Goal: Task Accomplishment & Management: Manage account settings

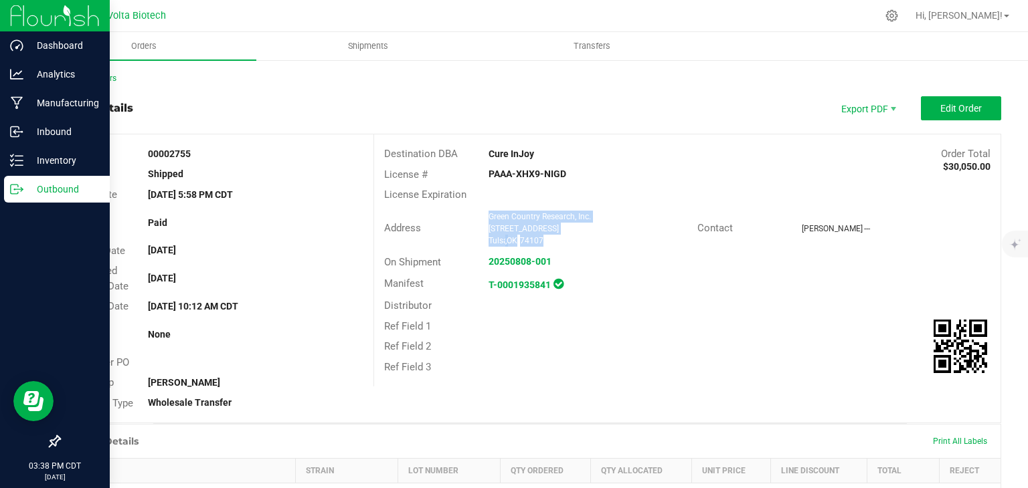
click at [24, 193] on p "Outbound" at bounding box center [63, 189] width 80 height 16
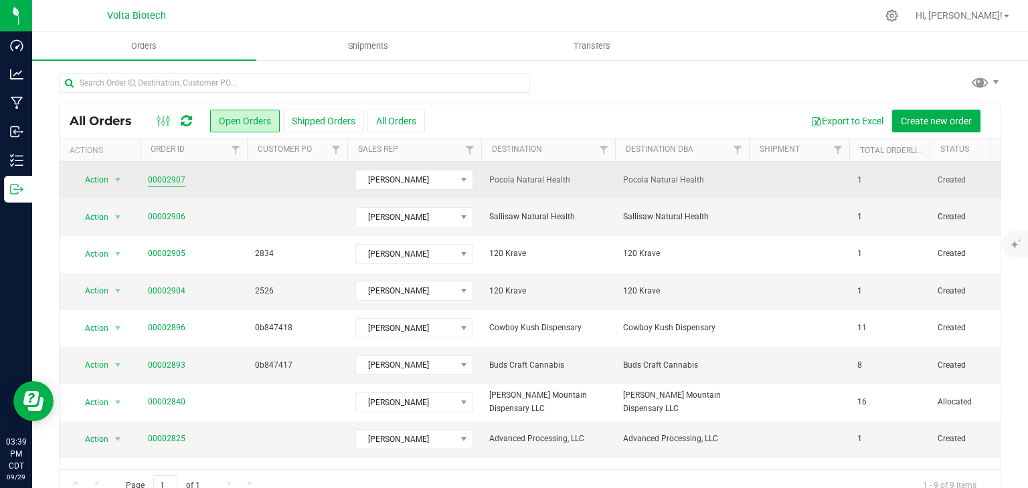
click at [179, 181] on link "00002907" at bounding box center [166, 180] width 37 height 13
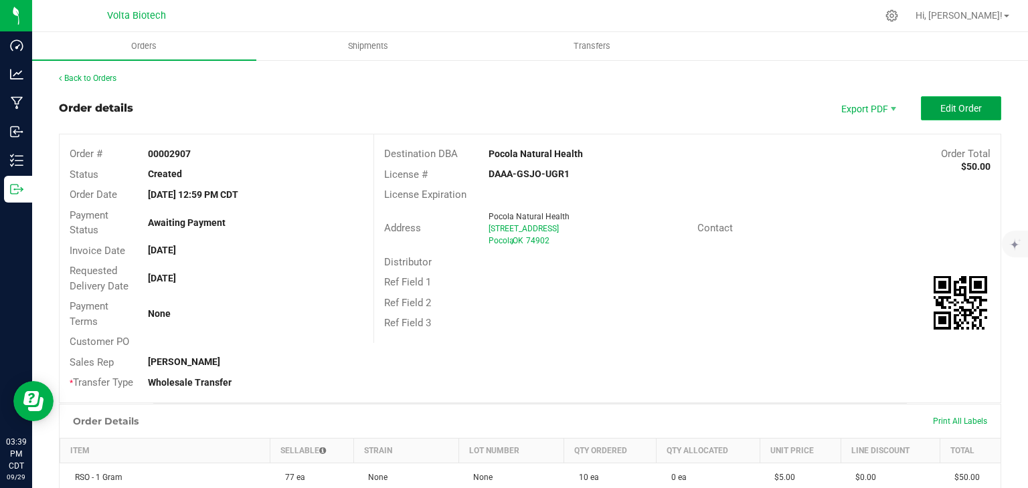
click at [942, 115] on button "Edit Order" at bounding box center [961, 108] width 80 height 24
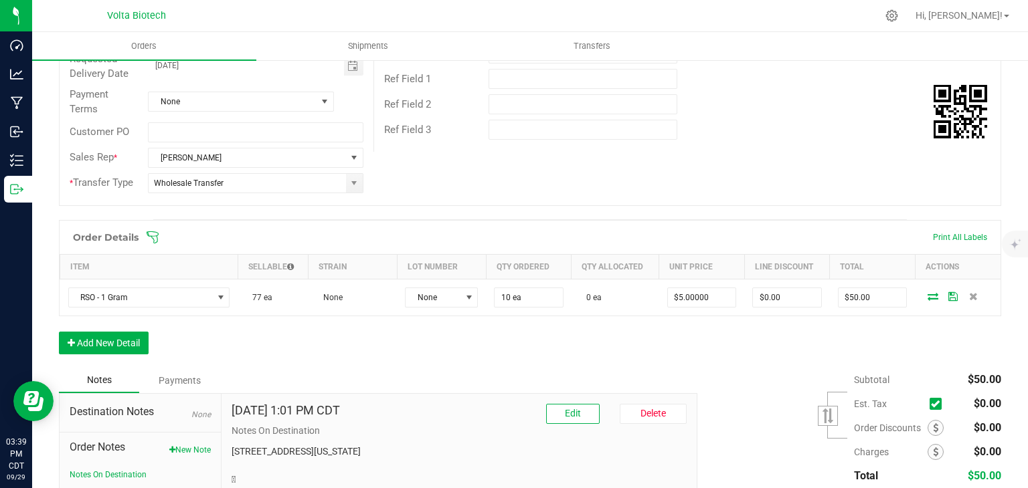
scroll to position [217, 0]
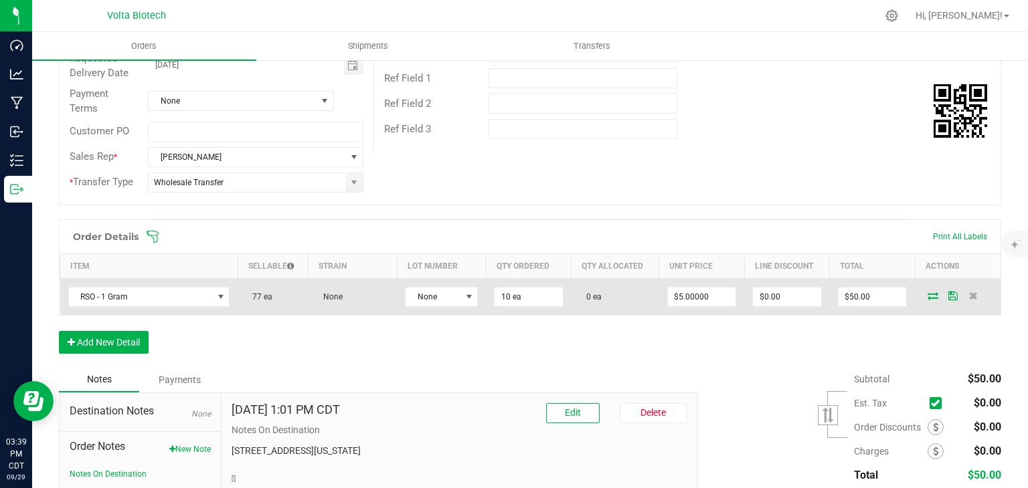
click at [927, 296] on icon at bounding box center [932, 296] width 11 height 8
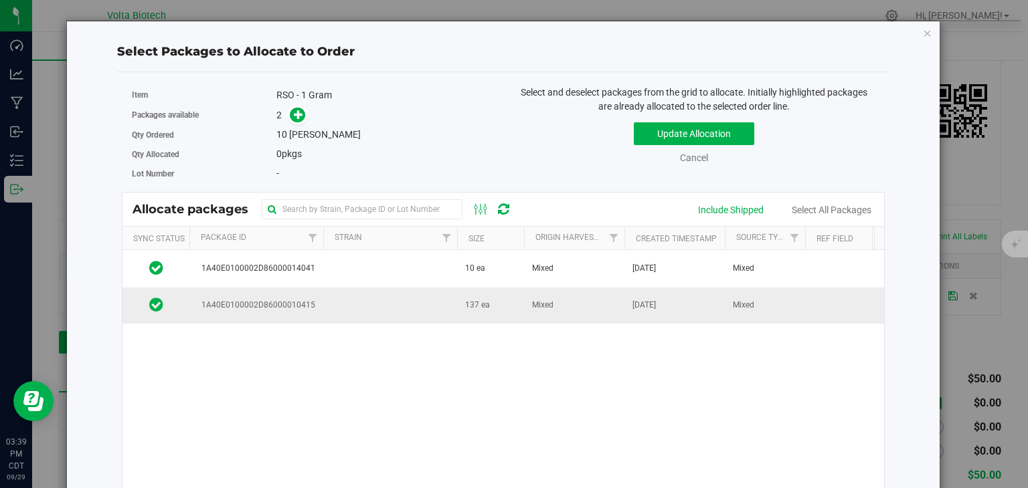
click at [258, 314] on td "1A40E0100002D86000010415" at bounding box center [256, 306] width 134 height 36
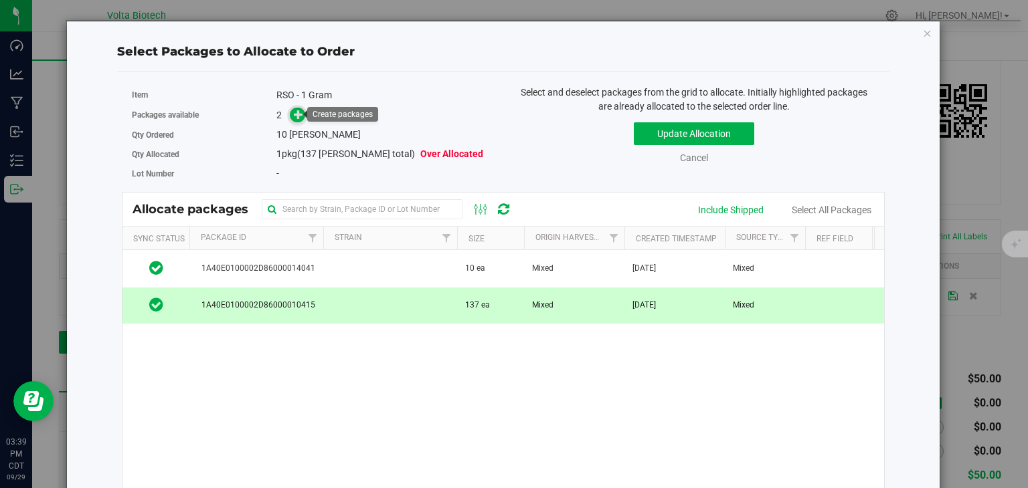
click at [296, 117] on icon at bounding box center [298, 114] width 9 height 9
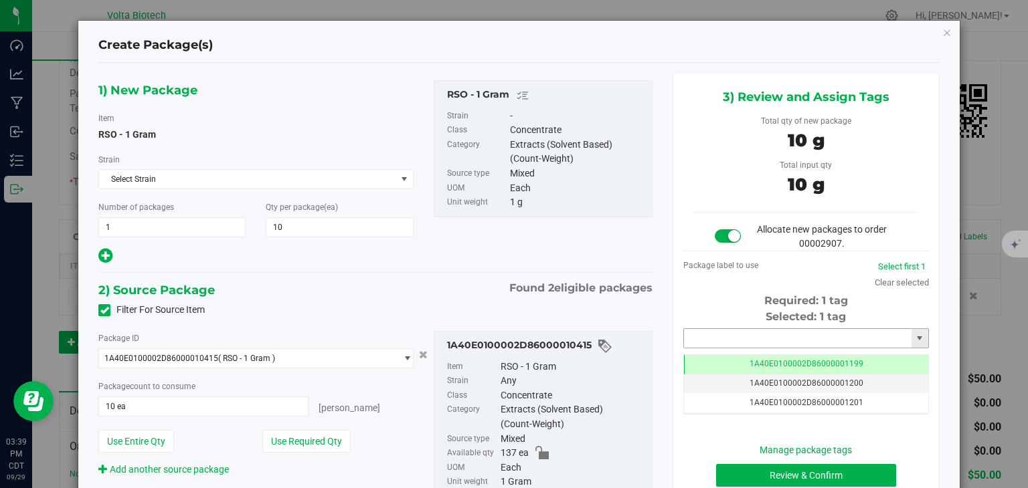
click at [733, 330] on input "text" at bounding box center [797, 338] width 227 height 19
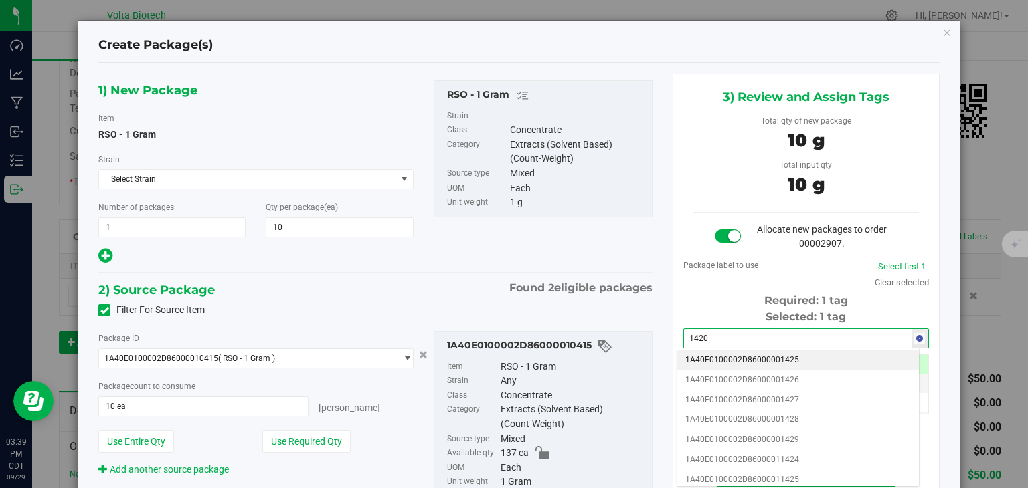
type input "14201"
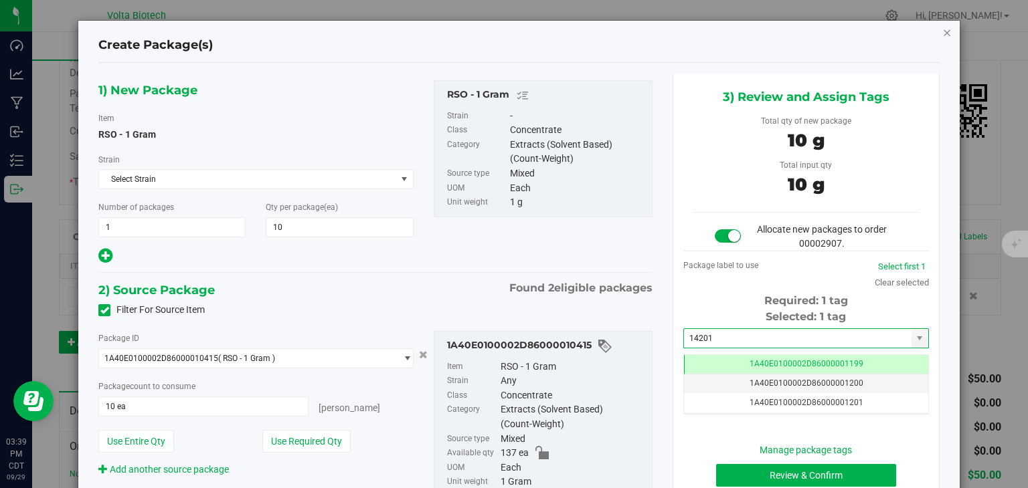
click at [942, 33] on icon "button" at bounding box center [946, 32] width 9 height 16
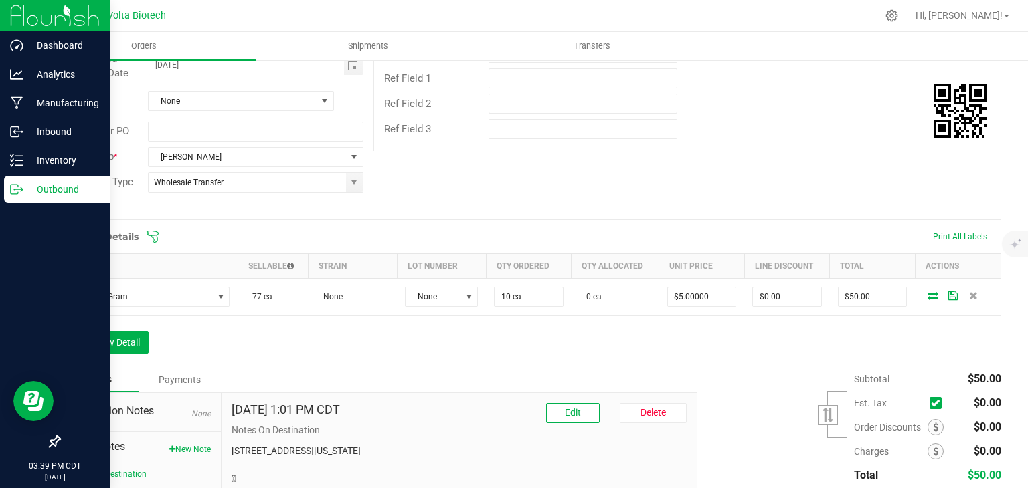
click at [11, 187] on icon at bounding box center [16, 189] width 13 height 13
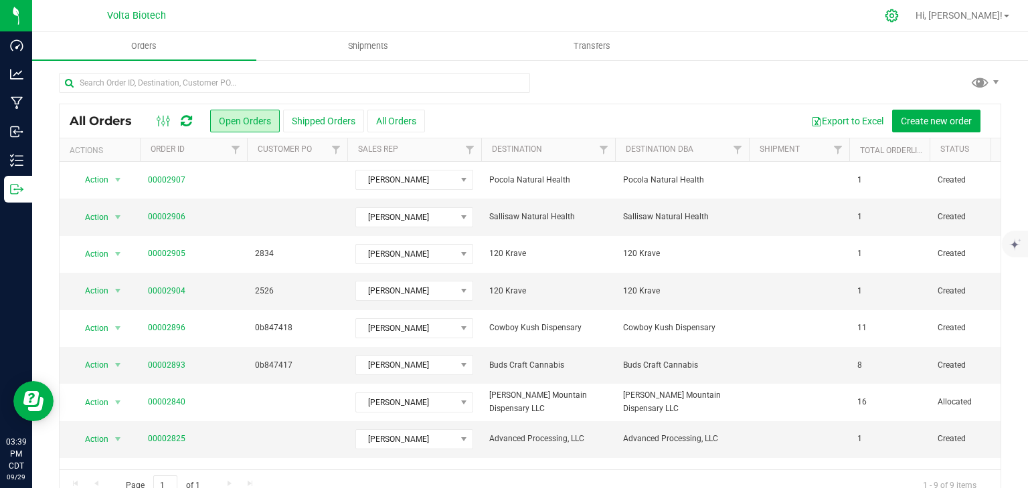
click at [909, 8] on div at bounding box center [891, 15] width 33 height 29
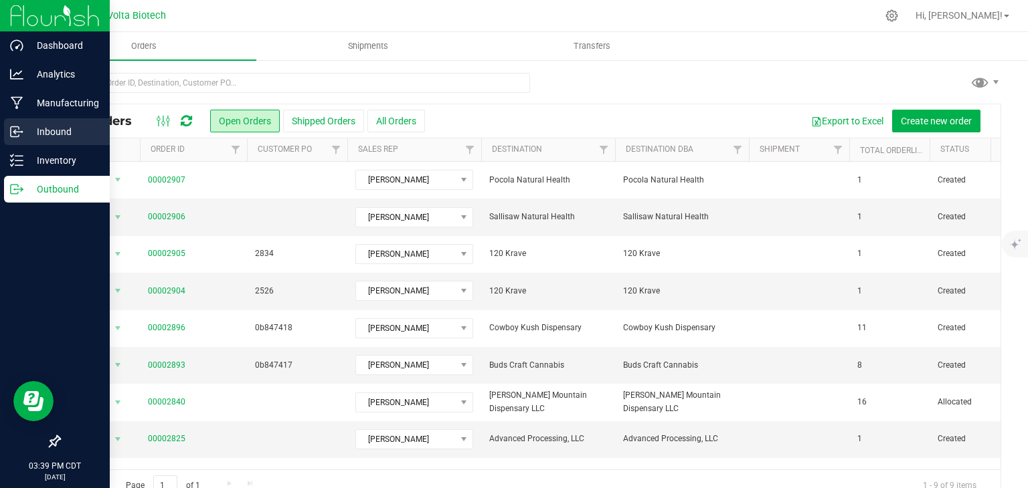
click at [4, 134] on div "Inbound" at bounding box center [57, 131] width 106 height 27
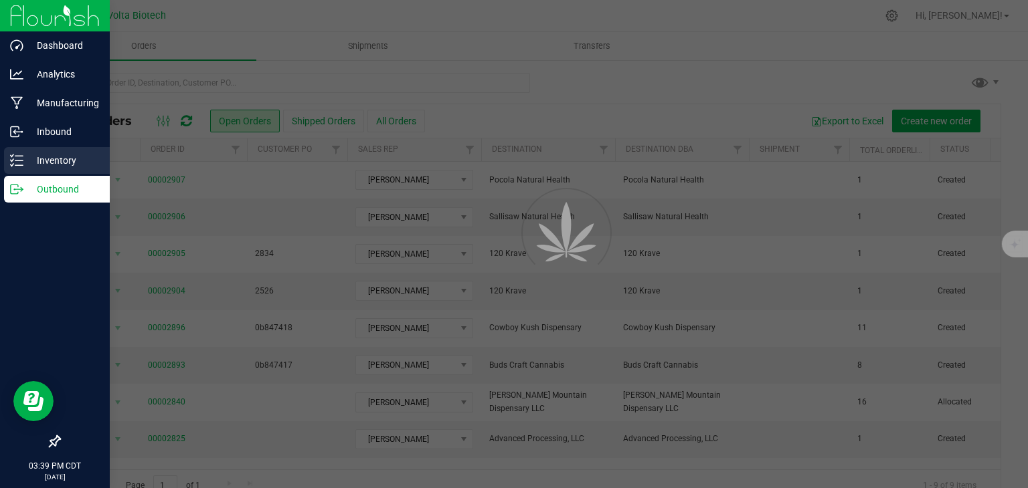
click at [25, 157] on p "Inventory" at bounding box center [63, 161] width 80 height 16
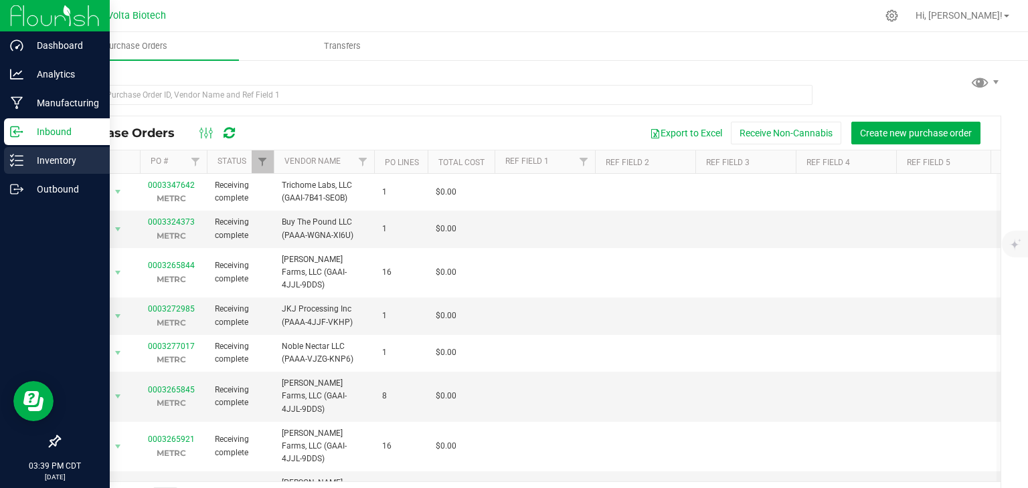
click at [25, 157] on p "Inventory" at bounding box center [63, 161] width 80 height 16
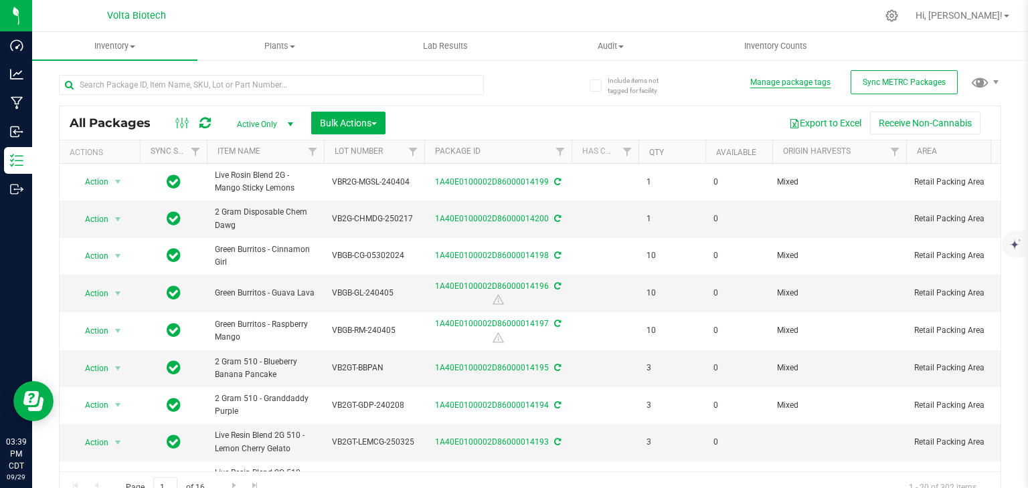
click at [788, 83] on button "Manage package tags" at bounding box center [790, 82] width 80 height 11
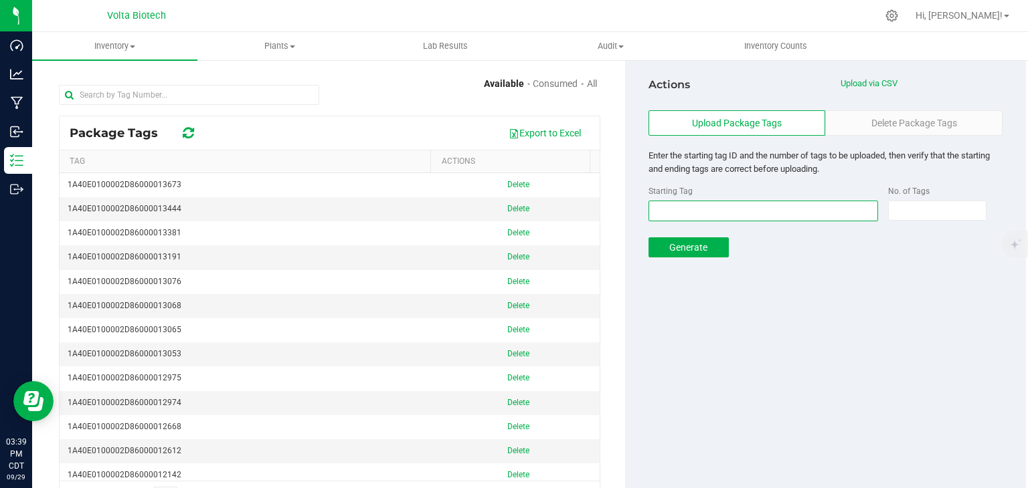
click at [670, 205] on input "text" at bounding box center [762, 211] width 229 height 21
paste input "1A40E0100002D86000008121"
type input "1A40E0100002D86000014201"
click at [905, 217] on input at bounding box center [936, 210] width 97 height 19
type input "250"
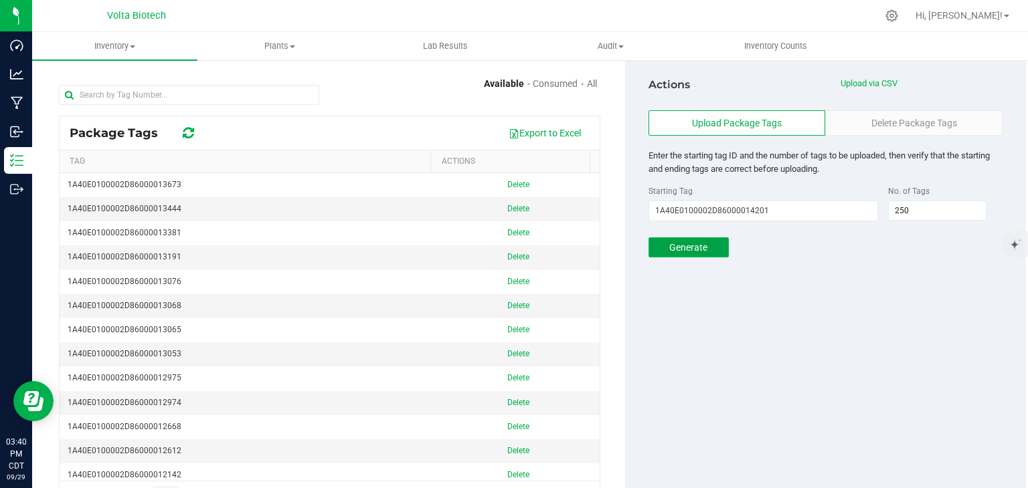
click at [700, 250] on span "Generate" at bounding box center [688, 247] width 38 height 11
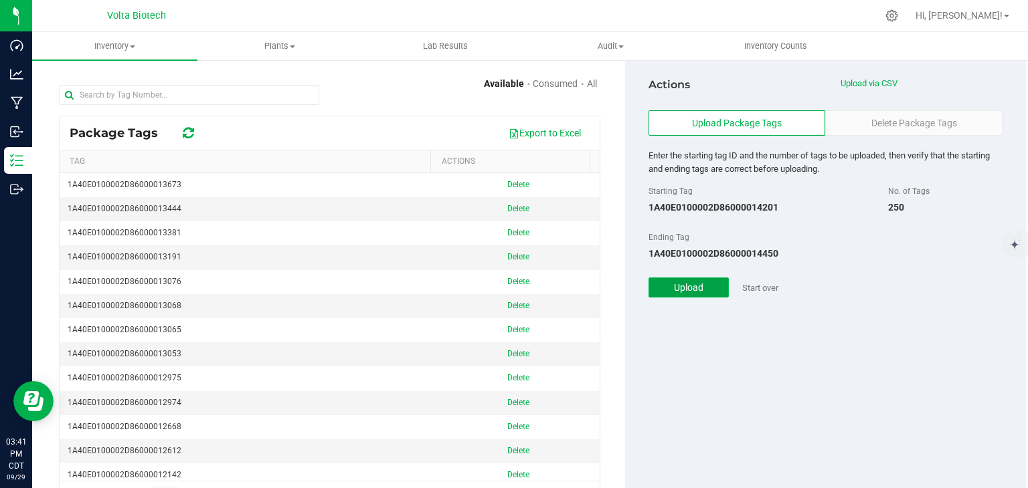
click at [688, 290] on span "Upload" at bounding box center [688, 287] width 29 height 11
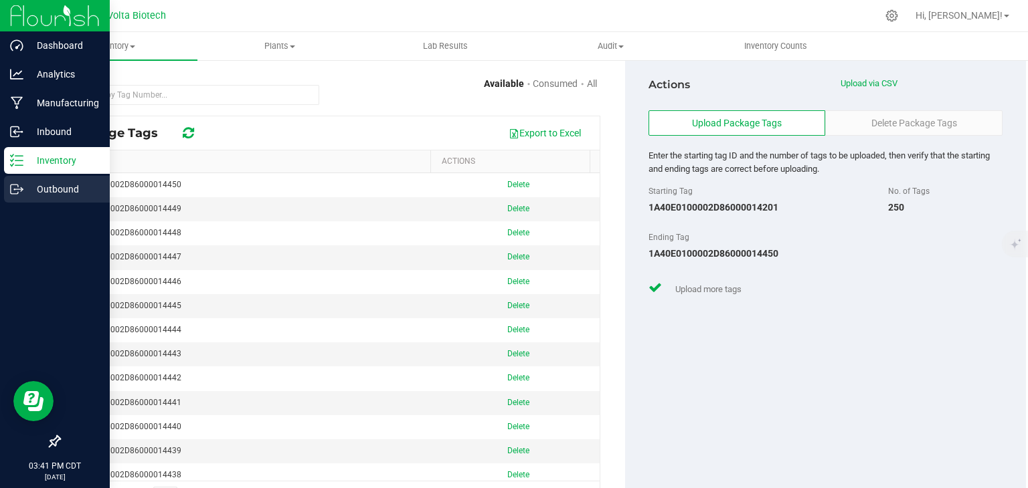
click at [29, 187] on p "Outbound" at bounding box center [63, 189] width 80 height 16
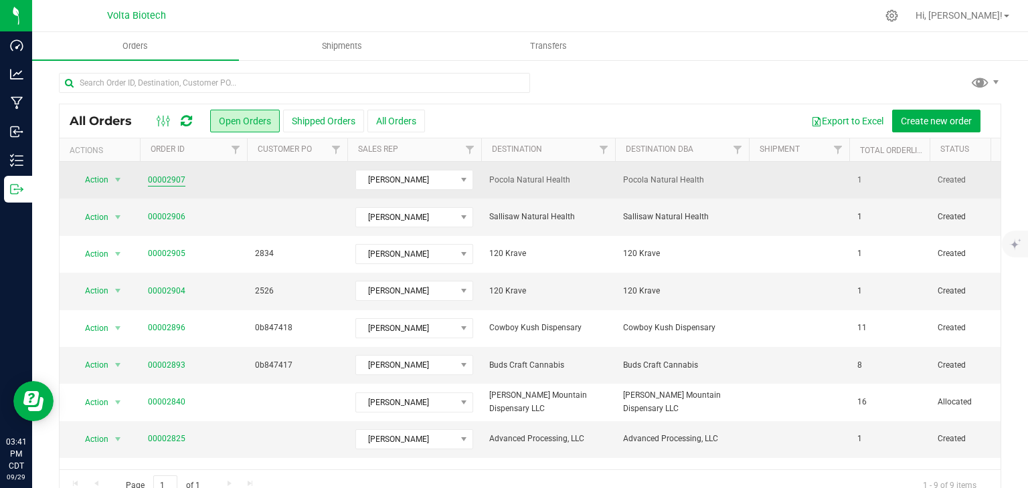
click at [169, 184] on link "00002907" at bounding box center [166, 180] width 37 height 13
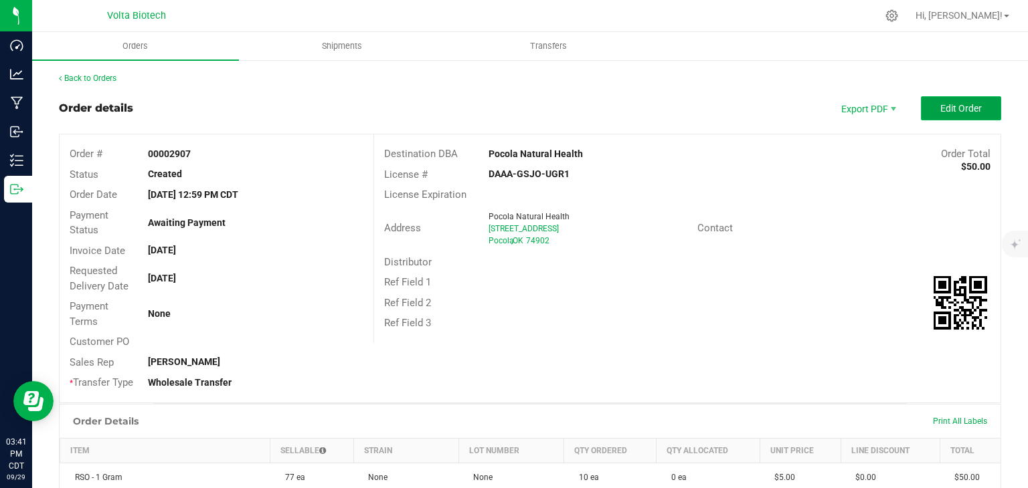
click at [940, 104] on span "Edit Order" at bounding box center [960, 108] width 41 height 11
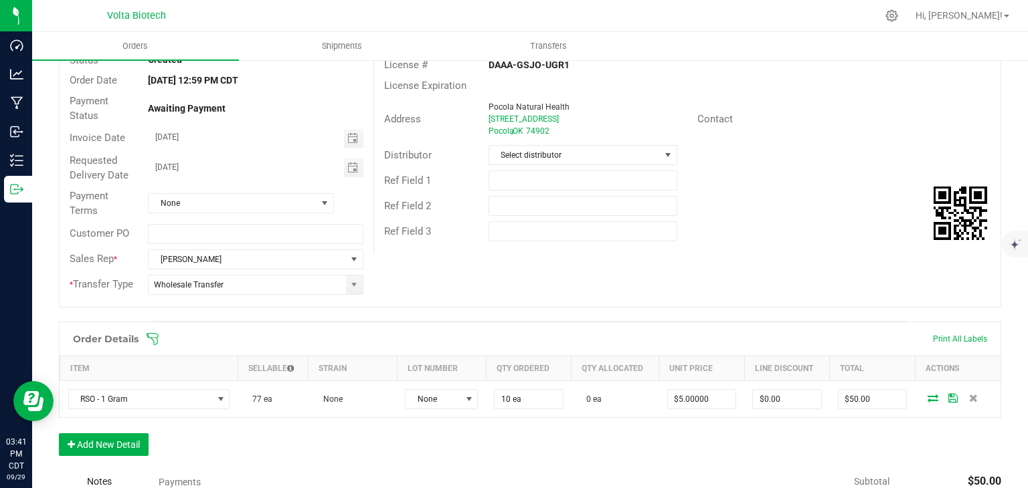
scroll to position [116, 0]
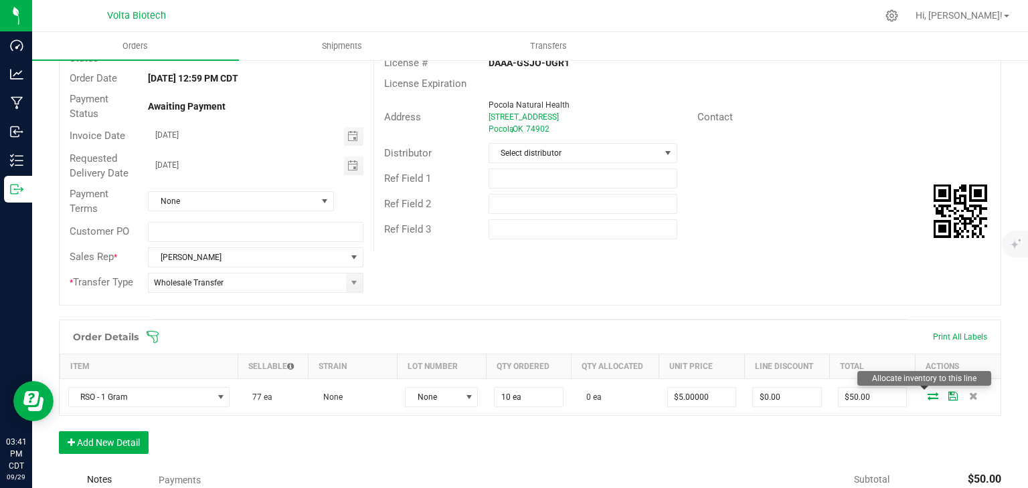
drag, startPoint x: 923, startPoint y: 397, endPoint x: 921, endPoint y: 419, distance: 22.2
click at [921, 419] on div "Order Details Print All Labels Item Sellable Strain Lot Number Qty Ordered Qty …" at bounding box center [530, 394] width 942 height 148
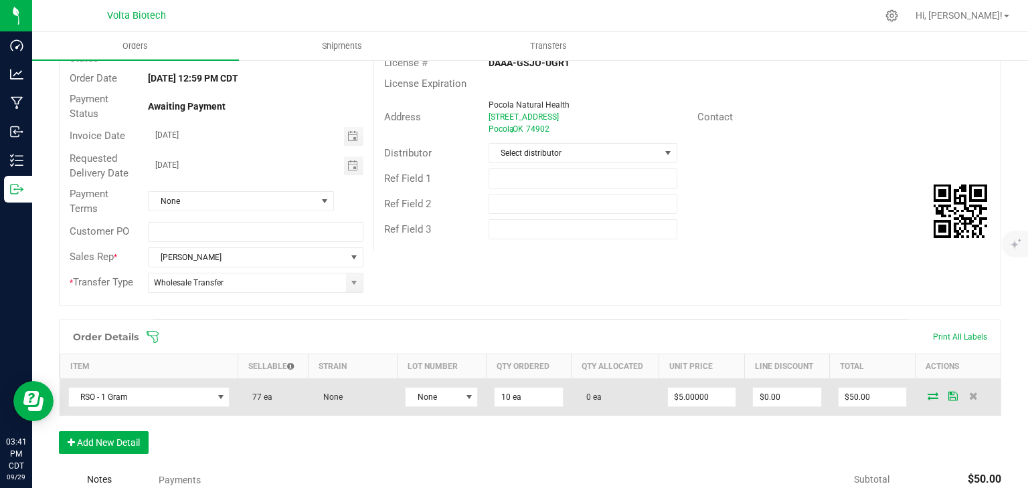
click at [927, 393] on icon at bounding box center [932, 396] width 11 height 8
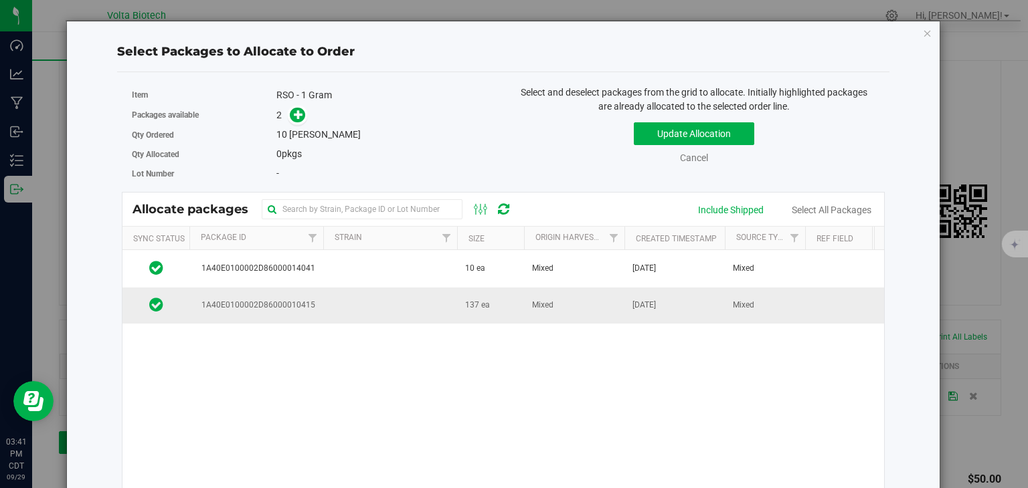
click at [258, 304] on span "1A40E0100002D86000010415" at bounding box center [256, 305] width 118 height 13
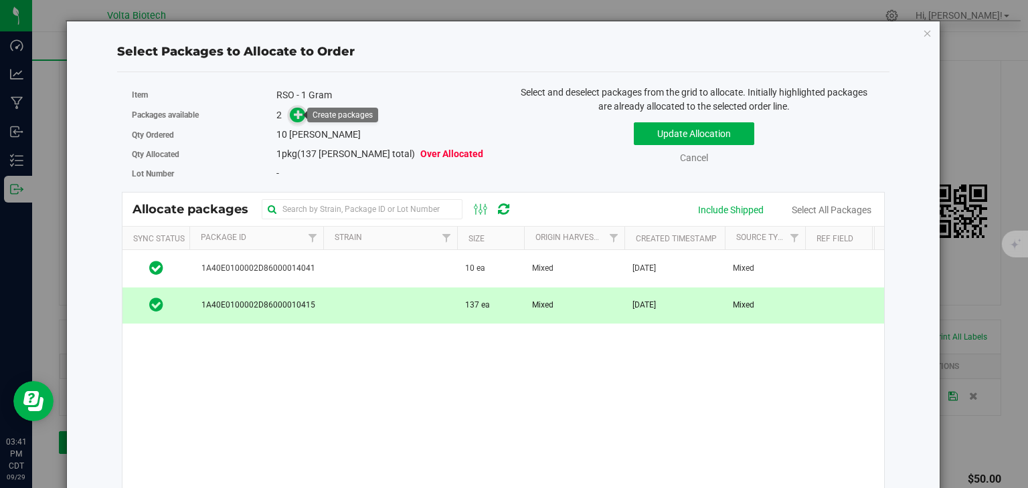
click at [298, 117] on icon at bounding box center [298, 114] width 9 height 9
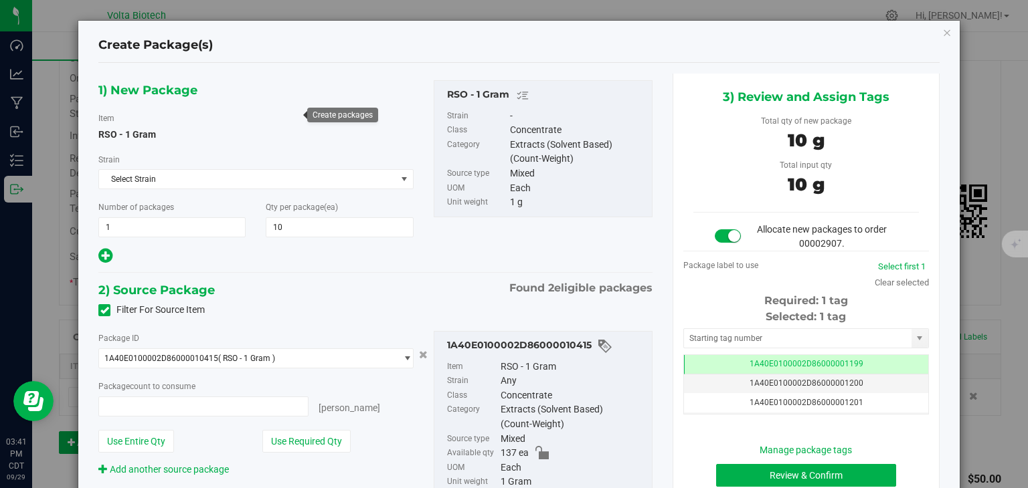
type input "10 ea"
click at [723, 338] on input "text" at bounding box center [797, 338] width 227 height 19
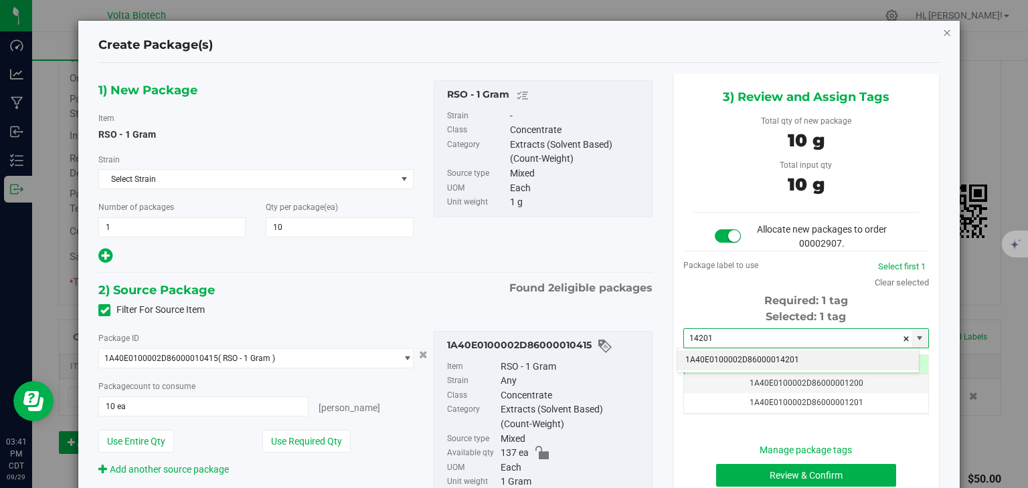
type input "14201"
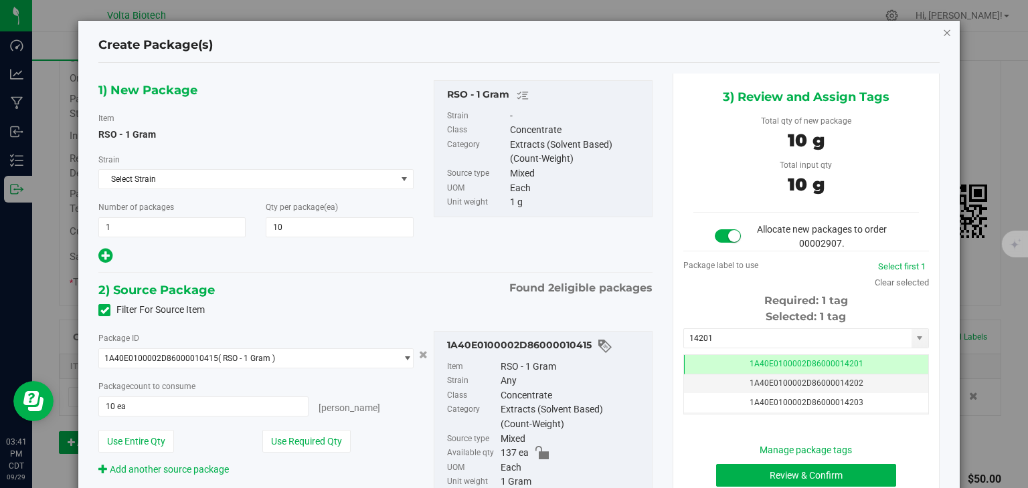
click at [942, 25] on icon "button" at bounding box center [946, 32] width 9 height 16
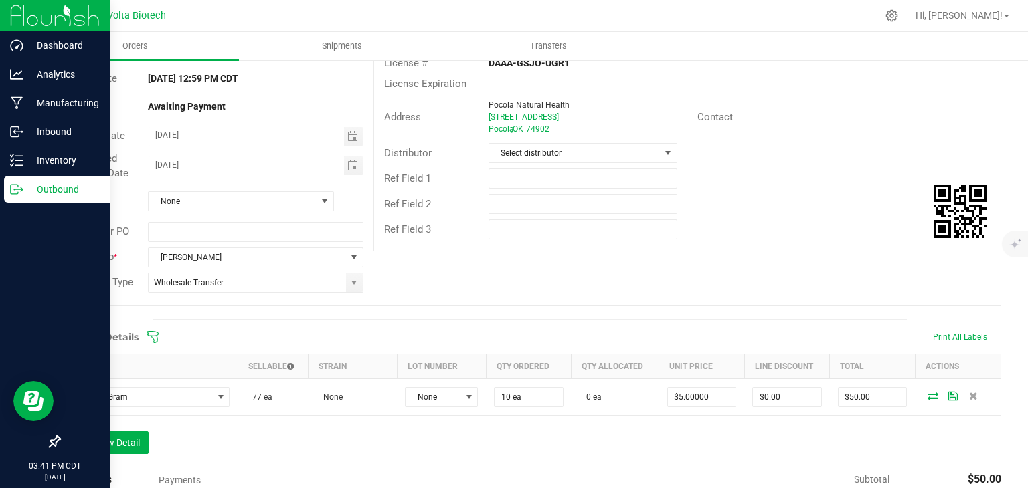
click at [36, 184] on p "Outbound" at bounding box center [63, 189] width 80 height 16
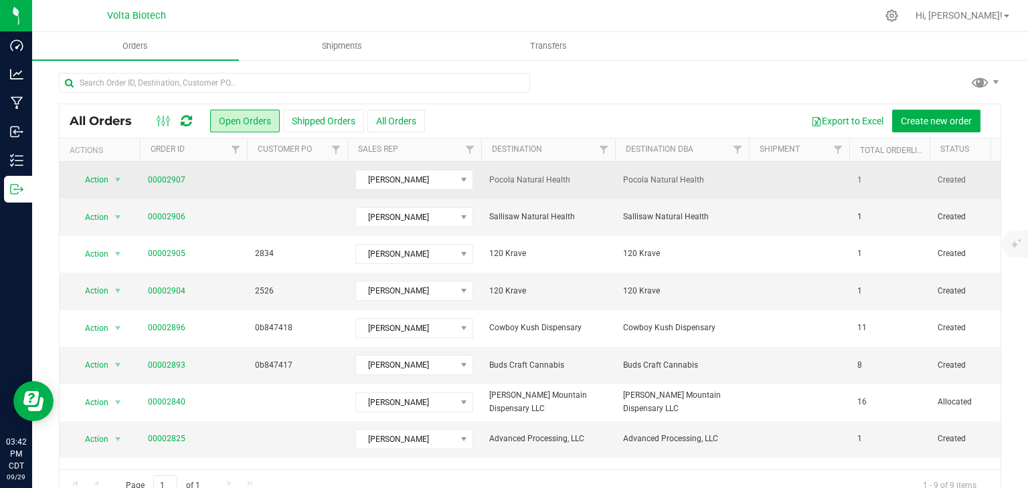
click at [870, 192] on td "1" at bounding box center [889, 180] width 80 height 37
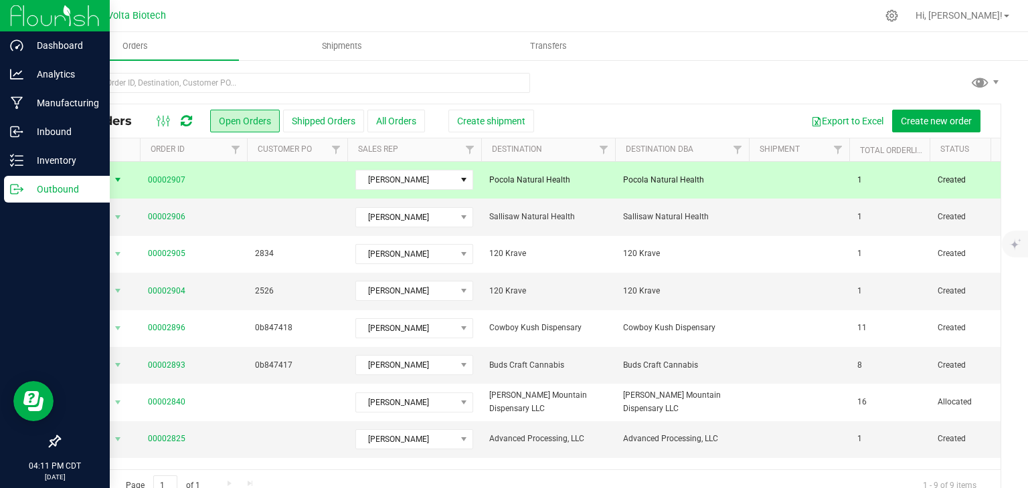
click at [16, 187] on icon at bounding box center [16, 189] width 13 height 13
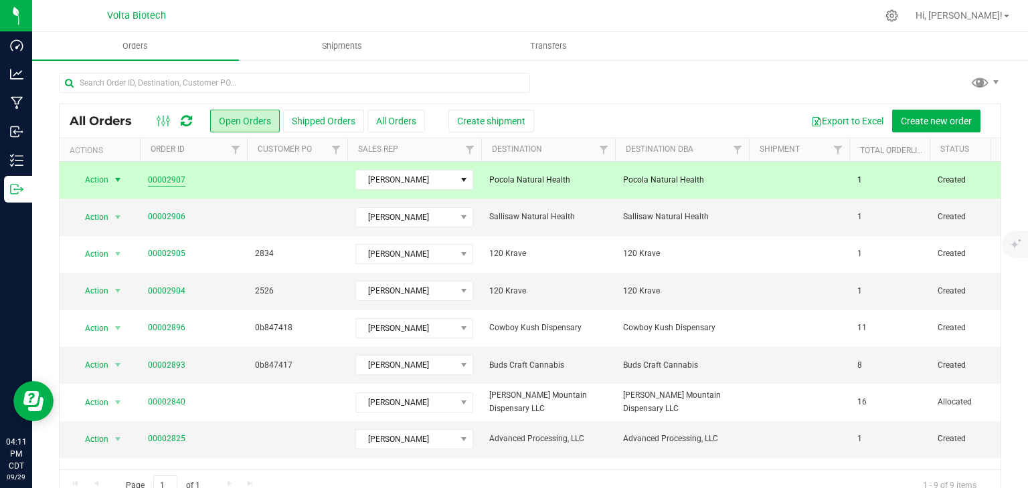
click at [177, 179] on link "00002907" at bounding box center [166, 180] width 37 height 13
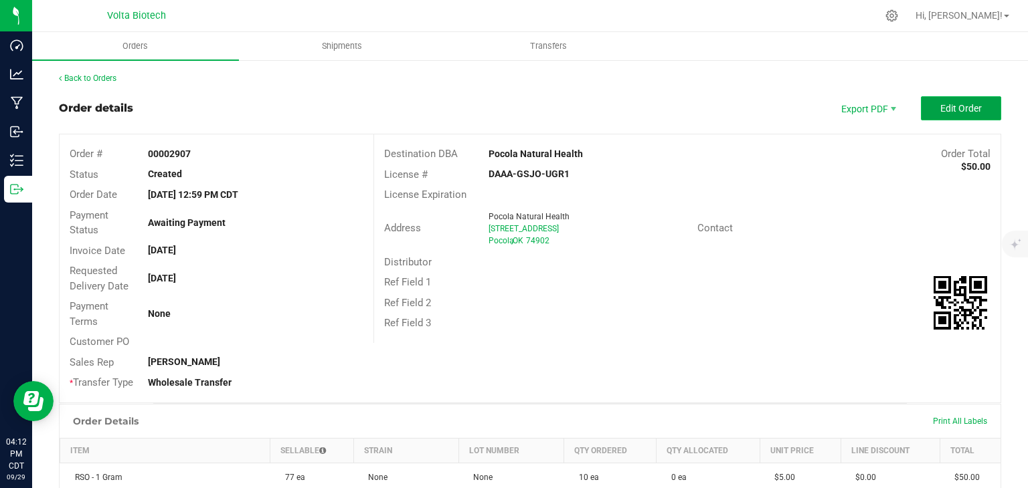
click at [955, 113] on span "Edit Order" at bounding box center [960, 108] width 41 height 11
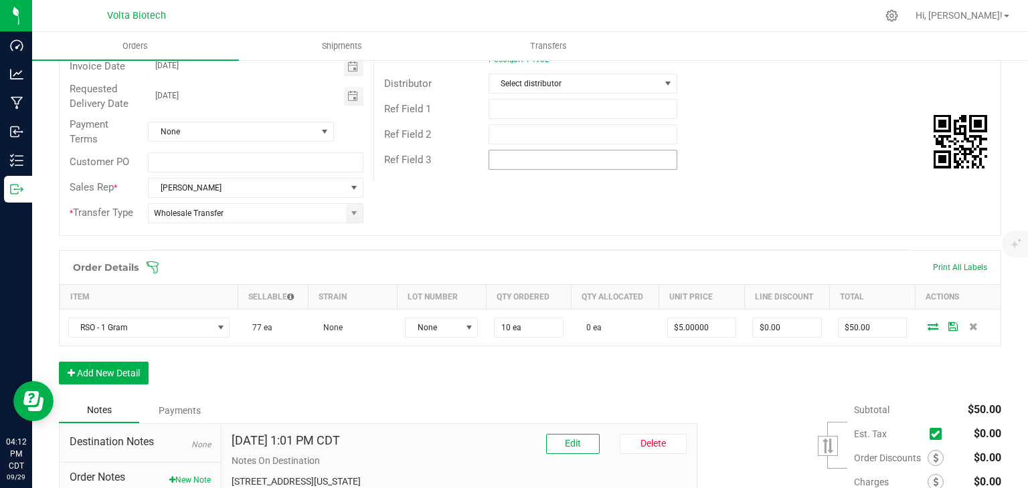
scroll to position [251, 0]
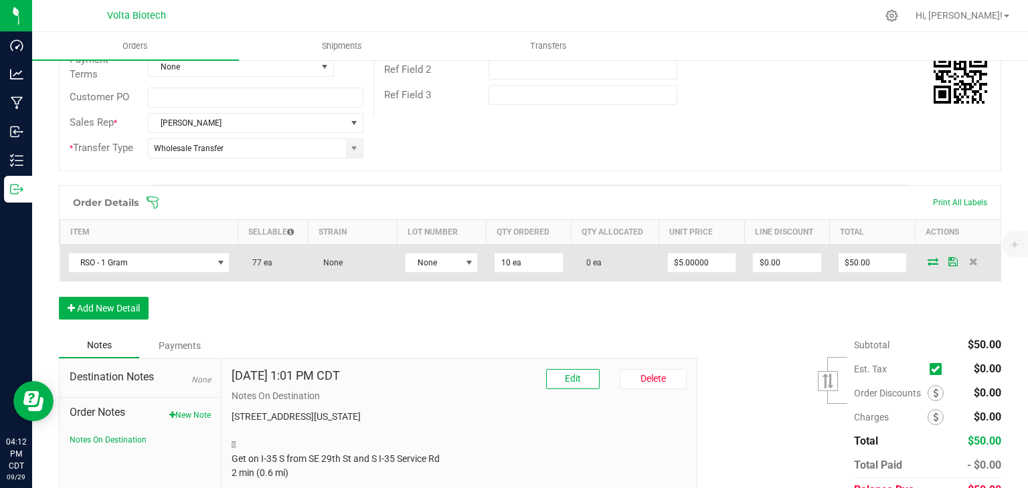
click at [927, 264] on icon at bounding box center [932, 262] width 11 height 8
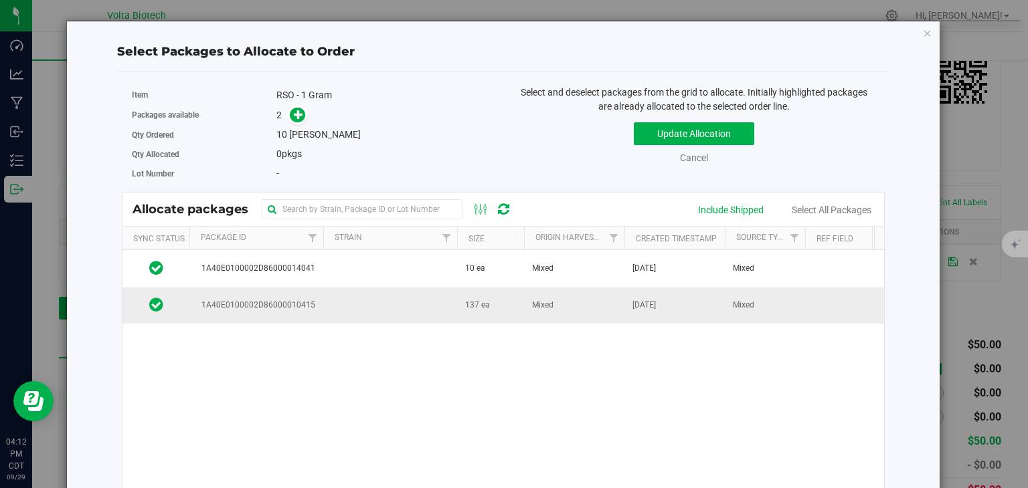
click at [241, 306] on span "1A40E0100002D86000010415" at bounding box center [256, 305] width 118 height 13
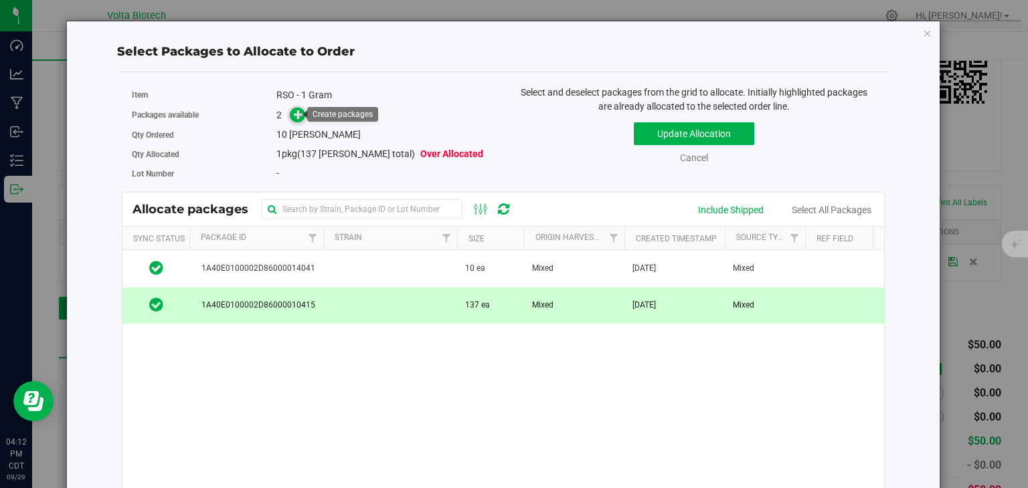
click at [294, 116] on icon at bounding box center [298, 114] width 9 height 9
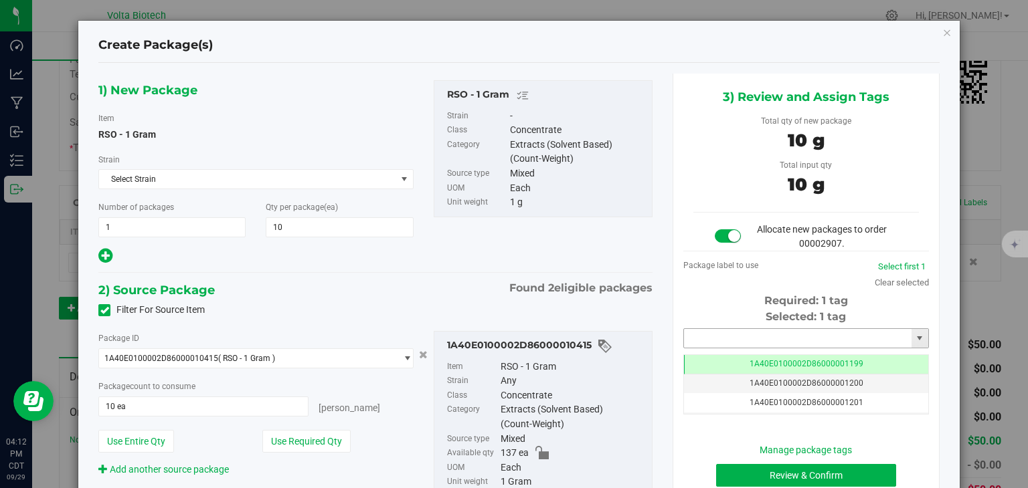
click at [690, 329] on input "text" at bounding box center [797, 338] width 227 height 19
click at [696, 359] on li "1A40E0100002D86000014201" at bounding box center [798, 361] width 242 height 20
type input "1A40E0100002D86000014201"
click at [731, 471] on button "Review & Confirm" at bounding box center [806, 475] width 180 height 23
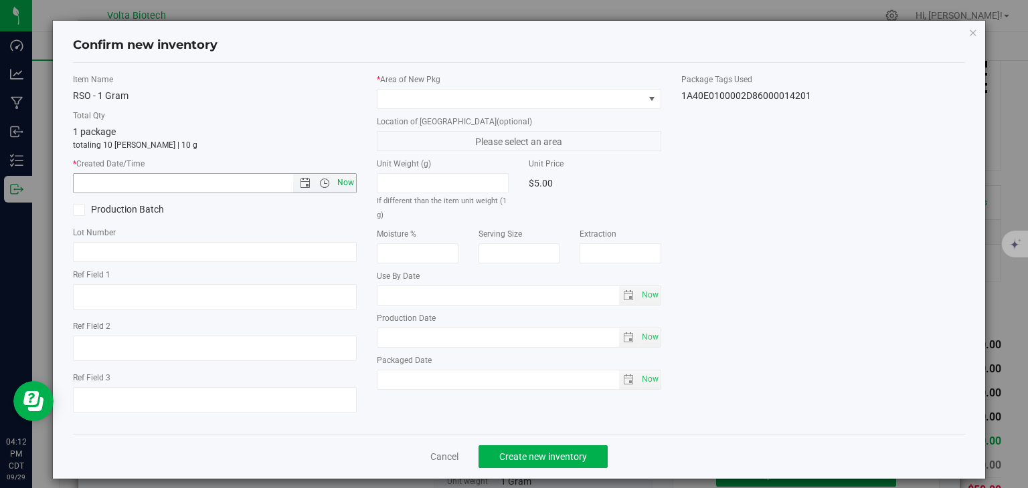
click at [347, 181] on span "Now" at bounding box center [346, 182] width 23 height 19
type input "[DATE] 4:12 PM"
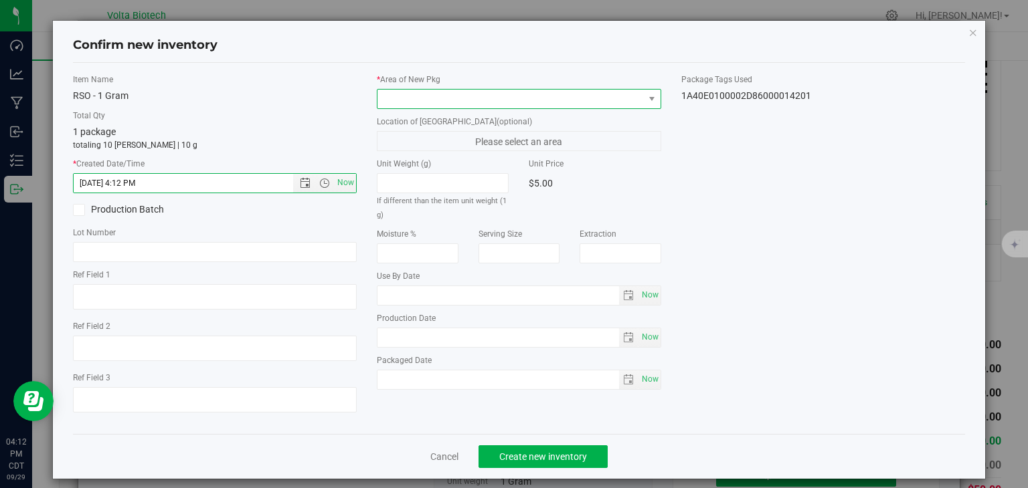
click at [468, 98] on span at bounding box center [510, 99] width 266 height 19
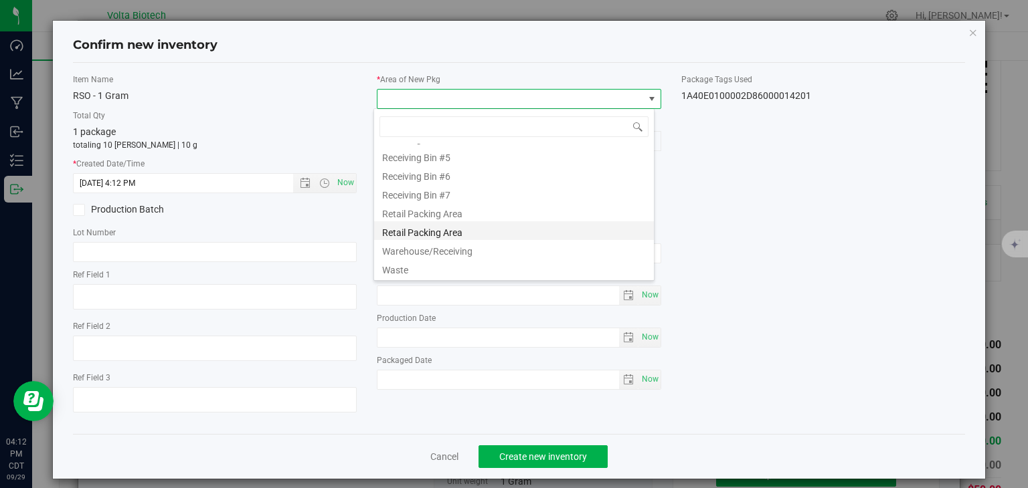
click at [452, 231] on li "Retail Packing Area" at bounding box center [514, 230] width 280 height 19
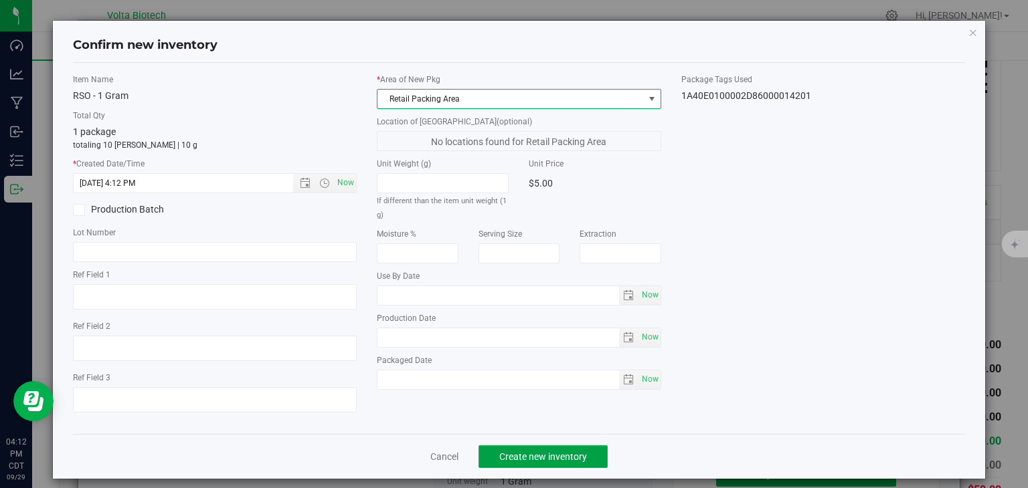
click at [508, 453] on span "Create new inventory" at bounding box center [543, 457] width 88 height 11
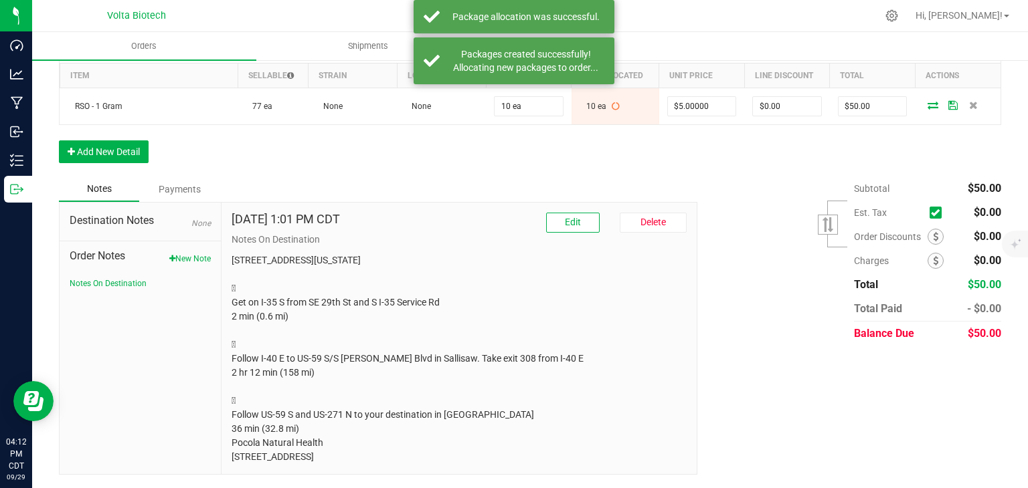
drag, startPoint x: 391, startPoint y: 458, endPoint x: 227, endPoint y: 242, distance: 271.8
click at [227, 242] on div "[DATE] 1:01 PM CDT Edit [GEOGRAPHIC_DATA] Notes On Destination [STREET_ADDRESS]…" at bounding box center [458, 339] width 475 height 272
copy p "[STREET_ADDRESS][US_STATE]  Get on I-35 S from SE 29th St and S I-35 Service R…"
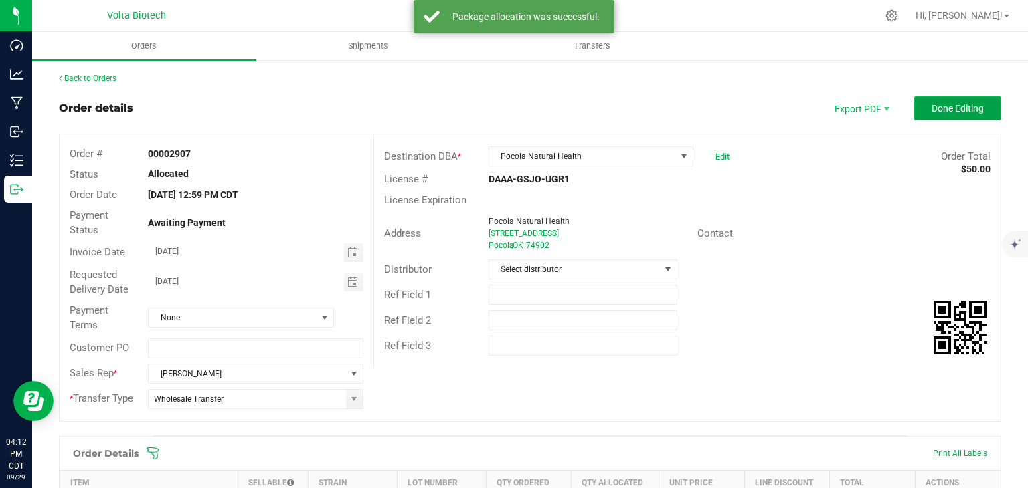
click at [935, 109] on span "Done Editing" at bounding box center [957, 108] width 52 height 11
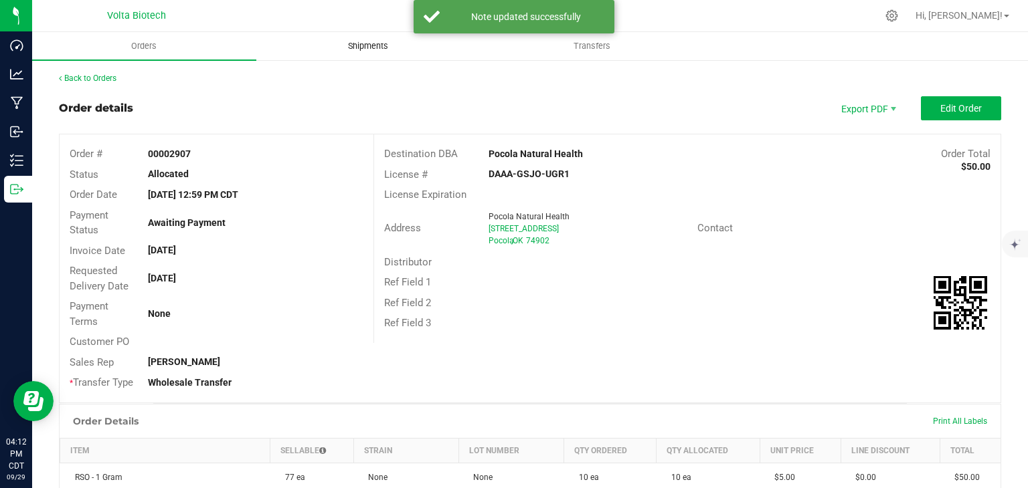
click at [373, 43] on span "Shipments" at bounding box center [368, 46] width 76 height 12
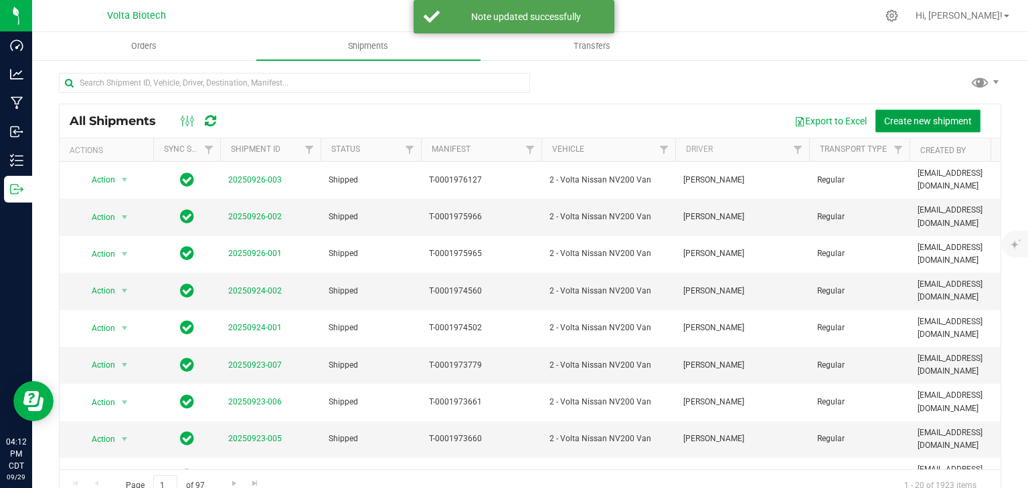
click at [929, 117] on span "Create new shipment" at bounding box center [928, 121] width 88 height 11
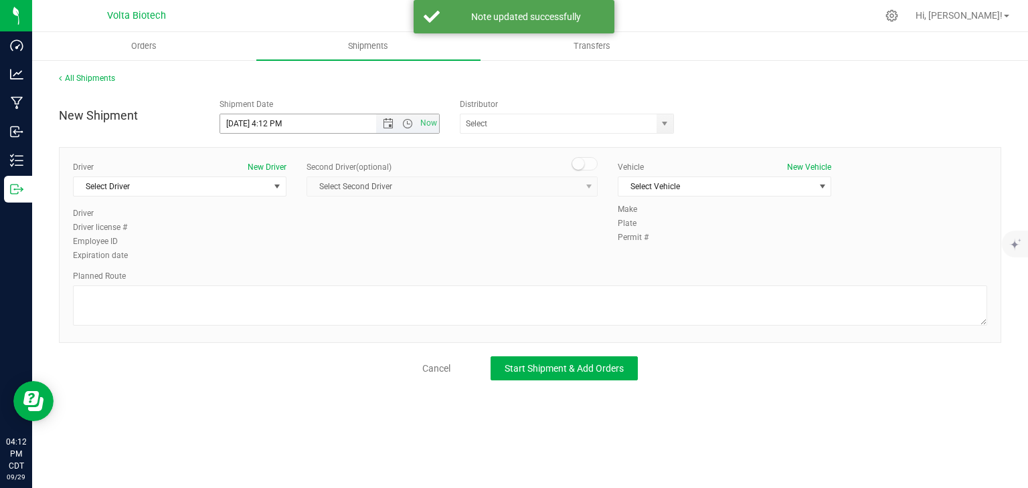
click at [295, 120] on input "[DATE] 4:12 PM" at bounding box center [309, 123] width 179 height 19
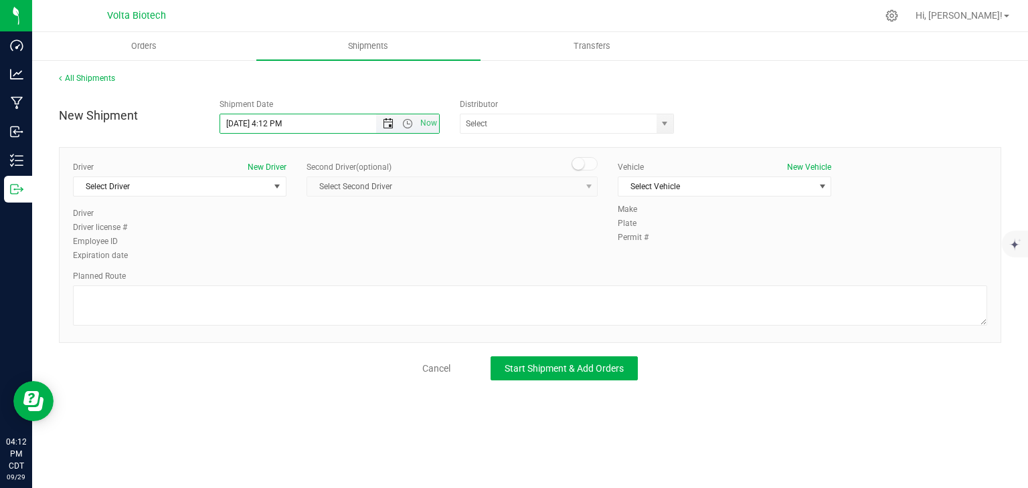
click at [388, 124] on span "Open the date view" at bounding box center [388, 123] width 11 height 11
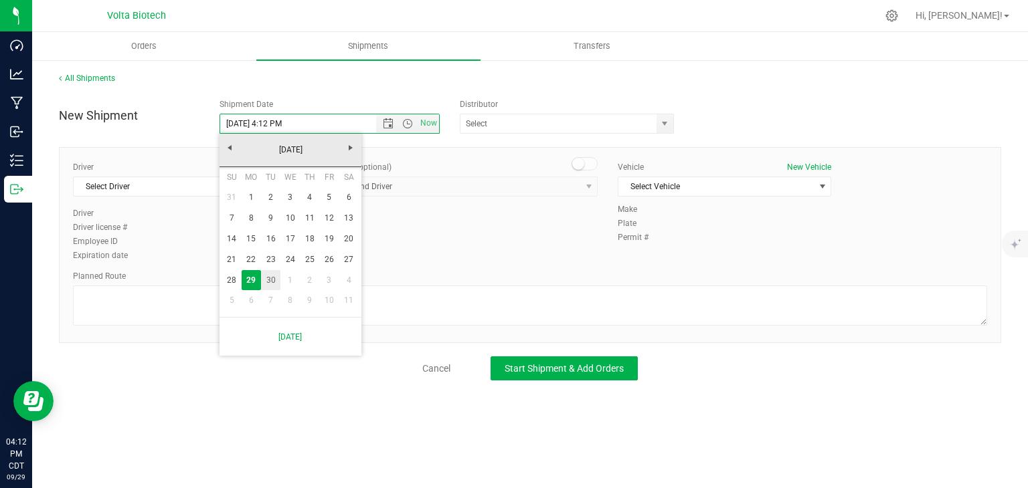
click at [264, 282] on link "30" at bounding box center [270, 280] width 19 height 21
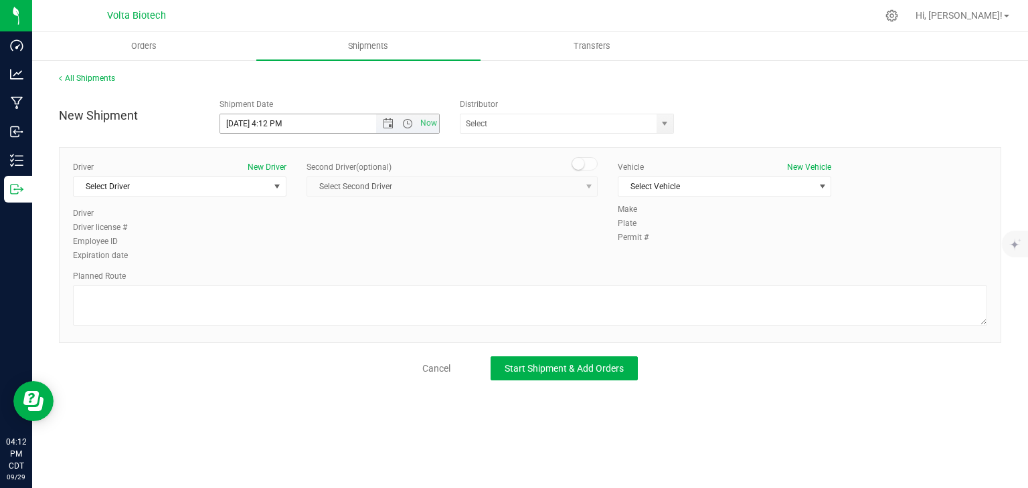
click at [387, 132] on span "Now" at bounding box center [407, 123] width 63 height 19
click at [412, 128] on span "Open the time view" at bounding box center [407, 123] width 11 height 11
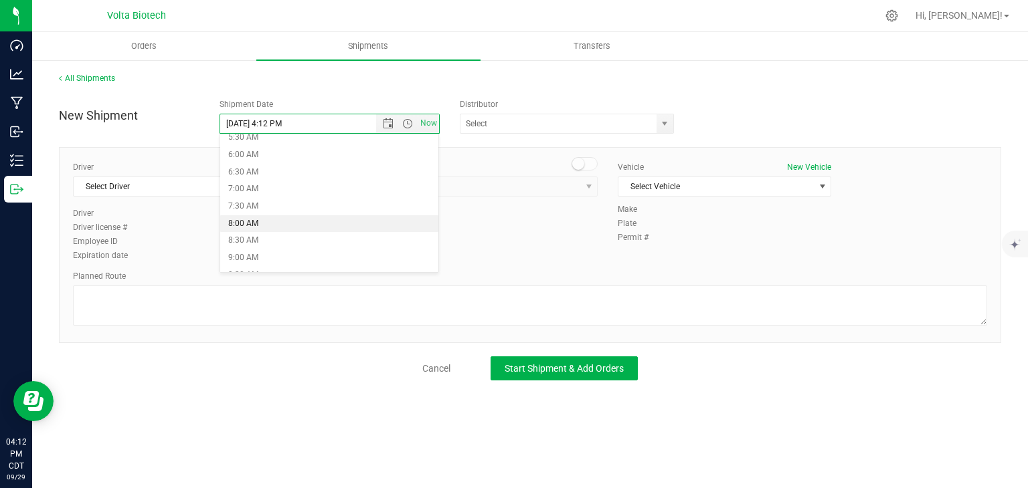
click at [251, 223] on li "8:00 AM" at bounding box center [329, 223] width 218 height 17
type input "[DATE] 8:00 AM"
click at [231, 187] on span "Select Driver" at bounding box center [171, 186] width 195 height 19
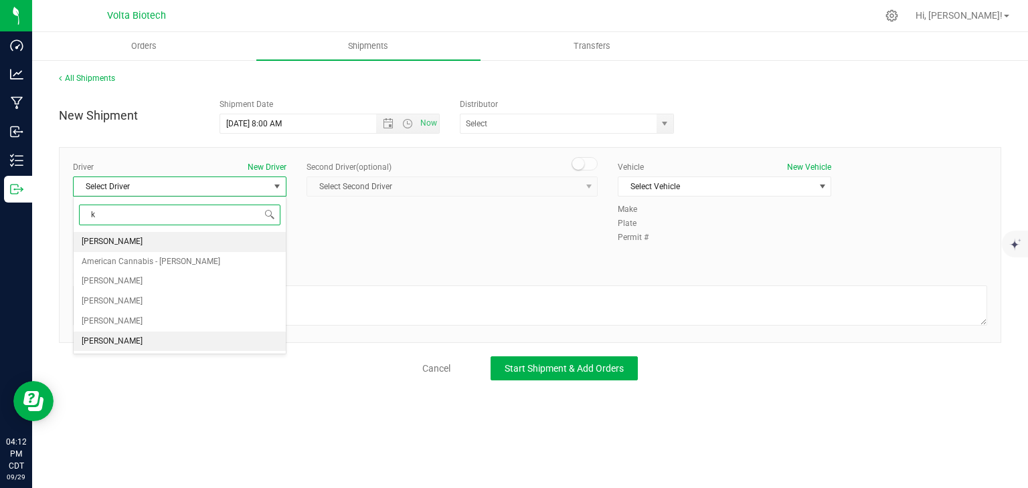
click at [114, 333] on span "[PERSON_NAME]" at bounding box center [112, 341] width 61 height 17
type input "k"
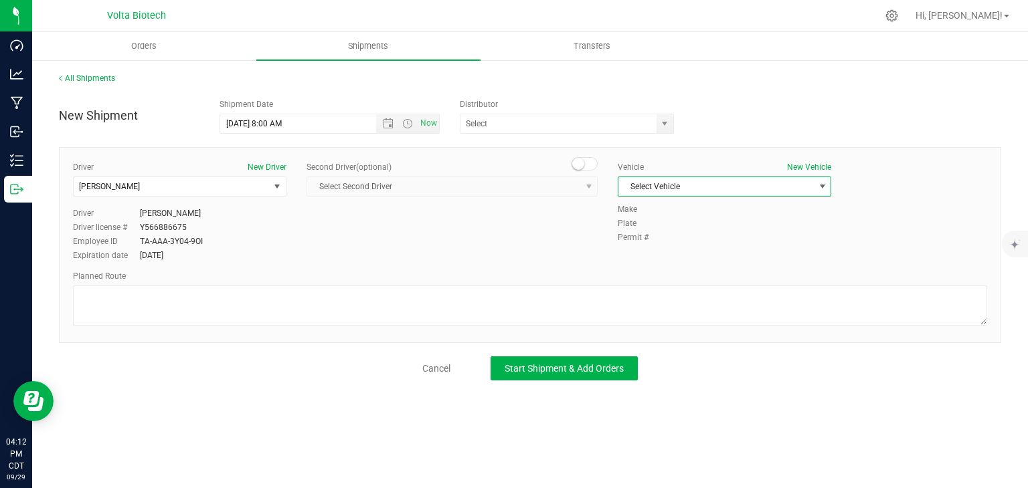
click at [666, 186] on span "Select Vehicle" at bounding box center [715, 186] width 195 height 19
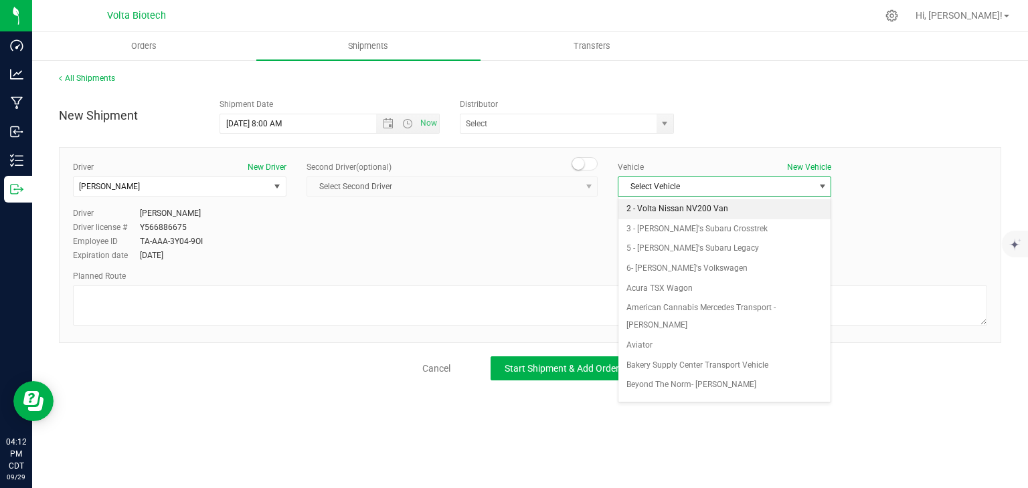
click at [662, 207] on li "2 - Volta Nissan NV200 Van" at bounding box center [724, 209] width 212 height 20
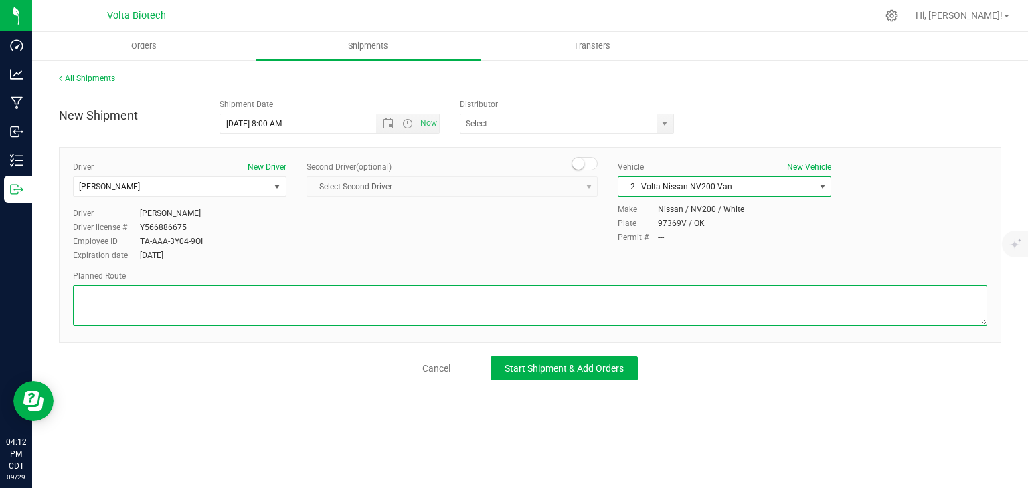
click at [503, 291] on textarea at bounding box center [530, 306] width 914 height 40
paste textarea "[STREET_ADDRESS][US_STATE]  Get on I-35 S from SE 29th St and S I-35 Service R…"
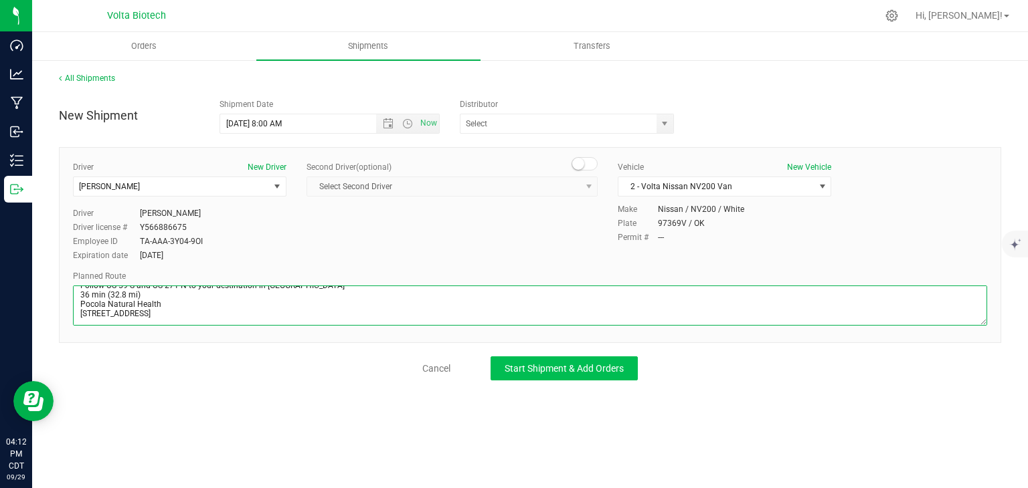
type textarea "[STREET_ADDRESS][US_STATE]  Get on I-35 S from SE 29th St and S I-35 Service R…"
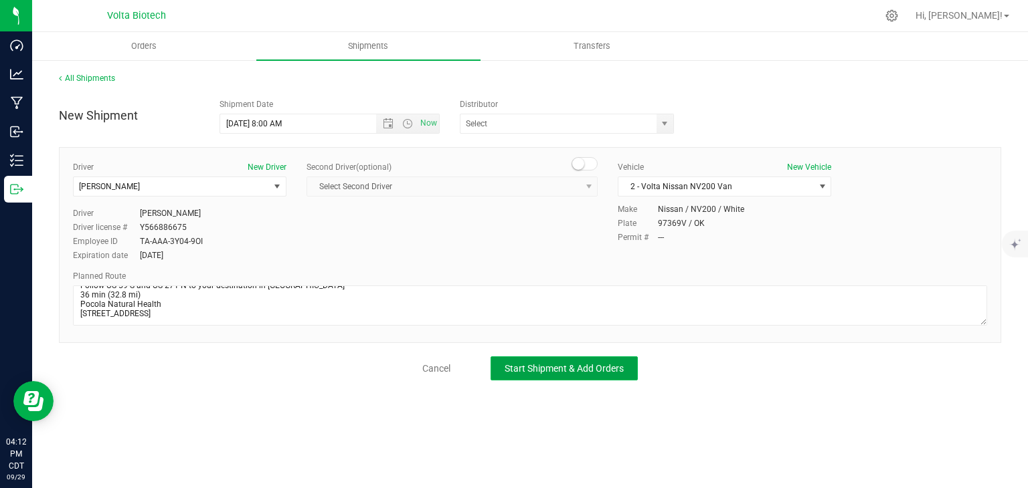
click at [518, 369] on span "Start Shipment & Add Orders" at bounding box center [563, 368] width 119 height 11
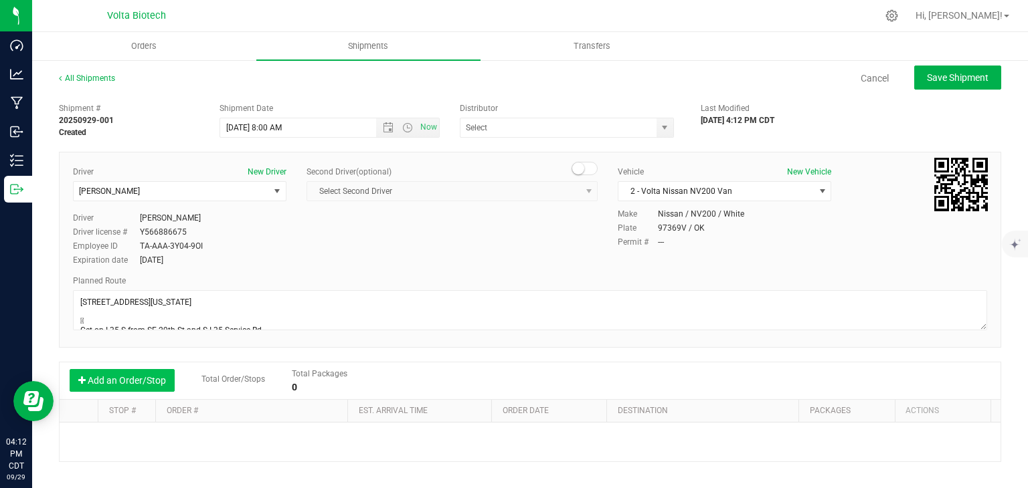
click at [137, 380] on button "Add an Order/Stop" at bounding box center [122, 380] width 105 height 23
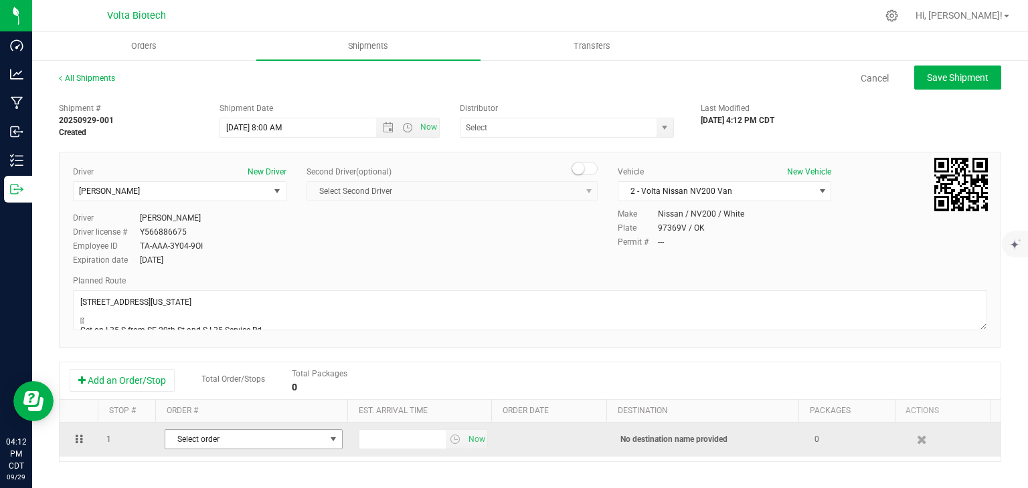
click at [233, 440] on span "Select order" at bounding box center [245, 439] width 160 height 19
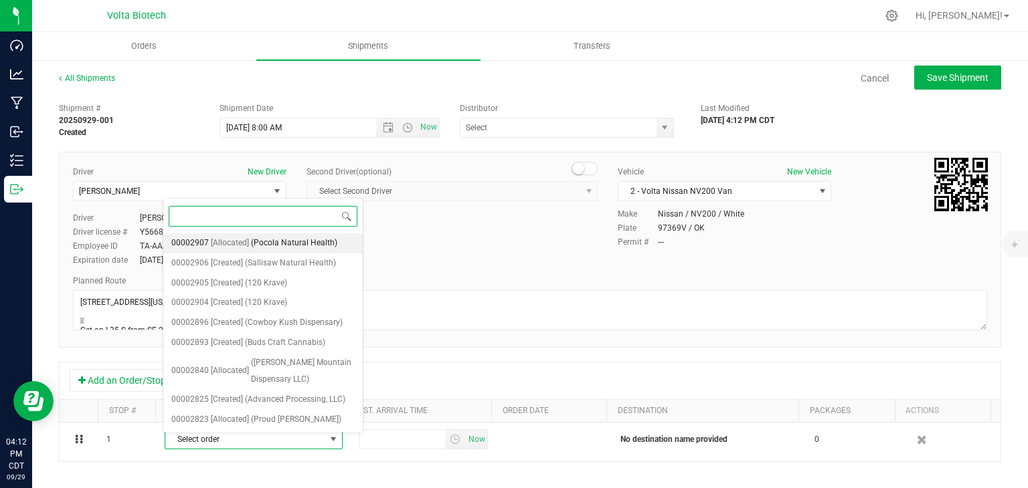
click at [267, 244] on span "(Pocola Natural Health)" at bounding box center [294, 243] width 86 height 17
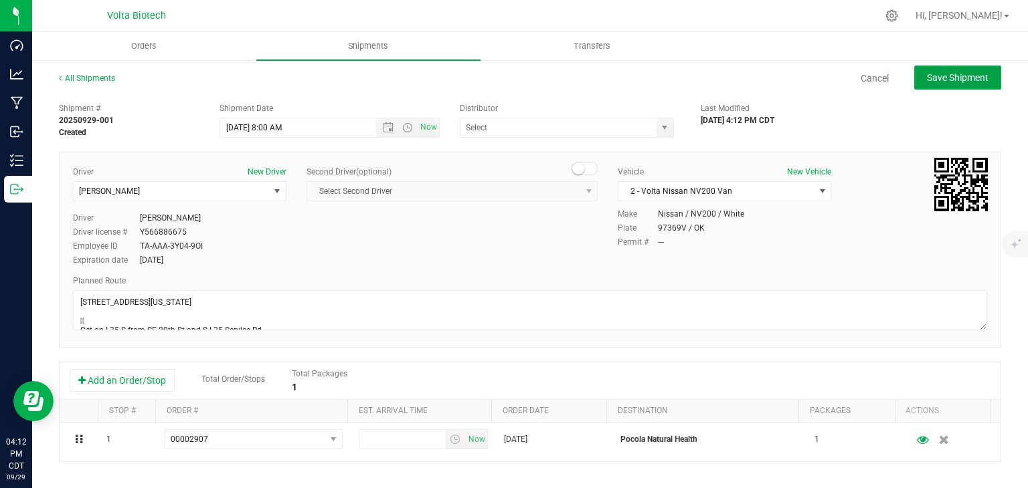
click at [955, 78] on span "Save Shipment" at bounding box center [958, 77] width 62 height 11
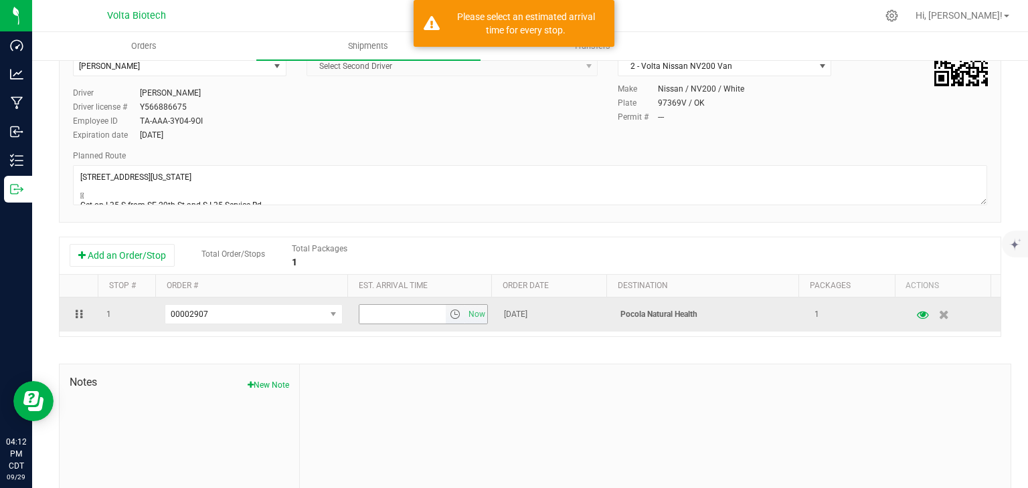
click at [450, 309] on span "select" at bounding box center [455, 314] width 11 height 11
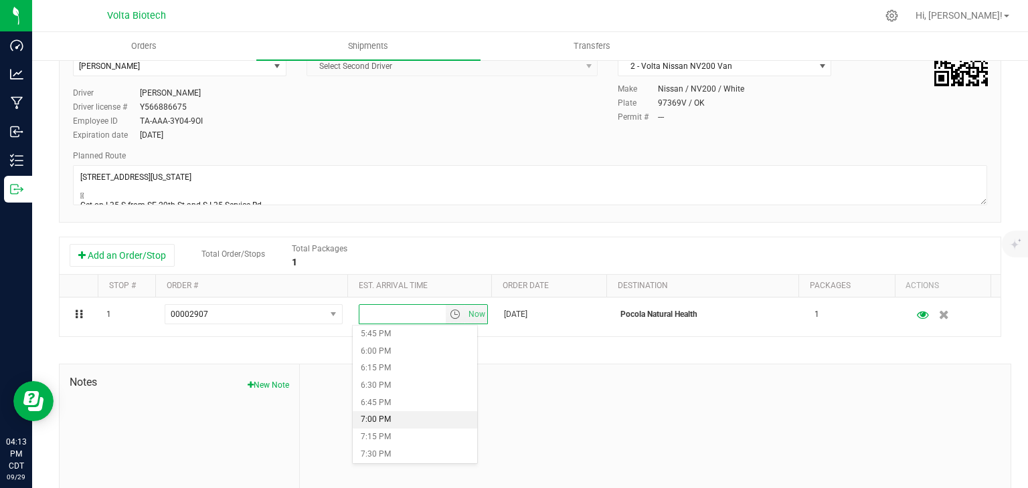
click at [389, 417] on li "7:00 PM" at bounding box center [415, 419] width 124 height 17
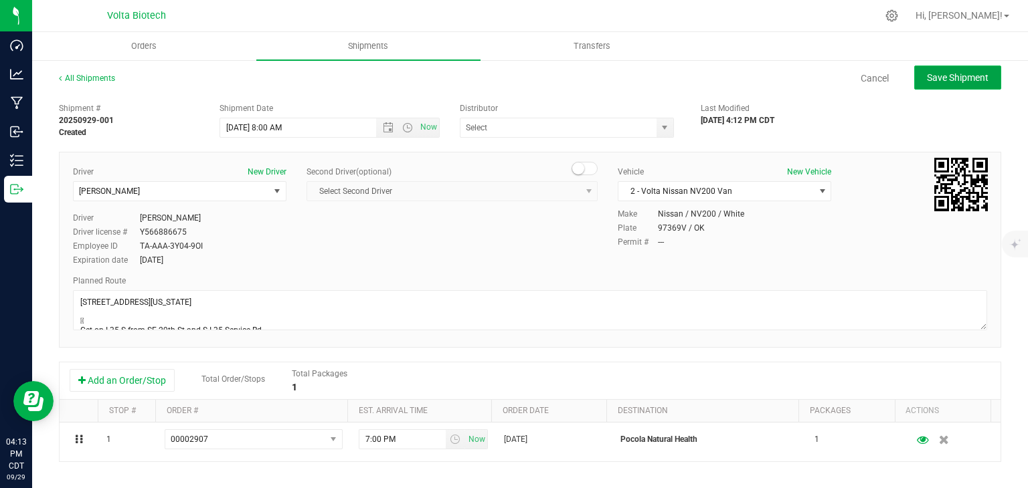
click at [952, 73] on span "Save Shipment" at bounding box center [958, 77] width 62 height 11
type input "[DATE] 1:00 PM"
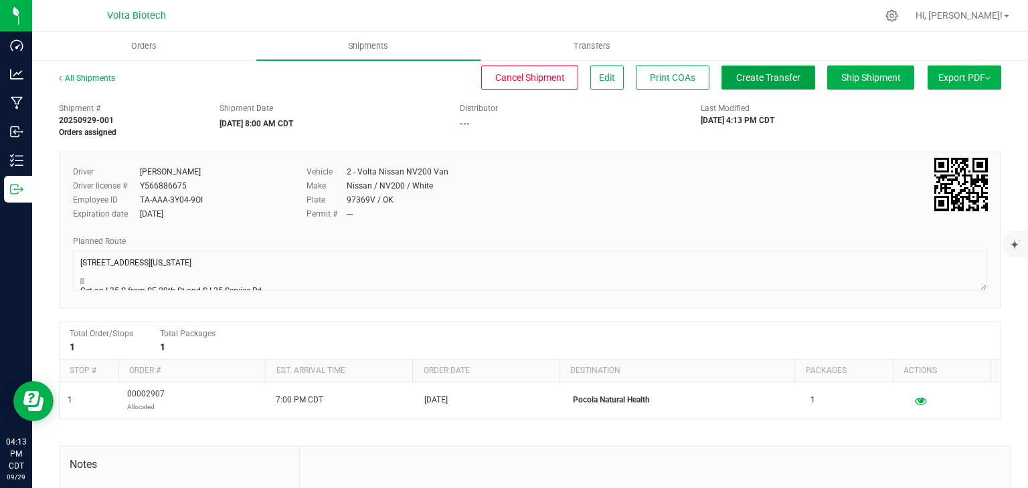
click at [765, 74] on span "Create Transfer" at bounding box center [768, 77] width 64 height 11
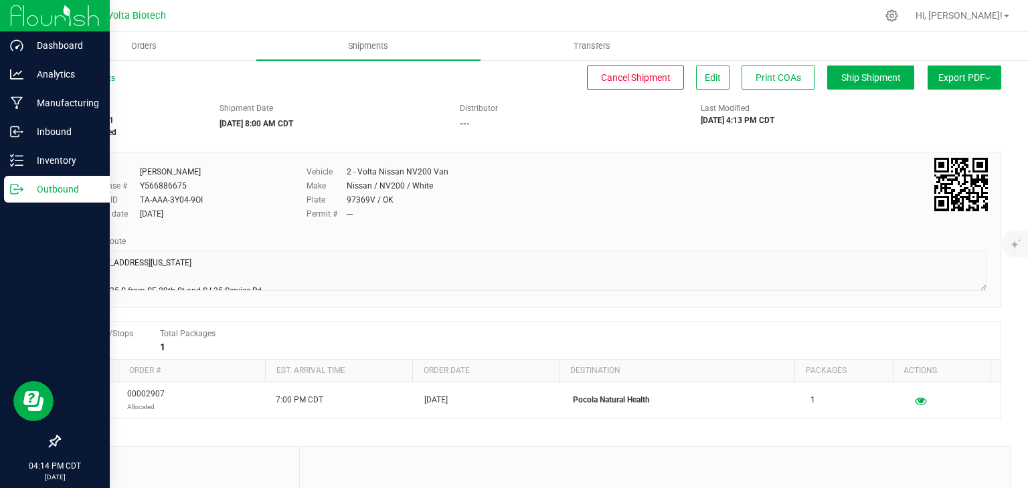
click at [13, 189] on icon at bounding box center [16, 189] width 13 height 13
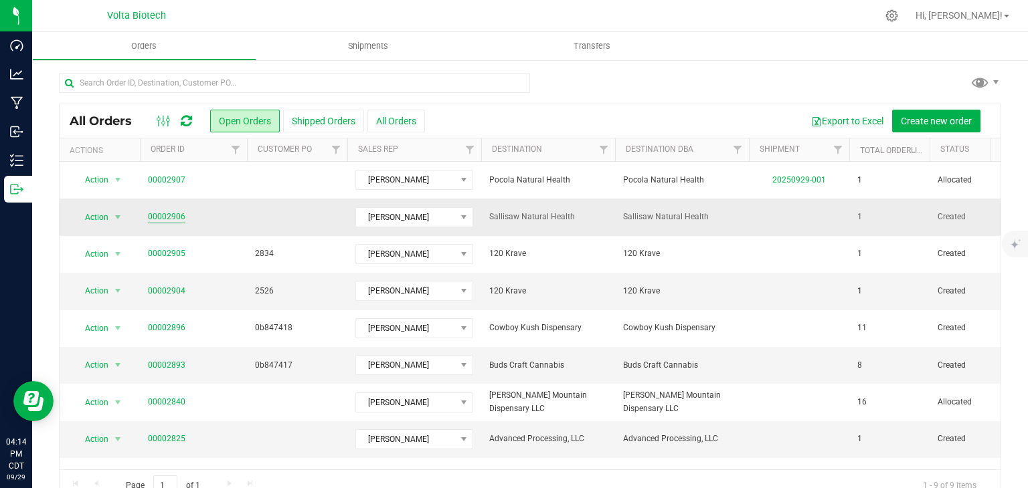
click at [180, 217] on link "00002906" at bounding box center [166, 217] width 37 height 13
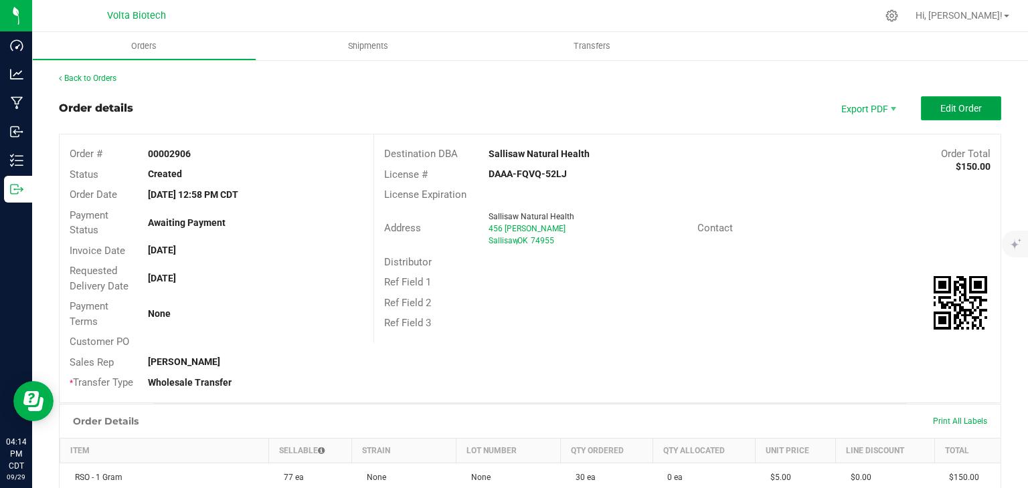
click at [940, 109] on span "Edit Order" at bounding box center [960, 108] width 41 height 11
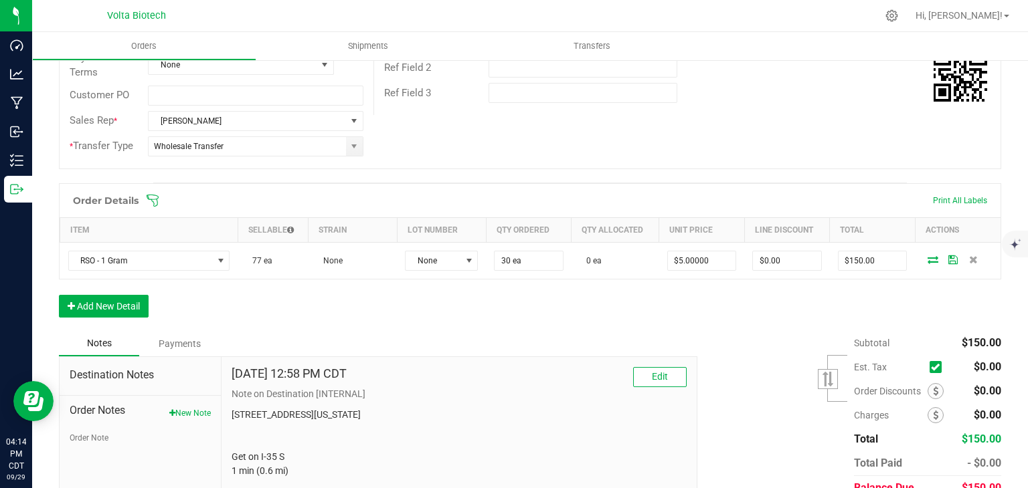
scroll to position [260, 0]
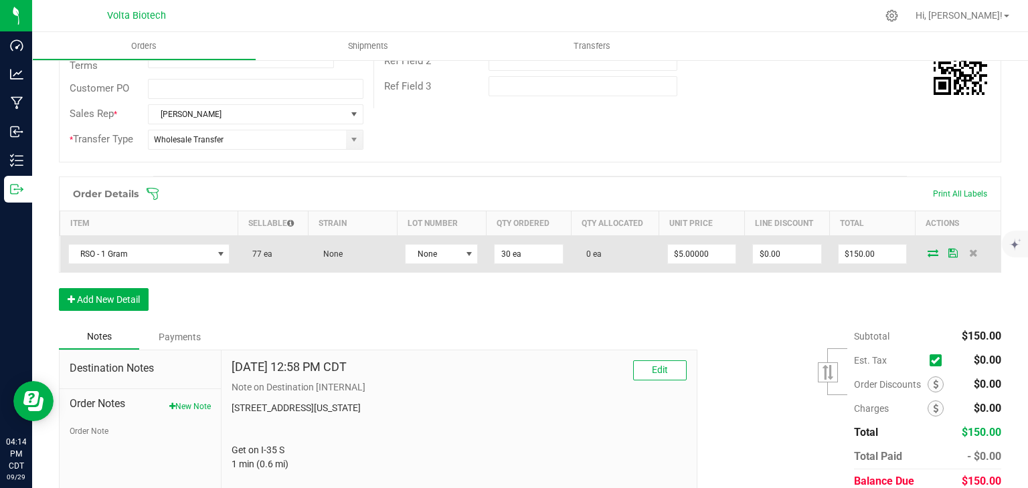
click at [925, 258] on td at bounding box center [958, 253] width 86 height 37
click at [927, 249] on icon at bounding box center [932, 253] width 11 height 8
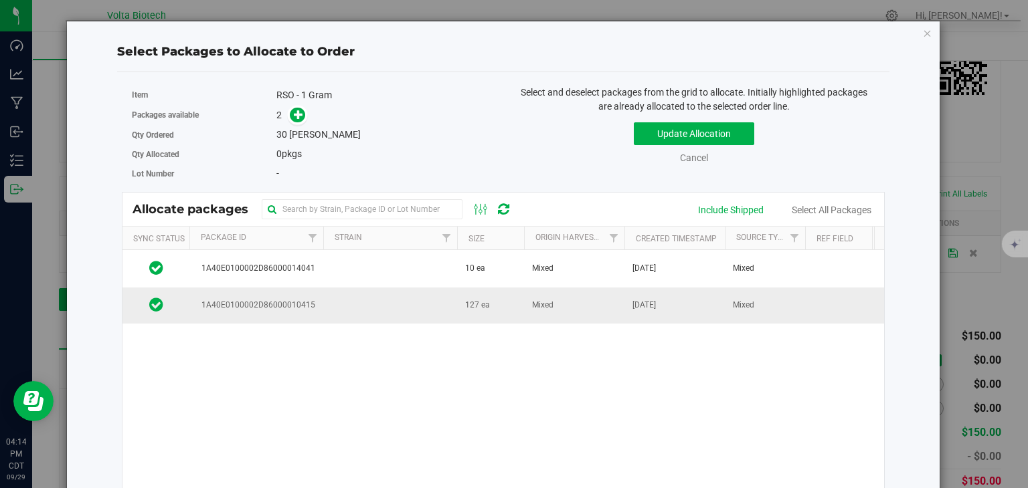
click at [283, 306] on span "1A40E0100002D86000010415" at bounding box center [256, 305] width 118 height 13
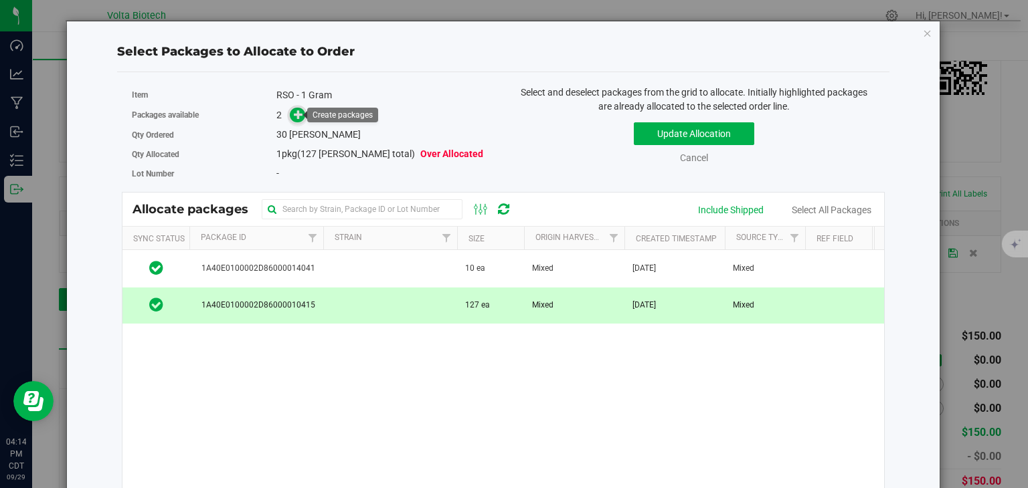
click at [294, 118] on icon at bounding box center [298, 114] width 9 height 9
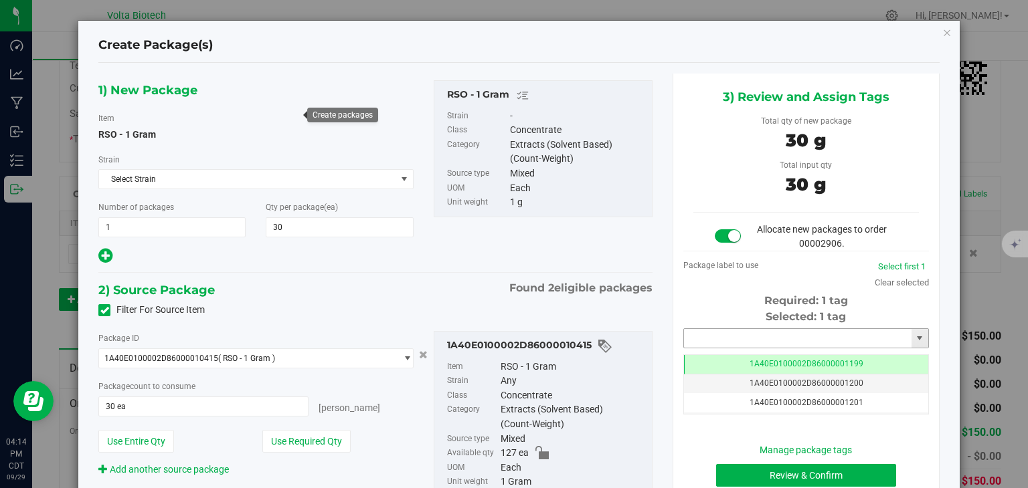
click at [717, 341] on input "text" at bounding box center [797, 338] width 227 height 19
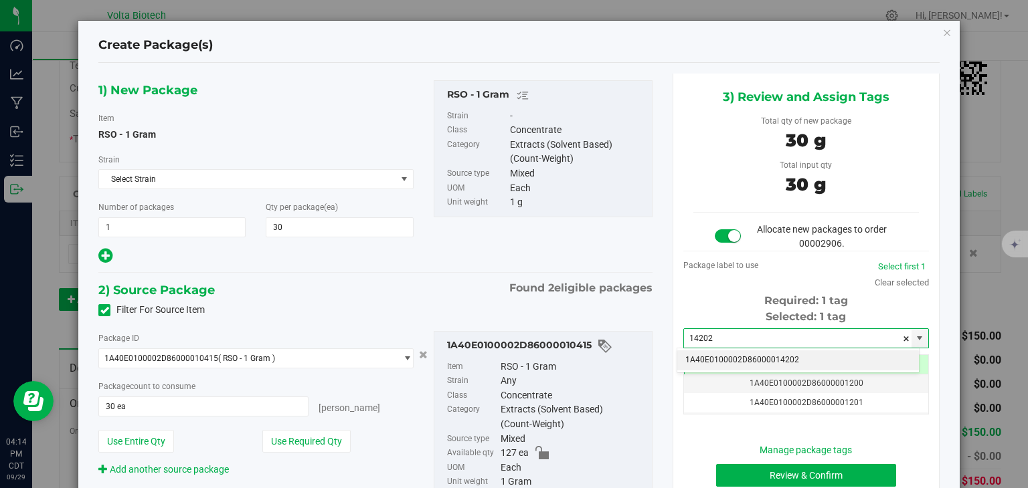
click at [709, 361] on li "1A40E0100002D86000014202" at bounding box center [798, 361] width 242 height 20
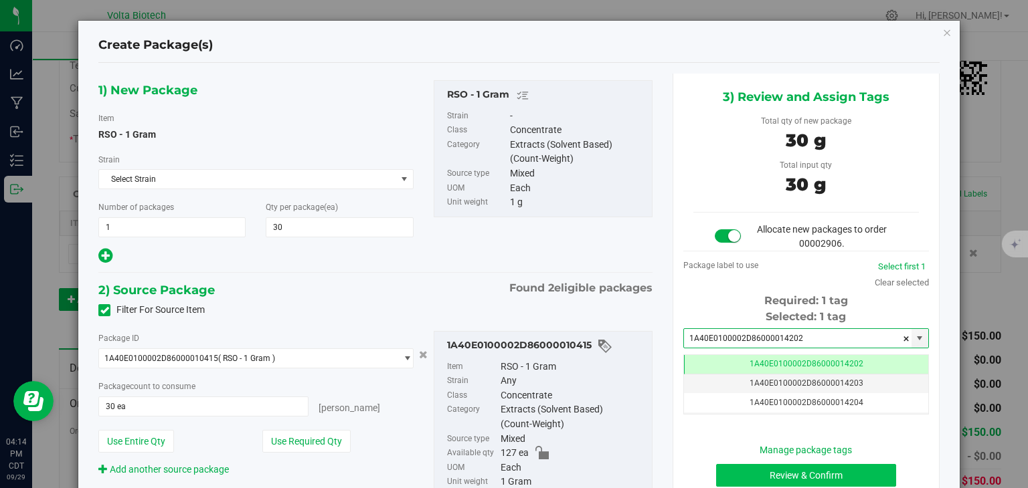
type input "1A40E0100002D86000014202"
click at [735, 477] on button "Review & Confirm" at bounding box center [806, 475] width 180 height 23
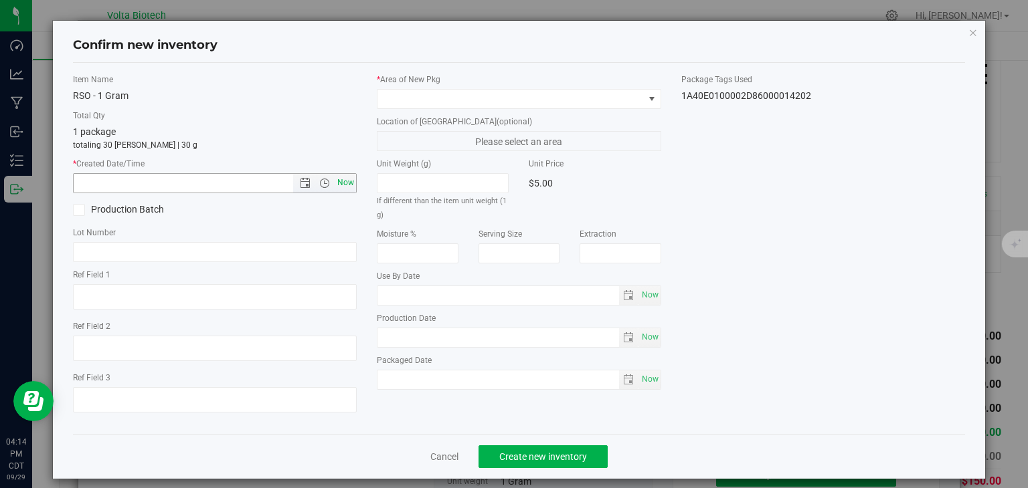
click at [345, 185] on span "Now" at bounding box center [346, 182] width 23 height 19
type input "[DATE] 4:14 PM"
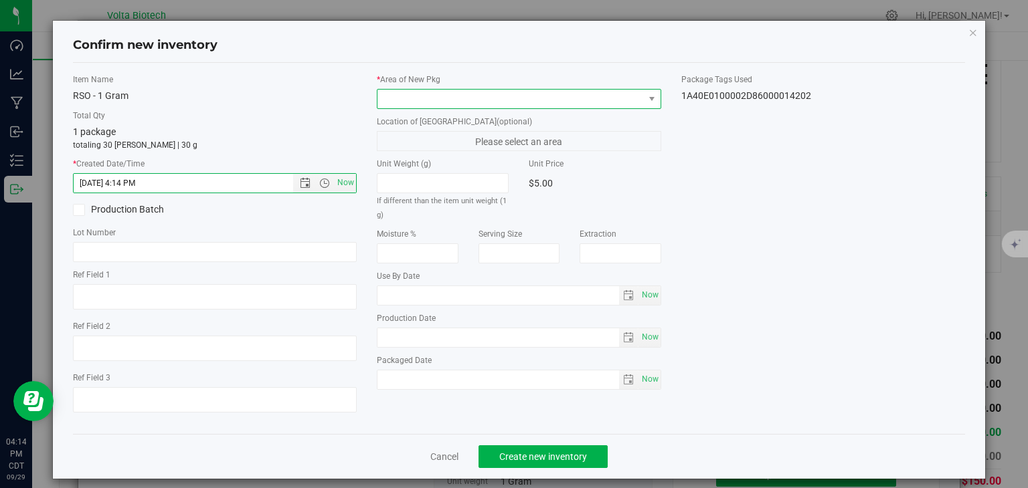
click at [444, 99] on span at bounding box center [510, 99] width 266 height 19
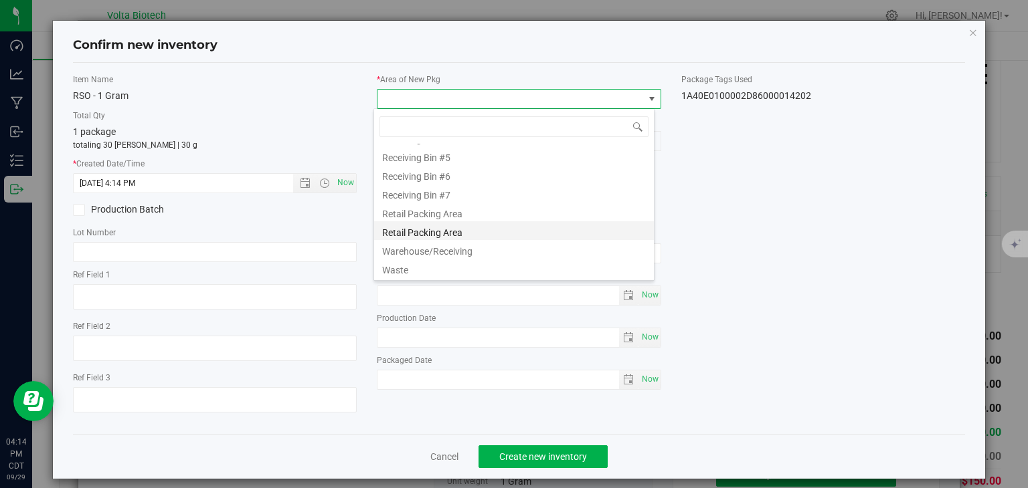
click at [447, 231] on li "Retail Packing Area" at bounding box center [514, 230] width 280 height 19
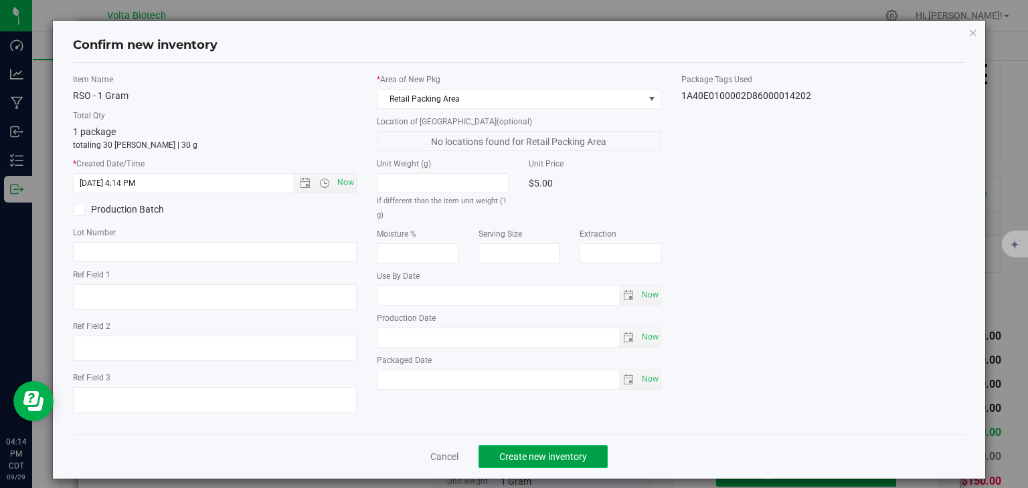
click at [499, 456] on span "Create new inventory" at bounding box center [543, 457] width 88 height 11
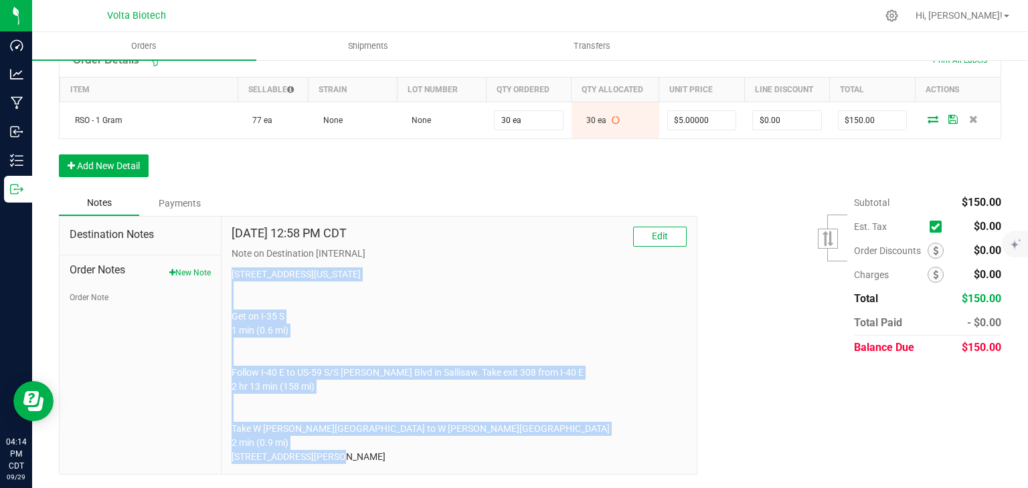
drag, startPoint x: 326, startPoint y: 462, endPoint x: 225, endPoint y: 239, distance: 245.5
click at [225, 239] on div "[DATE] 12:58 PM CDT Edit Note on Destination [INTERNAL] [STREET_ADDRESS][US_STA…" at bounding box center [458, 346] width 475 height 258
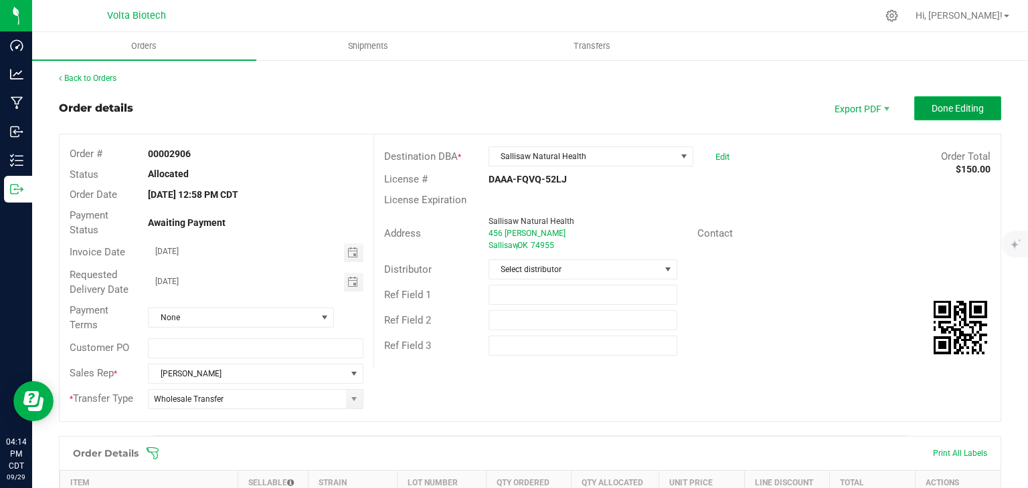
click at [951, 104] on span "Done Editing" at bounding box center [957, 108] width 52 height 11
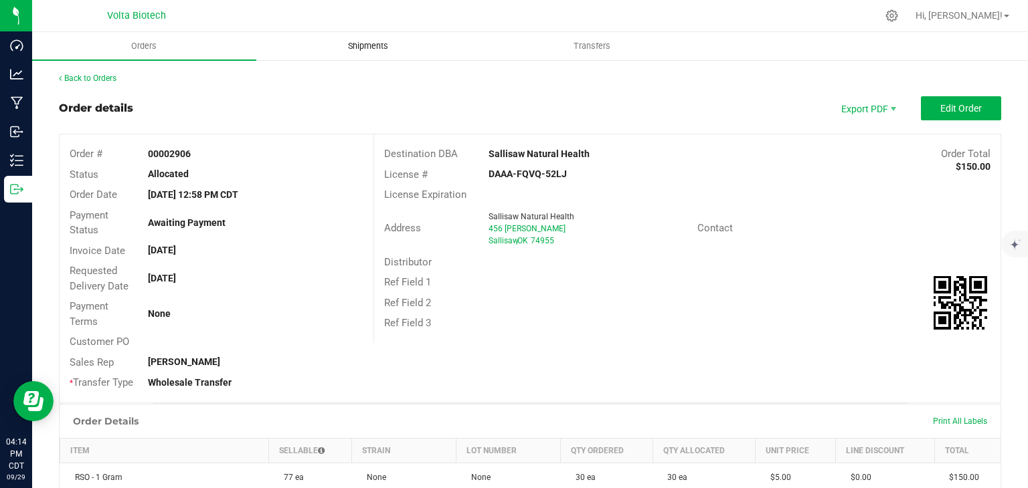
click at [359, 41] on span "Shipments" at bounding box center [368, 46] width 76 height 12
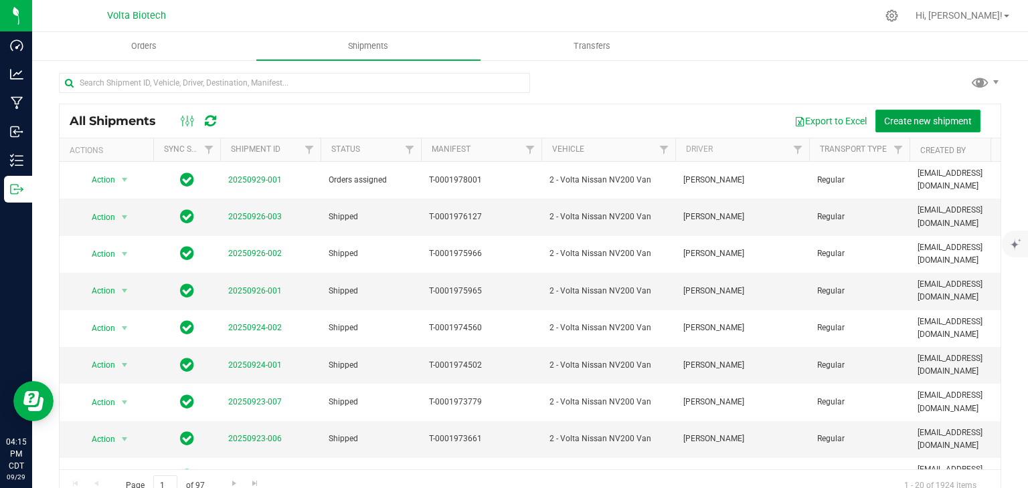
click at [909, 116] on span "Create new shipment" at bounding box center [928, 121] width 88 height 11
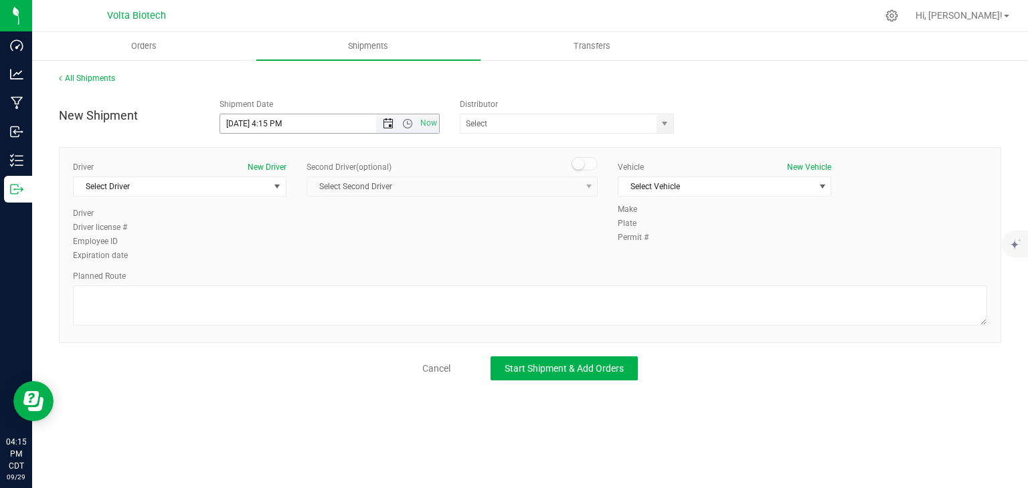
click at [389, 120] on span "Open the date view" at bounding box center [388, 123] width 11 height 11
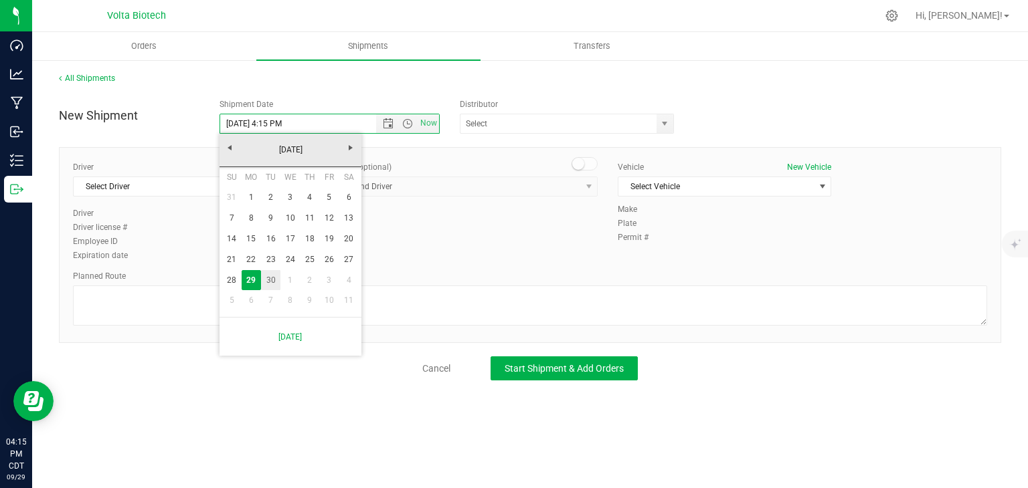
click at [268, 276] on link "30" at bounding box center [270, 280] width 19 height 21
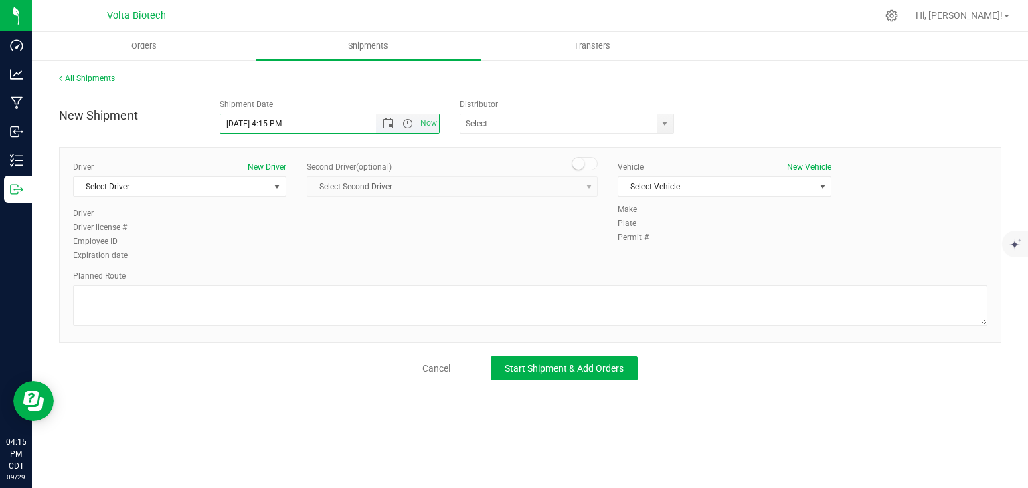
click at [410, 116] on span "Now" at bounding box center [407, 123] width 63 height 19
click at [412, 121] on span "Open the time view" at bounding box center [407, 123] width 11 height 11
drag, startPoint x: 254, startPoint y: 193, endPoint x: 241, endPoint y: 185, distance: 15.6
click at [241, 185] on li "7:30 AM" at bounding box center [329, 181] width 218 height 17
type input "[DATE] 7:30 AM"
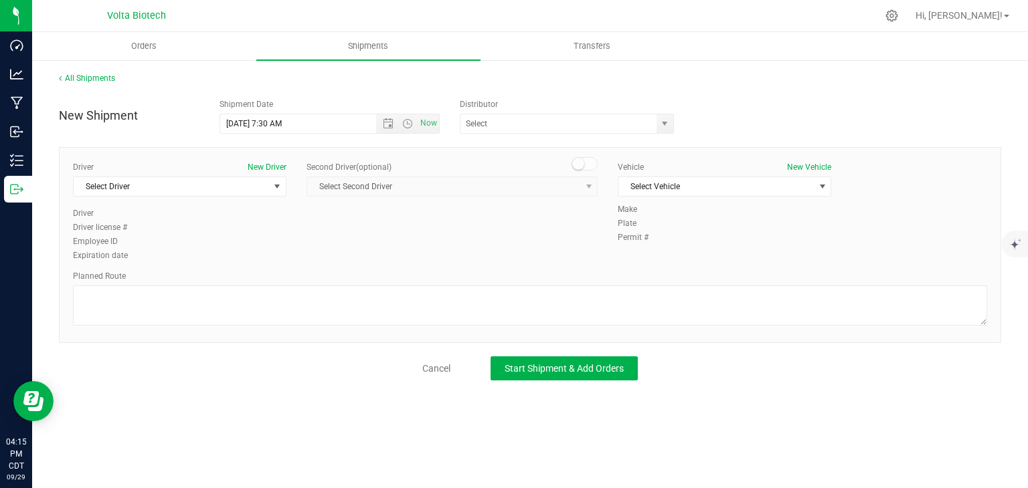
click at [217, 172] on div "Driver New Driver" at bounding box center [179, 167] width 213 height 12
click at [180, 187] on span "Select Driver" at bounding box center [171, 186] width 195 height 19
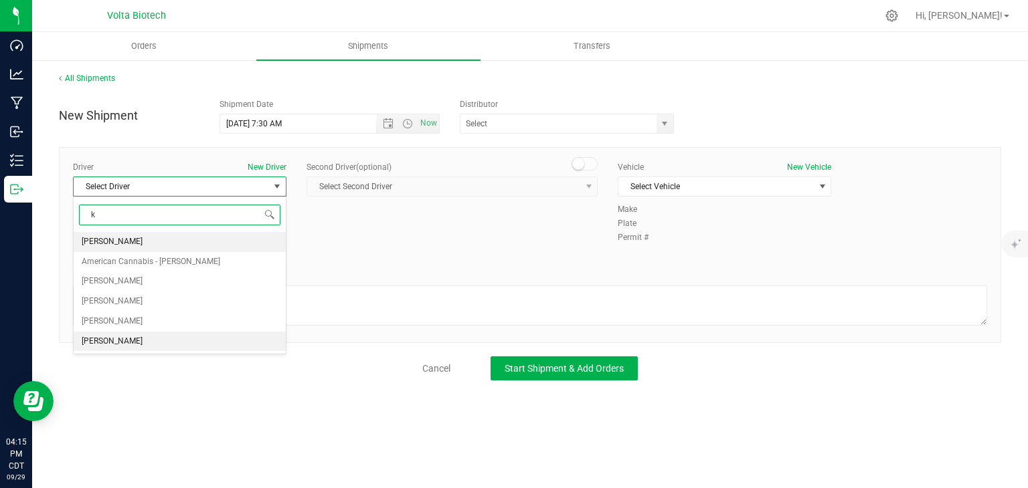
click at [104, 340] on span "[PERSON_NAME]" at bounding box center [112, 341] width 61 height 17
type input "k"
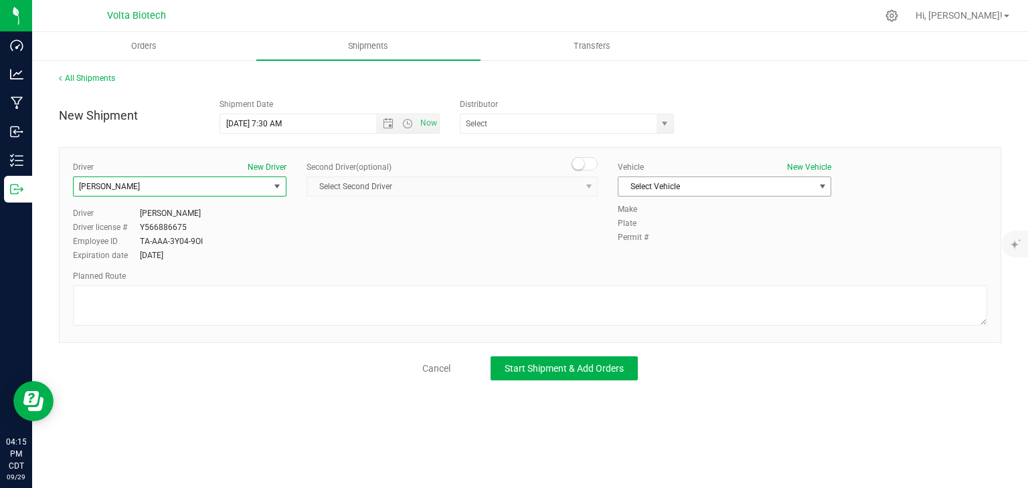
click at [725, 185] on span "Select Vehicle" at bounding box center [715, 186] width 195 height 19
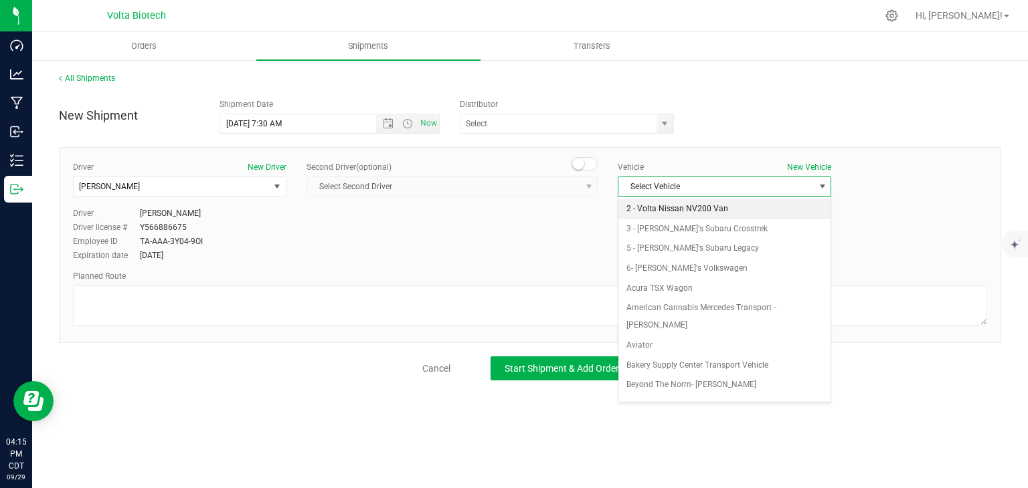
click at [687, 212] on li "2 - Volta Nissan NV200 Van" at bounding box center [724, 209] width 212 height 20
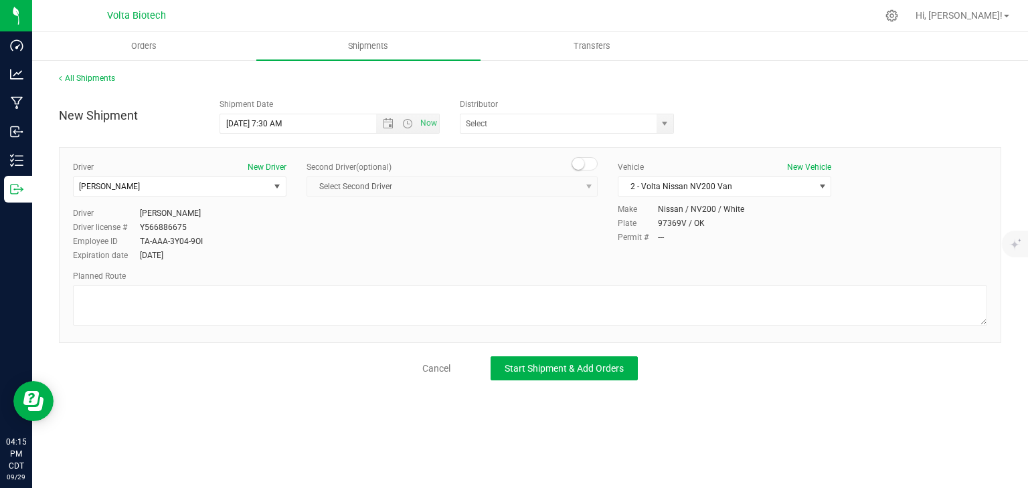
click at [542, 275] on div "Planned Route" at bounding box center [530, 276] width 914 height 12
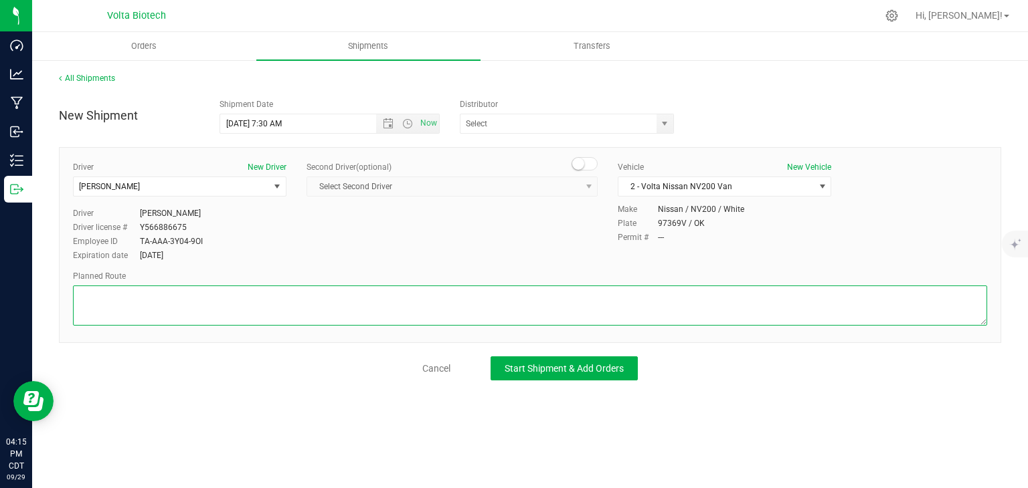
click at [489, 313] on textarea at bounding box center [530, 306] width 914 height 40
paste textarea "[STREET_ADDRESS][US_STATE]  Get on I-35 S from SE 29th St and S I-35 Service R…"
type textarea "[STREET_ADDRESS][US_STATE]  Get on I-35 S from SE 29th St and S I-35 Service R…"
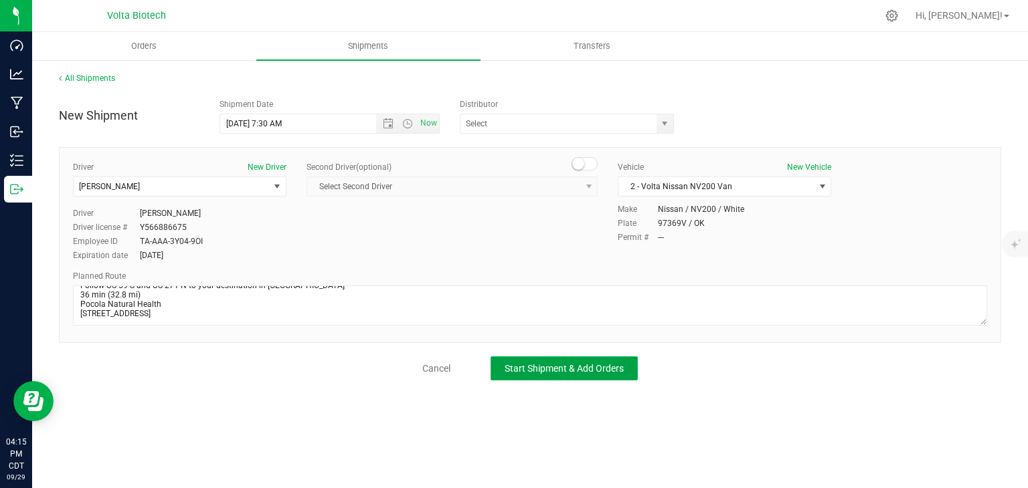
click at [559, 359] on button "Start Shipment & Add Orders" at bounding box center [563, 369] width 147 height 24
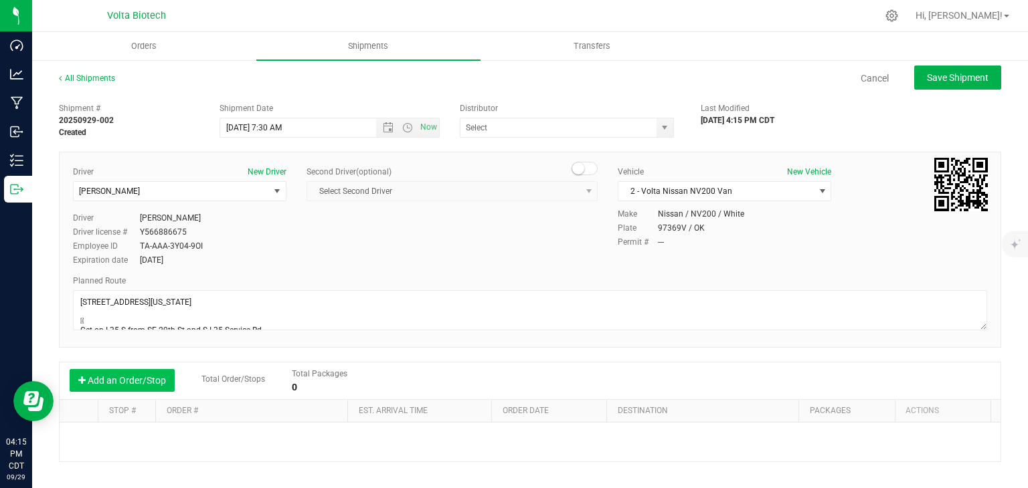
click at [155, 385] on button "Add an Order/Stop" at bounding box center [122, 380] width 105 height 23
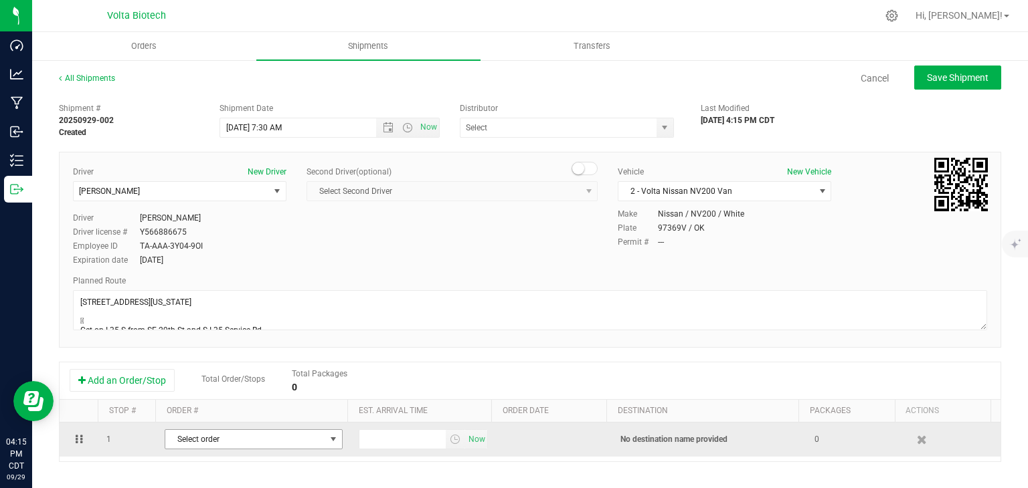
click at [194, 440] on span "Select order" at bounding box center [245, 439] width 160 height 19
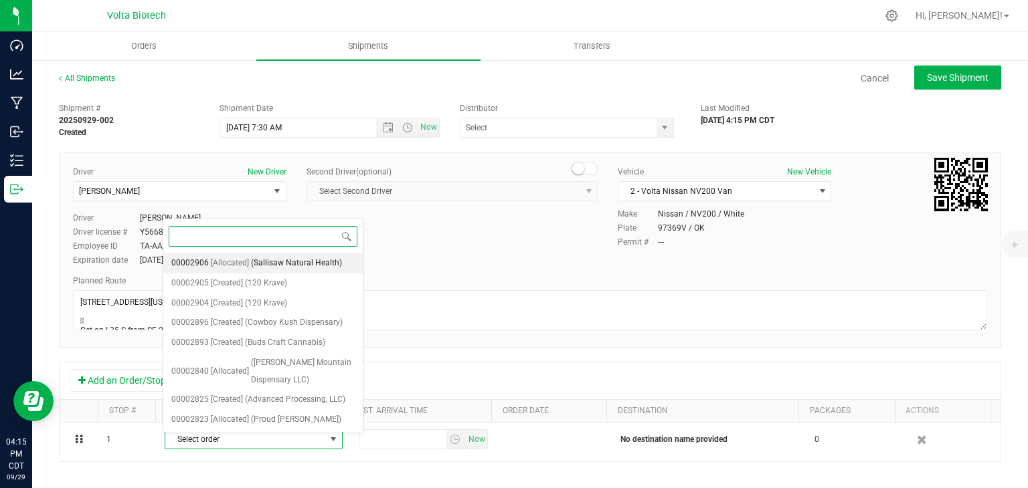
click at [258, 262] on span "(Sallisaw Natural Health)" at bounding box center [296, 263] width 91 height 17
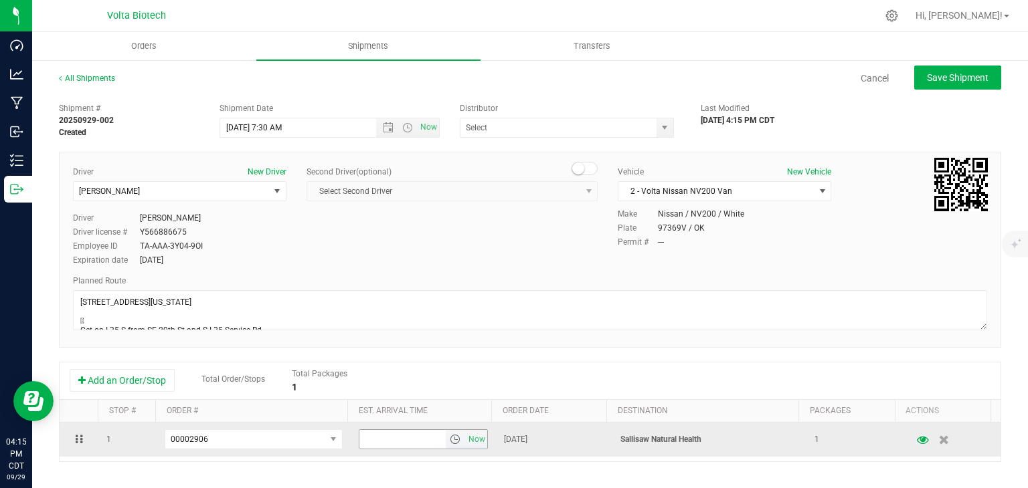
click at [450, 440] on span "select" at bounding box center [455, 439] width 11 height 11
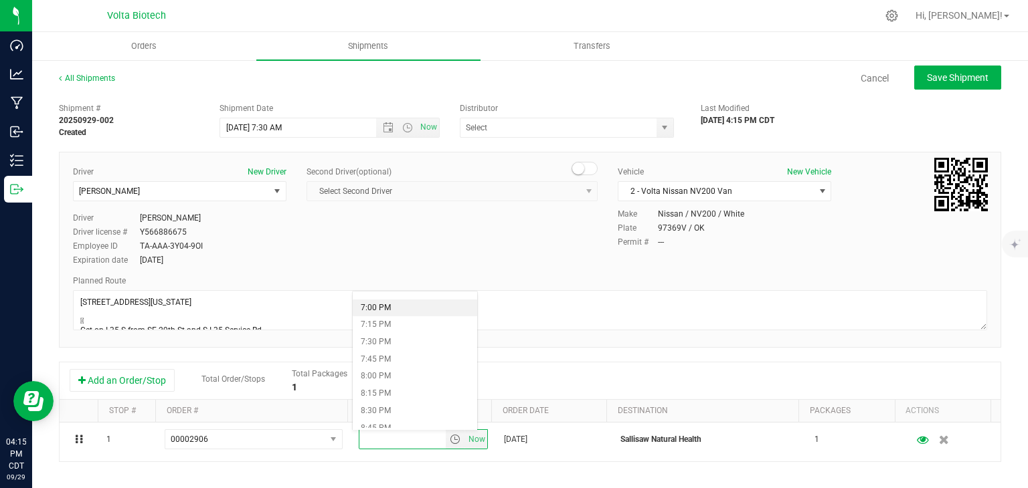
click at [385, 306] on li "7:00 PM" at bounding box center [415, 308] width 124 height 17
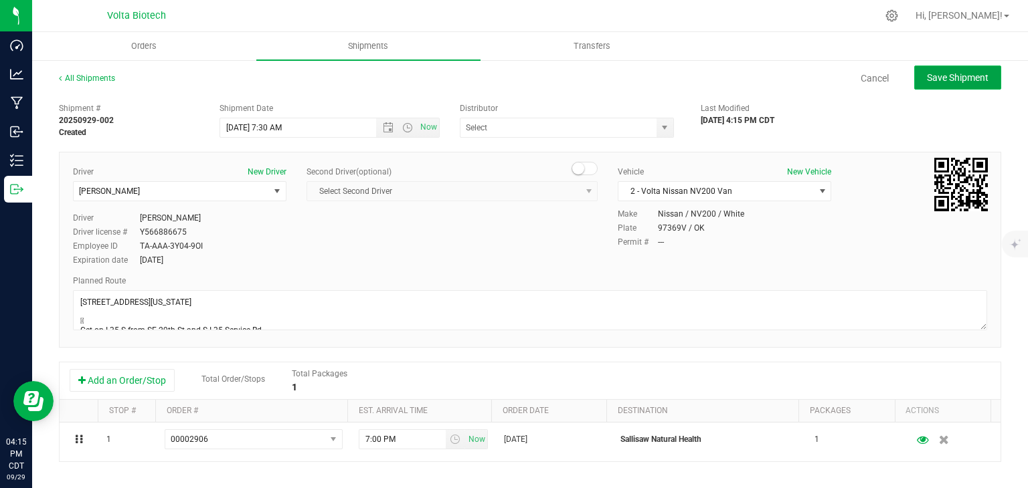
click at [943, 72] on span "Save Shipment" at bounding box center [958, 77] width 62 height 11
type input "[DATE] 12:30 PM"
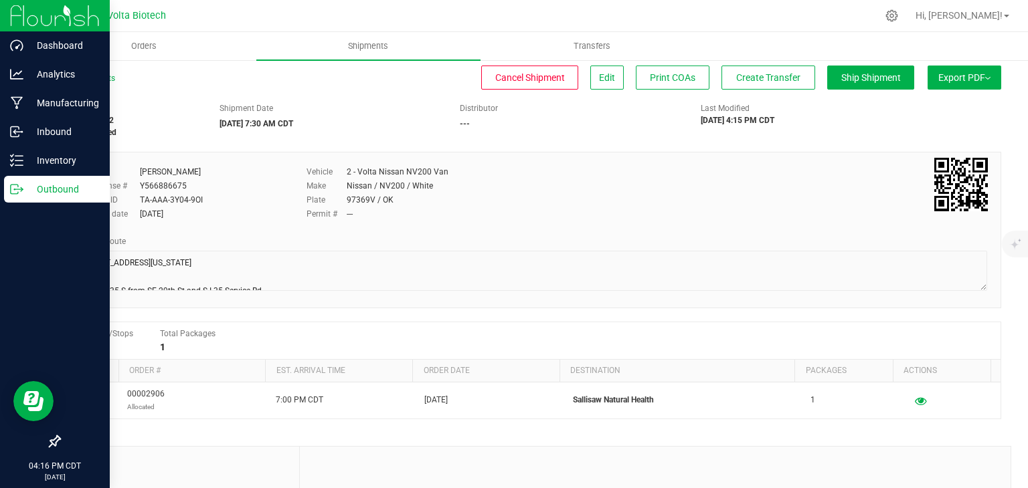
click at [19, 189] on line at bounding box center [18, 189] width 7 height 0
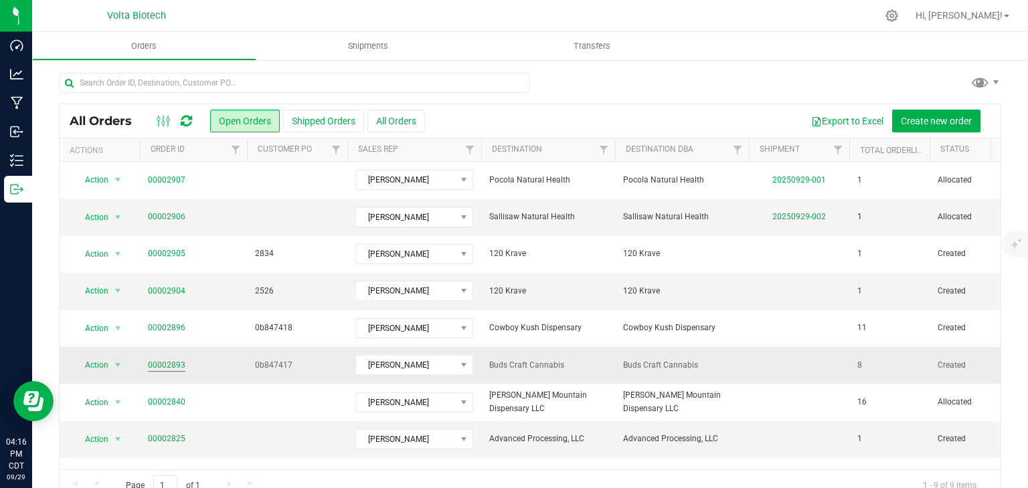
click at [165, 361] on link "00002893" at bounding box center [166, 365] width 37 height 13
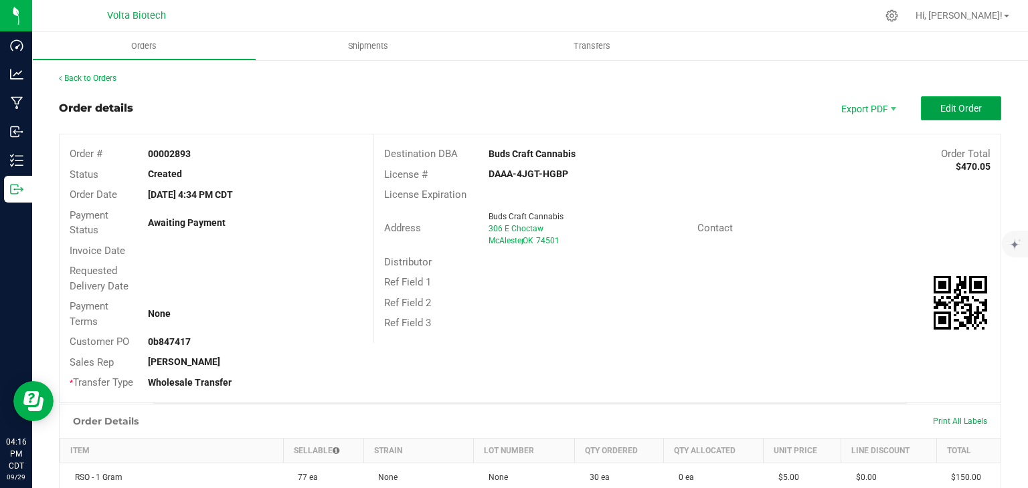
click at [943, 112] on span "Edit Order" at bounding box center [960, 108] width 41 height 11
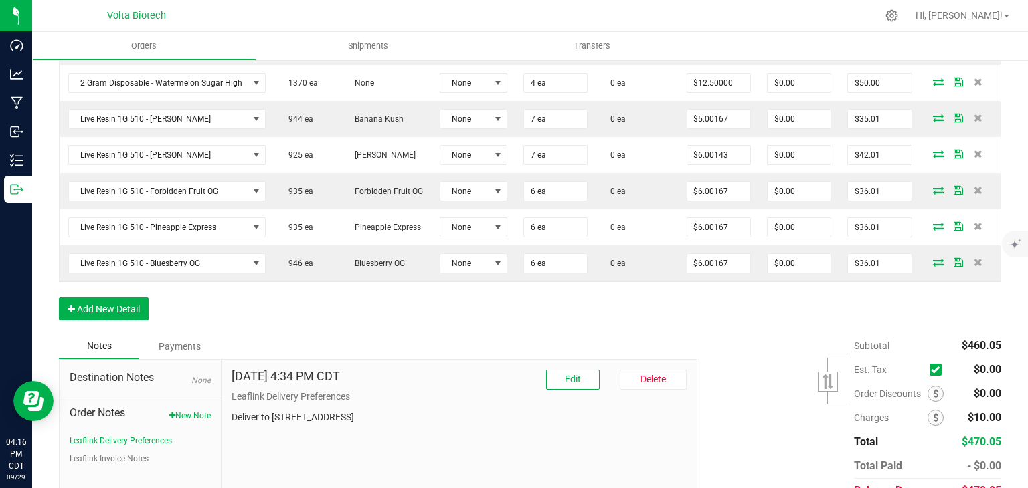
scroll to position [428, 0]
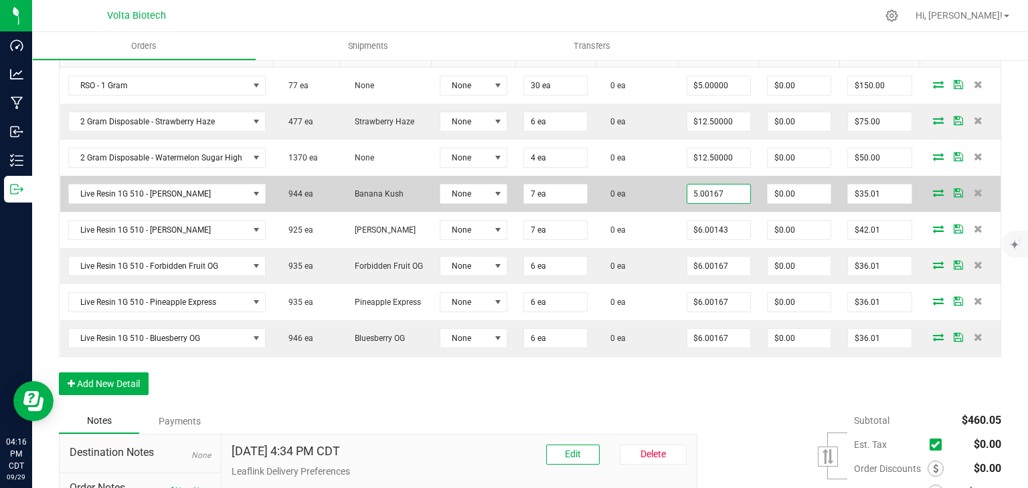
click at [713, 197] on input "5.00167" at bounding box center [718, 194] width 63 height 19
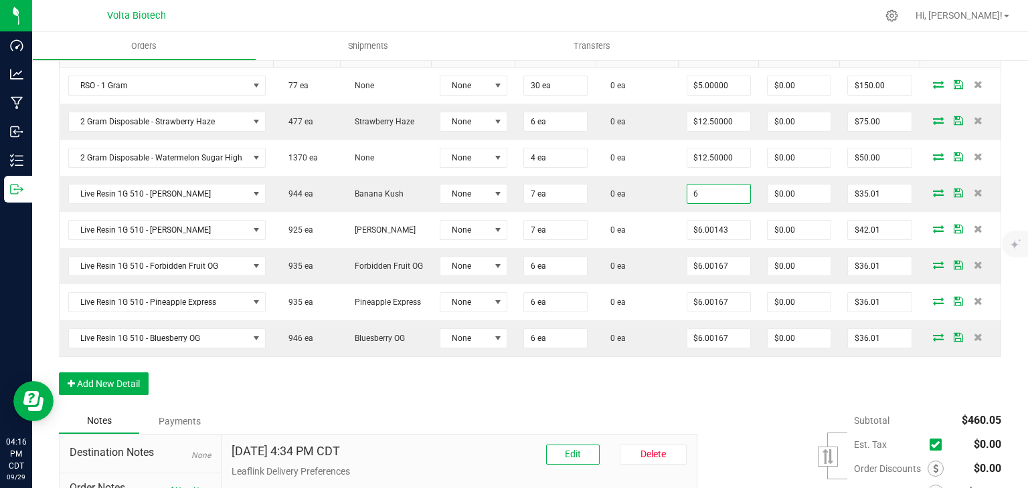
type input "$6.00000"
type input "$42.00"
click at [686, 381] on div "Order Details Print All Labels Item Sellable Strain Lot Number Qty Ordered Qty …" at bounding box center [530, 208] width 942 height 401
click at [789, 200] on input "0" at bounding box center [798, 194] width 63 height 19
type input "$6.00"
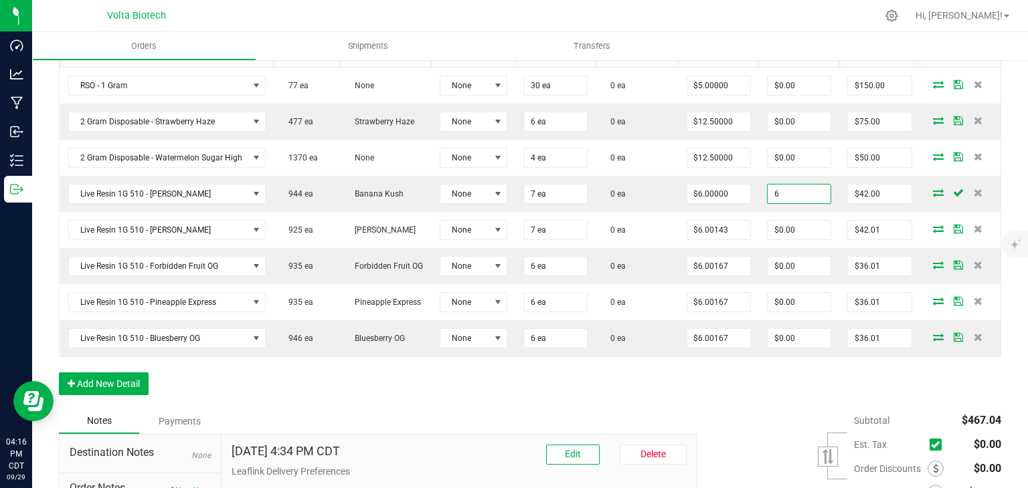
type input "$36.00"
click at [713, 422] on div "Subtotal $467.04 Est. Tax" at bounding box center [844, 493] width 314 height 169
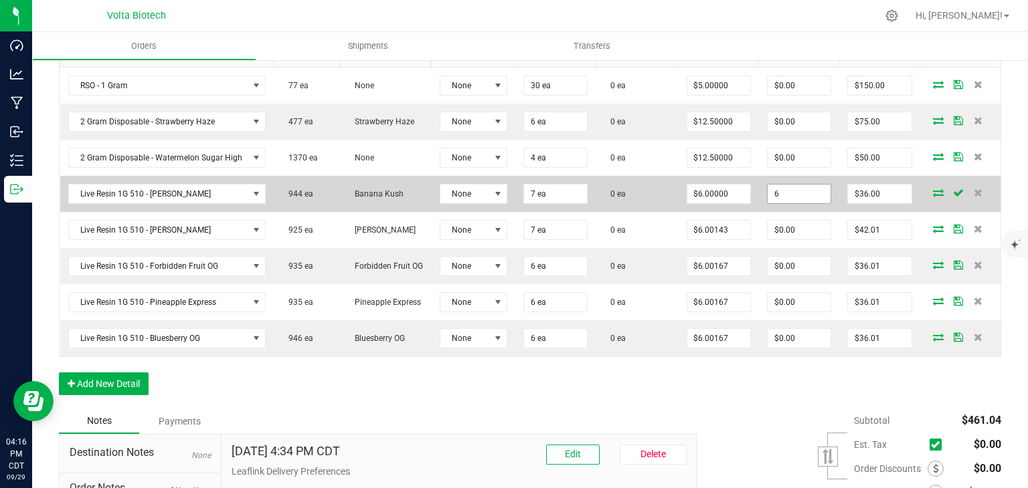
click at [772, 201] on input "6" at bounding box center [798, 194] width 63 height 19
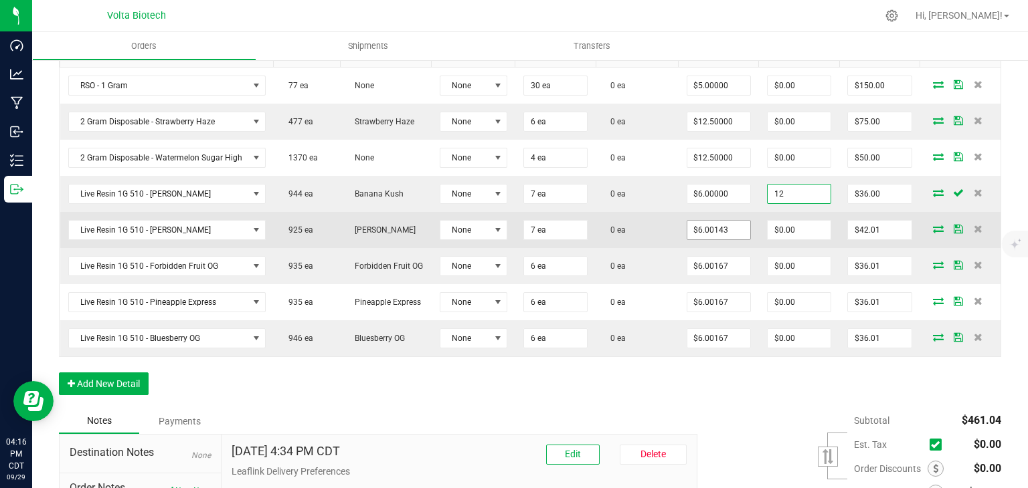
type input "12"
type input "6.00143"
type input "$12.00"
type input "$30.00"
drag, startPoint x: 714, startPoint y: 242, endPoint x: 703, endPoint y: 238, distance: 11.4
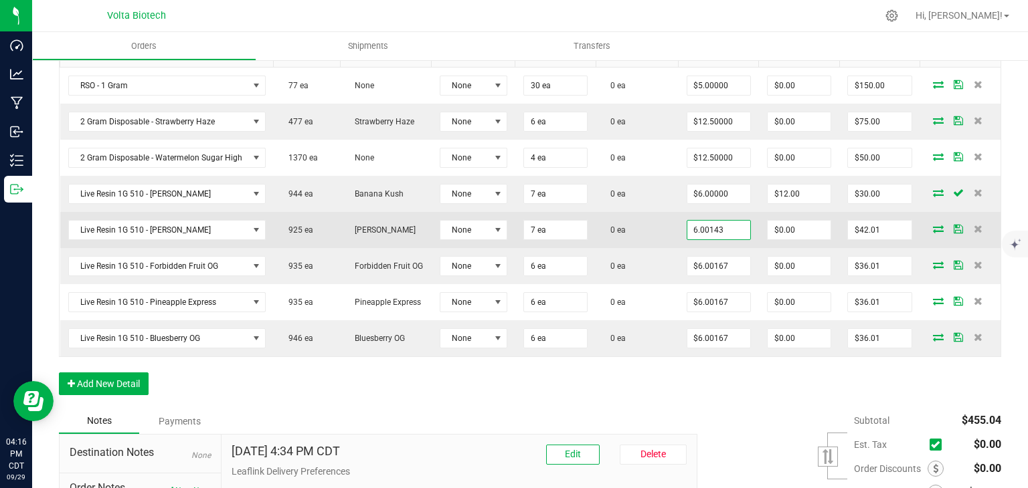
click at [703, 238] on input "6.00143" at bounding box center [718, 230] width 63 height 19
type input "$6.00000"
type input "0"
type input "$42.00"
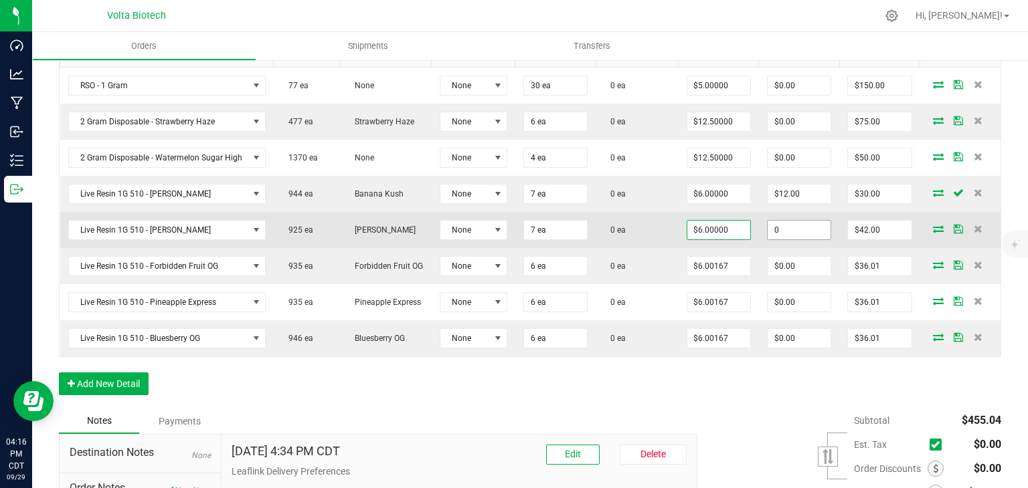
click at [781, 234] on input "0" at bounding box center [798, 230] width 63 height 19
type input "1"
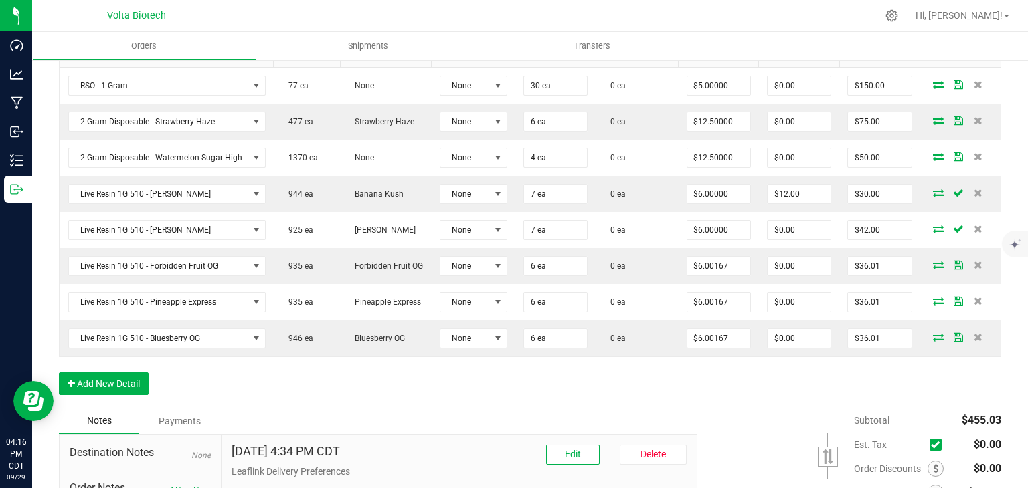
click at [753, 426] on div "Subtotal $455.03 Est. Tax" at bounding box center [844, 493] width 314 height 169
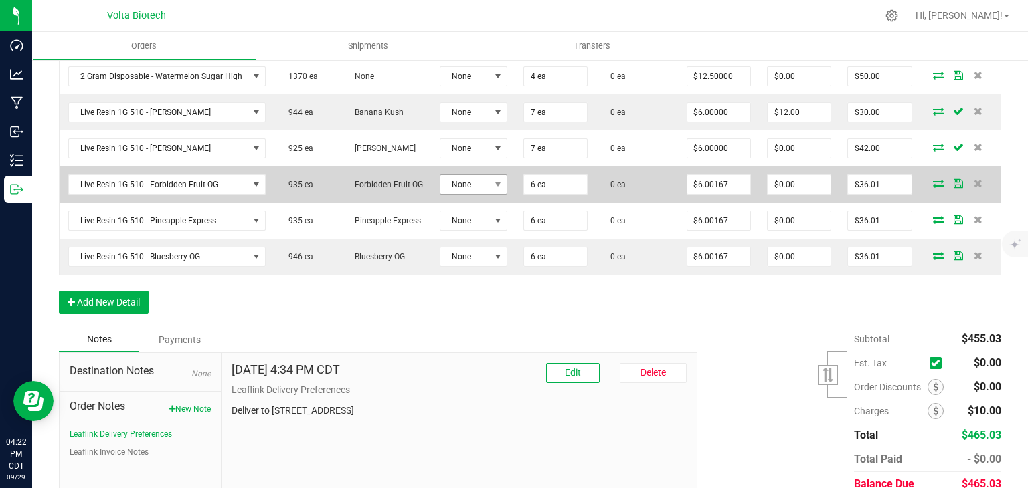
scroll to position [510, 0]
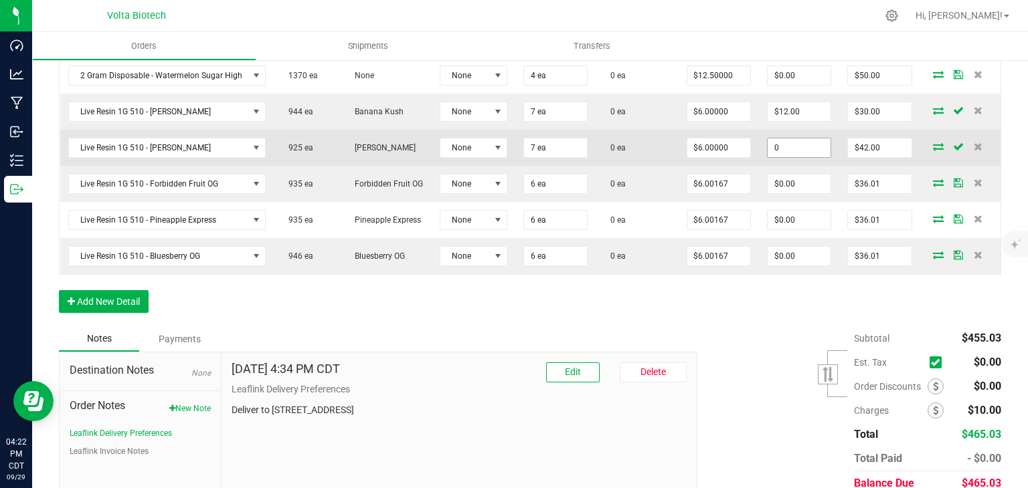
click at [781, 157] on input "0" at bounding box center [798, 147] width 63 height 19
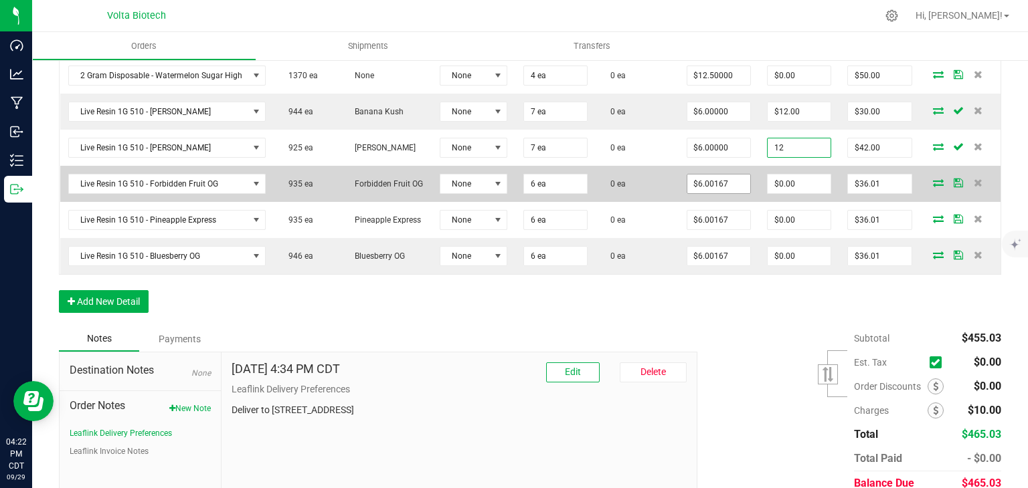
type input "12"
type input "6.00167"
type input "$12.00"
type input "$30.00"
click at [699, 191] on input "6.00167" at bounding box center [718, 184] width 63 height 19
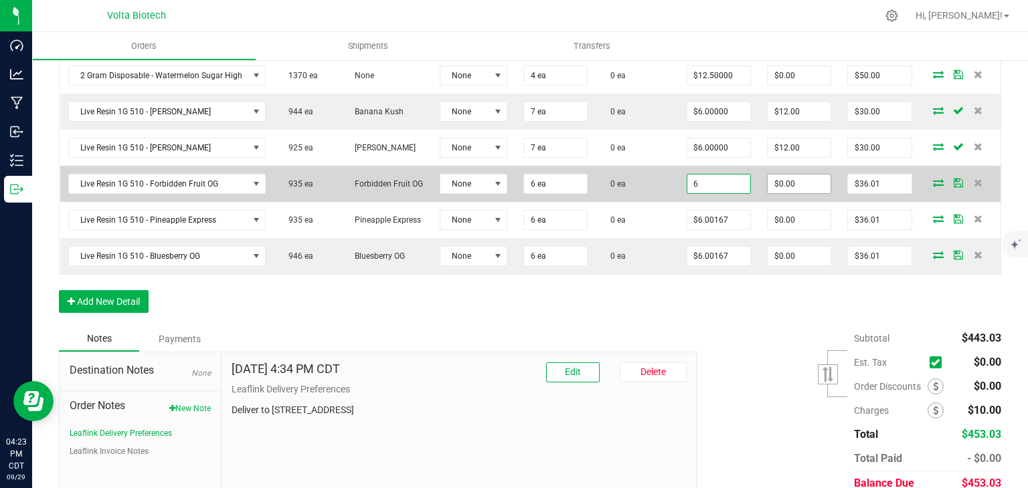
type input "$6.00000"
type input "0"
type input "$36.00"
click at [775, 191] on input "0" at bounding box center [798, 184] width 63 height 19
click at [784, 193] on input "0" at bounding box center [798, 184] width 63 height 19
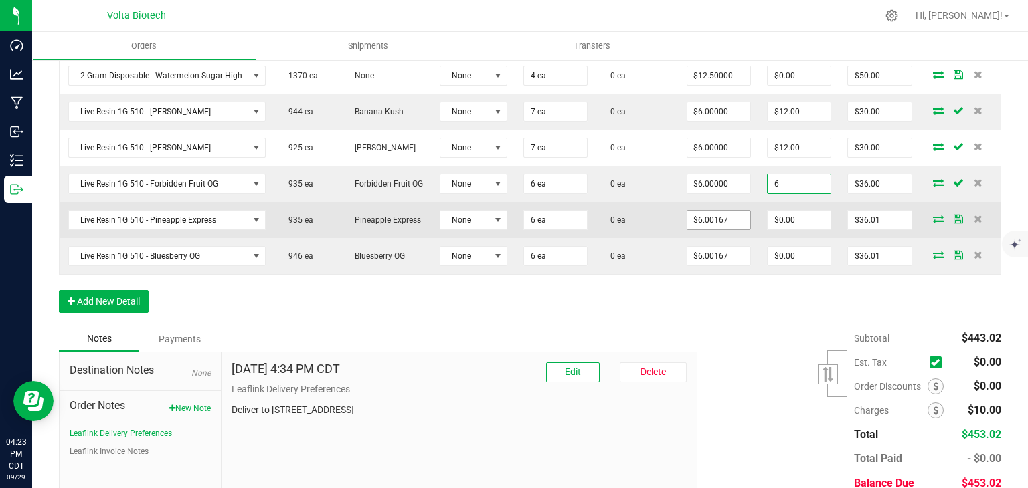
type input "6"
type input "6.00167"
type input "$6.00"
type input "$30.00"
click at [704, 229] on input "6.00167" at bounding box center [718, 220] width 63 height 19
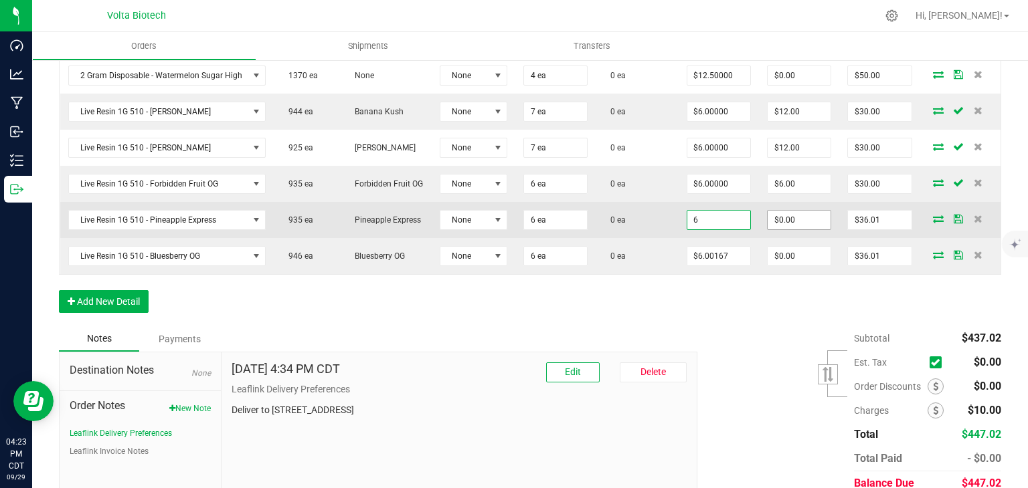
type input "$6.00000"
type input "0"
type input "$36.00"
click at [795, 229] on input "0" at bounding box center [798, 220] width 63 height 19
type input "6"
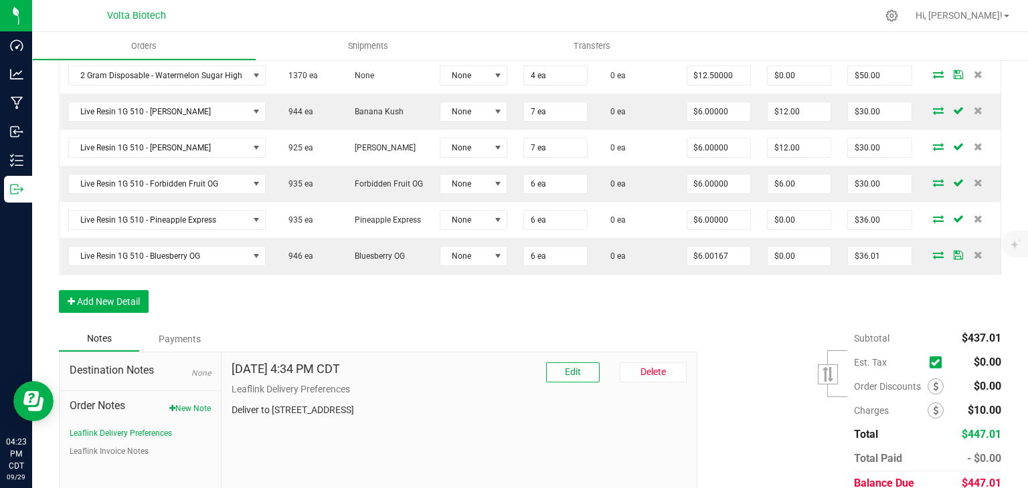
click at [752, 319] on div "Order Details Print All Labels Item Sellable Strain Lot Number Qty Ordered Qty …" at bounding box center [530, 126] width 942 height 401
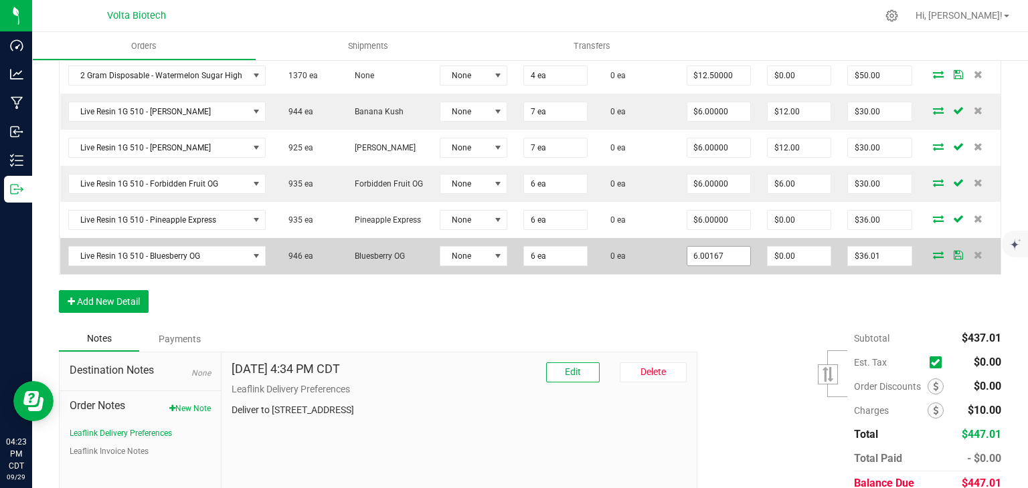
click at [699, 266] on input "6.00167" at bounding box center [718, 256] width 63 height 19
type input "$6.00000"
type input "0"
type input "$36.00"
click at [779, 262] on input "0" at bounding box center [798, 256] width 63 height 19
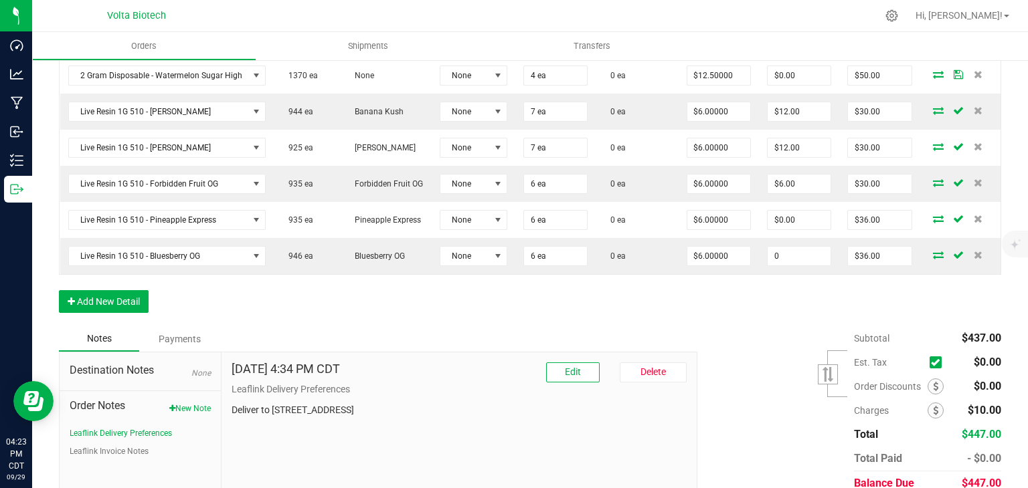
click at [779, 262] on input "0" at bounding box center [798, 256] width 63 height 19
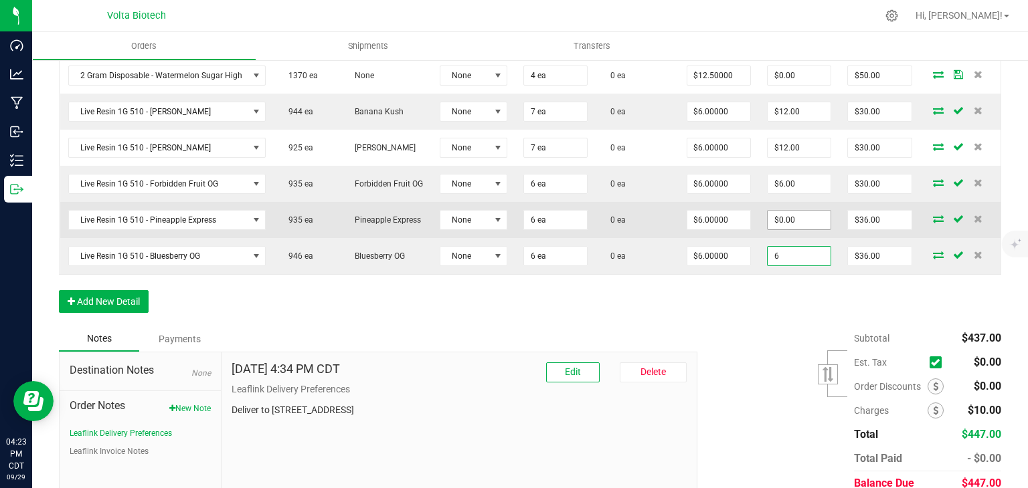
type input "6"
type input "0"
type input "$6.00"
type input "$30.00"
click at [775, 229] on input "0" at bounding box center [798, 220] width 63 height 19
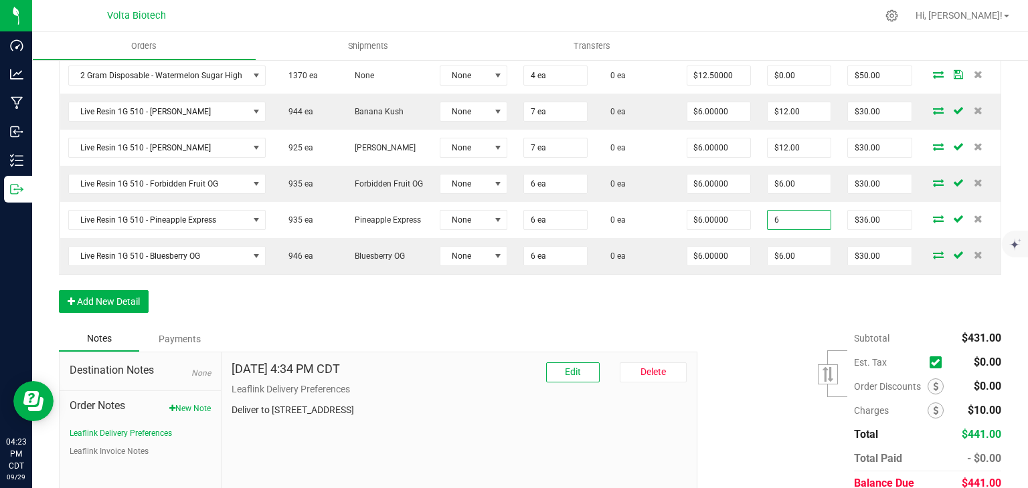
type input "$6.00"
type input "$30.00"
click at [776, 379] on div "Subtotal $431.00 Est. Tax" at bounding box center [844, 410] width 314 height 169
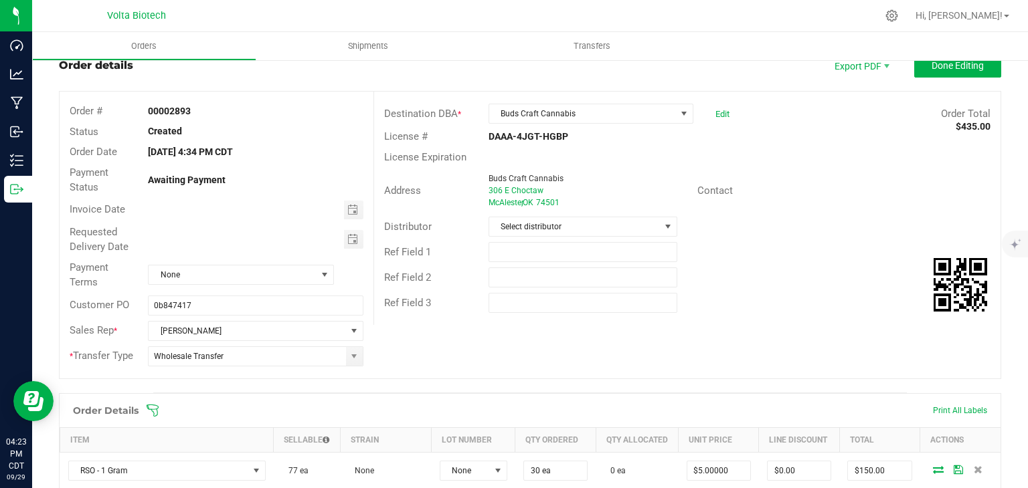
scroll to position [0, 0]
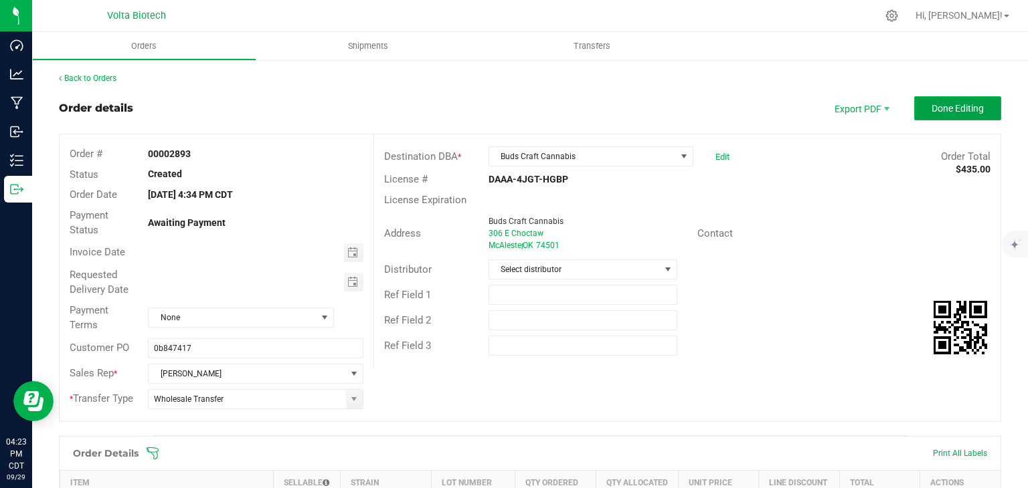
click at [943, 103] on span "Done Editing" at bounding box center [957, 108] width 52 height 11
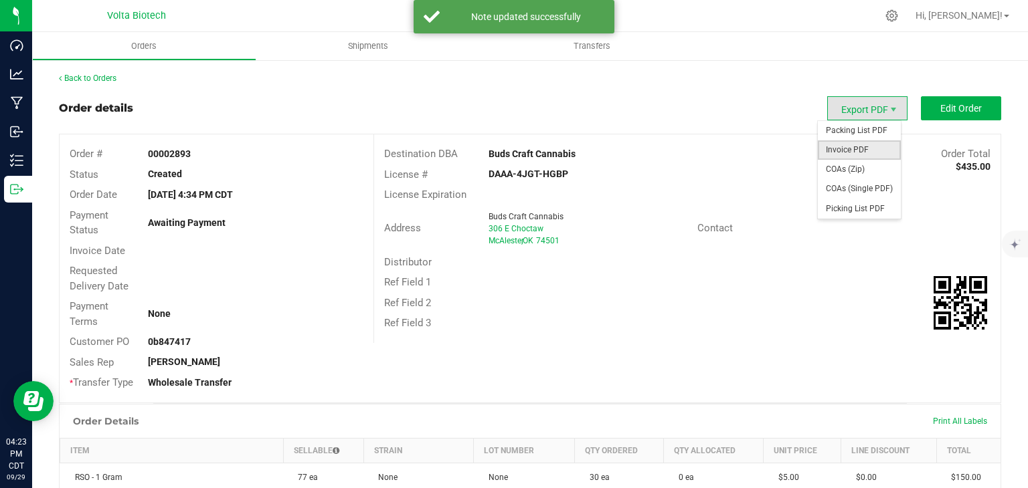
click at [847, 149] on span "Invoice PDF" at bounding box center [859, 149] width 83 height 19
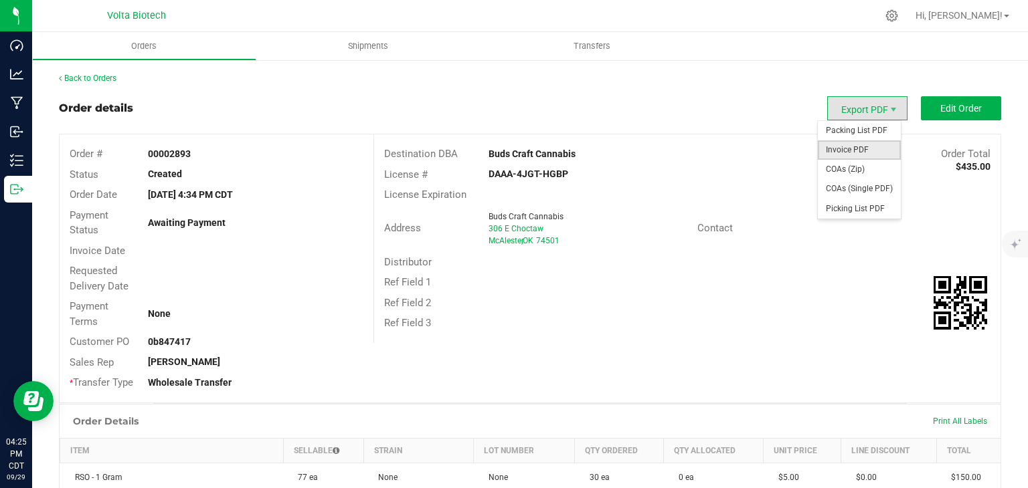
click at [867, 147] on span "Invoice PDF" at bounding box center [859, 149] width 83 height 19
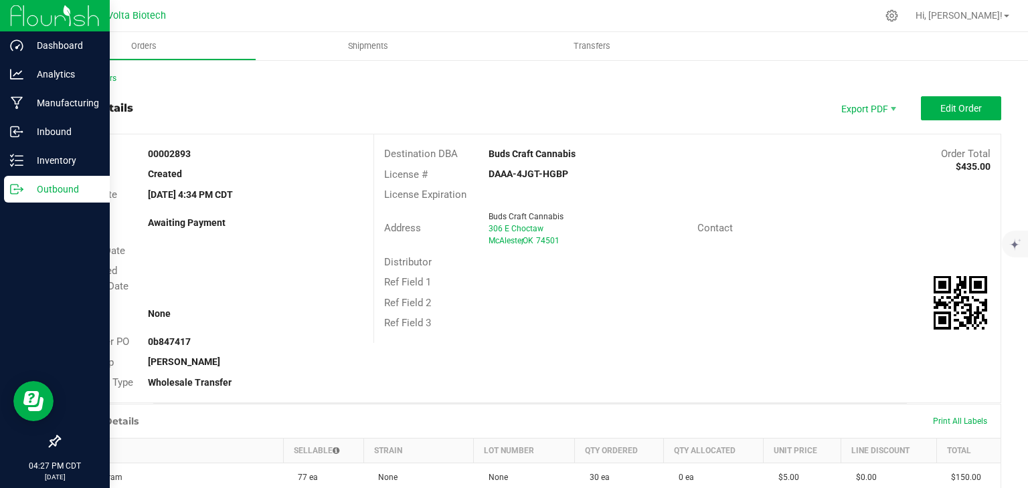
click at [24, 188] on p "Outbound" at bounding box center [63, 189] width 80 height 16
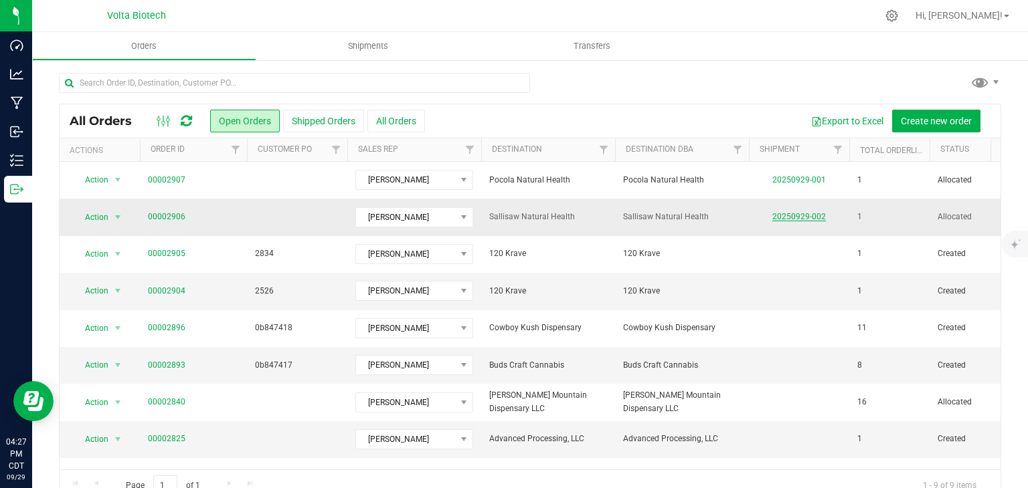
click at [800, 216] on link "20250929-002" at bounding box center [799, 216] width 54 height 9
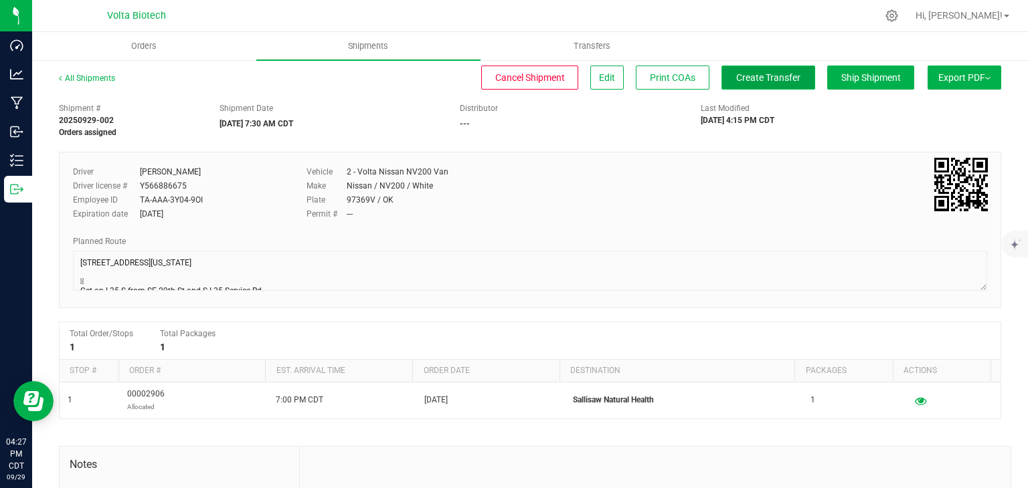
click at [759, 80] on span "Create Transfer" at bounding box center [768, 77] width 64 height 11
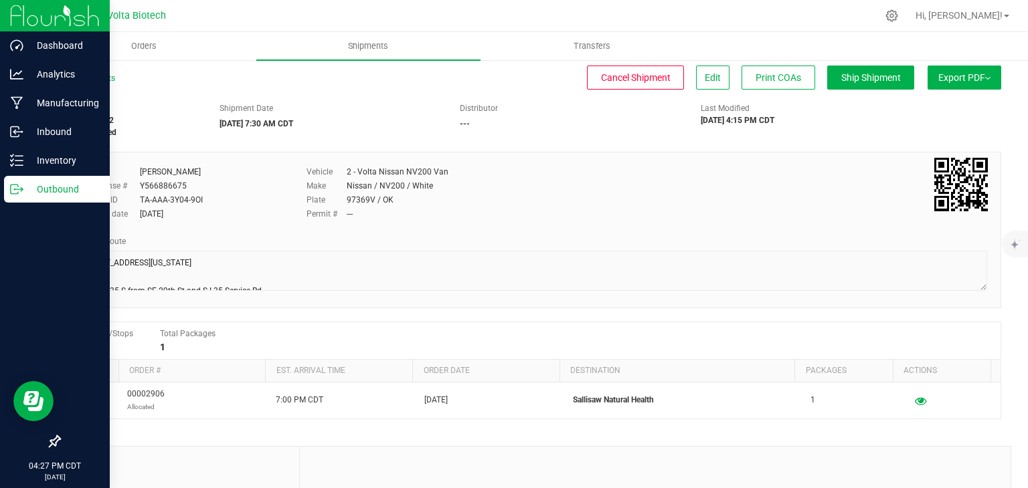
click at [19, 191] on icon at bounding box center [16, 189] width 13 height 13
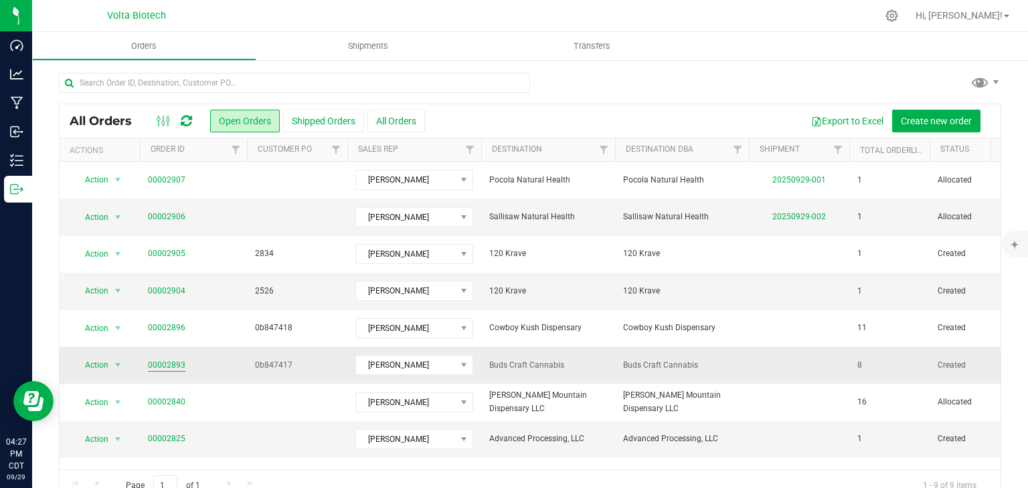
click at [175, 359] on link "00002893" at bounding box center [166, 365] width 37 height 13
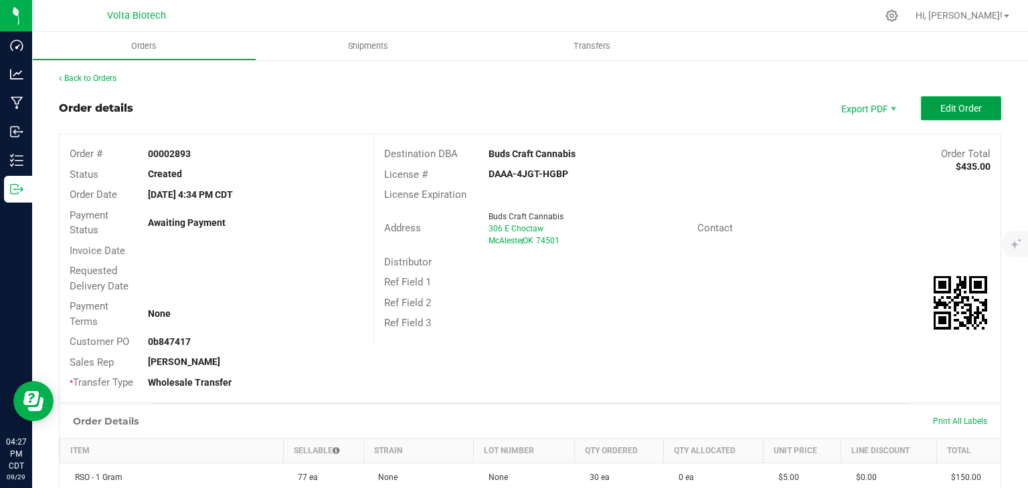
click at [940, 110] on span "Edit Order" at bounding box center [960, 108] width 41 height 11
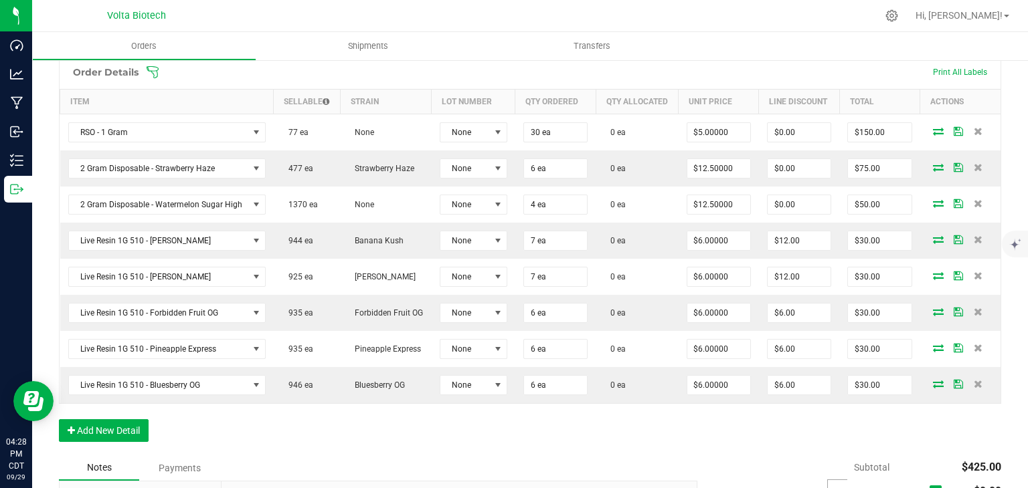
scroll to position [377, 0]
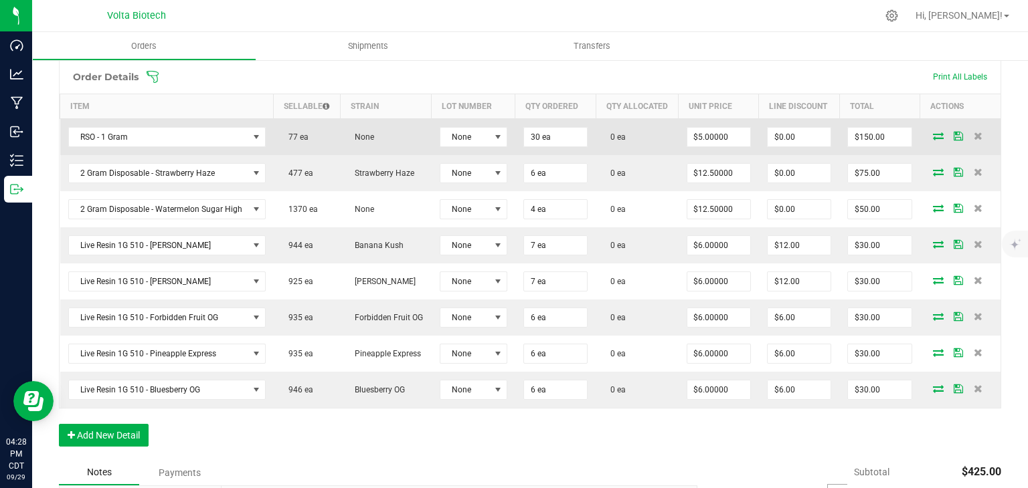
click at [933, 140] on icon at bounding box center [938, 136] width 11 height 8
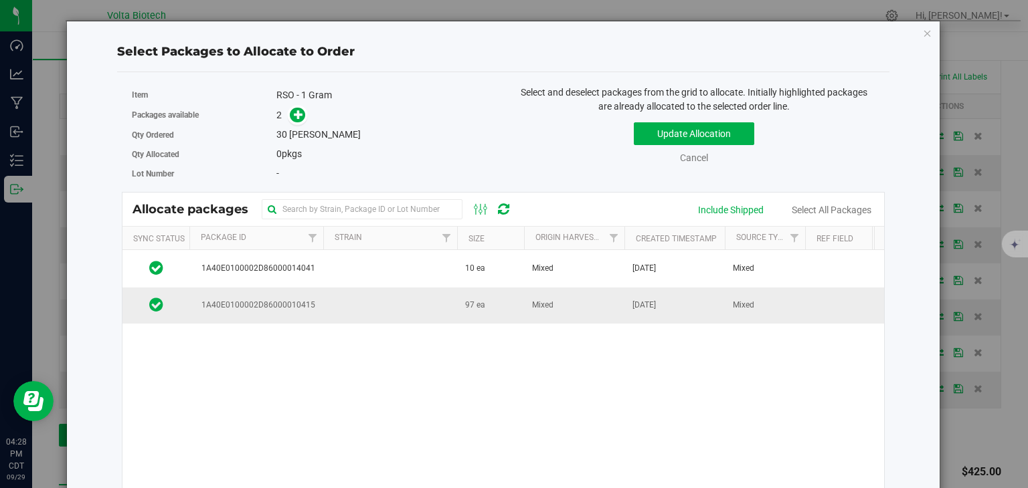
click at [244, 300] on span "1A40E0100002D86000010415" at bounding box center [256, 305] width 118 height 13
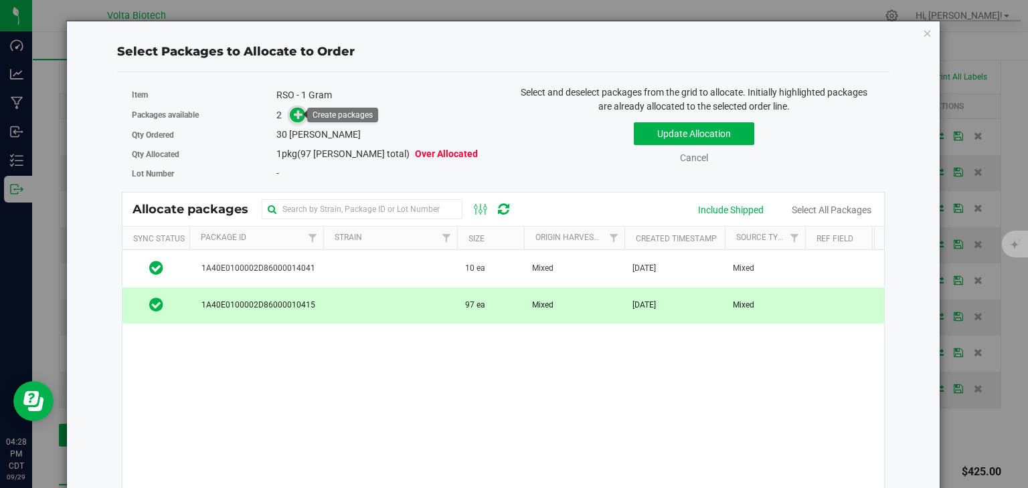
click at [294, 113] on icon at bounding box center [298, 114] width 9 height 9
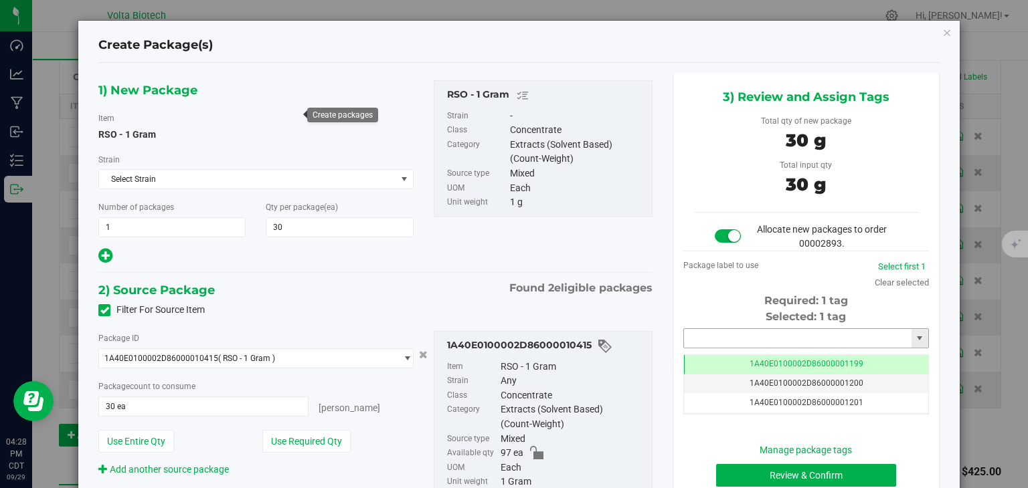
click at [706, 337] on input "text" at bounding box center [797, 338] width 227 height 19
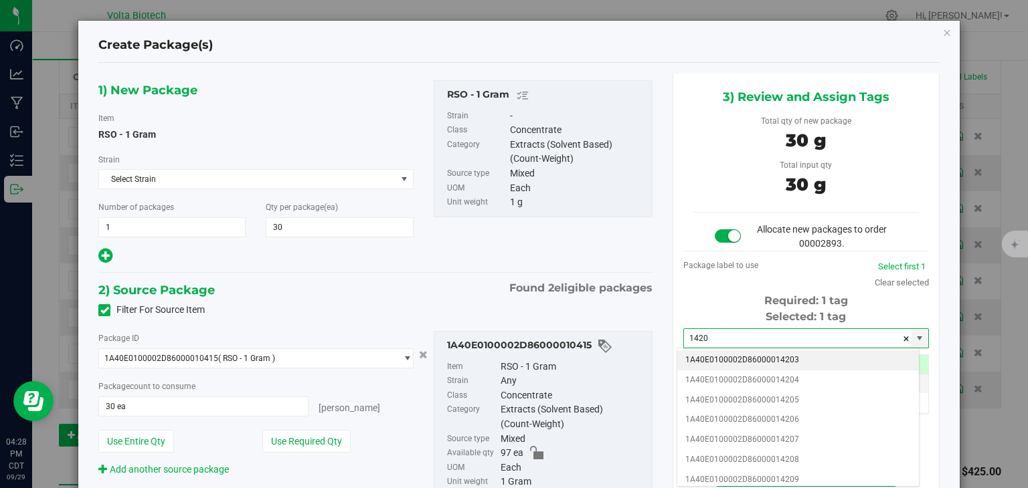
click at [768, 360] on li "1A40E0100002D86000014203" at bounding box center [798, 361] width 242 height 20
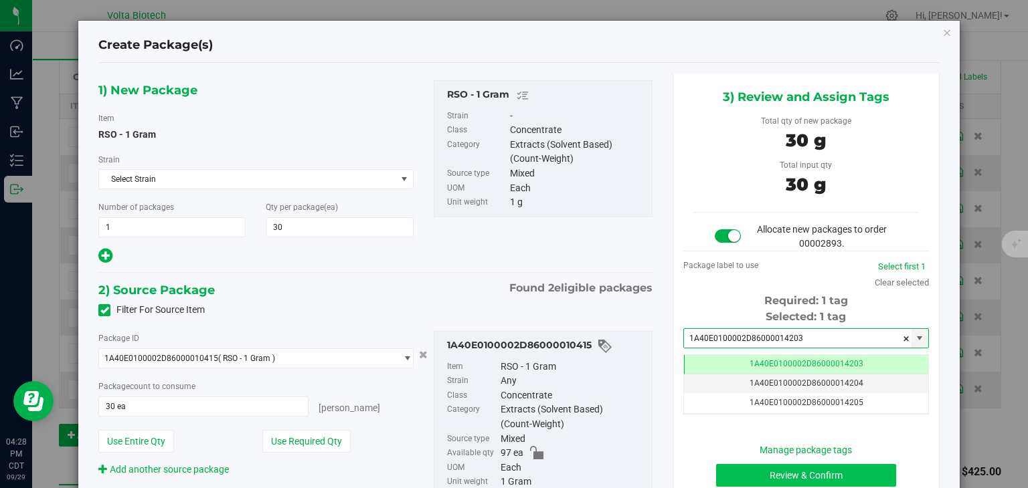
type input "1A40E0100002D86000014203"
click at [754, 469] on button "Review & Confirm" at bounding box center [806, 475] width 180 height 23
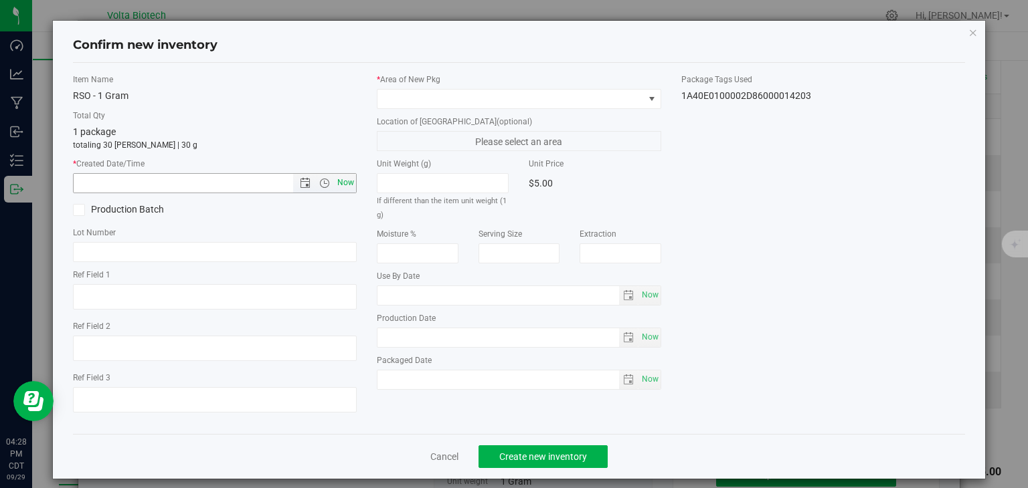
click at [339, 186] on span "Now" at bounding box center [346, 182] width 23 height 19
type input "[DATE] 4:28 PM"
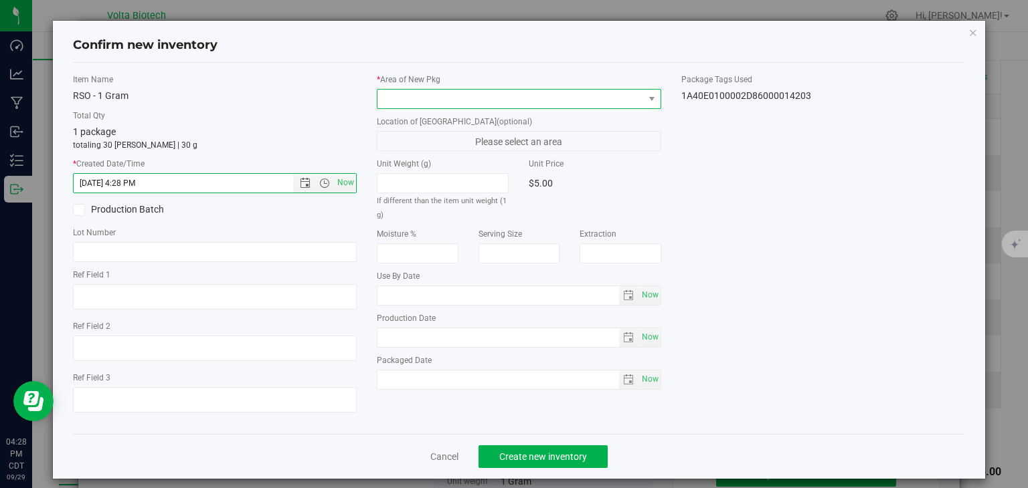
click at [393, 98] on span at bounding box center [510, 99] width 266 height 19
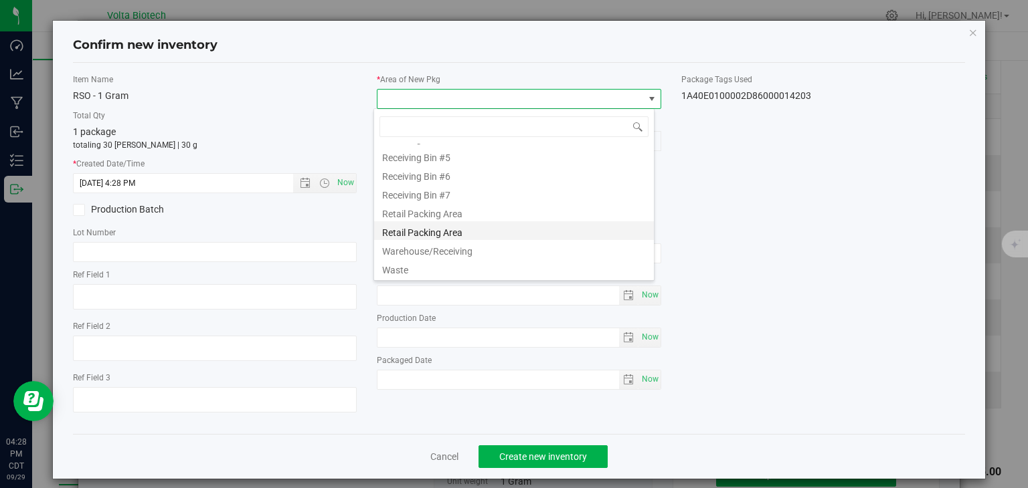
click at [437, 229] on li "Retail Packing Area" at bounding box center [514, 230] width 280 height 19
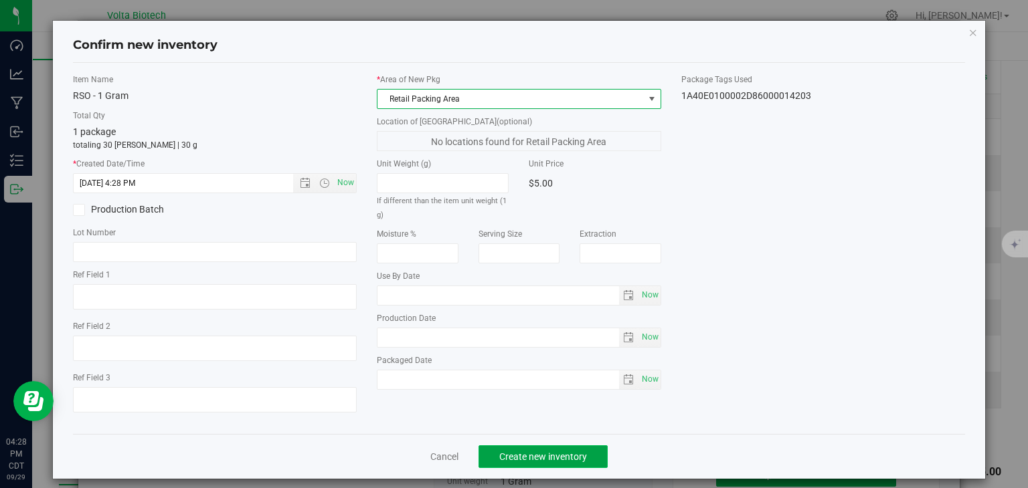
click at [494, 466] on button "Create new inventory" at bounding box center [542, 457] width 129 height 23
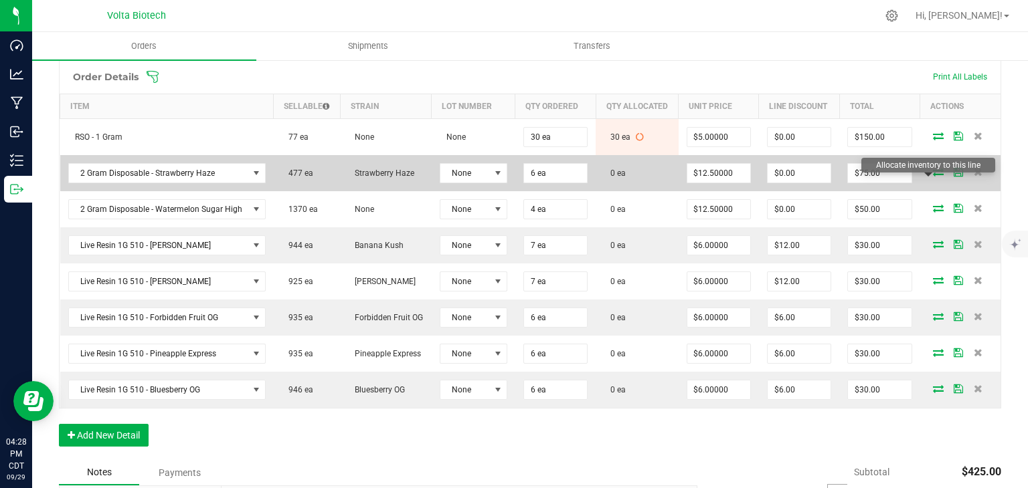
click at [933, 176] on icon at bounding box center [938, 172] width 11 height 8
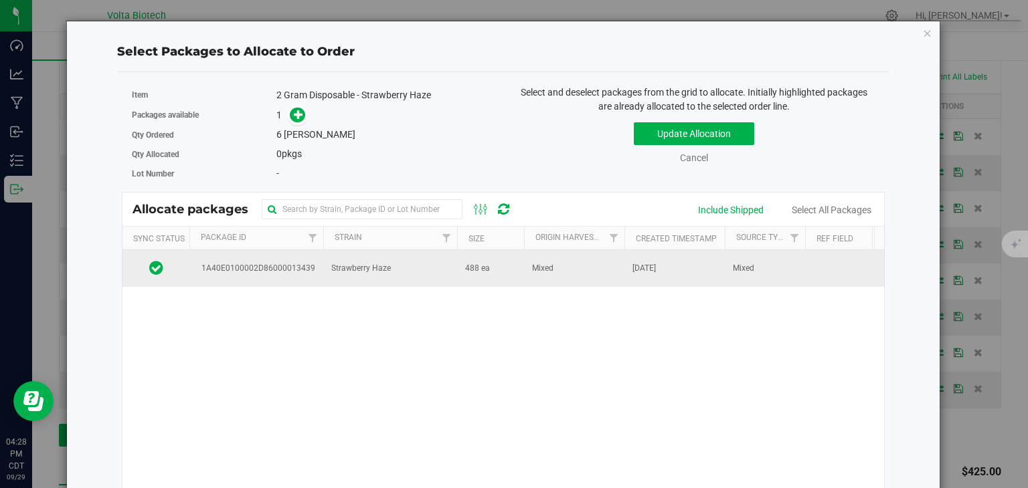
click at [287, 272] on span "1A40E0100002D86000013439" at bounding box center [256, 268] width 118 height 13
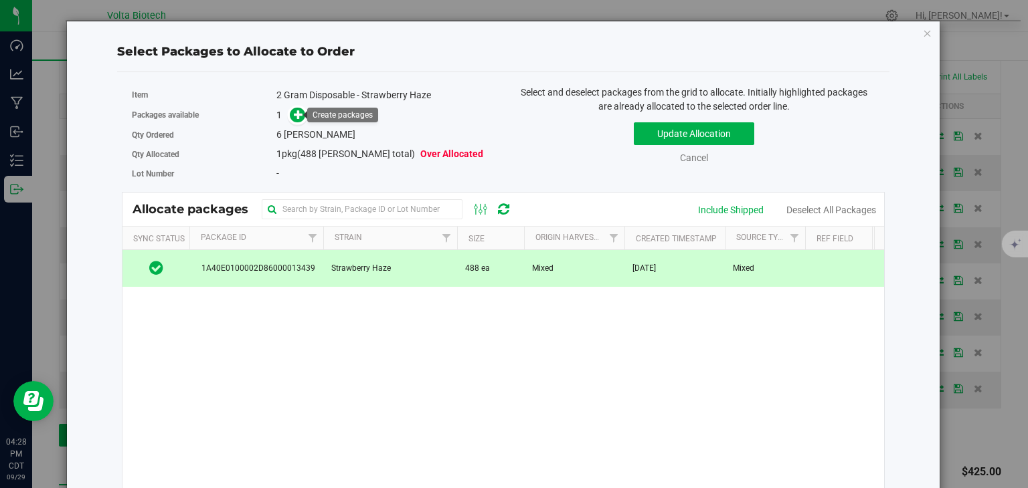
click at [297, 105] on div "Packages available 1" at bounding box center [312, 115] width 361 height 21
click at [296, 108] on span at bounding box center [297, 115] width 15 height 15
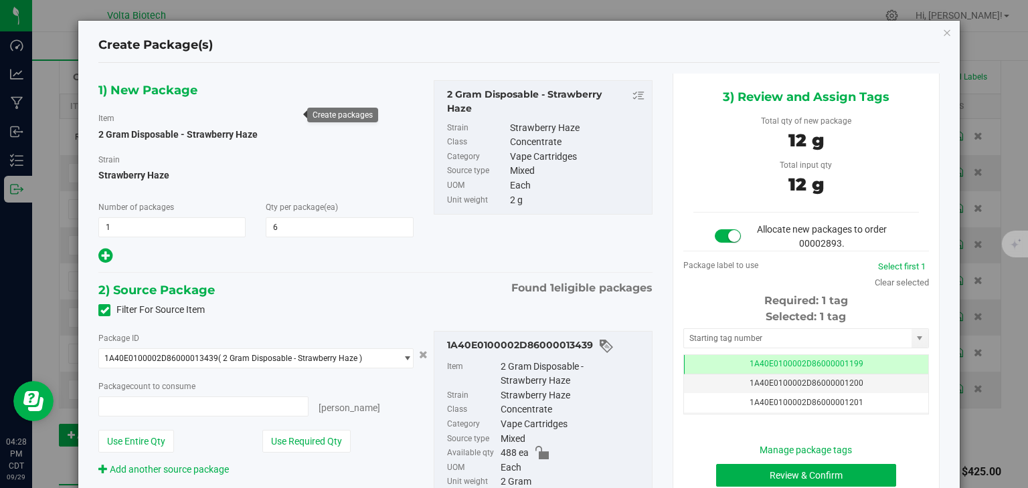
type input "6 ea"
click at [684, 332] on input "text" at bounding box center [797, 338] width 227 height 19
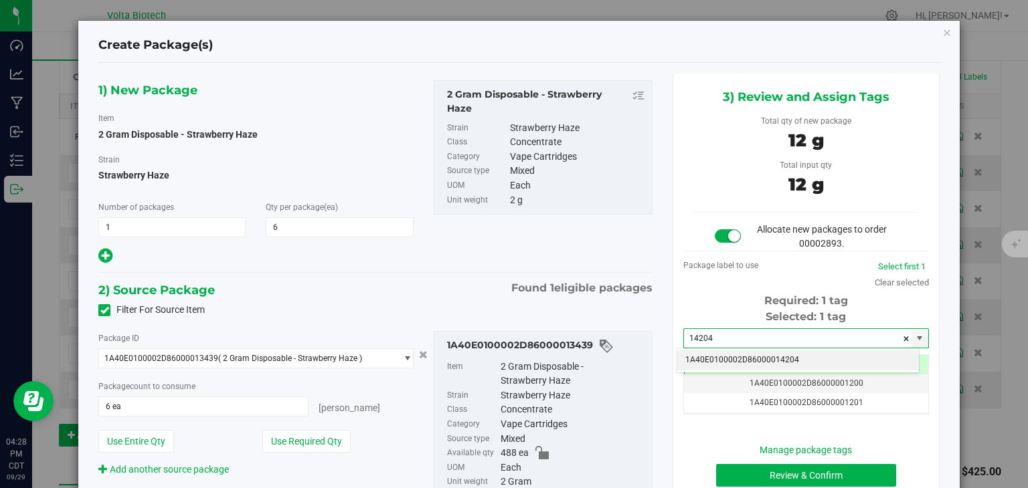
click at [704, 355] on li "1A40E0100002D86000014204" at bounding box center [798, 361] width 242 height 20
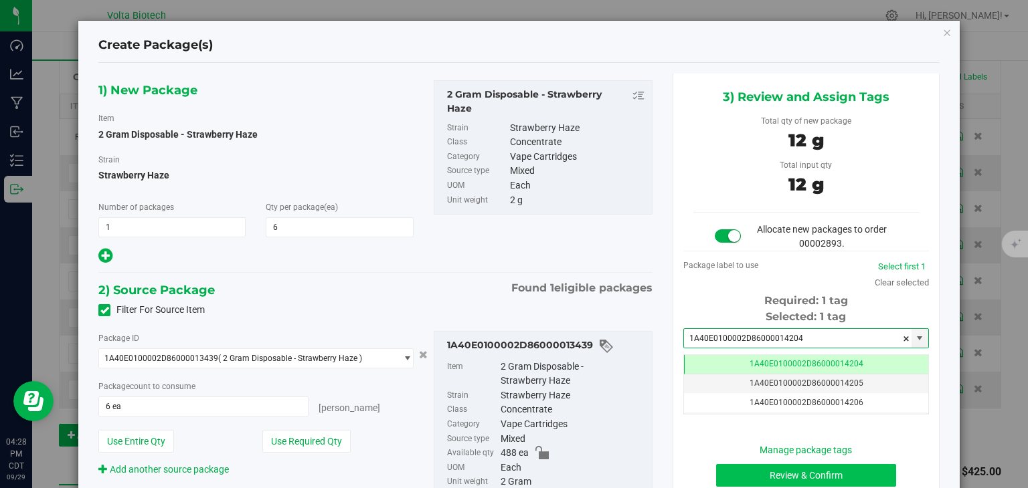
type input "1A40E0100002D86000014204"
click at [761, 472] on button "Review & Confirm" at bounding box center [806, 475] width 180 height 23
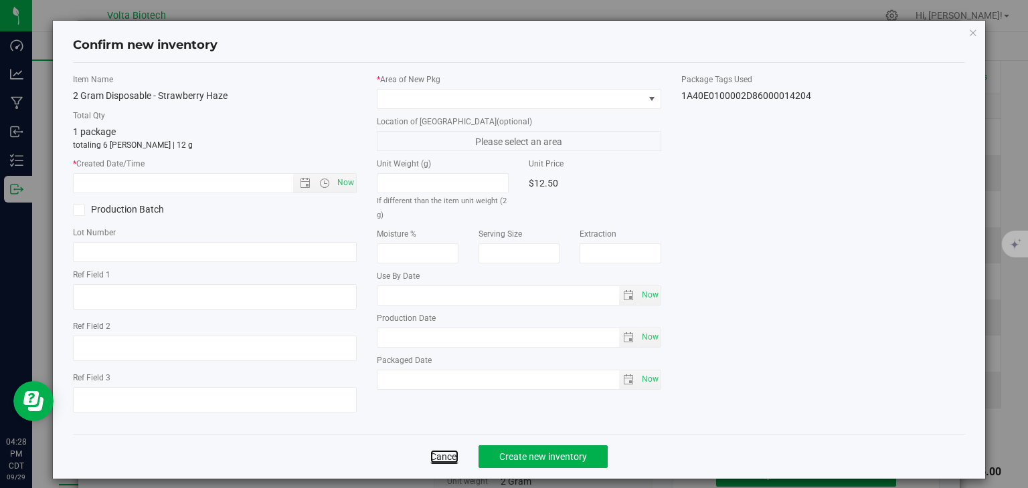
click at [444, 460] on link "Cancel" at bounding box center [444, 456] width 28 height 13
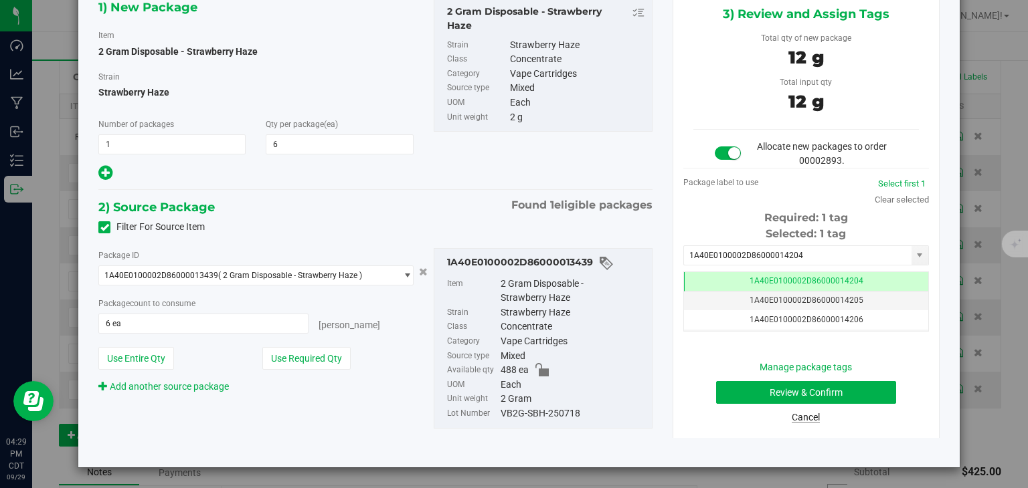
click at [796, 416] on link "Cancel" at bounding box center [805, 417] width 28 height 11
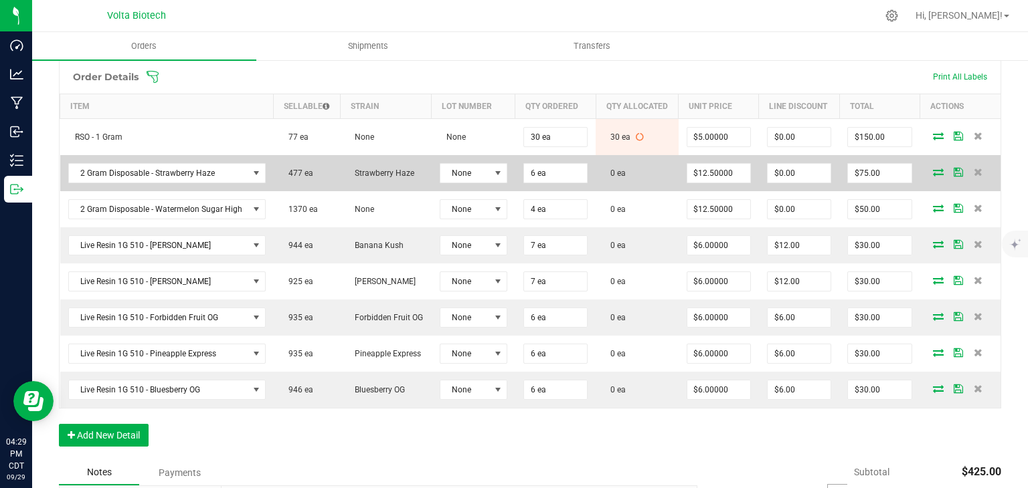
click at [933, 176] on icon at bounding box center [938, 172] width 11 height 8
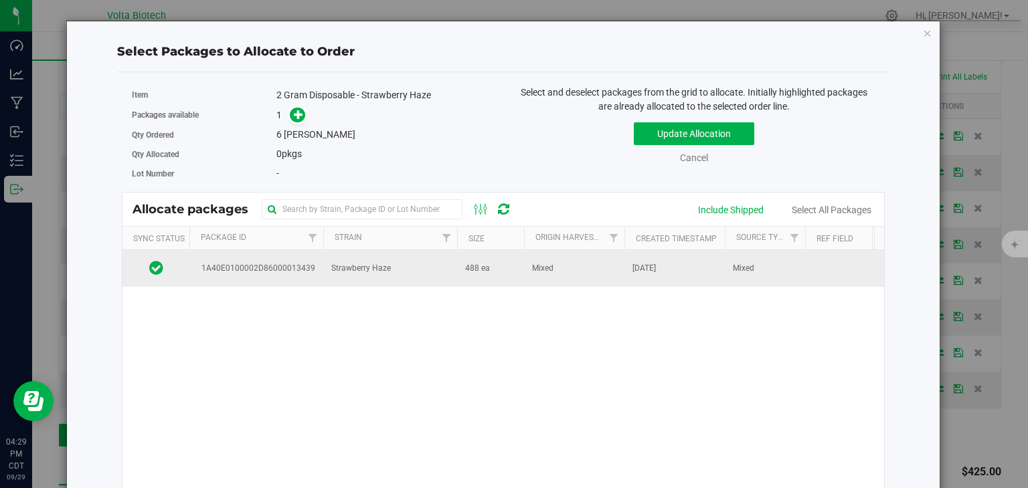
click at [265, 270] on span "1A40E0100002D86000013439" at bounding box center [256, 268] width 118 height 13
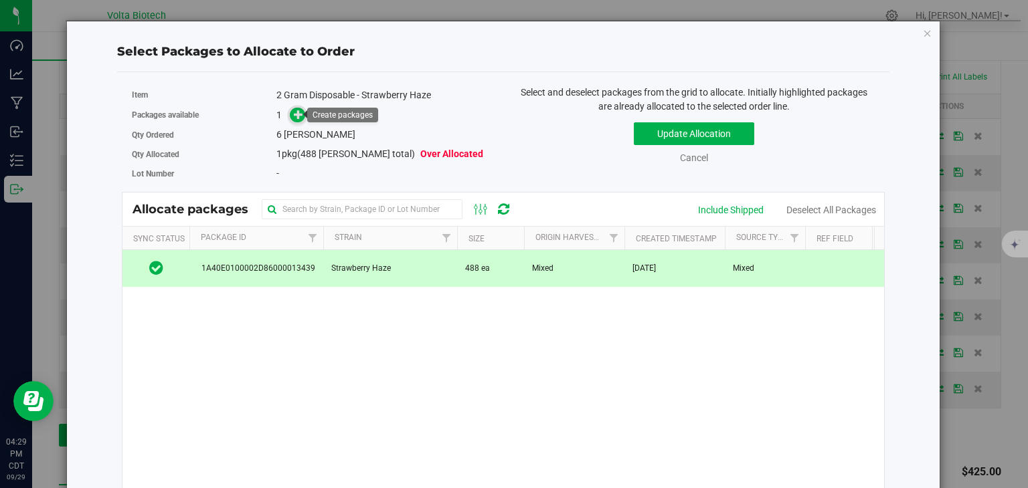
click at [294, 113] on icon at bounding box center [298, 114] width 9 height 9
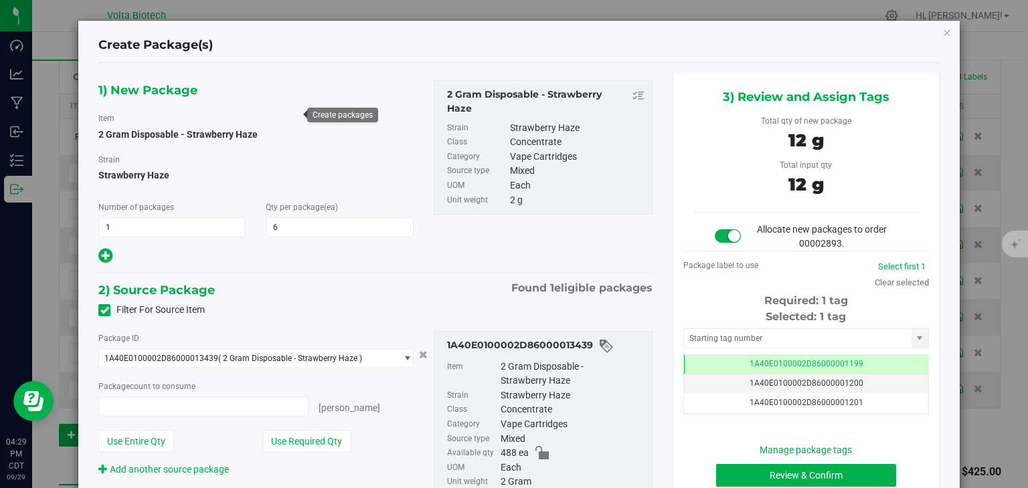
type input "6 ea"
click at [736, 338] on input "text" at bounding box center [797, 338] width 227 height 19
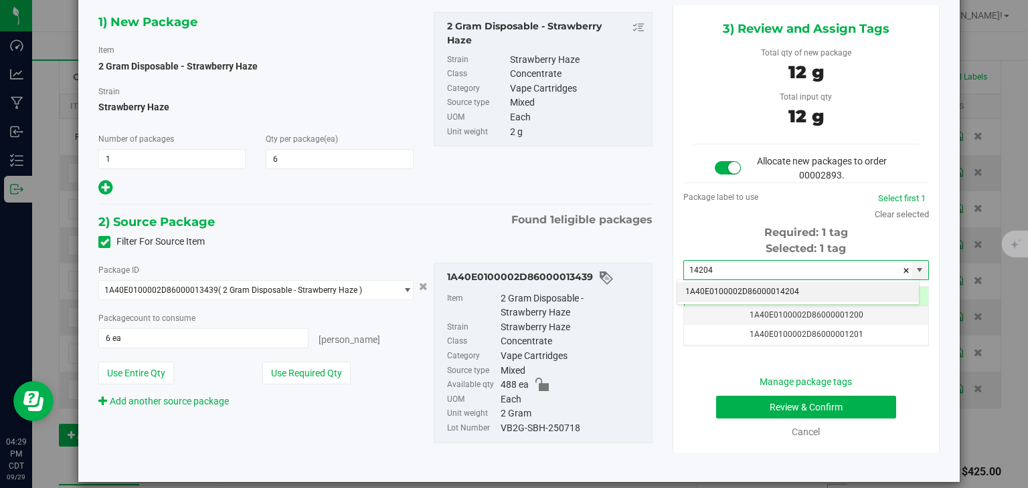
click at [697, 286] on li "1A40E0100002D86000014204" at bounding box center [798, 292] width 242 height 20
type input "1A40E0100002D86000014204"
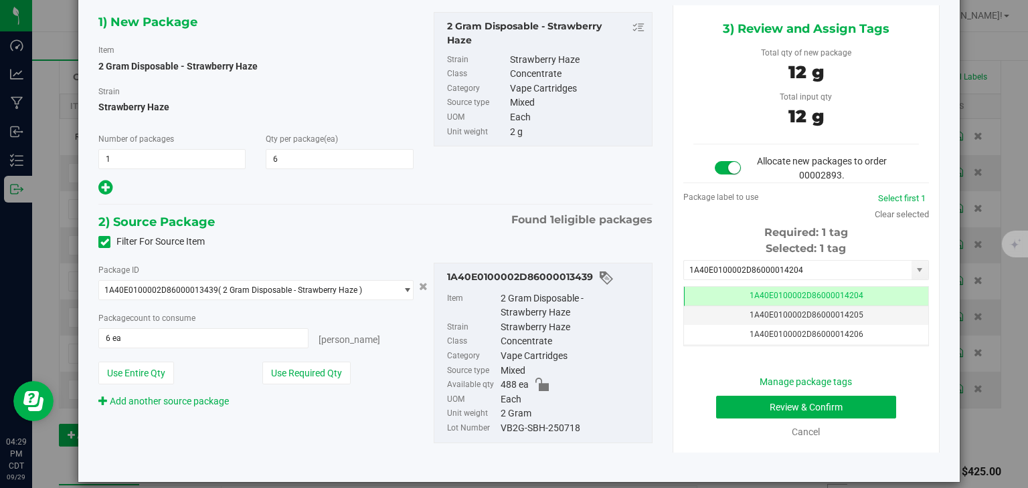
drag, startPoint x: 576, startPoint y: 434, endPoint x: 494, endPoint y: 426, distance: 82.0
click at [494, 426] on li "Lot Number VB2G-SBH-250718" at bounding box center [546, 428] width 198 height 15
copy div "VB2G-SBH-250718"
click at [776, 399] on button "Review & Confirm" at bounding box center [806, 407] width 180 height 23
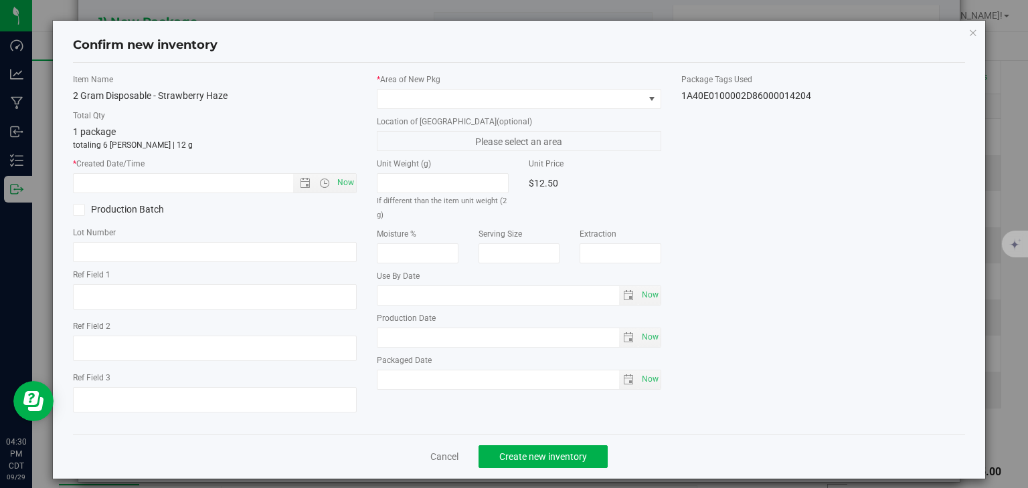
click at [357, 184] on div "Item Name 2 Gram Disposable - Strawberry Haze Total Qty 1 package totaling 6 [P…" at bounding box center [215, 249] width 304 height 350
click at [349, 183] on span "Now" at bounding box center [346, 182] width 23 height 19
type input "[DATE] 4:30 PM"
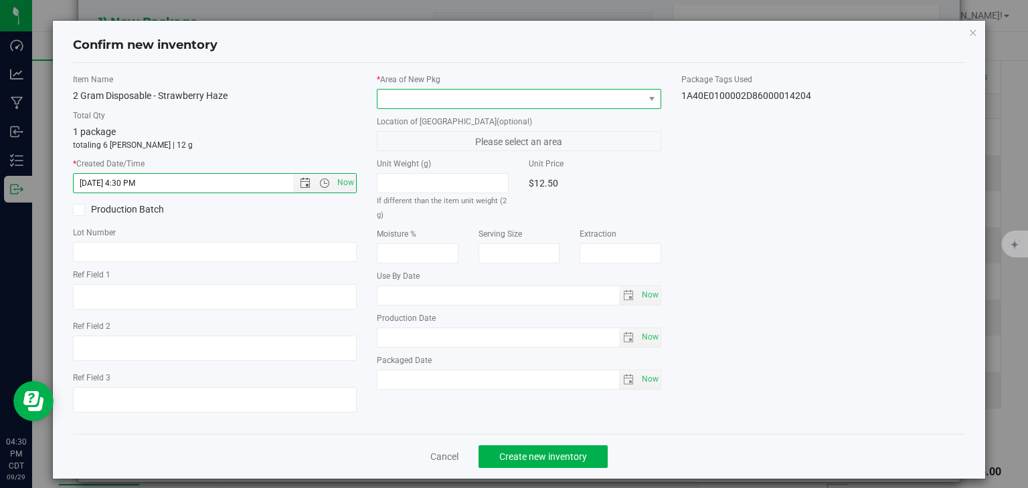
click at [410, 97] on span at bounding box center [510, 99] width 266 height 19
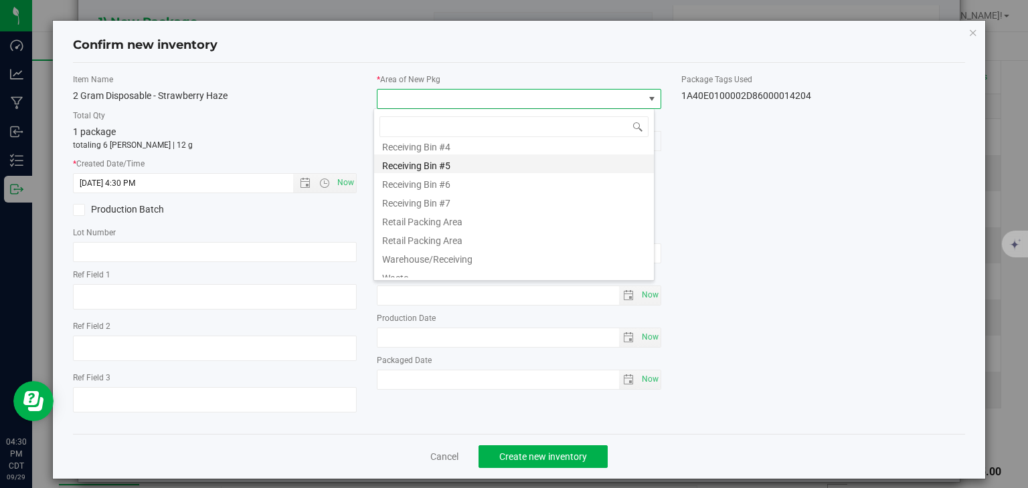
scroll to position [270, 0]
click at [409, 233] on li "Retail Packing Area" at bounding box center [514, 238] width 280 height 19
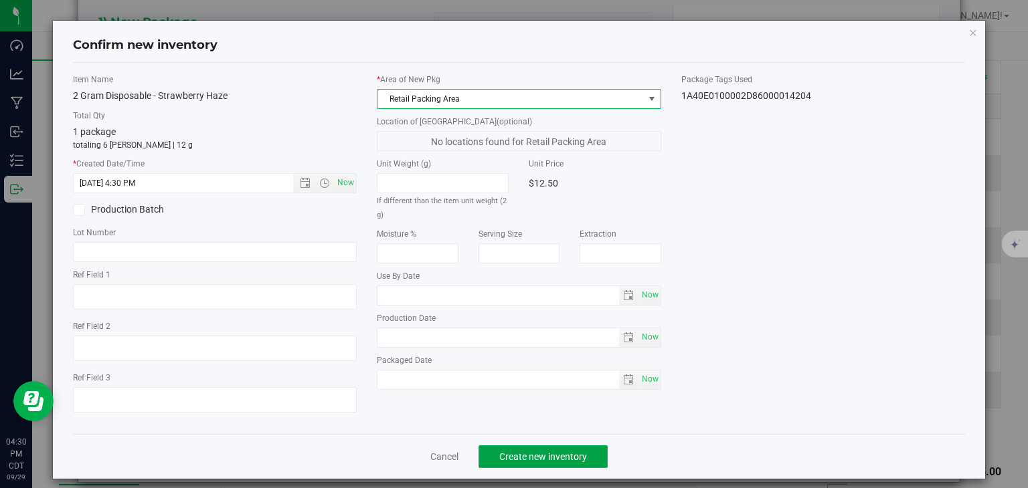
click at [502, 454] on span "Create new inventory" at bounding box center [543, 457] width 88 height 11
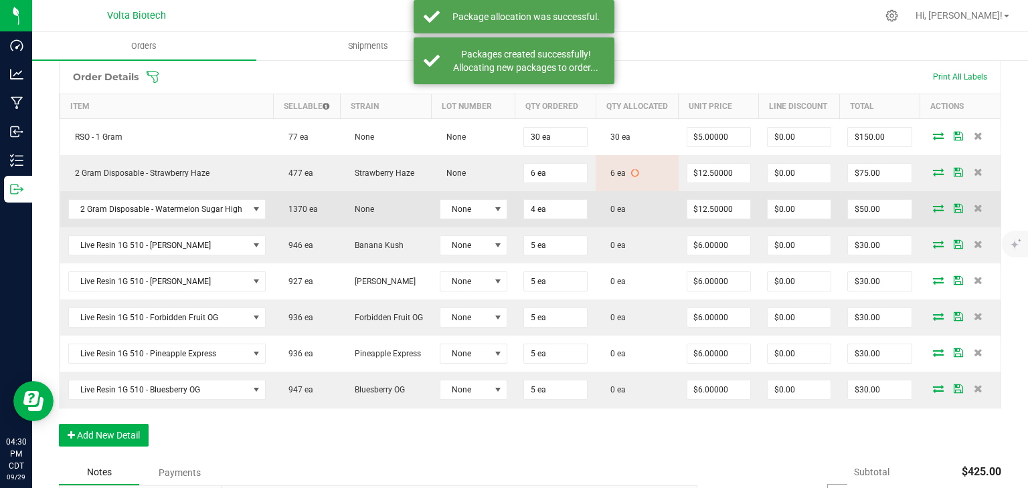
click at [933, 212] on icon at bounding box center [938, 208] width 11 height 8
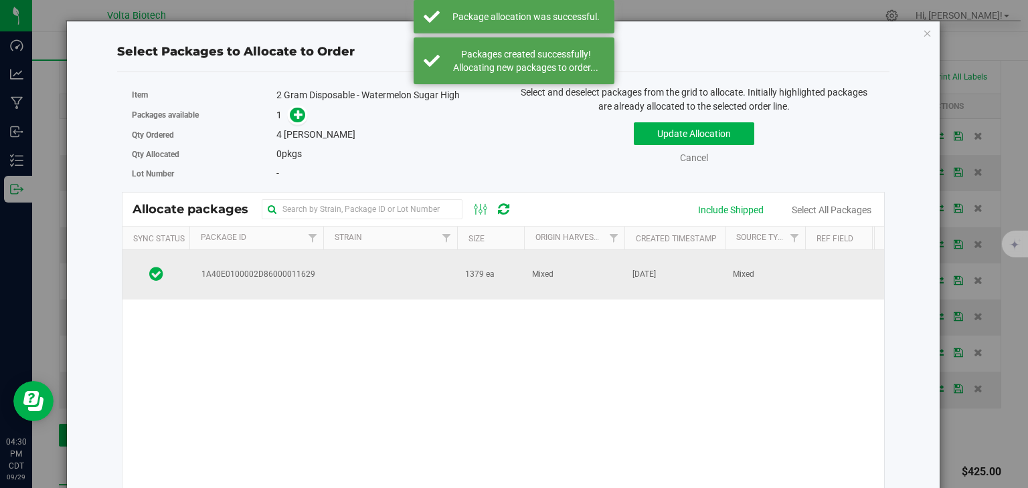
click at [270, 281] on td "1A40E0100002D86000011629" at bounding box center [256, 275] width 134 height 50
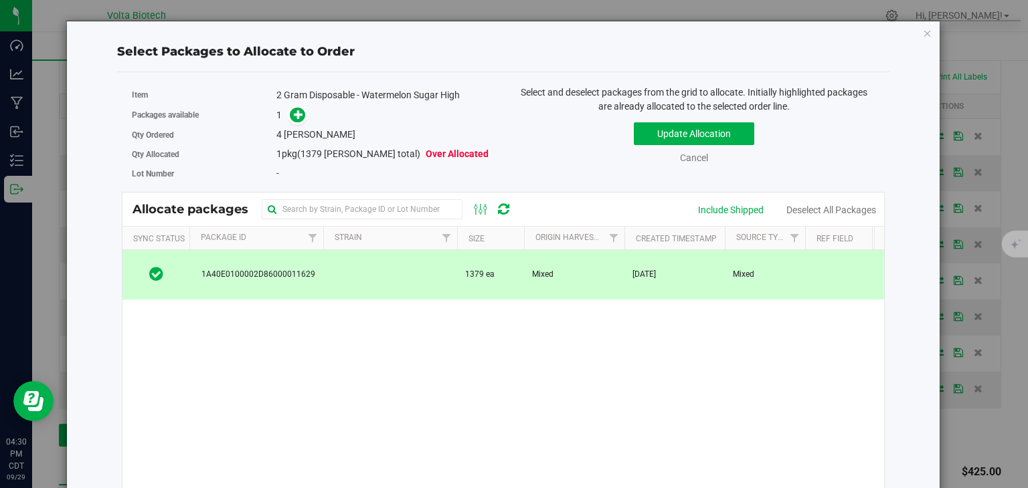
click at [303, 112] on div "1" at bounding box center [384, 115] width 217 height 15
click at [294, 112] on icon at bounding box center [298, 114] width 9 height 9
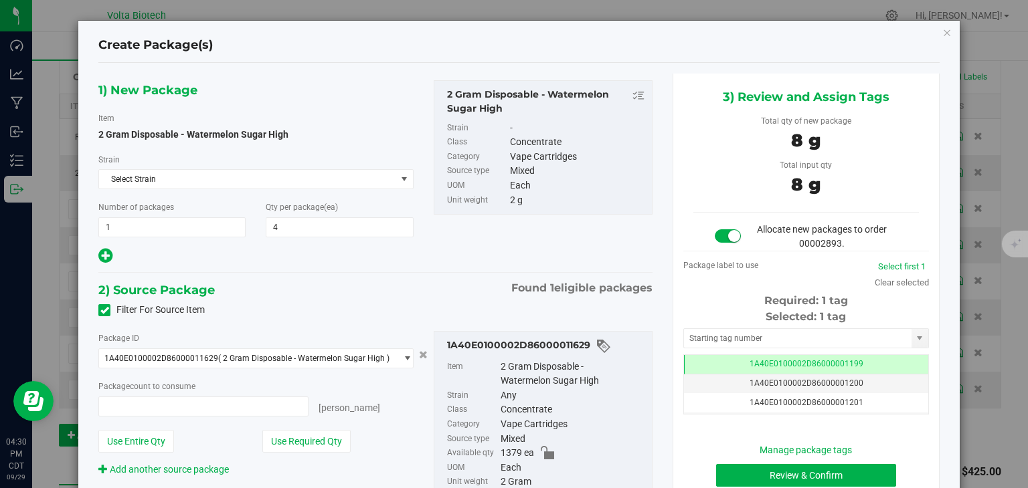
type input "4 ea"
click at [706, 341] on input "text" at bounding box center [797, 338] width 227 height 19
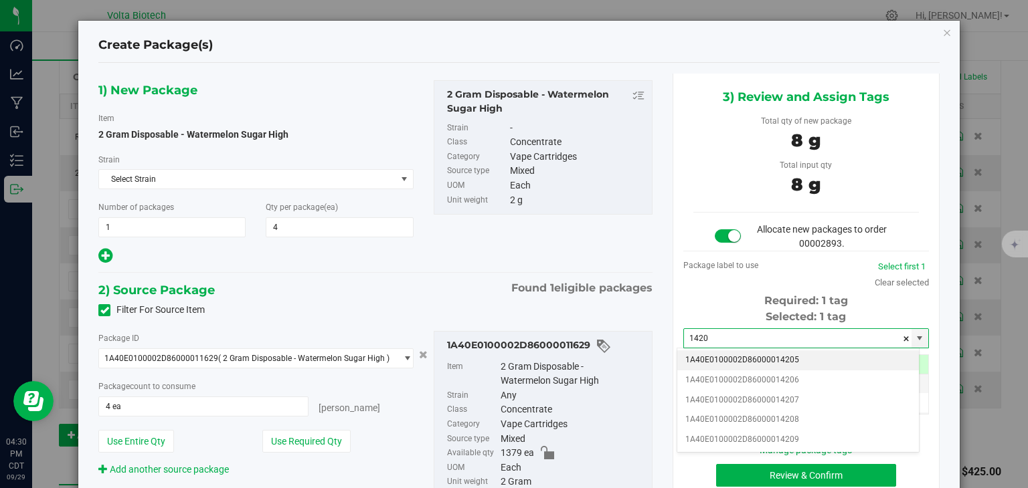
click at [708, 357] on li "1A40E0100002D86000014205" at bounding box center [798, 361] width 242 height 20
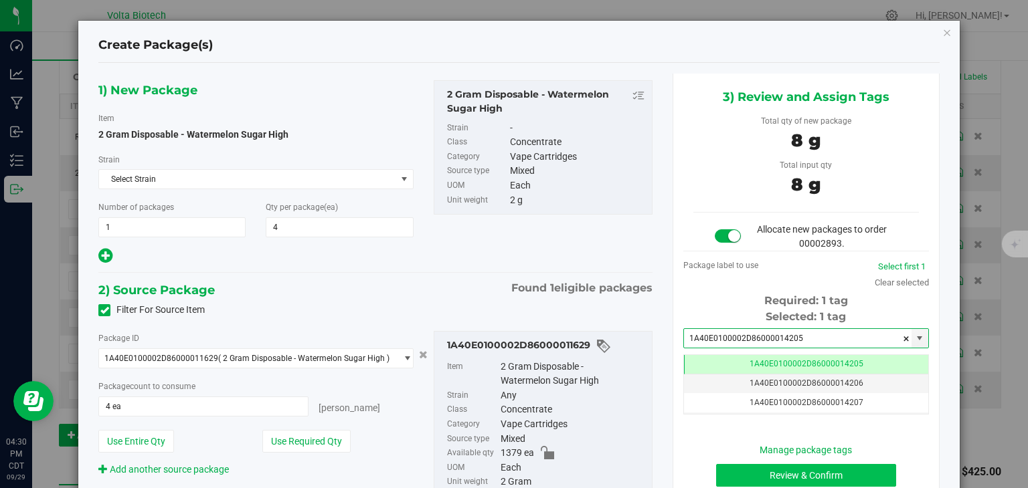
type input "1A40E0100002D86000014205"
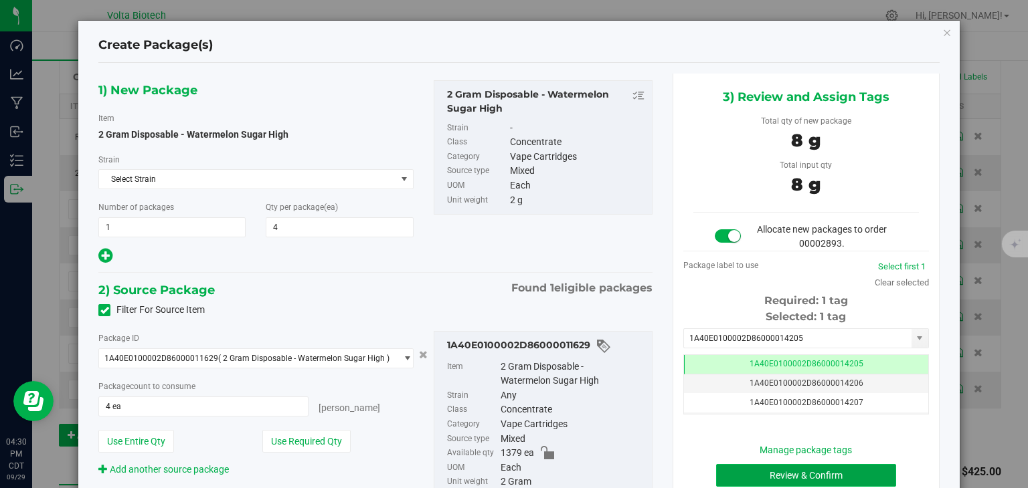
drag, startPoint x: 732, startPoint y: 470, endPoint x: 720, endPoint y: 469, distance: 12.1
click at [720, 469] on button "Review & Confirm" at bounding box center [806, 475] width 180 height 23
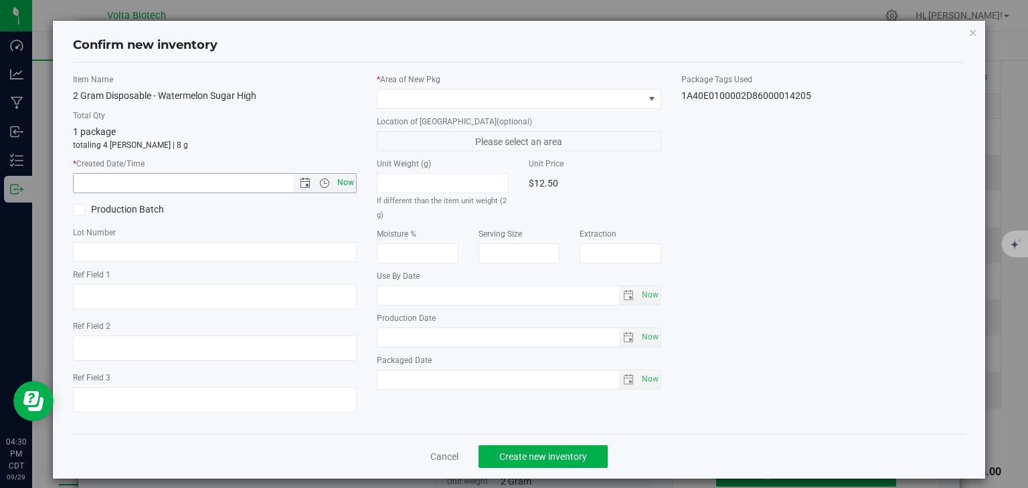
click at [339, 175] on span "Now" at bounding box center [346, 182] width 23 height 19
type input "[DATE] 4:30 PM"
click at [408, 100] on span at bounding box center [510, 99] width 266 height 19
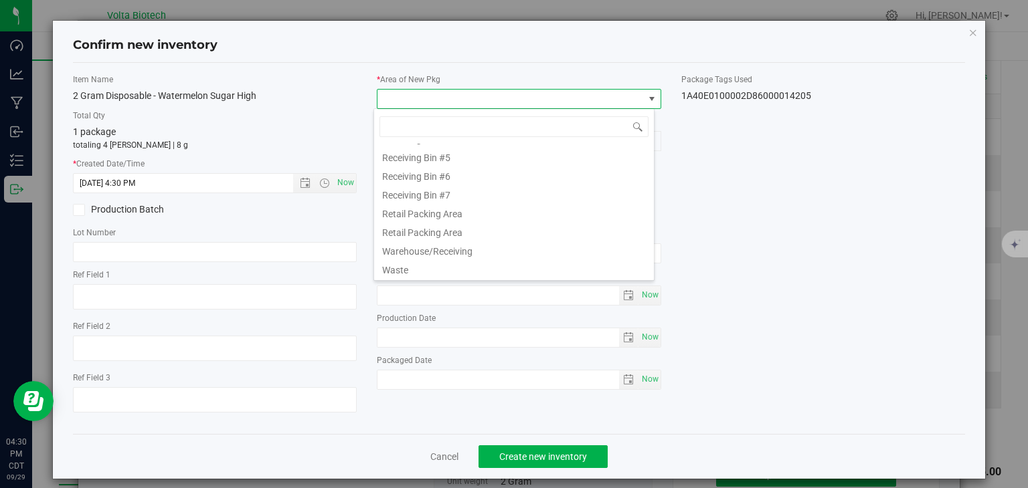
click at [484, 225] on li "Retail Packing Area" at bounding box center [514, 230] width 280 height 19
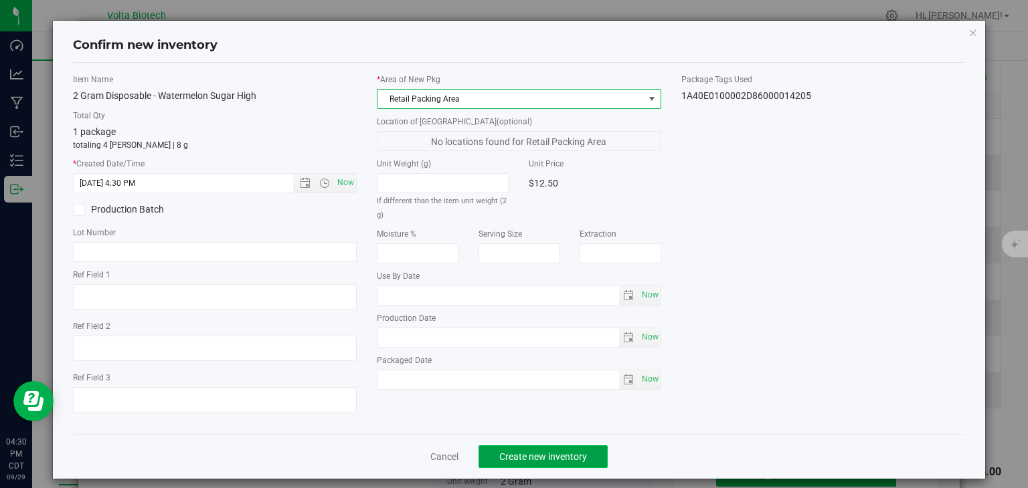
click at [512, 455] on span "Create new inventory" at bounding box center [543, 457] width 88 height 11
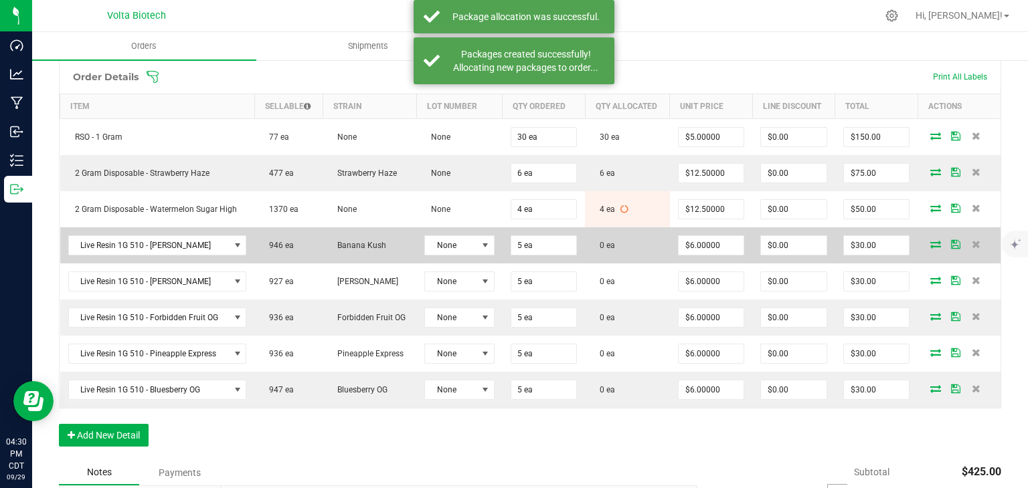
click at [930, 240] on icon at bounding box center [935, 244] width 11 height 8
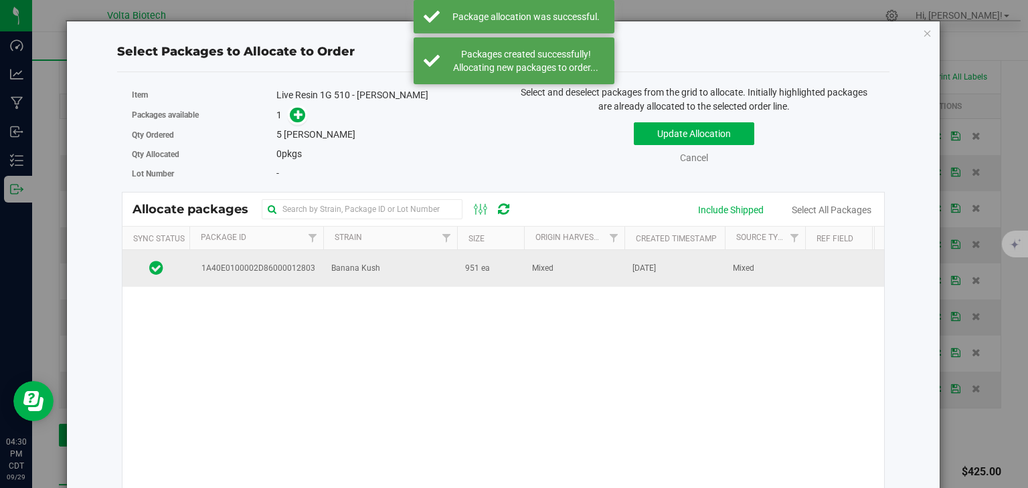
click at [304, 265] on span "1A40E0100002D86000012803" at bounding box center [256, 268] width 118 height 13
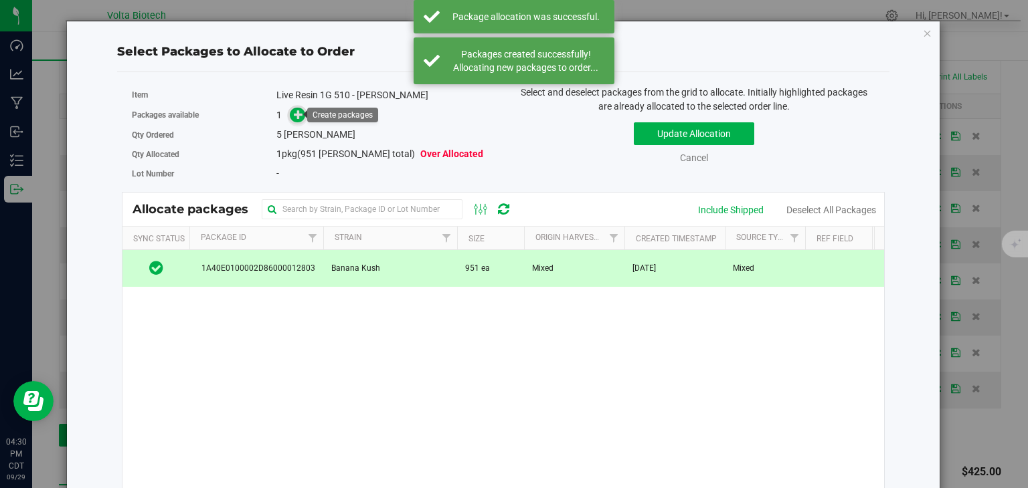
click at [294, 113] on icon at bounding box center [298, 114] width 9 height 9
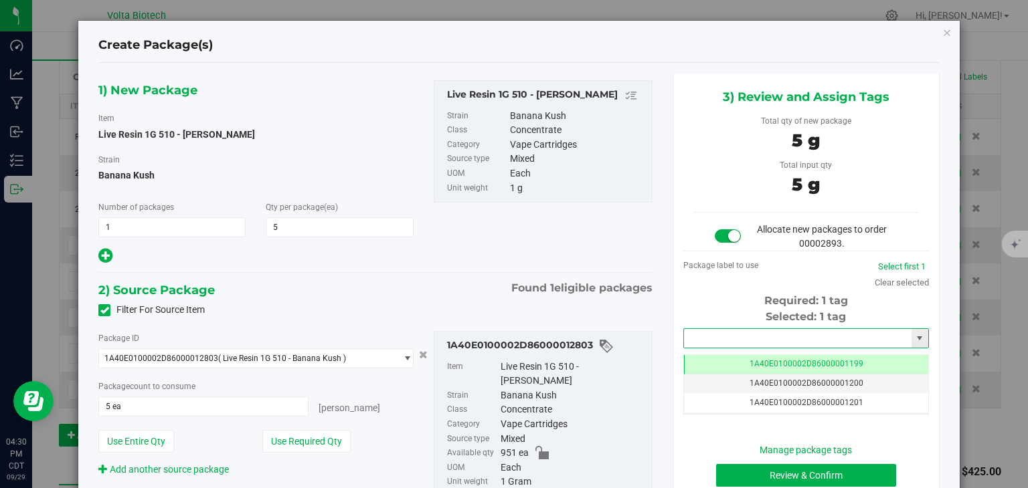
click at [744, 335] on input "text" at bounding box center [797, 338] width 227 height 19
click at [732, 360] on li "1A40E0100002D86000014206" at bounding box center [798, 361] width 242 height 20
type input "1A40E0100002D86000014206"
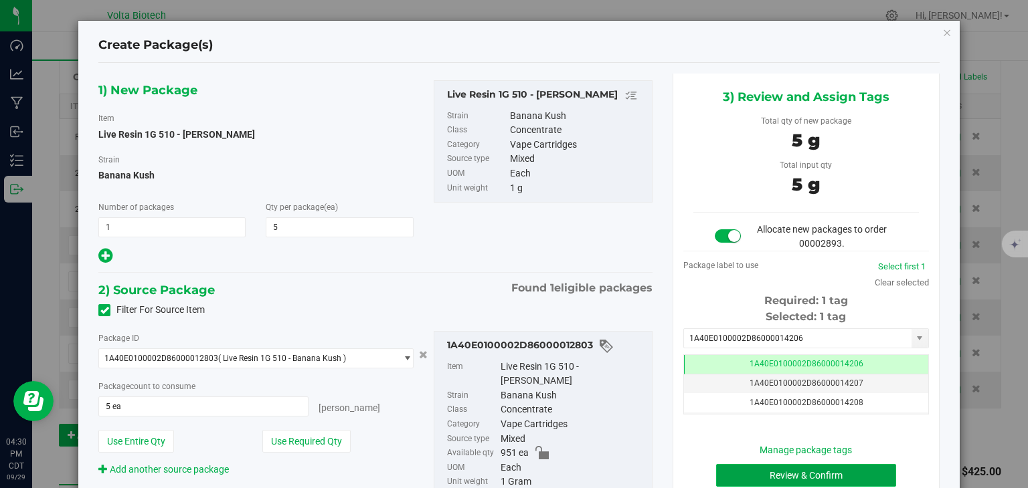
click at [723, 468] on button "Review & Confirm" at bounding box center [806, 475] width 180 height 23
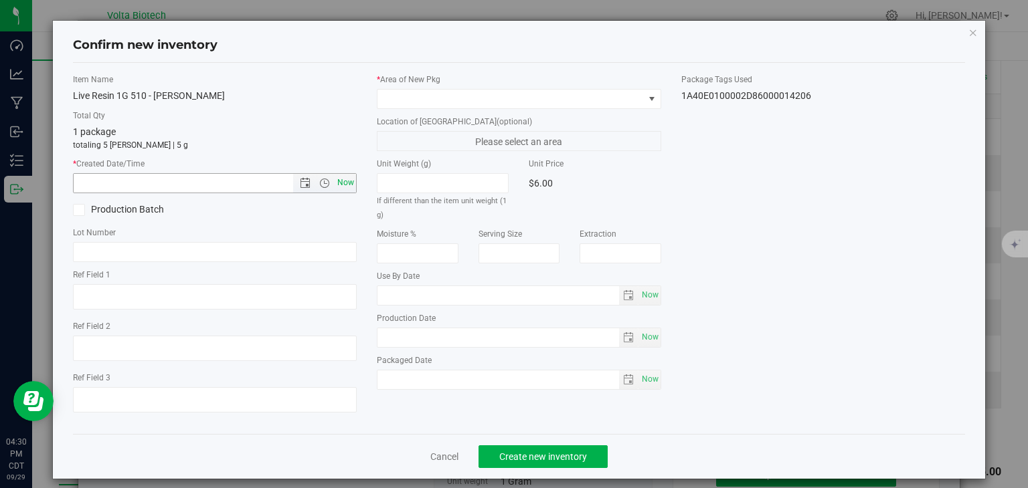
click at [341, 179] on span "Now" at bounding box center [346, 182] width 23 height 19
type input "[DATE] 4:30 PM"
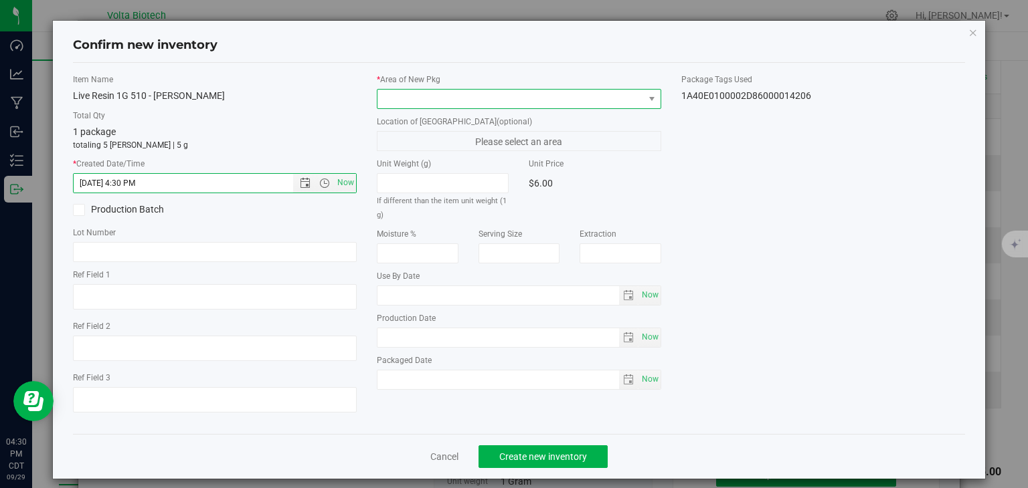
click at [393, 100] on span at bounding box center [510, 99] width 266 height 19
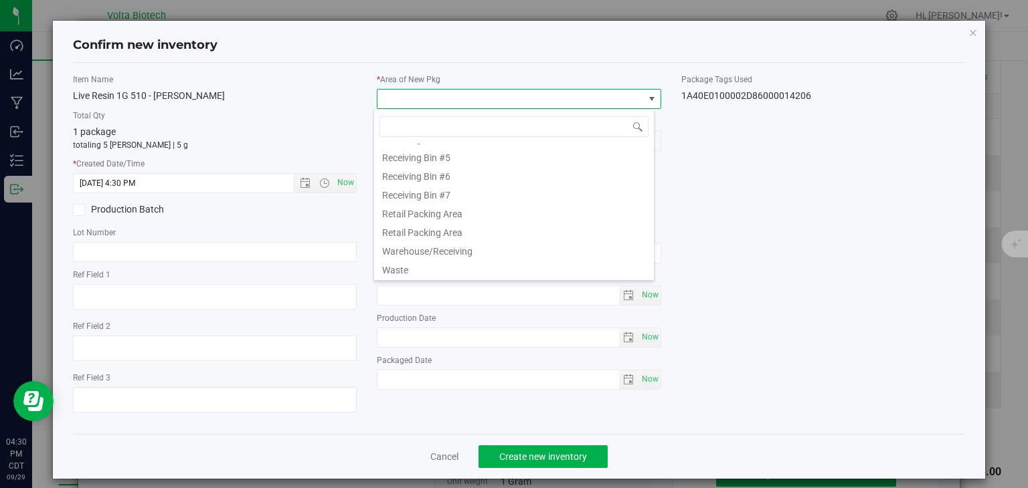
click at [453, 235] on li "Retail Packing Area" at bounding box center [514, 230] width 280 height 19
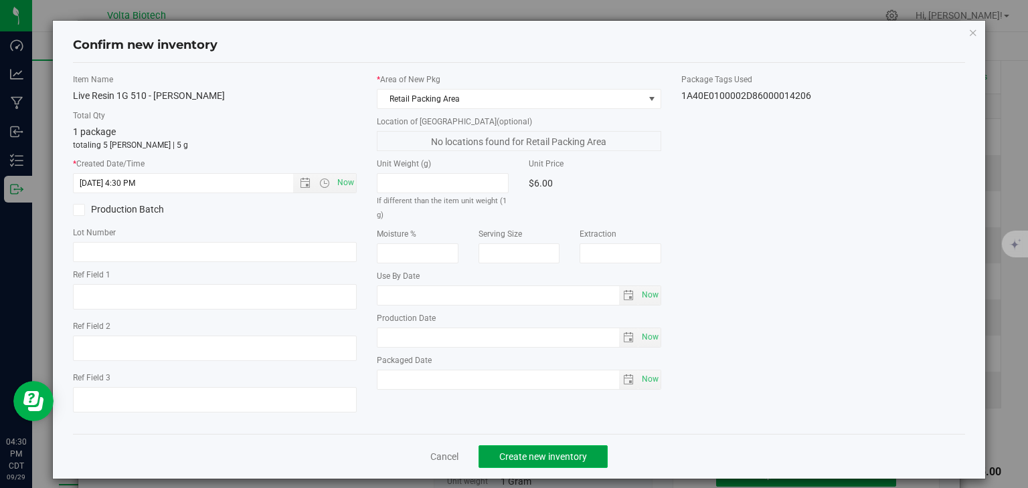
click at [507, 463] on button "Create new inventory" at bounding box center [542, 457] width 129 height 23
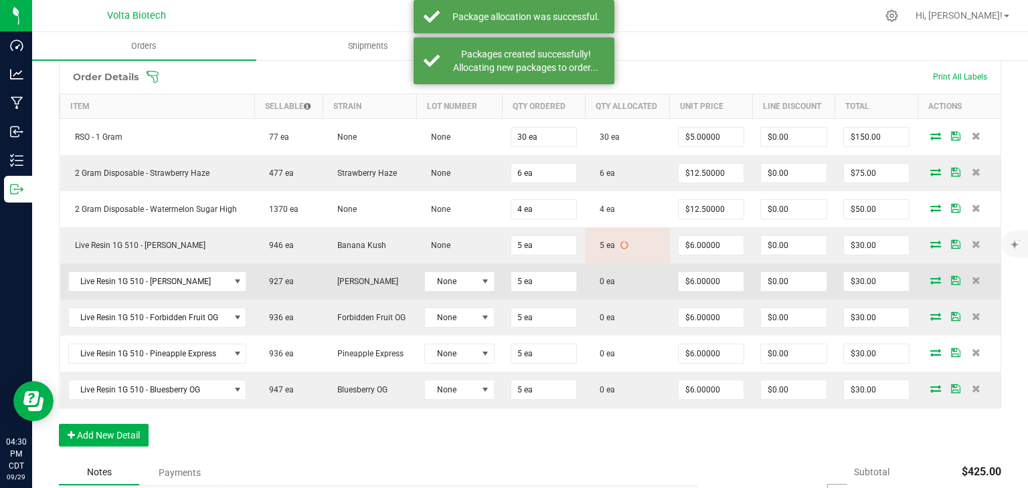
click at [930, 278] on icon at bounding box center [935, 280] width 11 height 8
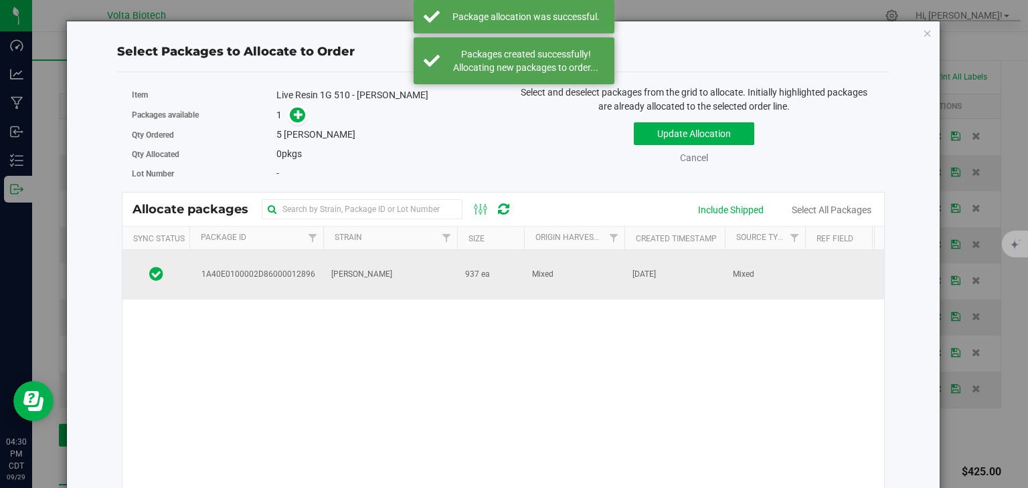
click at [290, 274] on span "1A40E0100002D86000012896" at bounding box center [256, 274] width 118 height 13
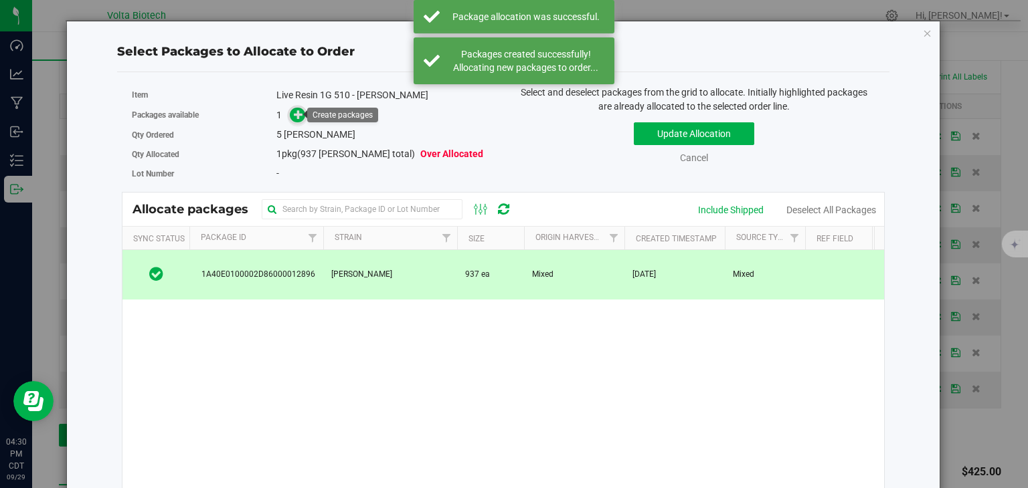
click at [297, 115] on icon at bounding box center [298, 114] width 9 height 9
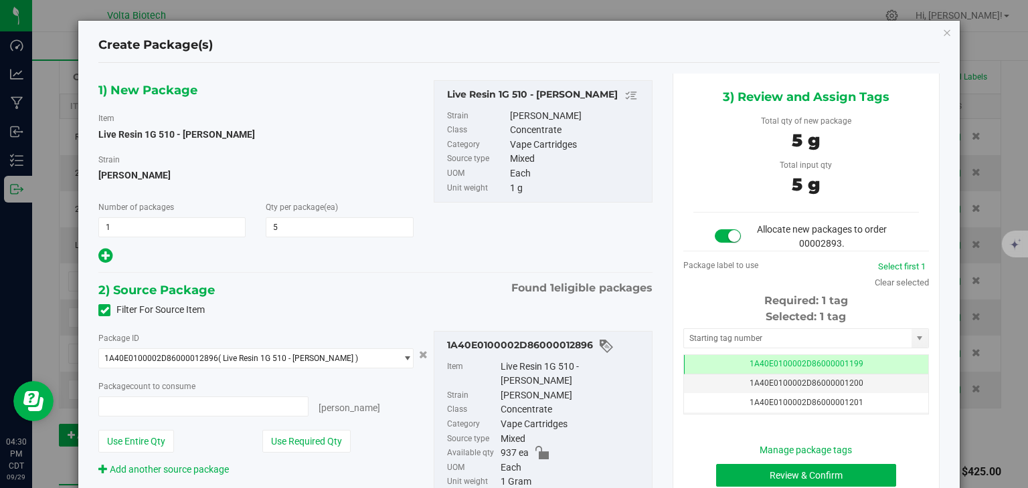
type input "5 ea"
click at [688, 340] on input "text" at bounding box center [797, 338] width 227 height 19
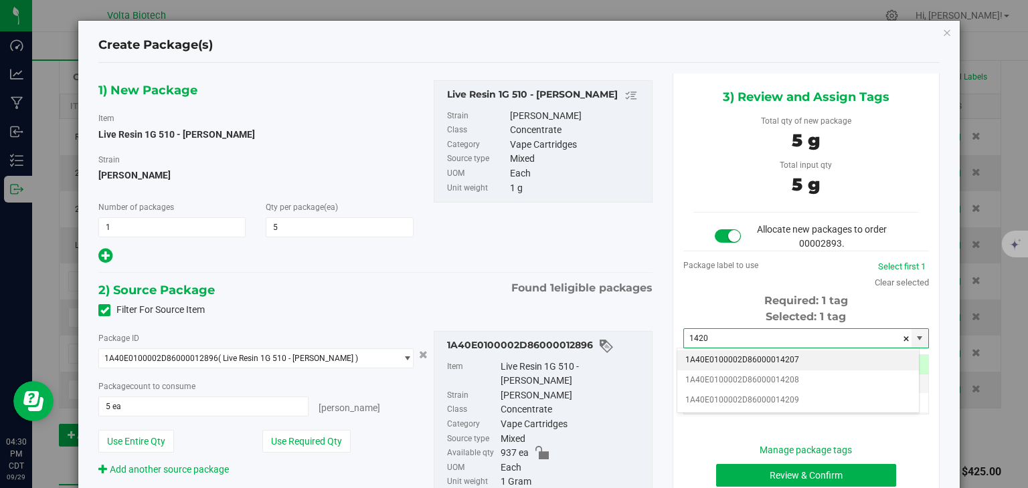
click at [696, 364] on li "1A40E0100002D86000014207" at bounding box center [798, 361] width 242 height 20
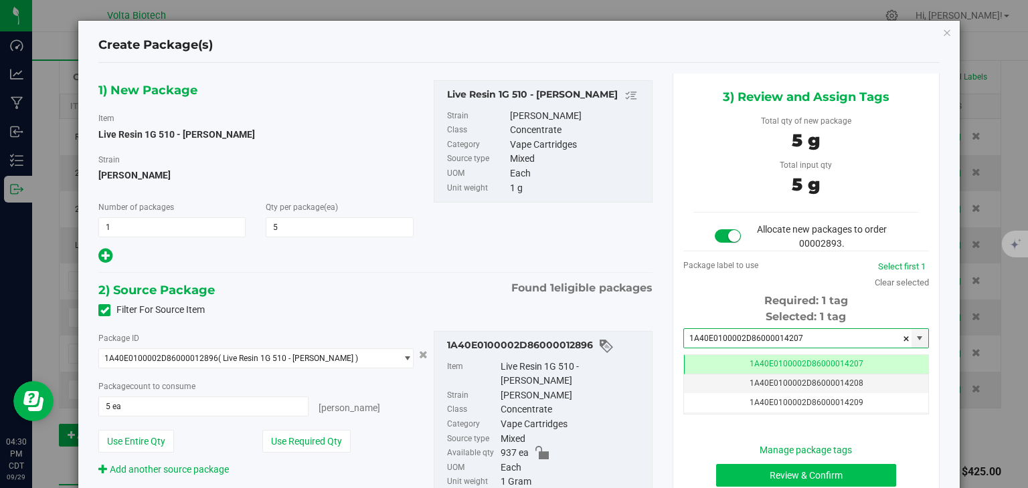
type input "1A40E0100002D86000014207"
click at [732, 482] on button "Review & Confirm" at bounding box center [806, 475] width 180 height 23
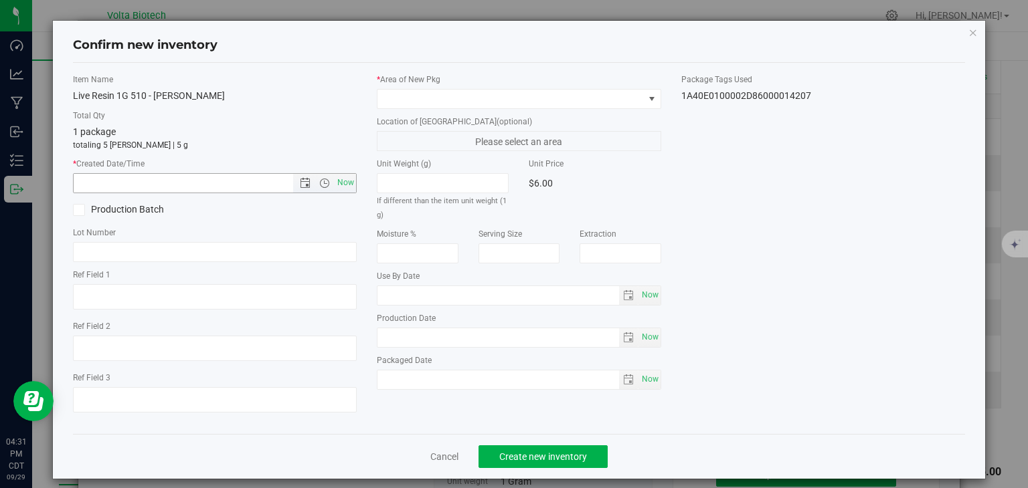
click at [353, 182] on span "Now" at bounding box center [215, 183] width 284 height 20
drag, startPoint x: 347, startPoint y: 180, endPoint x: 415, endPoint y: 102, distance: 103.8
click at [415, 102] on div "Item Name Live Resin 1G 510 - [PERSON_NAME] Total Qty 1 package totaling 5 [PER…" at bounding box center [519, 249] width 913 height 350
click at [343, 179] on span "Now" at bounding box center [346, 182] width 23 height 19
type input "[DATE] 4:31 PM"
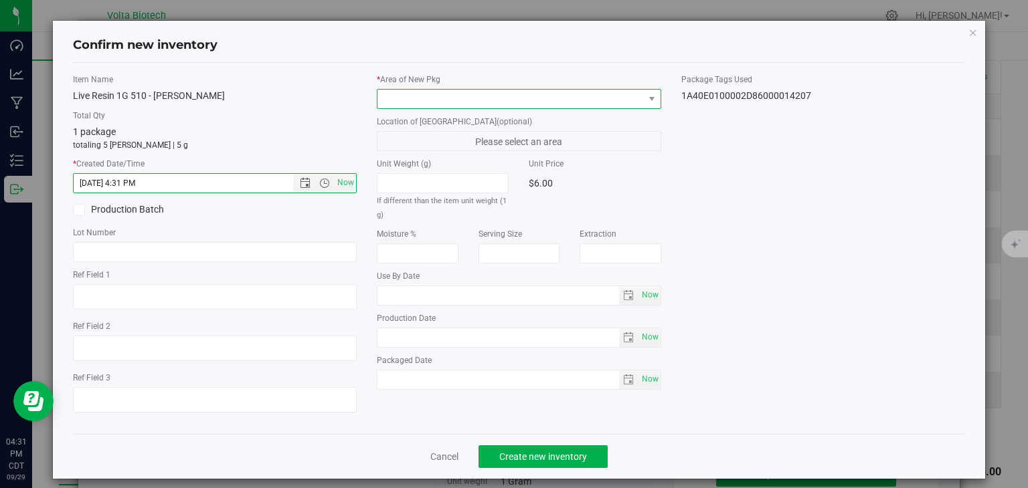
click at [417, 92] on span at bounding box center [510, 99] width 266 height 19
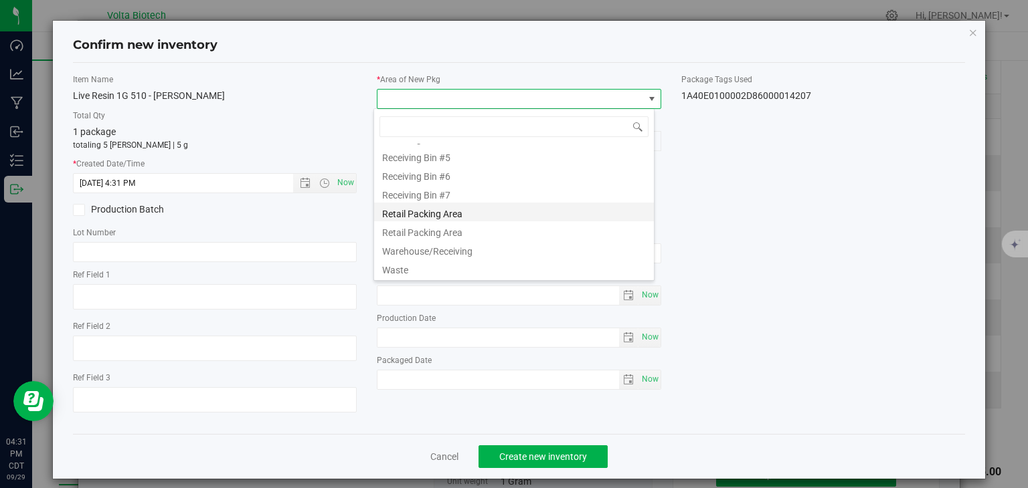
click at [411, 217] on li "Retail Packing Area" at bounding box center [514, 212] width 280 height 19
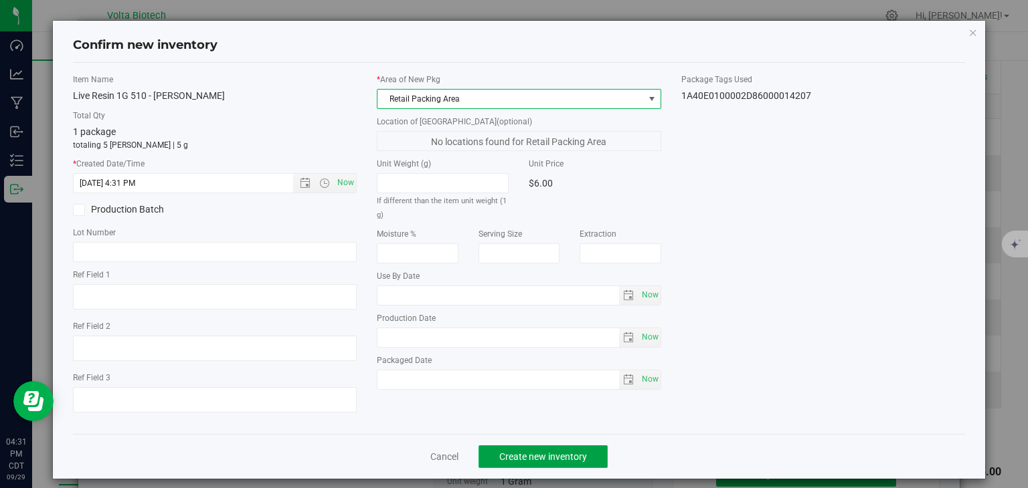
click at [508, 456] on span "Create new inventory" at bounding box center [543, 457] width 88 height 11
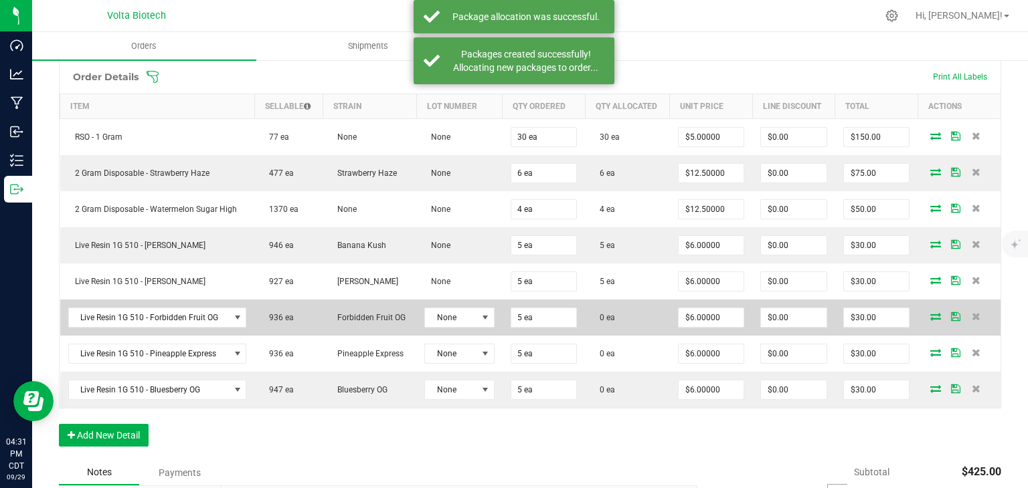
click at [930, 312] on icon at bounding box center [935, 316] width 11 height 8
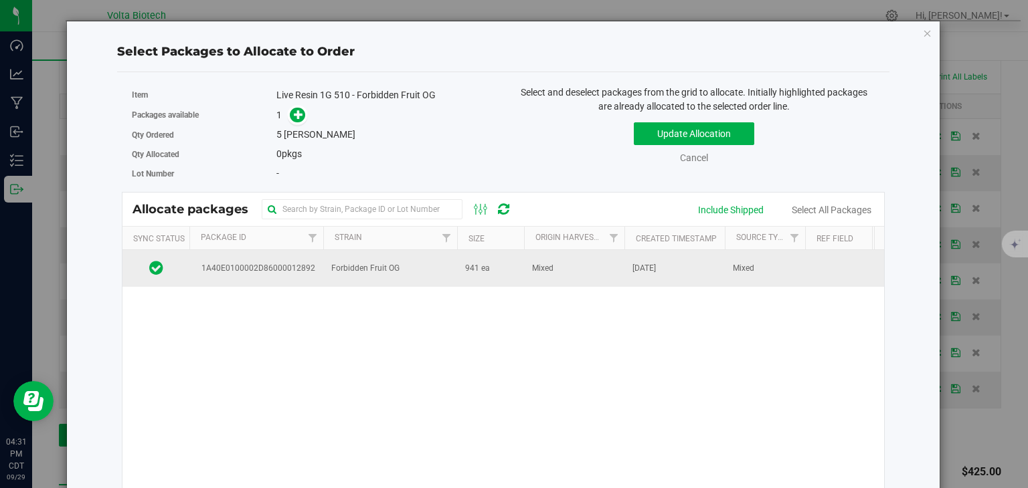
click at [272, 269] on span "1A40E0100002D86000012892" at bounding box center [256, 268] width 118 height 13
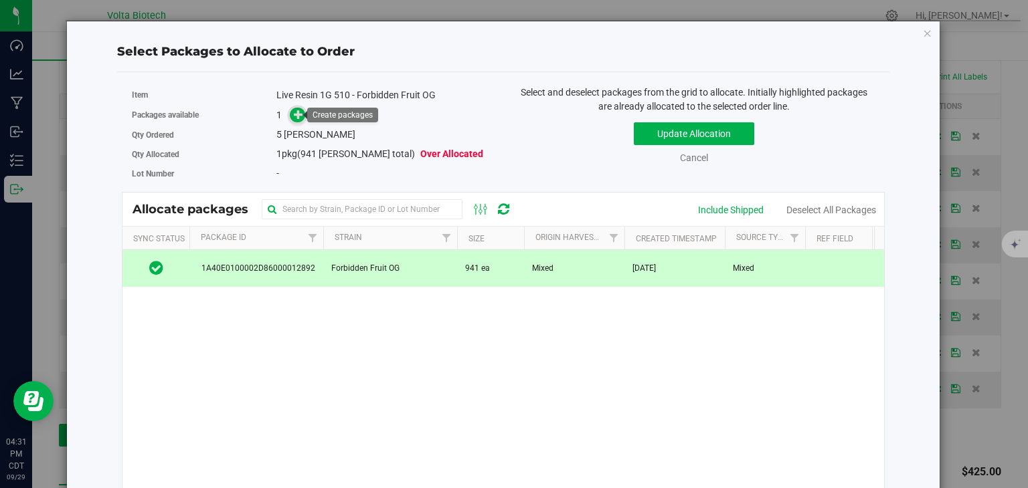
click at [294, 118] on icon at bounding box center [299, 114] width 10 height 10
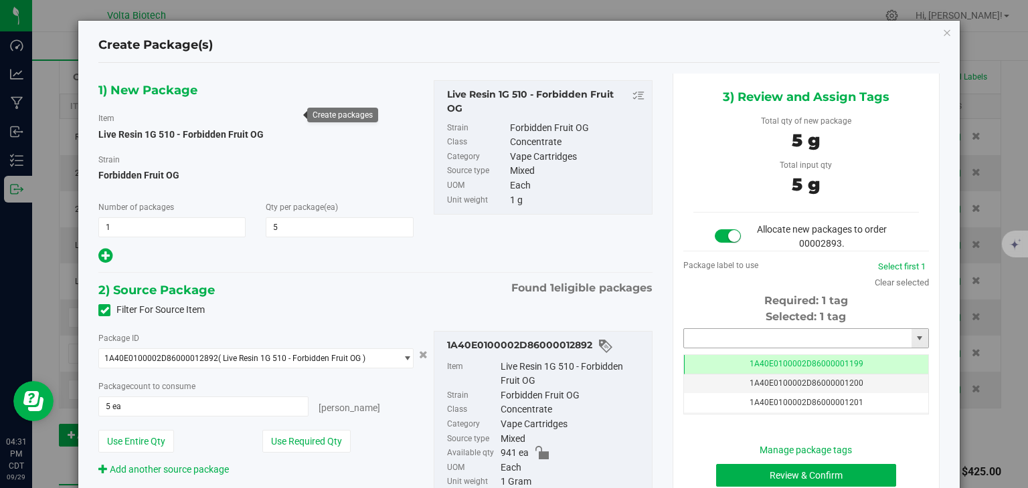
click at [697, 339] on input "text" at bounding box center [797, 338] width 227 height 19
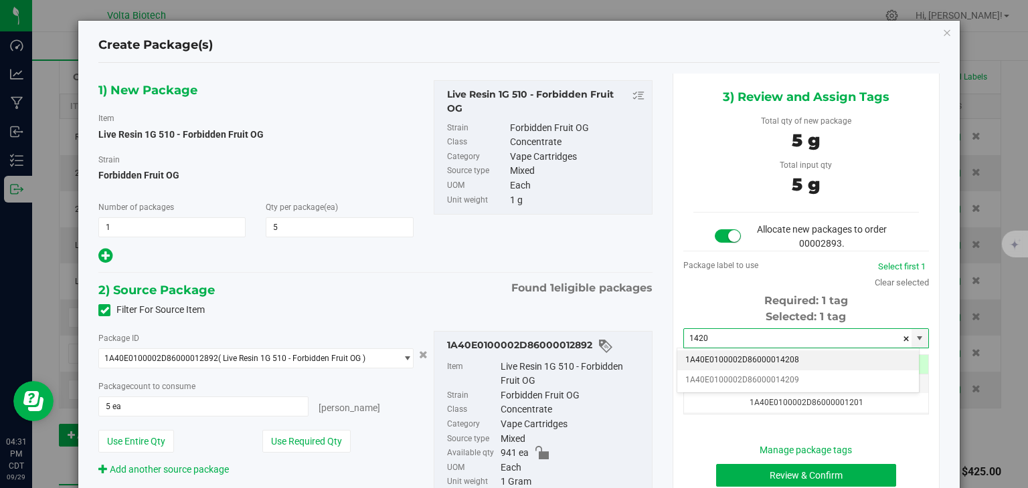
click at [710, 357] on li "1A40E0100002D86000014208" at bounding box center [798, 361] width 242 height 20
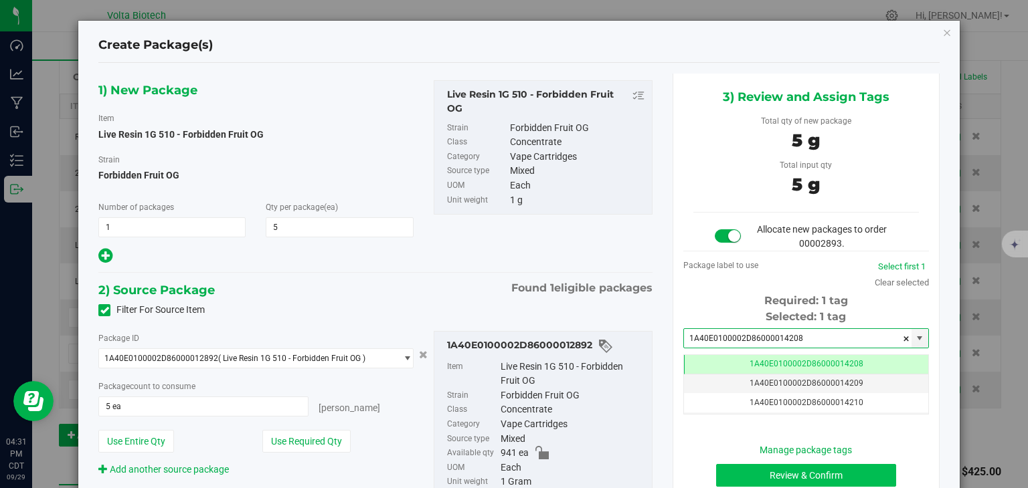
type input "1A40E0100002D86000014208"
click at [736, 472] on button "Review & Confirm" at bounding box center [806, 475] width 180 height 23
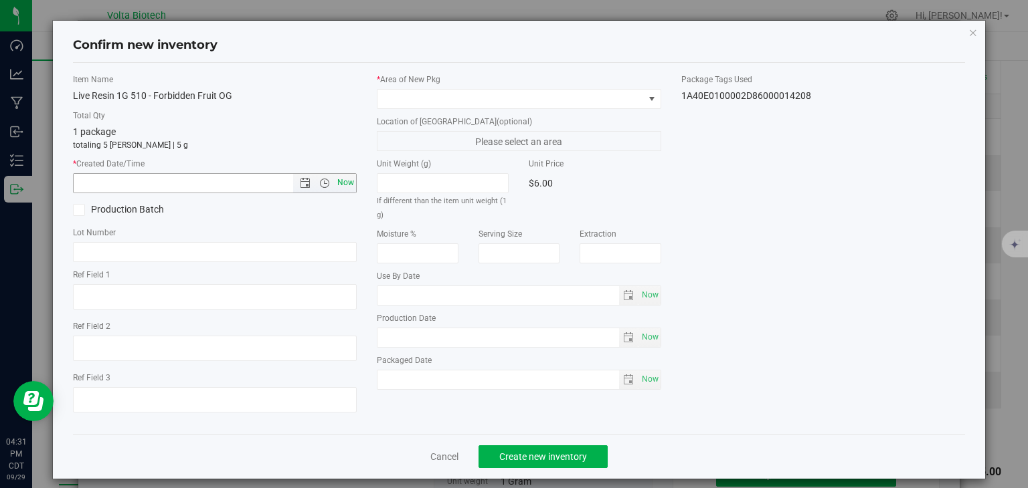
click at [335, 182] on span "Now" at bounding box center [346, 182] width 23 height 19
type input "[DATE] 4:31 PM"
click at [387, 102] on span at bounding box center [510, 99] width 266 height 19
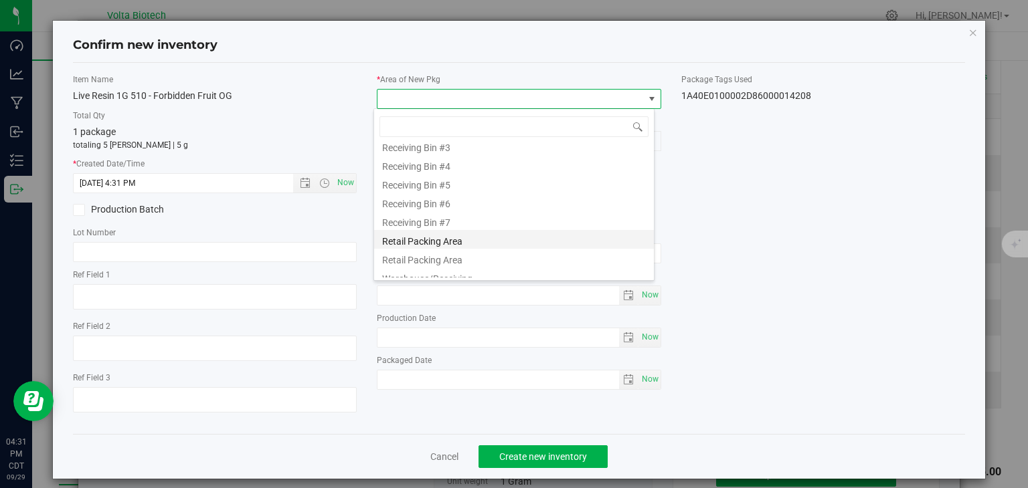
click at [399, 243] on li "Retail Packing Area" at bounding box center [514, 239] width 280 height 19
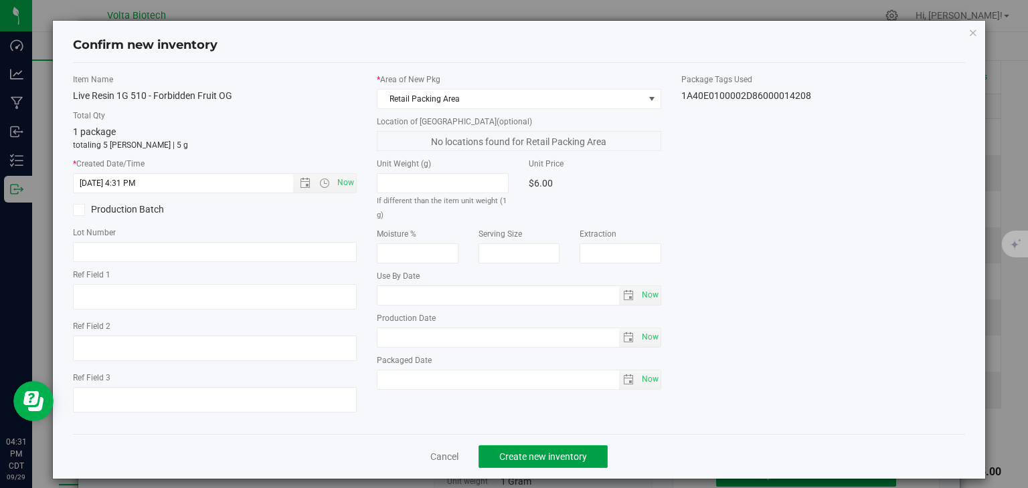
click at [504, 461] on span "Create new inventory" at bounding box center [543, 457] width 88 height 11
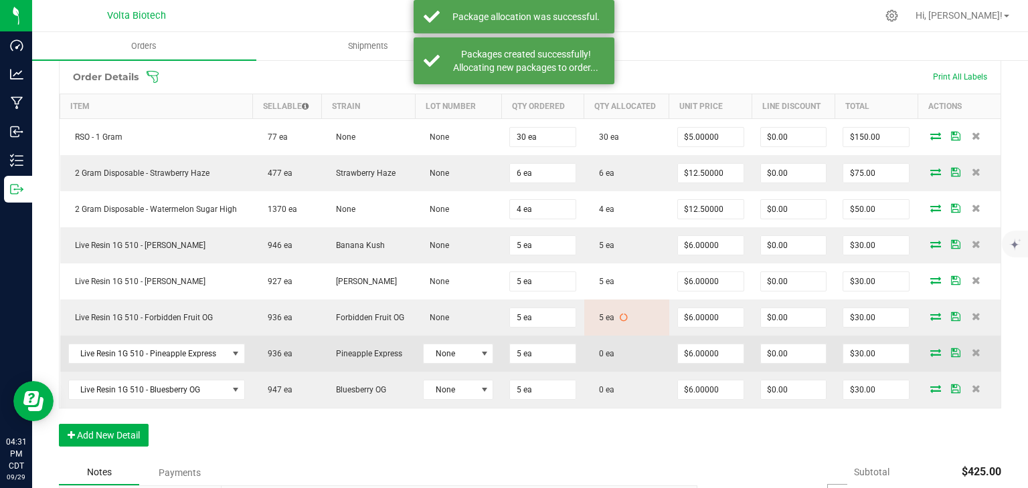
click at [930, 350] on icon at bounding box center [935, 353] width 11 height 8
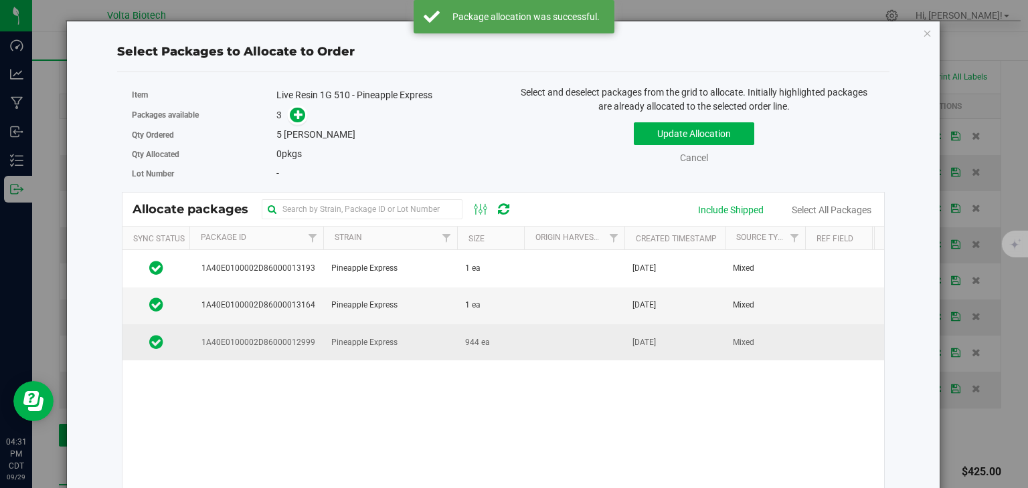
click at [253, 341] on span "1A40E0100002D86000012999" at bounding box center [256, 343] width 118 height 13
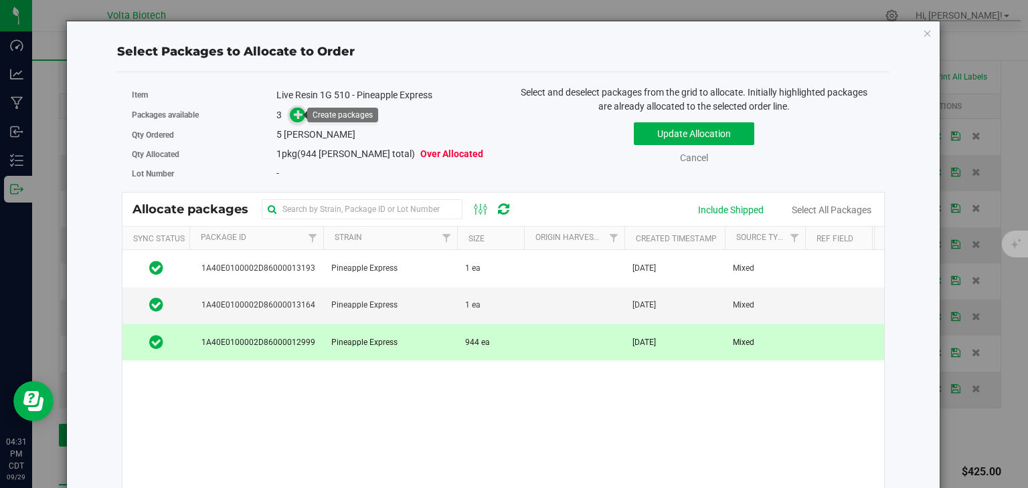
click at [294, 110] on icon at bounding box center [298, 114] width 9 height 9
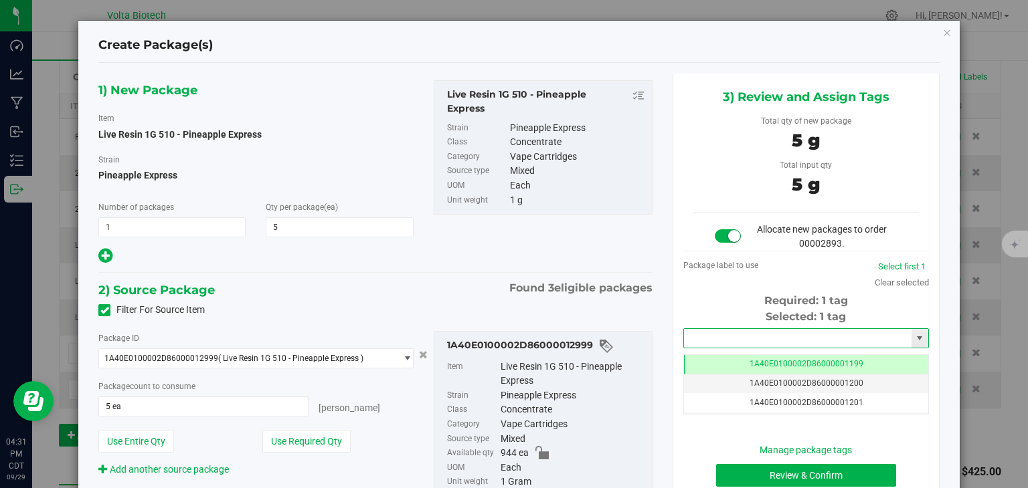
click at [709, 336] on input "text" at bounding box center [797, 338] width 227 height 19
click at [712, 359] on li "1A40E0100002D86000014209" at bounding box center [798, 361] width 242 height 20
type input "1A40E0100002D86000014209"
click at [727, 473] on button "Review & Confirm" at bounding box center [806, 475] width 180 height 23
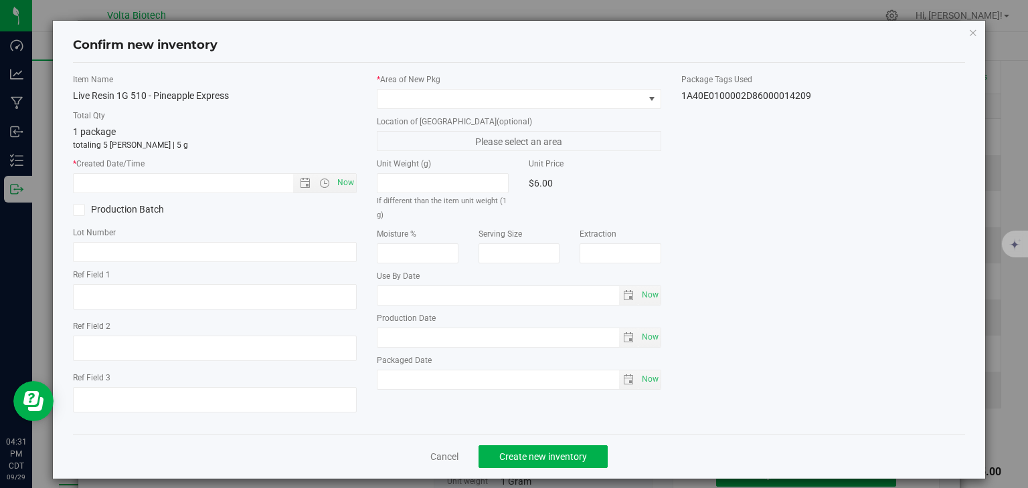
click at [337, 170] on div "* Created Date/Time Now" at bounding box center [215, 175] width 284 height 35
click at [339, 180] on span "Now" at bounding box center [346, 182] width 23 height 19
type input "[DATE] 4:31 PM"
click at [401, 110] on div "* Area of [GEOGRAPHIC_DATA] Location of [GEOGRAPHIC_DATA] (optional) Please sel…" at bounding box center [519, 235] width 304 height 323
click at [403, 100] on span at bounding box center [510, 99] width 266 height 19
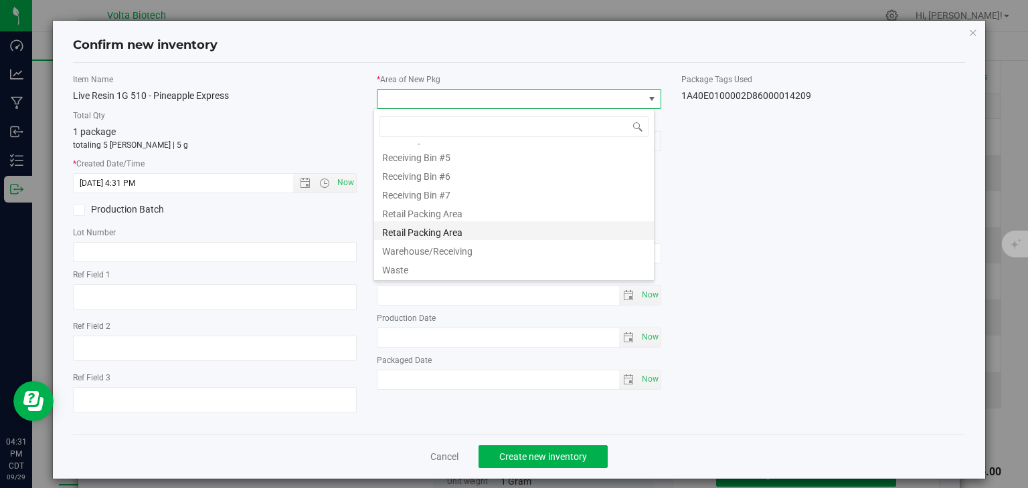
click at [404, 233] on li "Retail Packing Area" at bounding box center [514, 230] width 280 height 19
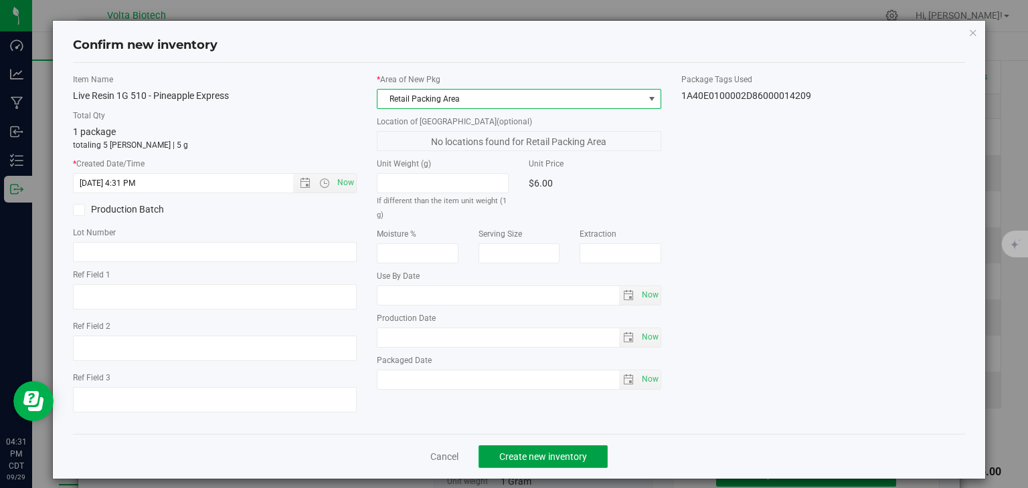
click at [522, 455] on span "Create new inventory" at bounding box center [543, 457] width 88 height 11
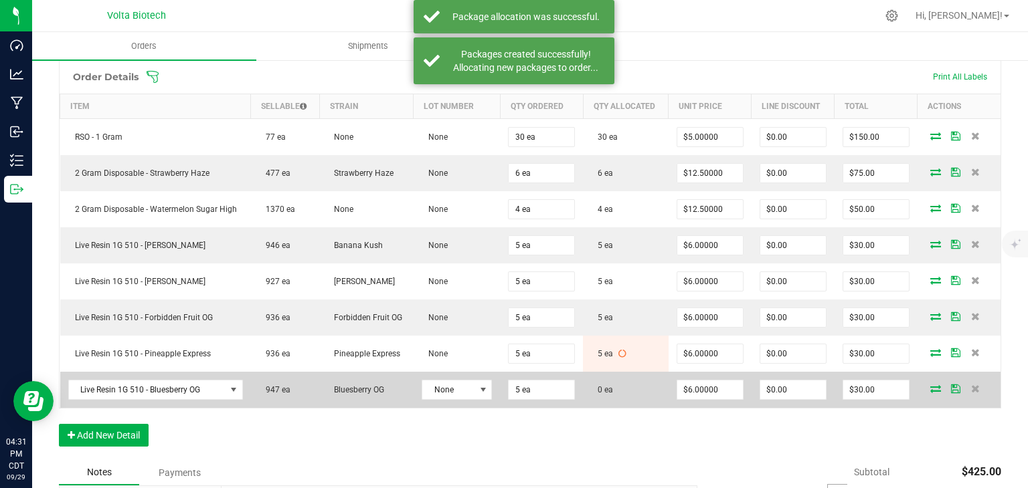
click at [930, 385] on icon at bounding box center [935, 389] width 11 height 8
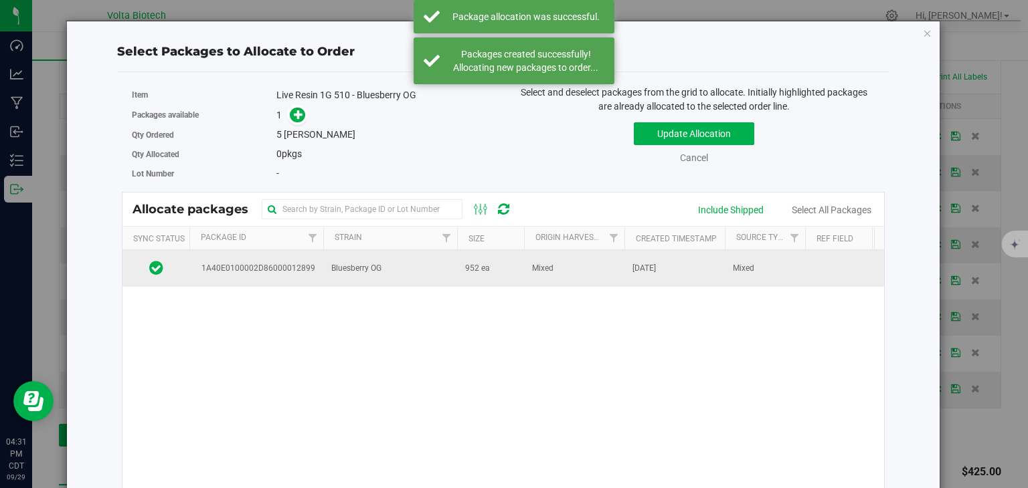
click at [286, 257] on td "1A40E0100002D86000012899" at bounding box center [256, 268] width 134 height 36
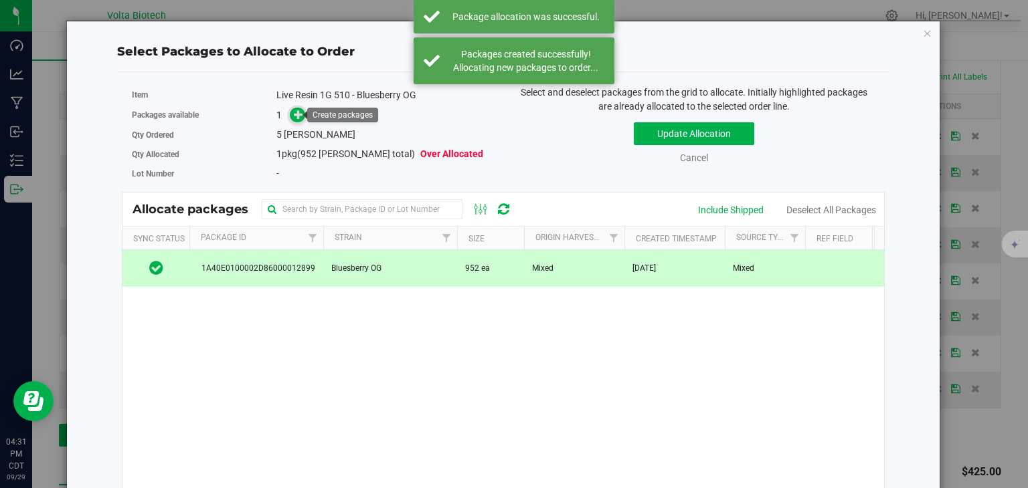
click at [294, 110] on icon at bounding box center [298, 114] width 9 height 9
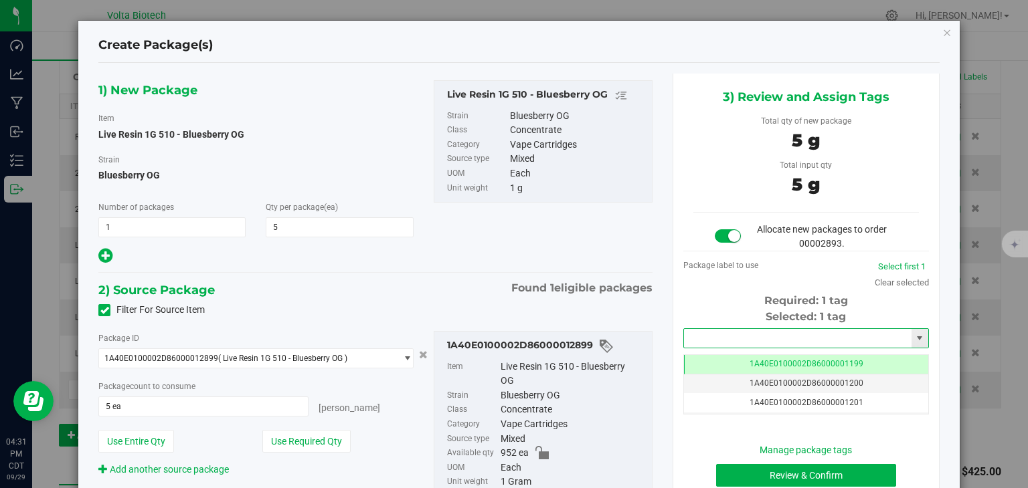
click at [704, 337] on input "text" at bounding box center [797, 338] width 227 height 19
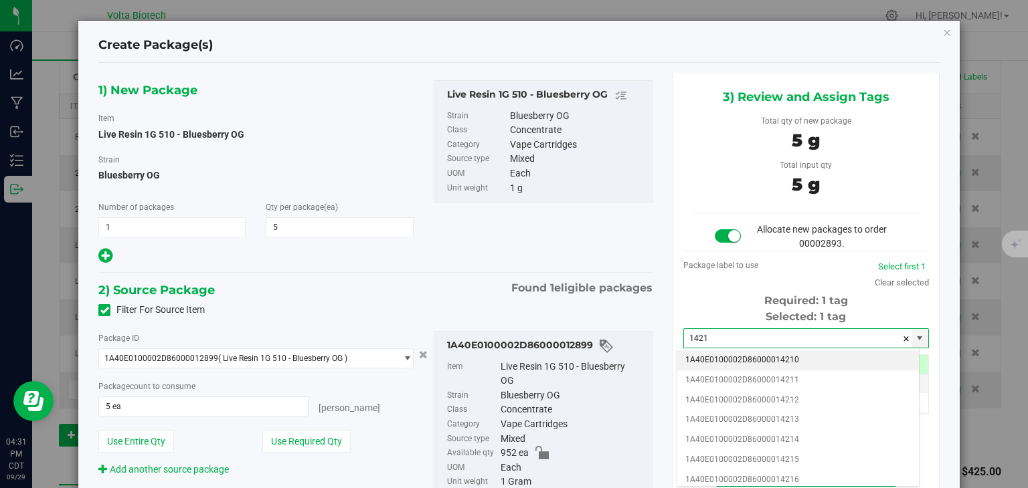
click at [712, 356] on li "1A40E0100002D86000014210" at bounding box center [798, 361] width 242 height 20
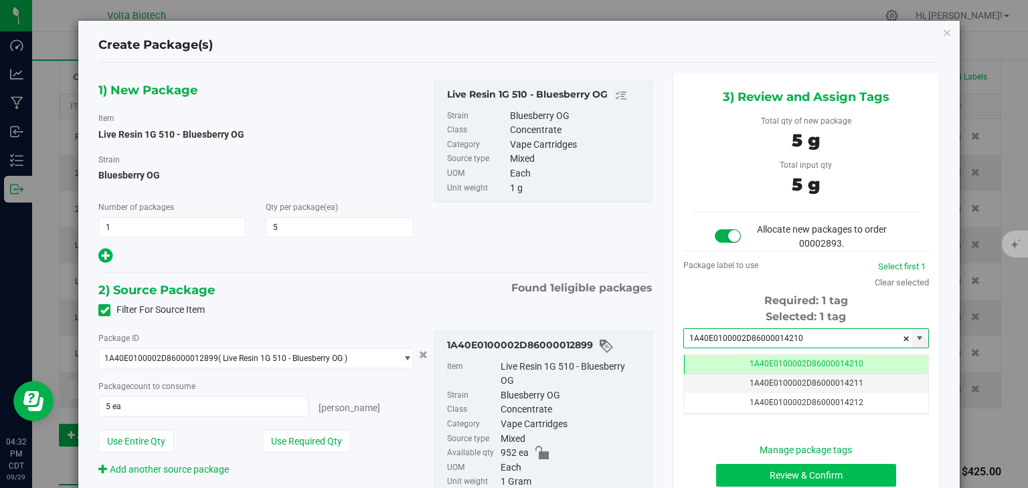
type input "1A40E0100002D86000014210"
click at [735, 475] on button "Review & Confirm" at bounding box center [806, 475] width 180 height 23
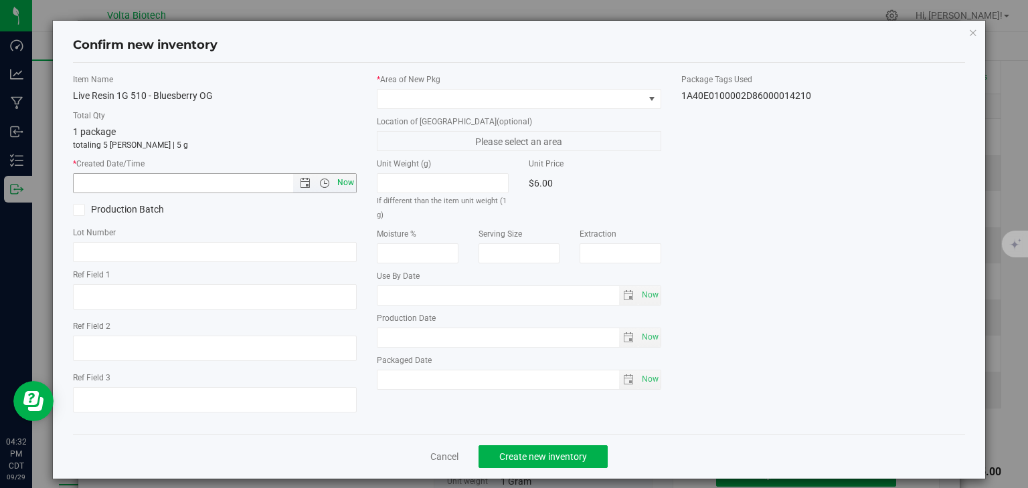
click at [337, 180] on span "Now" at bounding box center [346, 182] width 23 height 19
type input "[DATE] 4:32 PM"
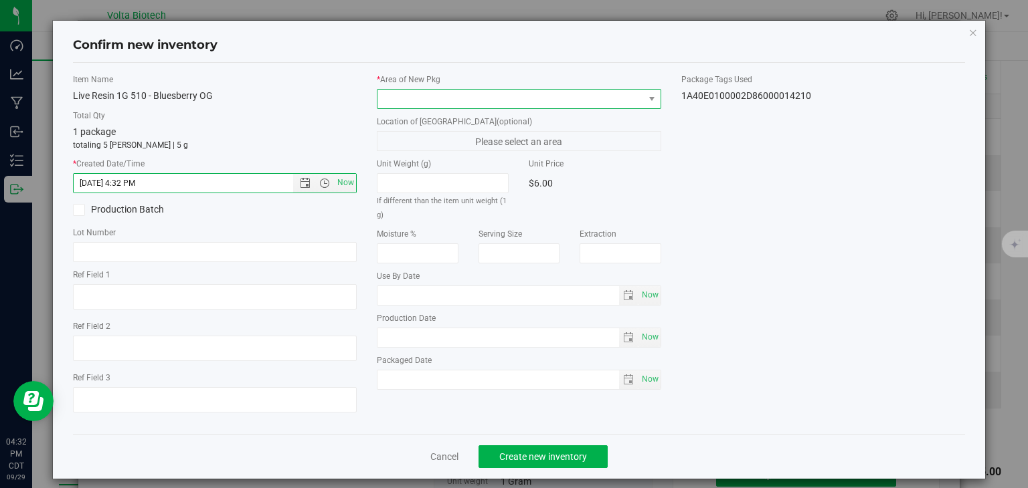
click at [405, 103] on span at bounding box center [510, 99] width 266 height 19
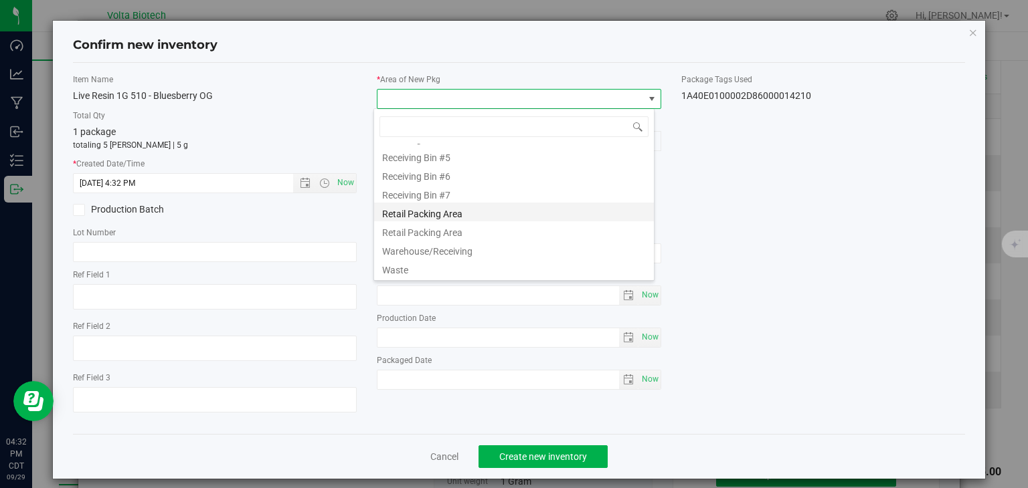
click at [412, 212] on li "Retail Packing Area" at bounding box center [514, 212] width 280 height 19
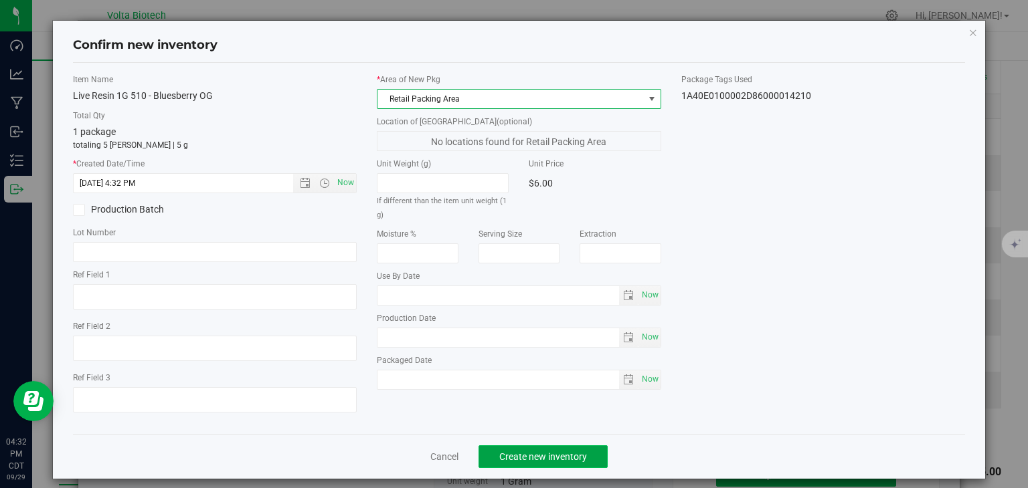
click at [518, 454] on span "Create new inventory" at bounding box center [543, 457] width 88 height 11
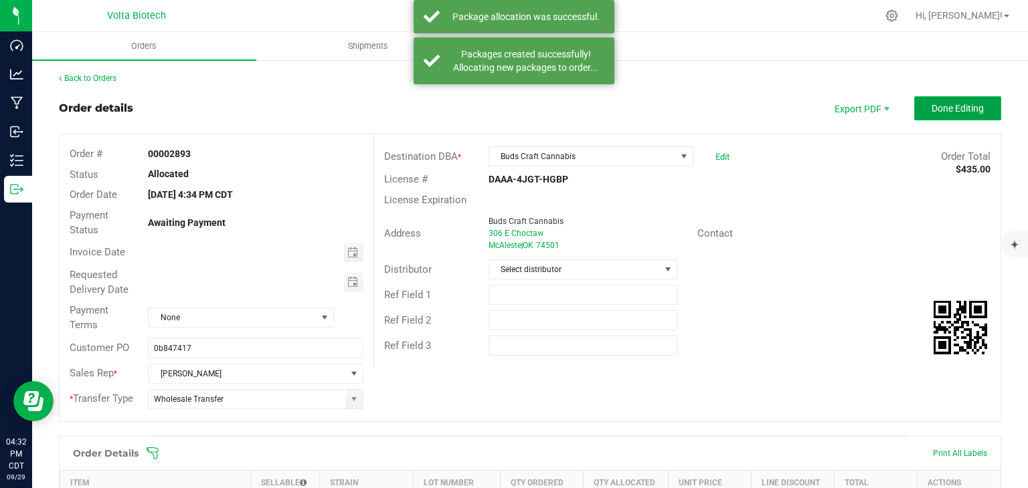
click at [948, 108] on span "Done Editing" at bounding box center [957, 108] width 52 height 11
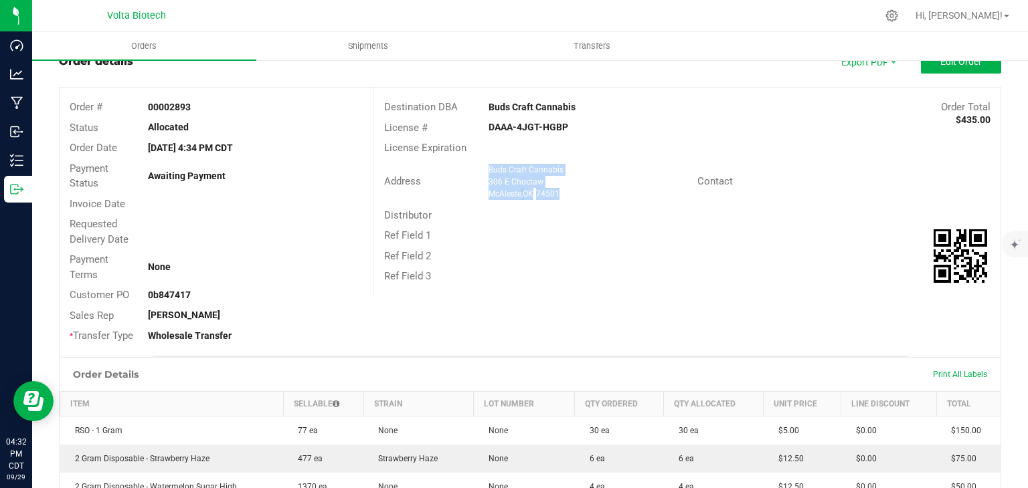
drag, startPoint x: 580, startPoint y: 191, endPoint x: 474, endPoint y: 169, distance: 108.8
click at [474, 169] on div "Address Buds Craft Cannabis [STREET_ADDRESS]" at bounding box center [535, 181] width 323 height 41
copy ngx-name-and-address "Buds Craft Cannabis [STREET_ADDRESS]"
click at [940, 65] on span "Edit Order" at bounding box center [960, 61] width 41 height 11
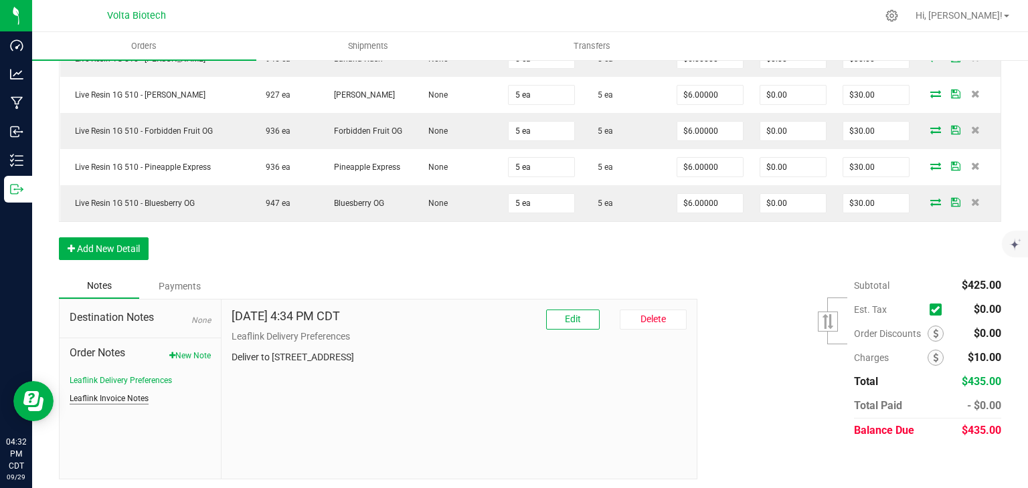
click at [131, 393] on button "Leaflink Invoice Notes" at bounding box center [109, 399] width 79 height 12
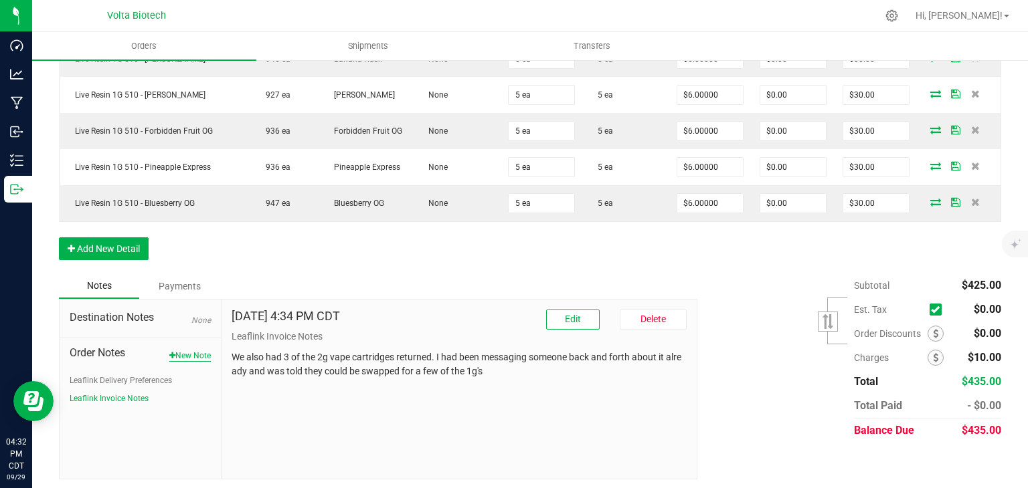
click at [202, 351] on button "New Note" at bounding box center [189, 356] width 41 height 12
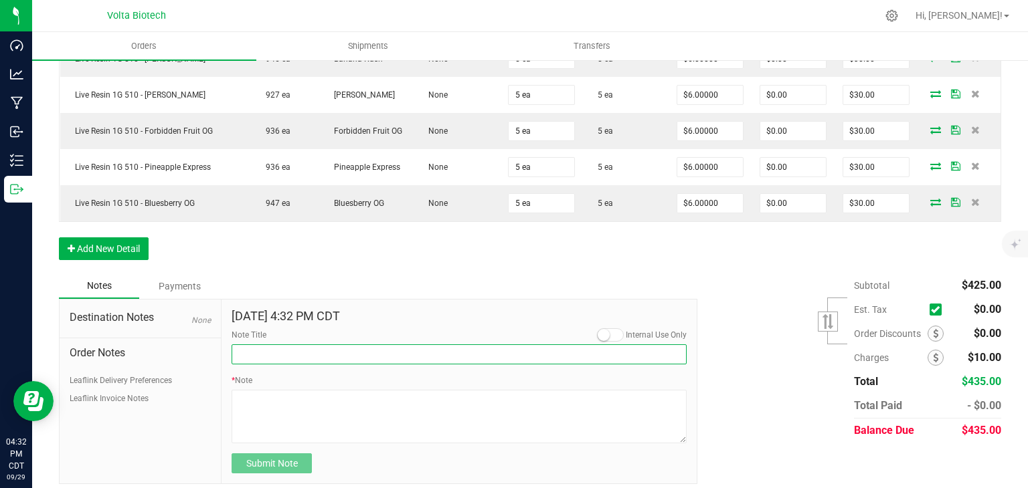
click at [269, 351] on input "Note Title" at bounding box center [458, 355] width 455 height 20
type input "Notes On Destination"
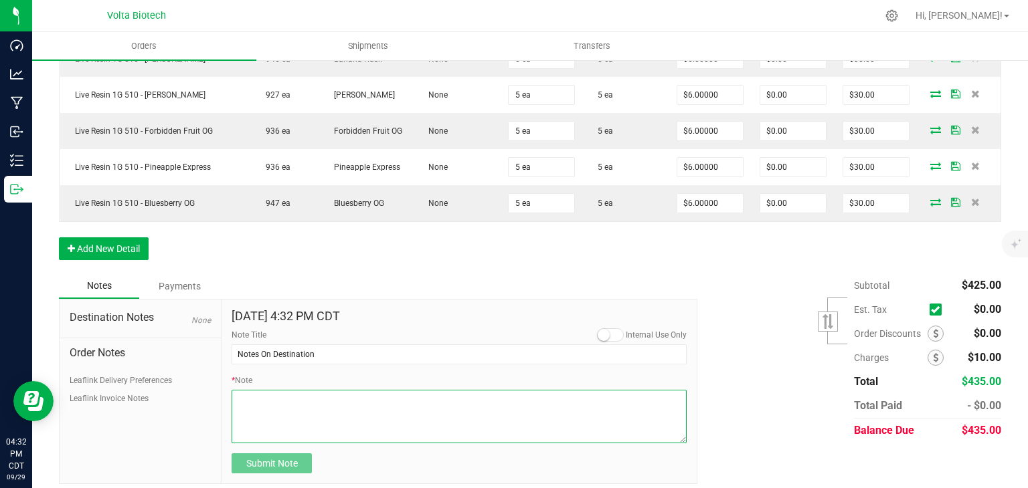
click at [294, 405] on textarea "* Note" at bounding box center [458, 417] width 455 height 54
paste textarea "Buds Craft Cannabis [STREET_ADDRESS]"
type textarea "Buds Craft Cannabis [STREET_ADDRESS]"
drag, startPoint x: 320, startPoint y: 411, endPoint x: 215, endPoint y: 381, distance: 109.5
click at [215, 381] on div "Destination Notes None Order Notes Leaflink Delivery Preferences Leaflink Invoi…" at bounding box center [378, 392] width 638 height 186
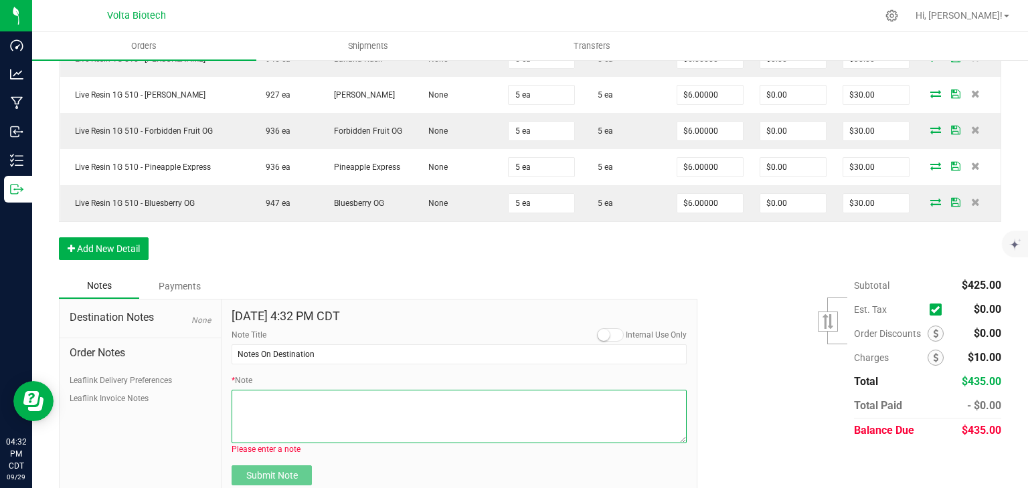
paste textarea "[STREET_ADDRESS][US_STATE]  Get on I-35 N from SE [GEOGRAPHIC_DATA] 3 min (1.0…"
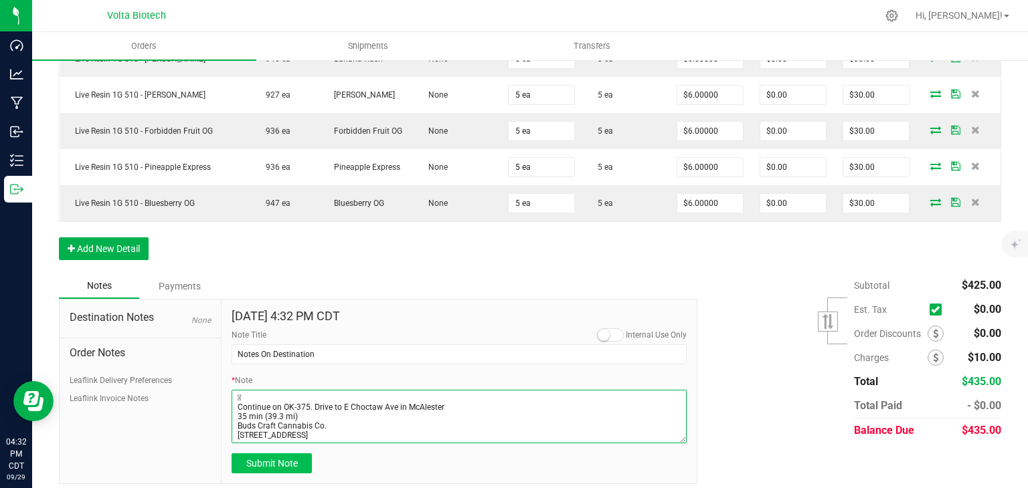
type textarea "[STREET_ADDRESS][US_STATE]  Get on I-35 N from SE [GEOGRAPHIC_DATA] 3 min (1.0…"
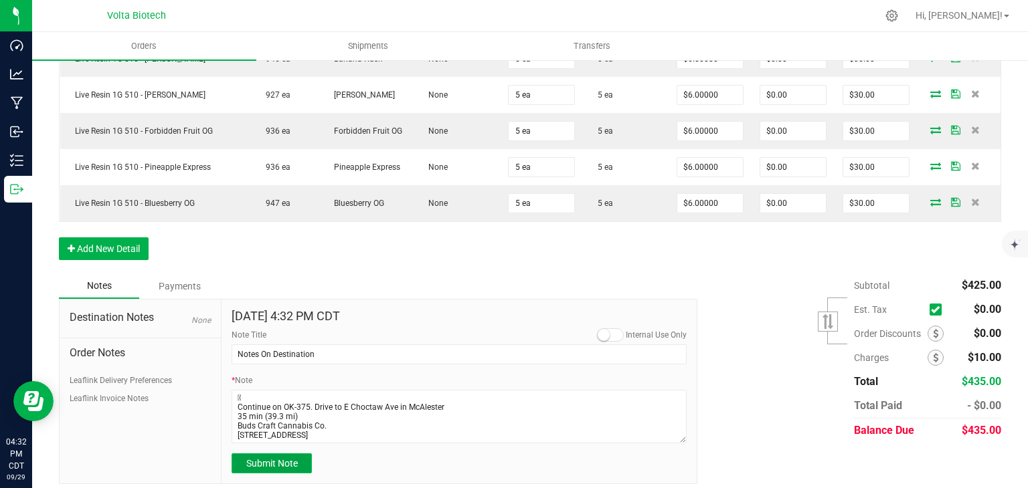
click at [271, 460] on span "Submit Note" at bounding box center [272, 463] width 52 height 11
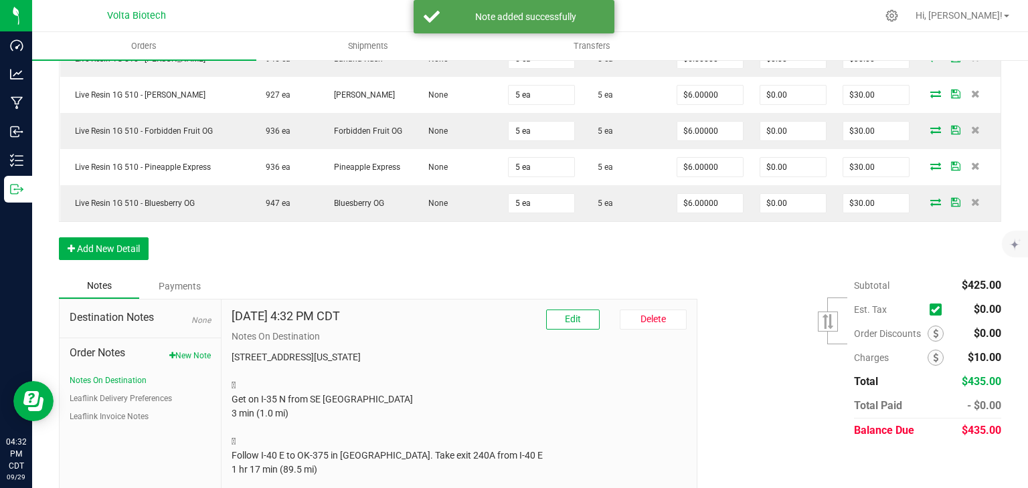
click at [106, 418] on div "Destination Notes None Order Notes New Note Notes On Destination Leaflink Deliv…" at bounding box center [141, 436] width 162 height 272
click at [108, 405] on ul "Notes On Destination Leaflink Delivery Preferences Leaflink Invoice Notes" at bounding box center [140, 399] width 141 height 48
click at [93, 411] on button "Leaflink Invoice Notes" at bounding box center [109, 417] width 79 height 12
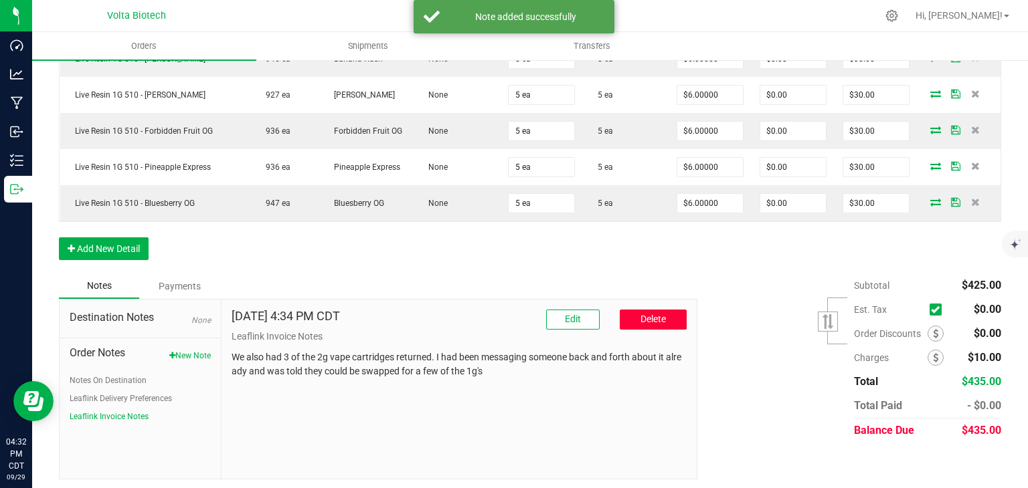
click at [664, 312] on button "Delete" at bounding box center [653, 320] width 67 height 20
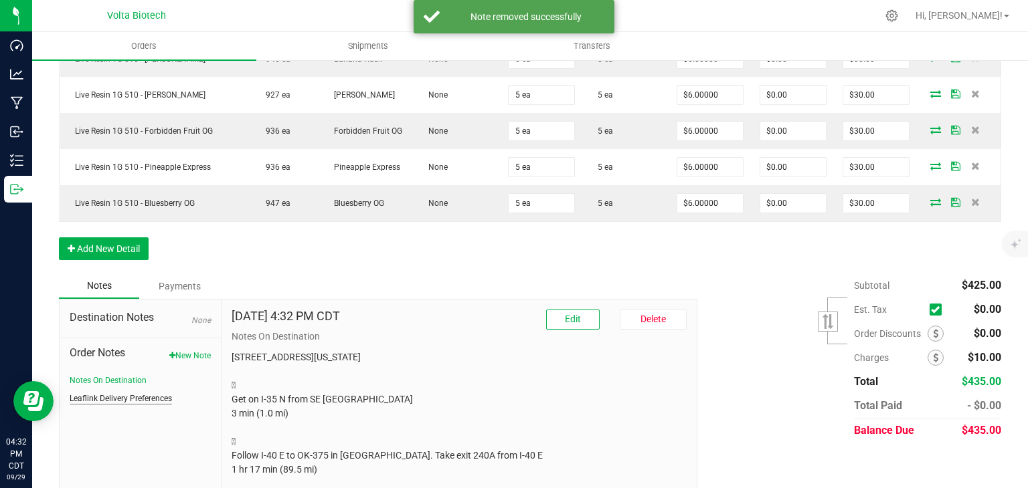
click at [121, 393] on button "Leaflink Delivery Preferences" at bounding box center [121, 399] width 102 height 12
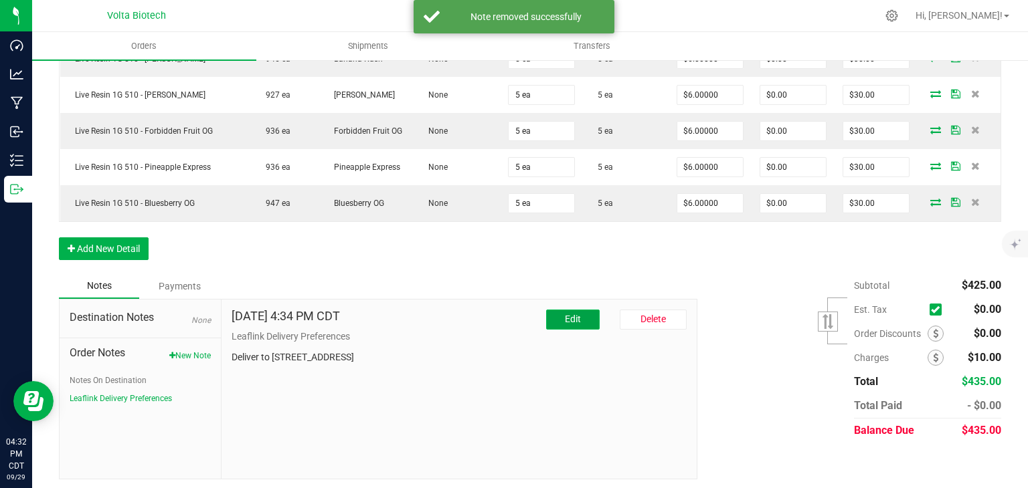
click at [574, 315] on button "Edit" at bounding box center [573, 320] width 54 height 20
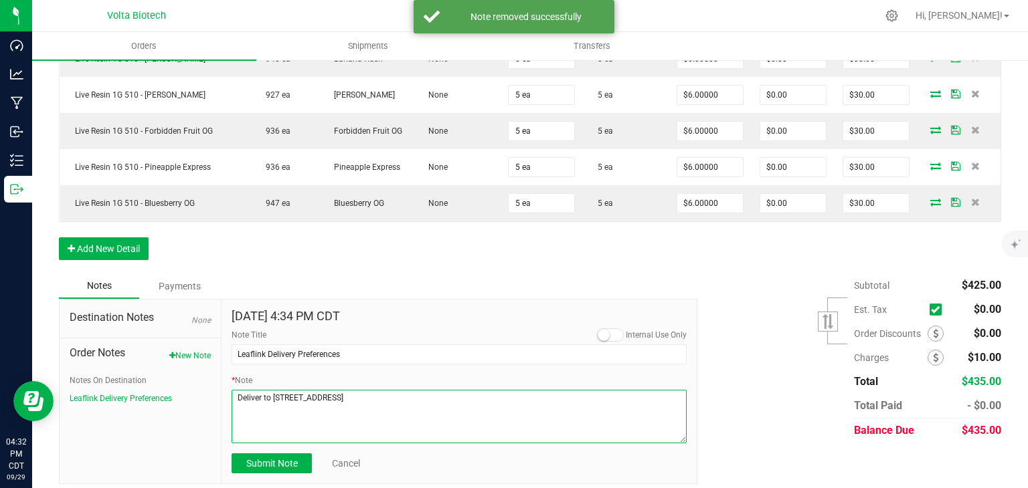
click at [465, 407] on textarea "* Note" at bounding box center [458, 417] width 455 height 54
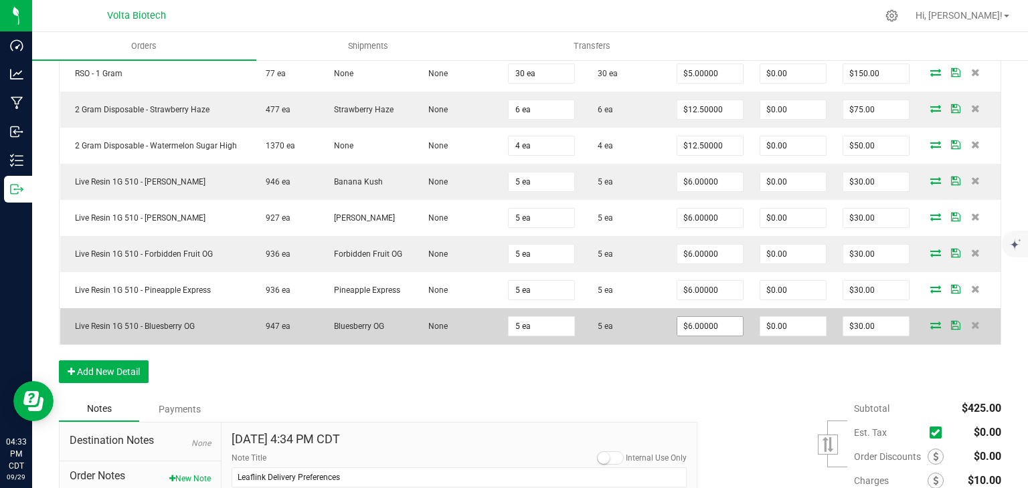
scroll to position [438, 0]
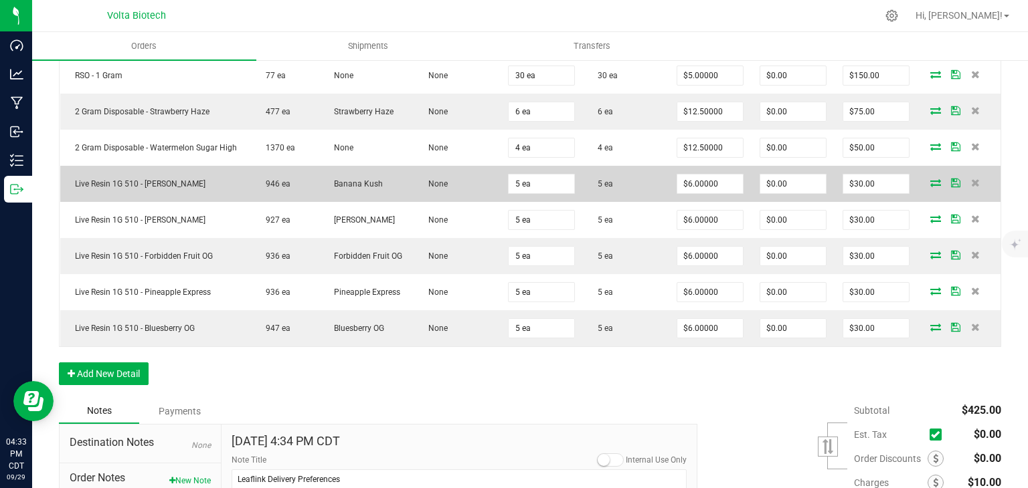
click at [930, 179] on icon at bounding box center [935, 183] width 11 height 8
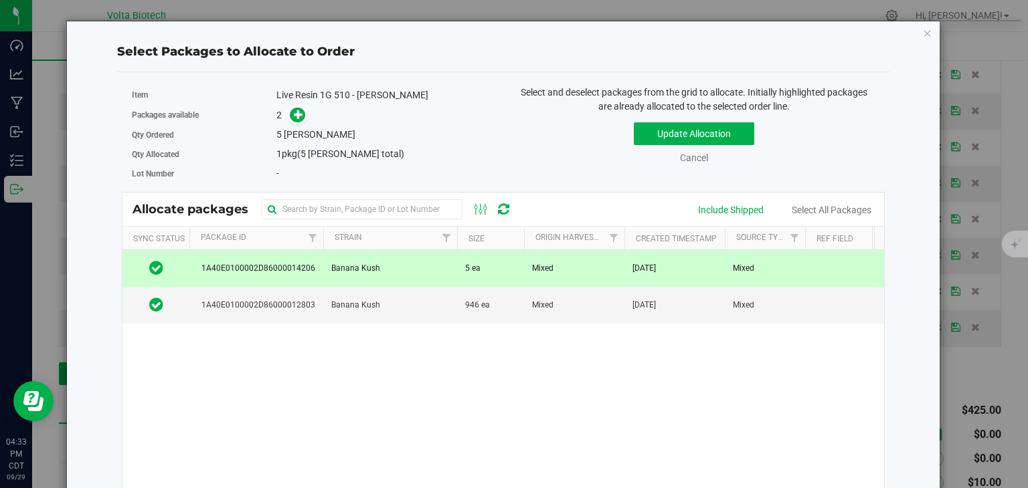
click at [702, 159] on div "Cancel" at bounding box center [694, 158] width 72 height 14
click at [700, 159] on link "Cancel" at bounding box center [694, 158] width 28 height 11
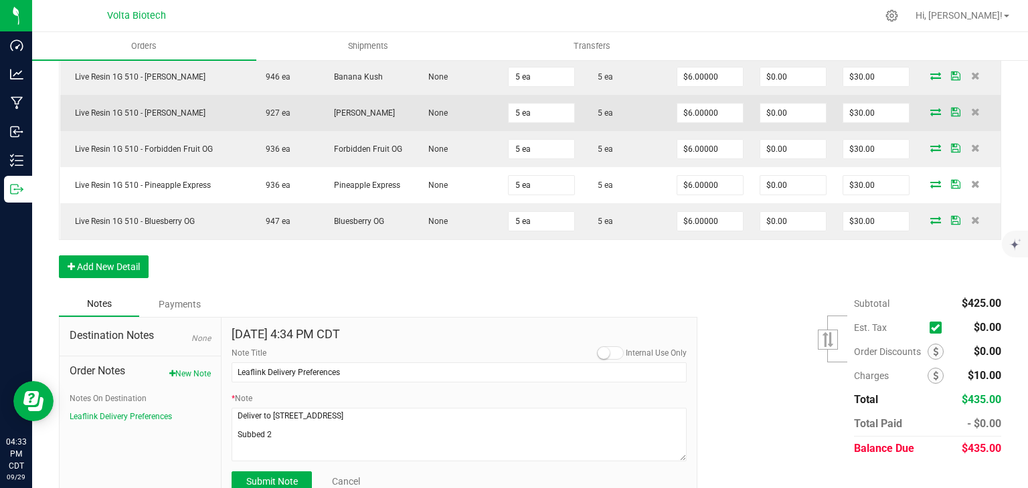
scroll to position [570, 0]
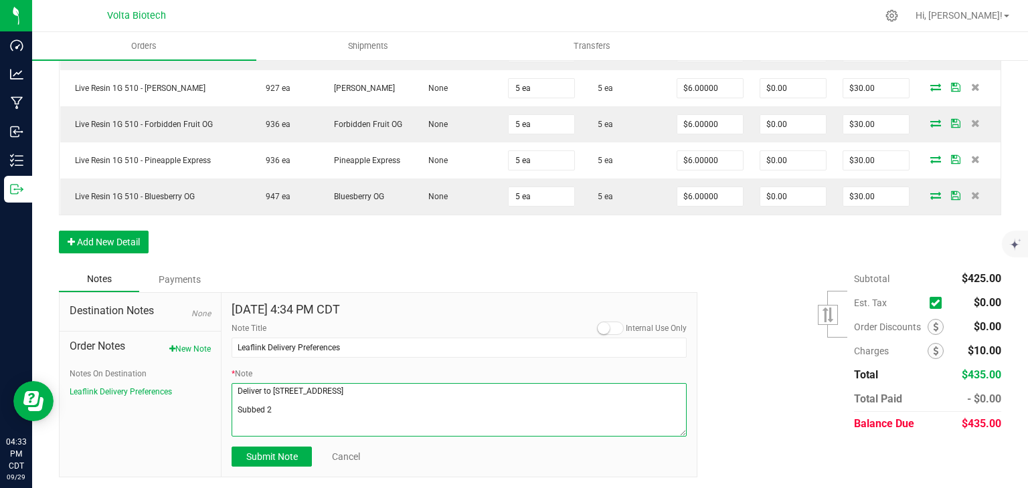
click at [306, 405] on textarea "* Note" at bounding box center [458, 410] width 455 height 54
type textarea "Deliver to [STREET_ADDRESS]"
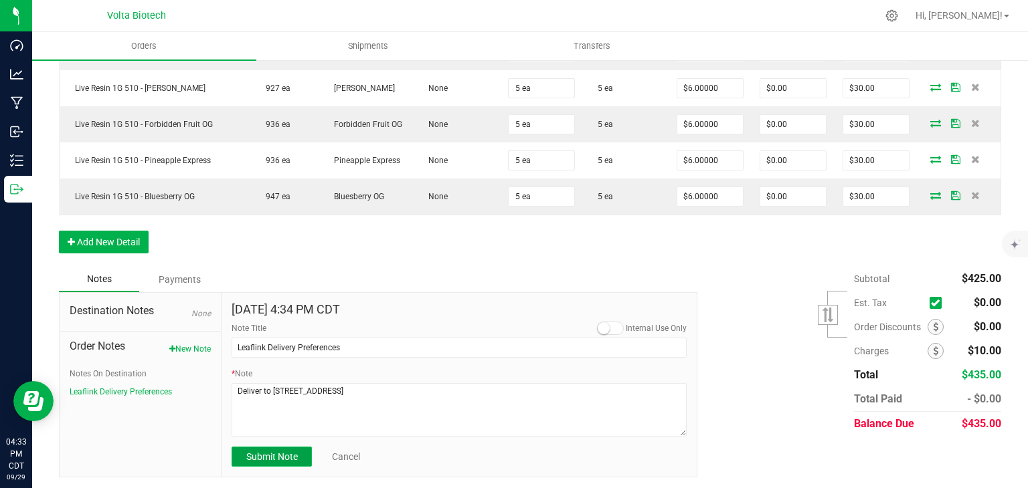
click at [288, 458] on span "Submit Note" at bounding box center [272, 457] width 52 height 11
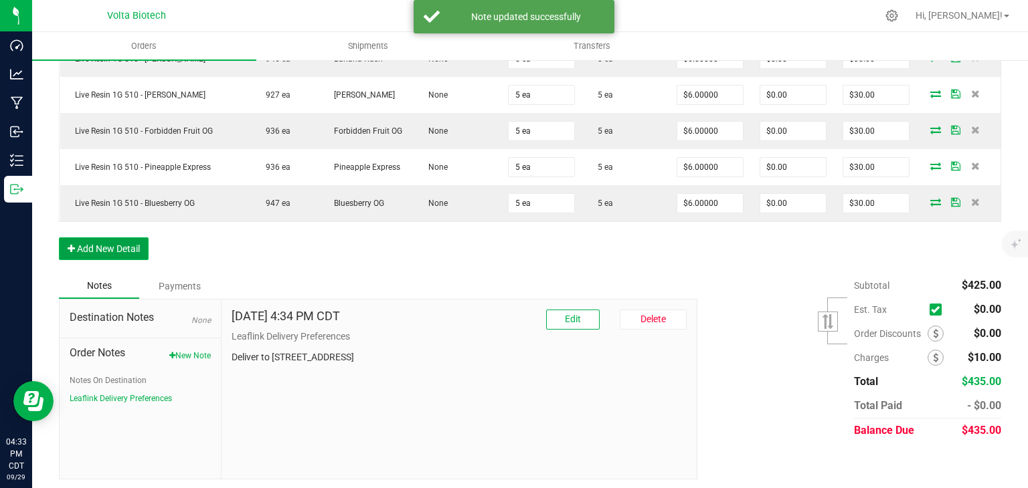
click at [123, 248] on button "Add New Detail" at bounding box center [104, 248] width 90 height 23
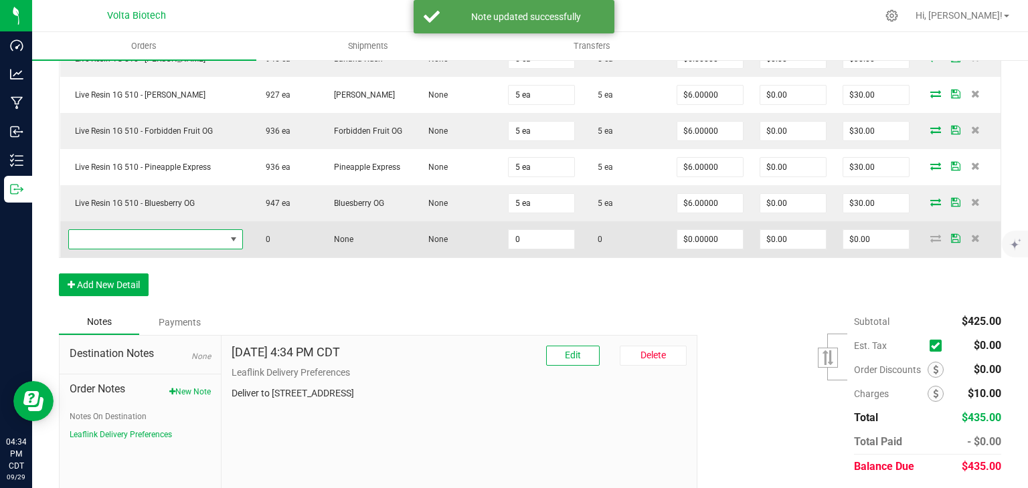
click at [200, 236] on span "NO DATA FOUND" at bounding box center [147, 239] width 157 height 19
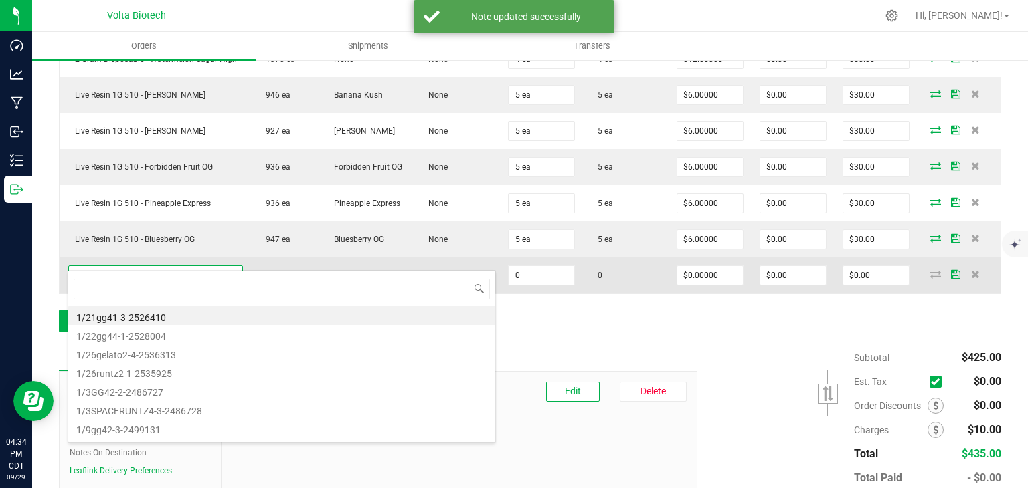
scroll to position [527, 0]
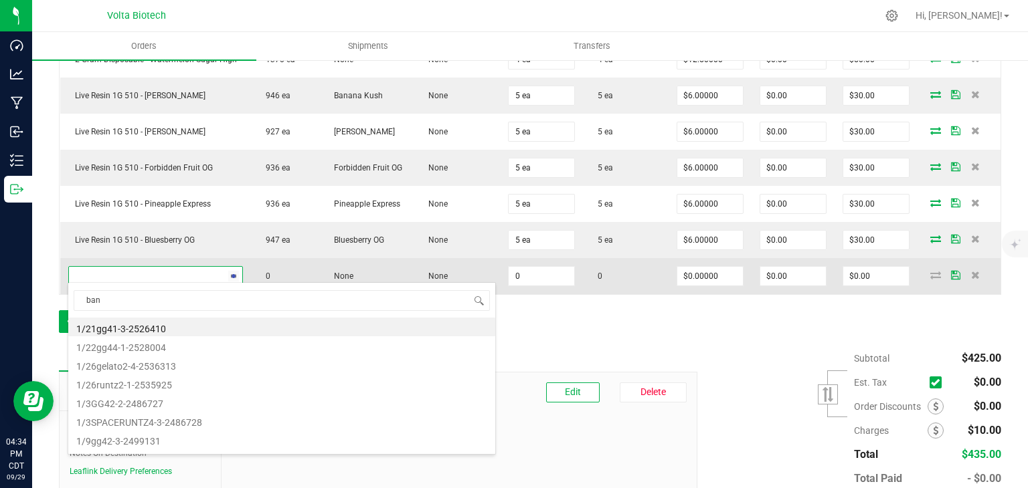
type input "bana"
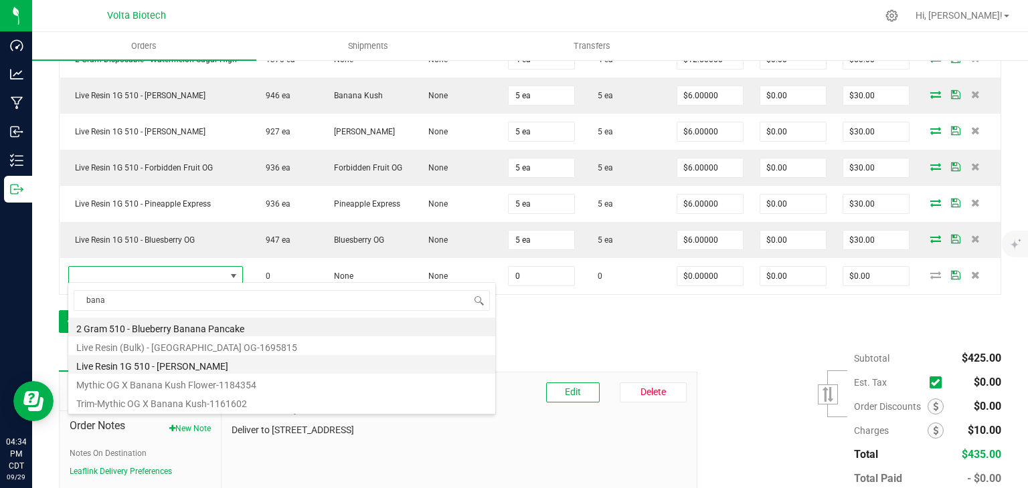
click at [179, 363] on li "Live Resin 1G 510 - [PERSON_NAME]" at bounding box center [281, 364] width 427 height 19
type input "0 ea"
type input "$6.00000"
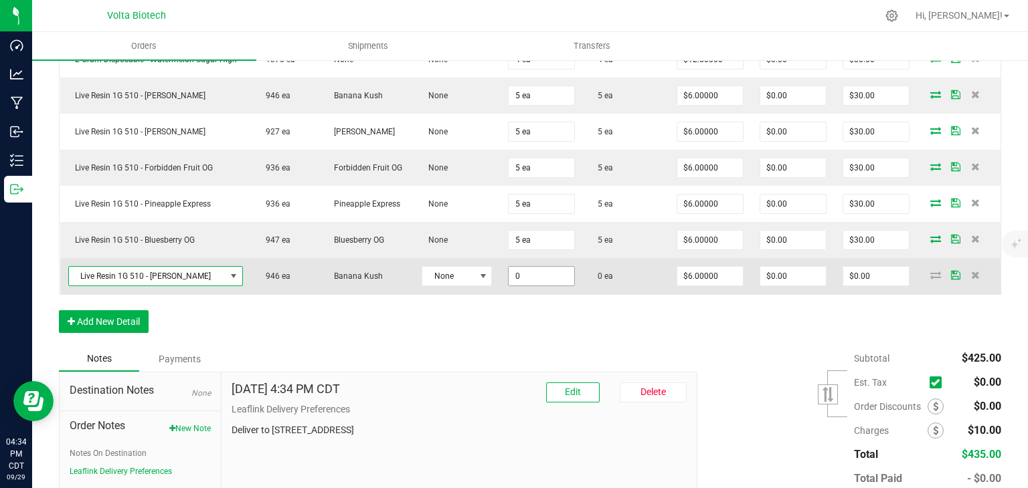
click at [513, 272] on input "0" at bounding box center [541, 276] width 66 height 19
type input "2 ea"
type input "6"
type input "$12.00"
click at [712, 272] on input "6" at bounding box center [710, 276] width 66 height 19
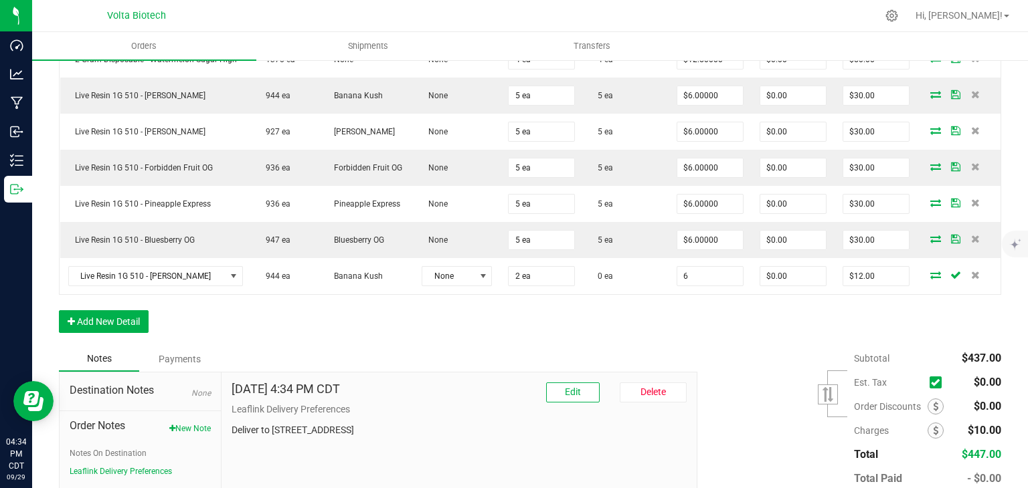
click at [712, 272] on input "6" at bounding box center [710, 276] width 66 height 19
type input "$6.00000"
type input "$0.00"
type input ".01"
type input "$0.00500"
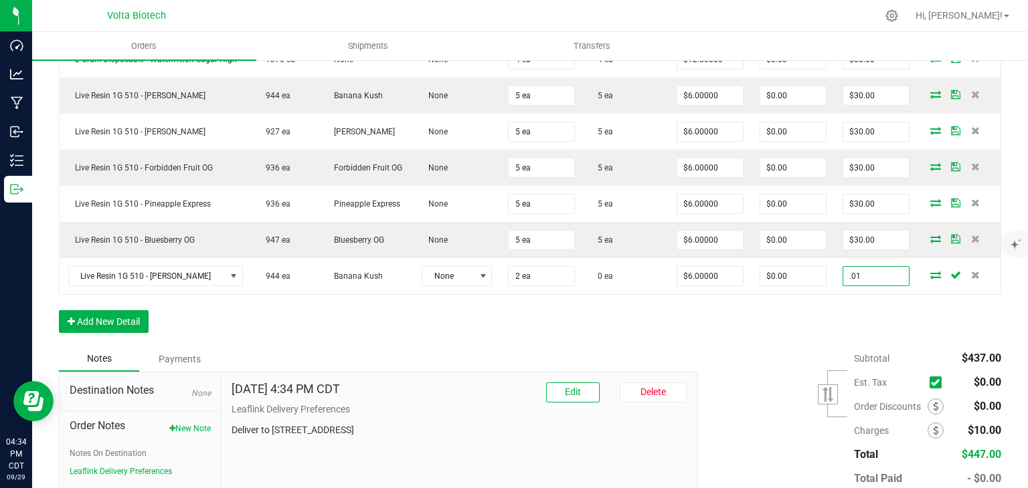
type input "$0.01"
click at [712, 354] on div "Subtotal $437.00 Est. Tax" at bounding box center [844, 431] width 314 height 169
click at [112, 322] on button "Add New Detail" at bounding box center [104, 321] width 90 height 23
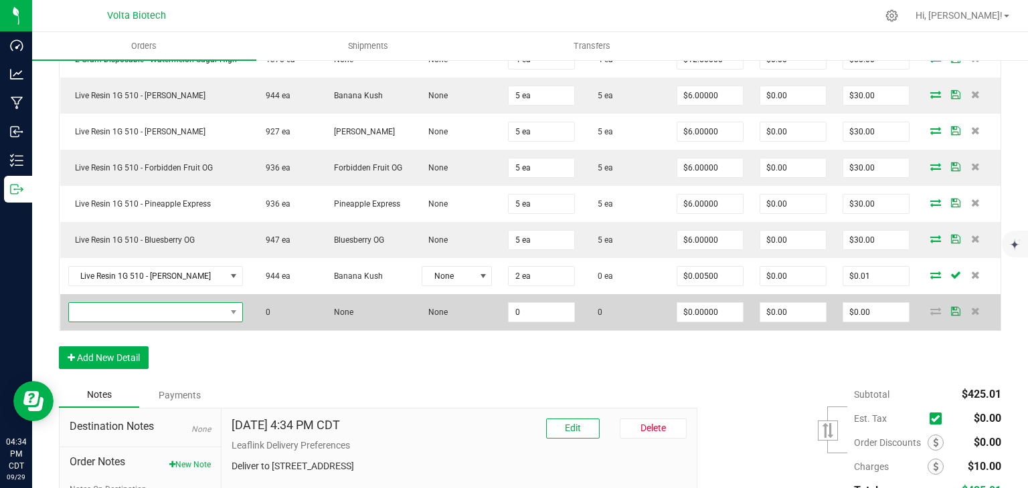
click at [114, 309] on span "NO DATA FOUND" at bounding box center [147, 312] width 157 height 19
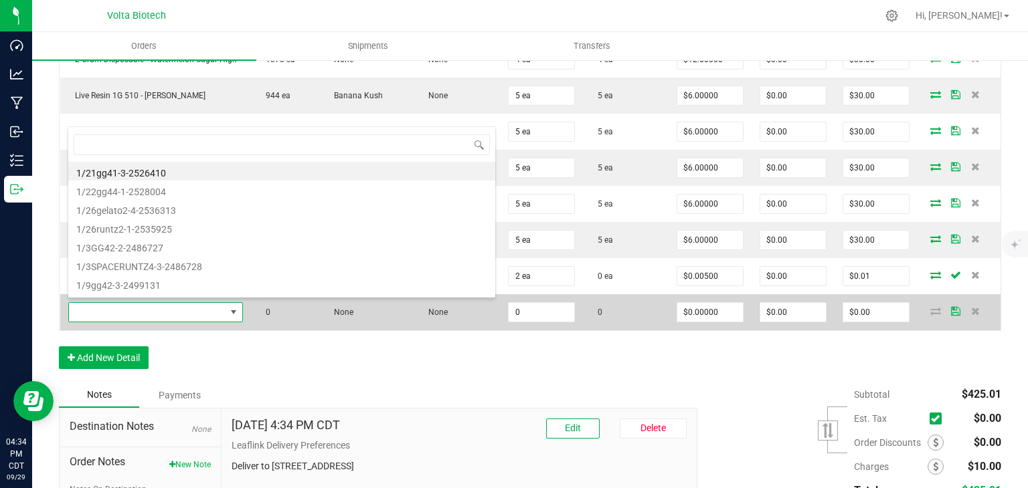
scroll to position [19, 168]
type input "mango"
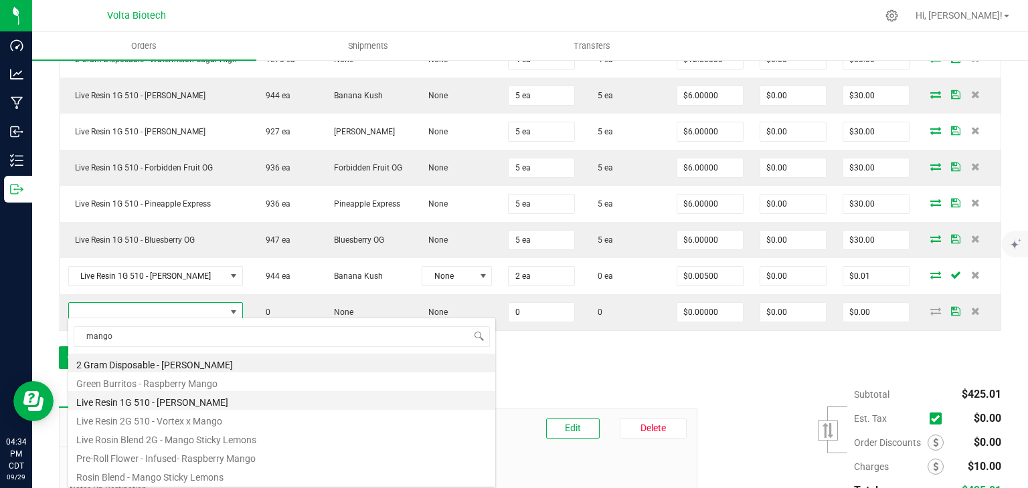
click at [114, 407] on li "Live Resin 1G 510 - [PERSON_NAME]" at bounding box center [281, 400] width 427 height 19
type input "0 ea"
type input "$6.00000"
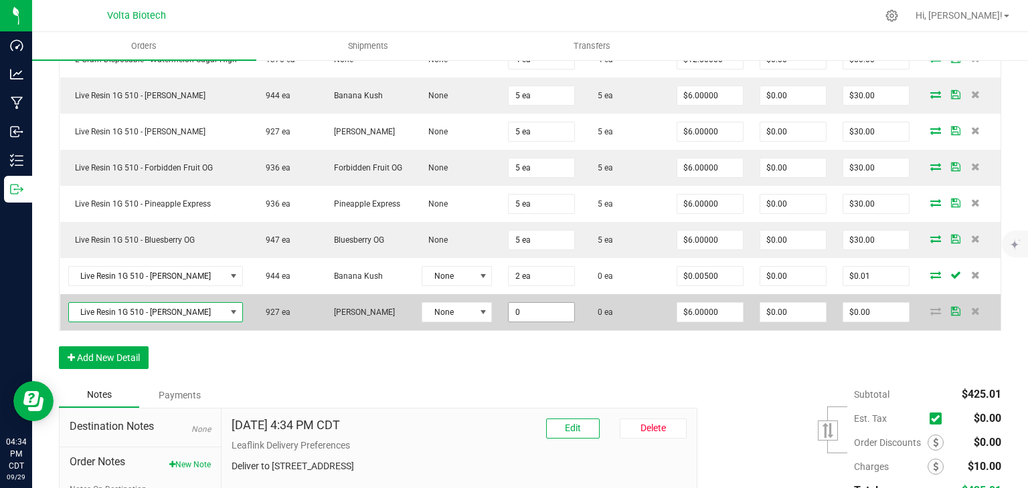
click at [517, 308] on input "0" at bounding box center [541, 312] width 66 height 19
type input "2 ea"
type input "12"
click at [843, 308] on input "12" at bounding box center [876, 312] width 66 height 19
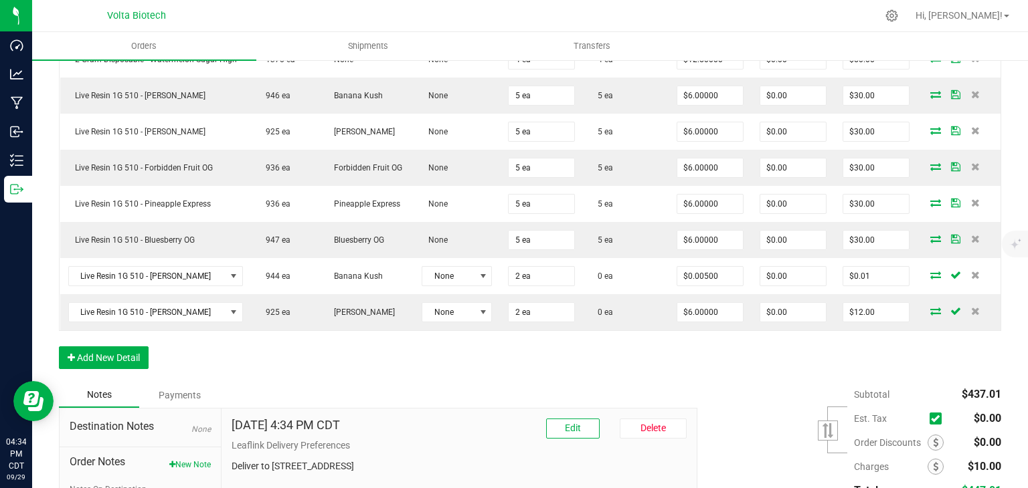
type input "12"
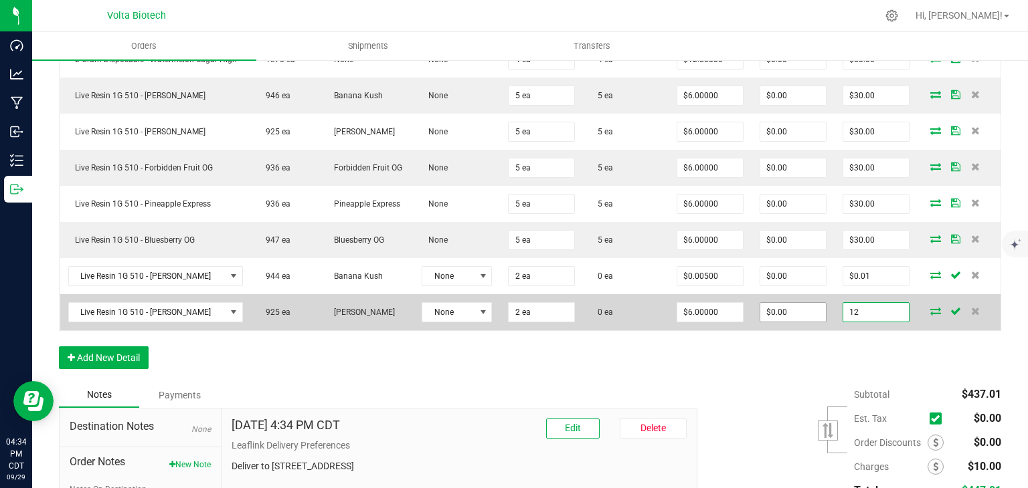
type input "0"
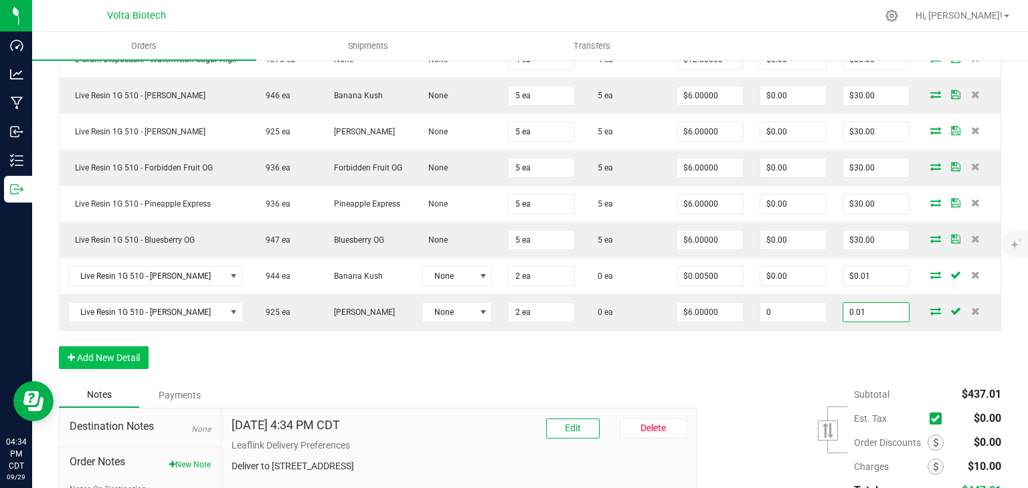
type input "0.01"
type input "$0.00500"
type input "$0.01"
click at [107, 355] on button "Add New Detail" at bounding box center [104, 358] width 90 height 23
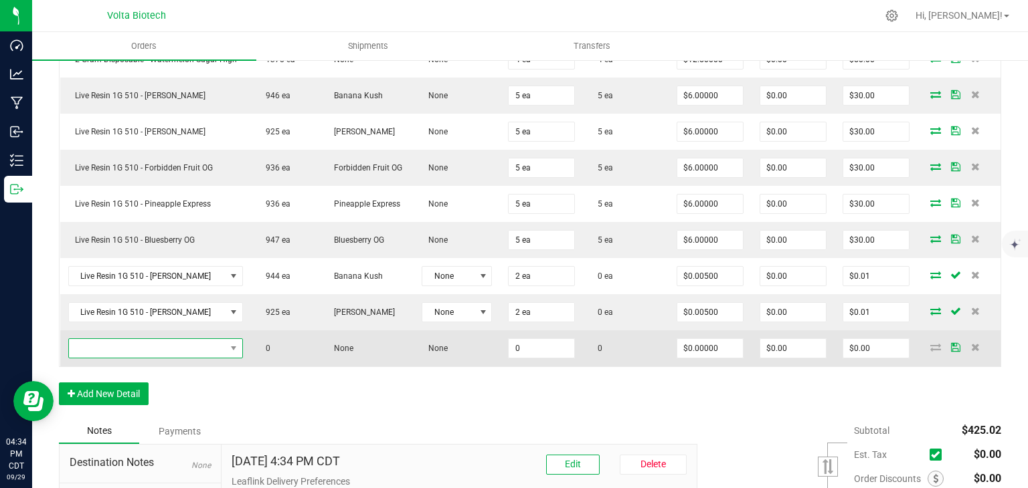
click at [118, 344] on span "NO DATA FOUND" at bounding box center [147, 348] width 157 height 19
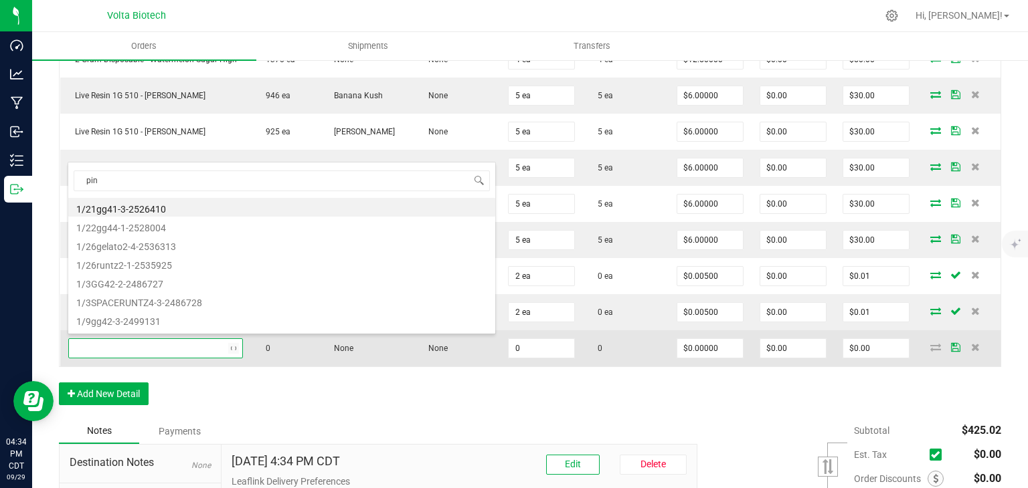
type input "pine"
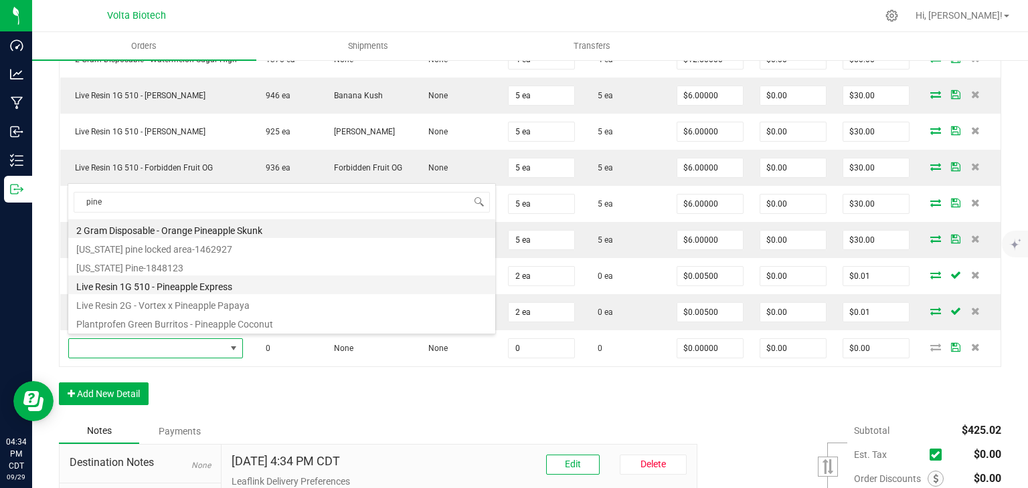
click at [178, 285] on li "Live Resin 1G 510 - Pineapple Express" at bounding box center [281, 285] width 427 height 19
type input "0 ea"
type input "$6.00000"
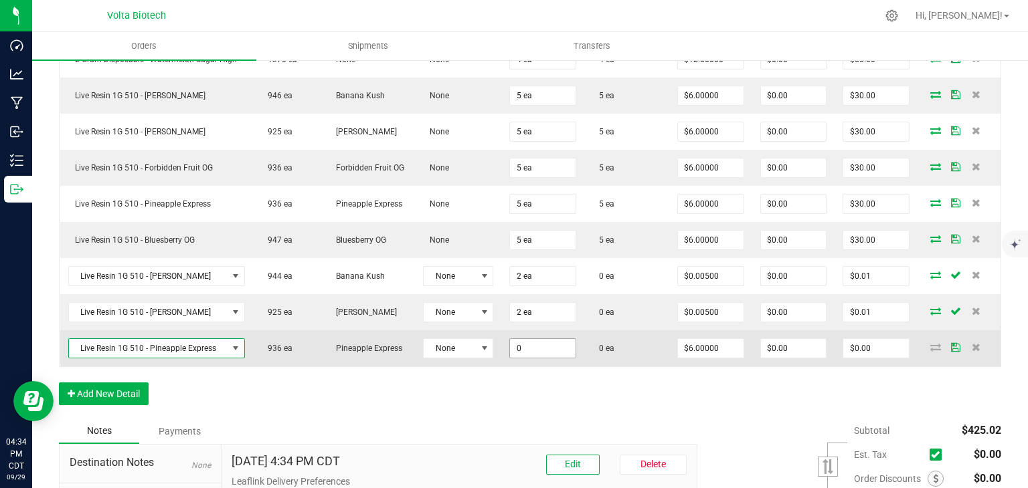
click at [540, 345] on input "0" at bounding box center [543, 348] width 66 height 19
type input "1 ea"
type input "6"
click at [853, 343] on input "6" at bounding box center [876, 348] width 66 height 19
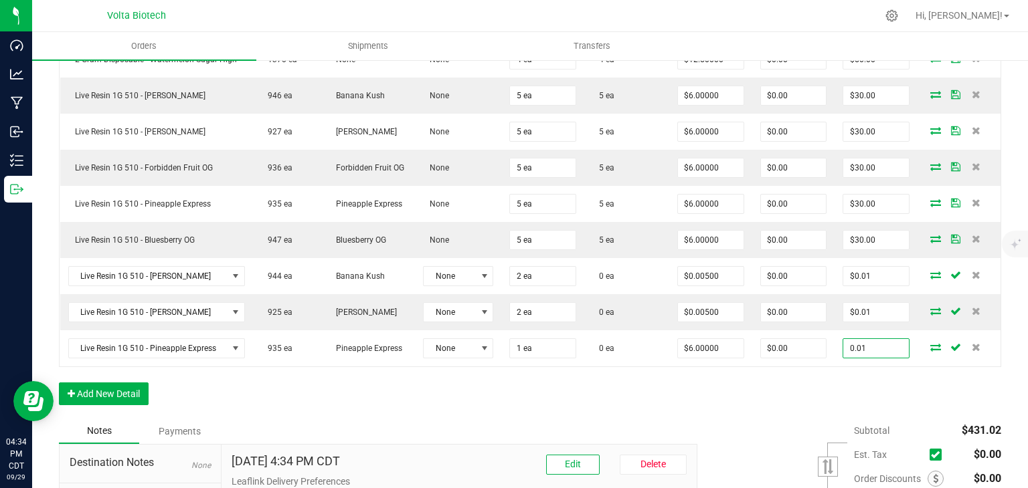
type input "0.01"
type input "$0.01000"
type input "$0.01"
click at [151, 385] on div "Order Details Print All Labels Item Sellable Strain Lot Number Qty Ordered Qty …" at bounding box center [530, 164] width 942 height 509
click at [133, 388] on button "Add New Detail" at bounding box center [104, 394] width 90 height 23
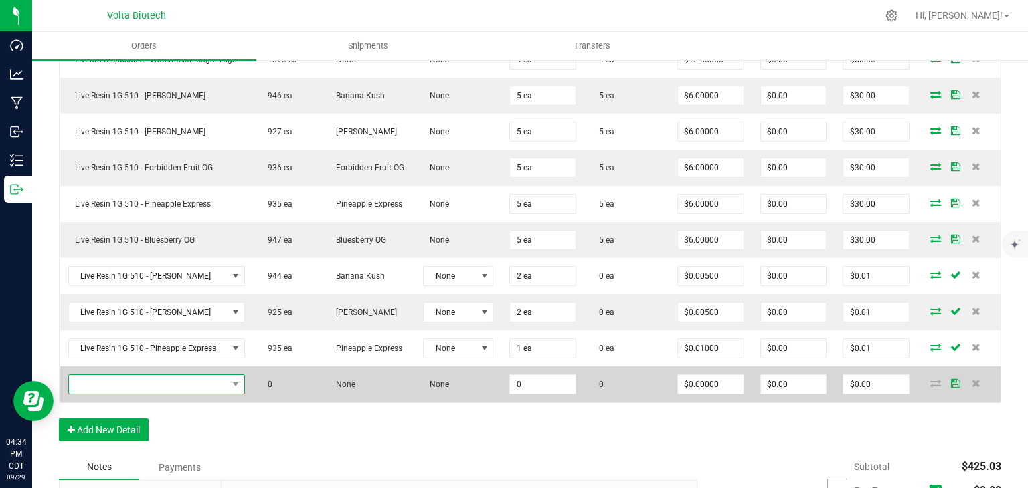
click at [151, 378] on span "NO DATA FOUND" at bounding box center [148, 384] width 159 height 19
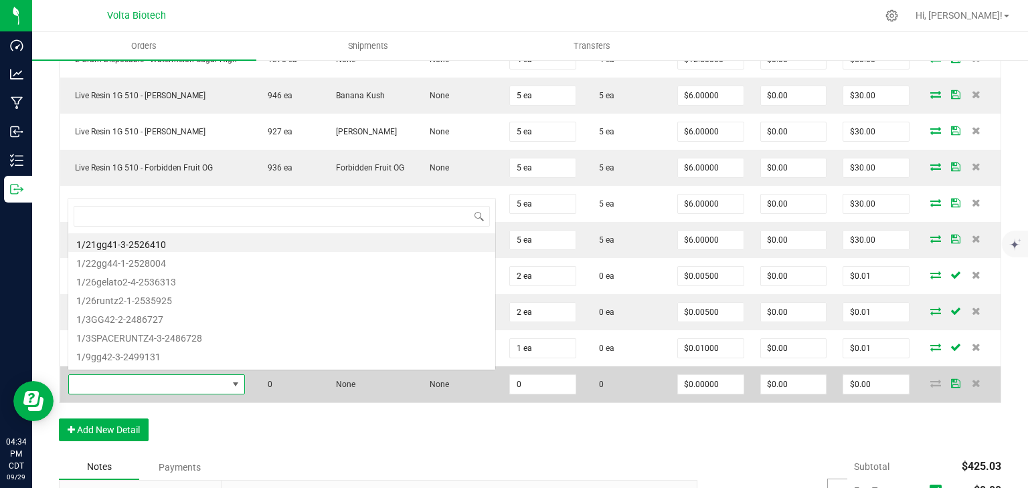
scroll to position [19, 172]
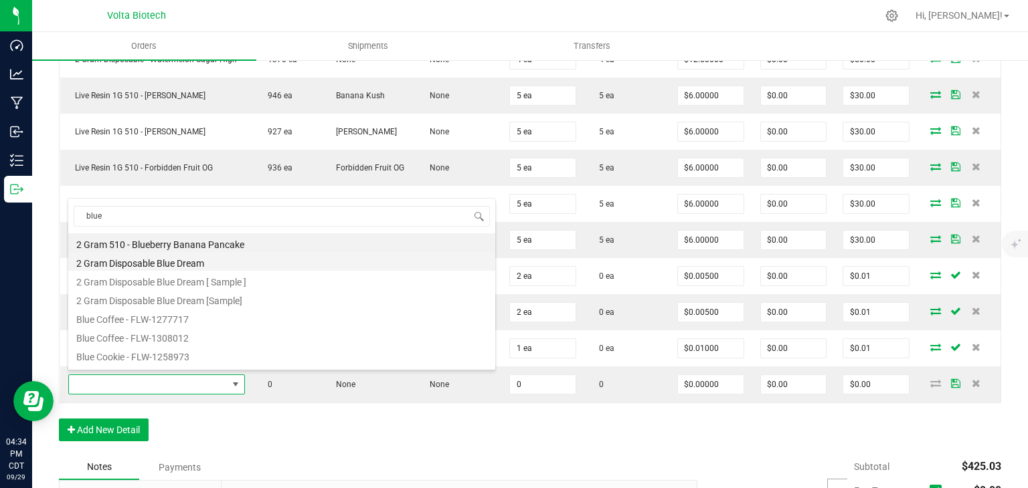
type input "blues"
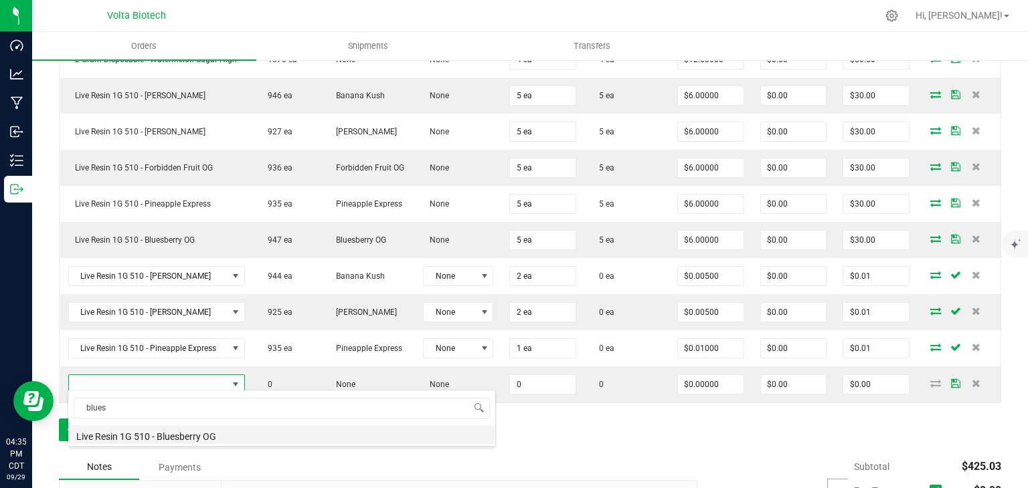
click at [171, 436] on li "Live Resin 1G 510 - Bluesberry OG" at bounding box center [281, 434] width 427 height 19
type input "0 ea"
type input "$6.00000"
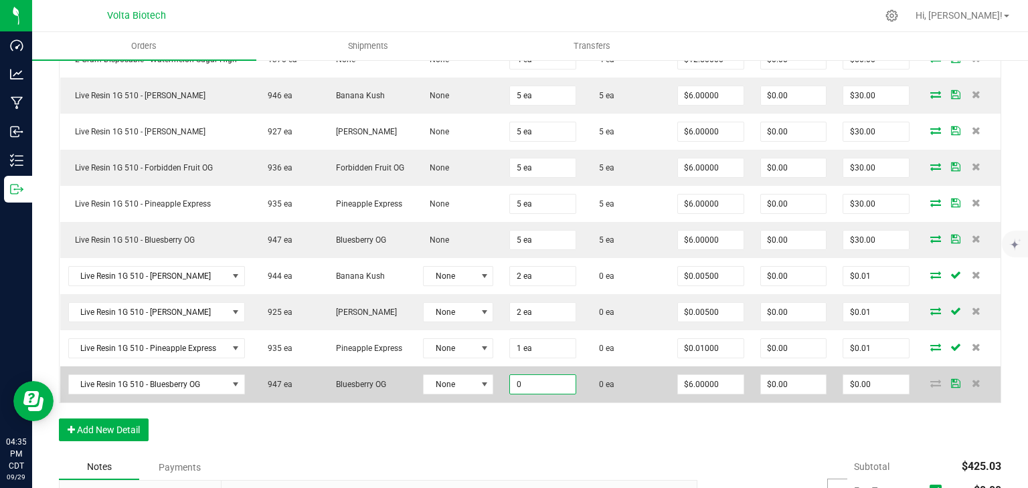
click at [530, 379] on input "0" at bounding box center [543, 384] width 66 height 19
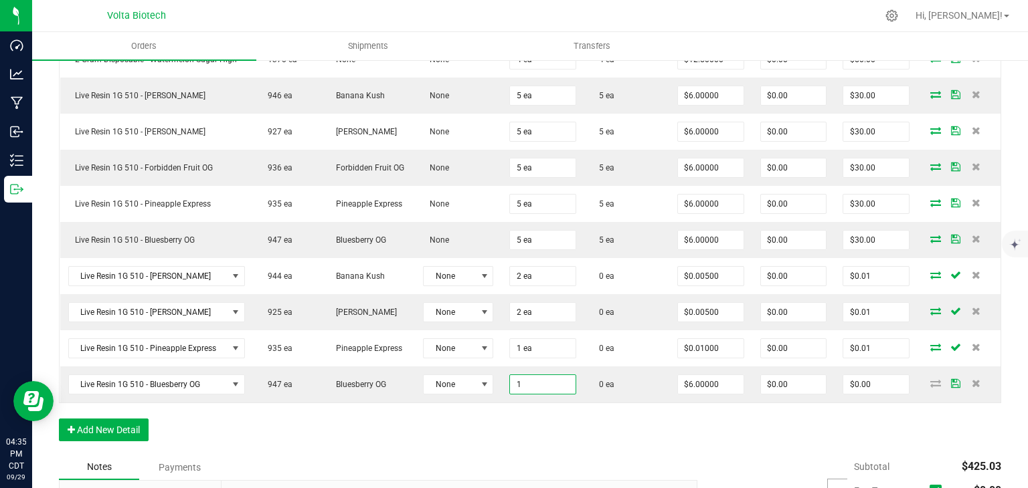
type input "1 ea"
type input "$6.00"
click at [842, 435] on div "Order Details Print All Labels Item Sellable Strain Lot Number Qty Ordered Qty …" at bounding box center [530, 182] width 942 height 545
type input ".01"
type input "$0.01000"
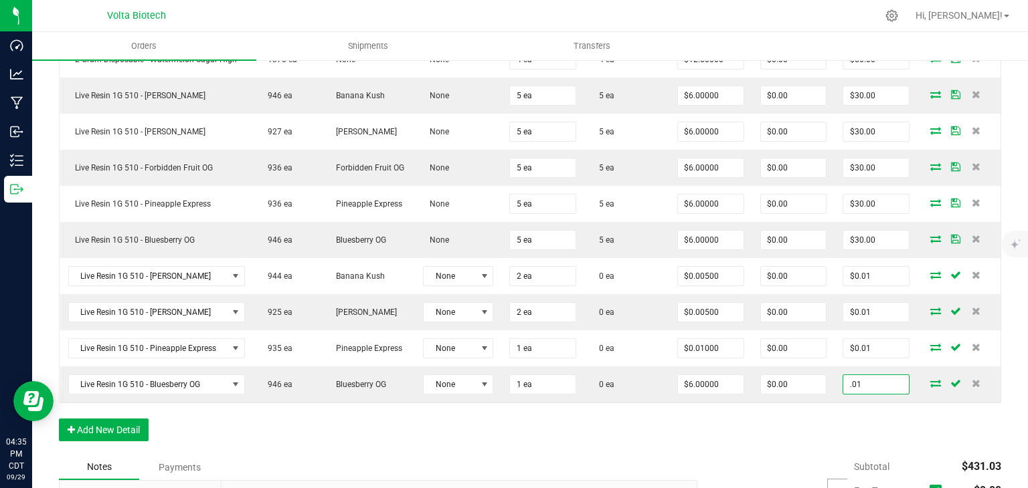
type input "$0.01"
click at [254, 431] on div "Order Details Print All Labels Item Sellable Strain Lot Number Qty Ordered Qty …" at bounding box center [530, 182] width 942 height 545
click at [128, 434] on button "Add New Detail" at bounding box center [104, 430] width 90 height 23
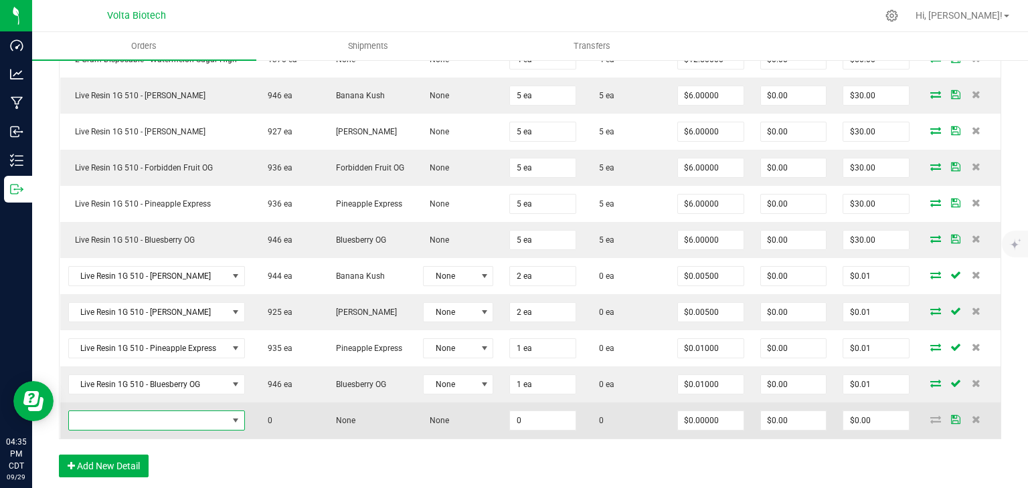
click at [111, 411] on span "NO DATA FOUND" at bounding box center [148, 420] width 159 height 19
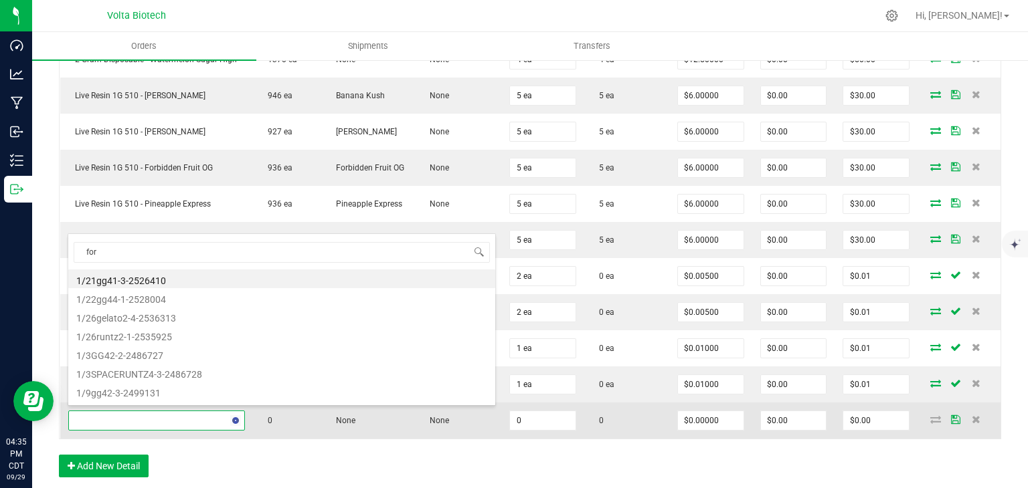
type input "forb"
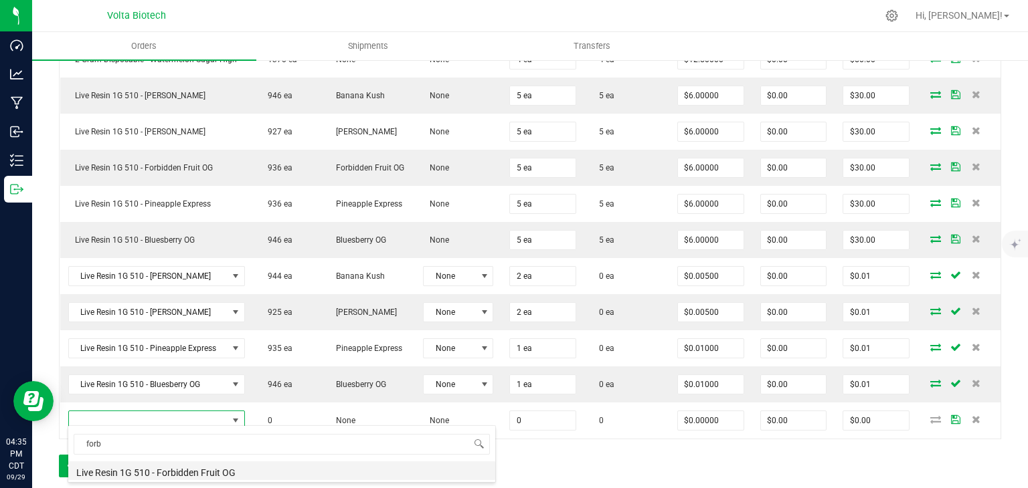
click at [127, 474] on li "Live Resin 1G 510 - Forbidden Fruit OG" at bounding box center [281, 471] width 427 height 19
type input "0 ea"
type input "$6.00000"
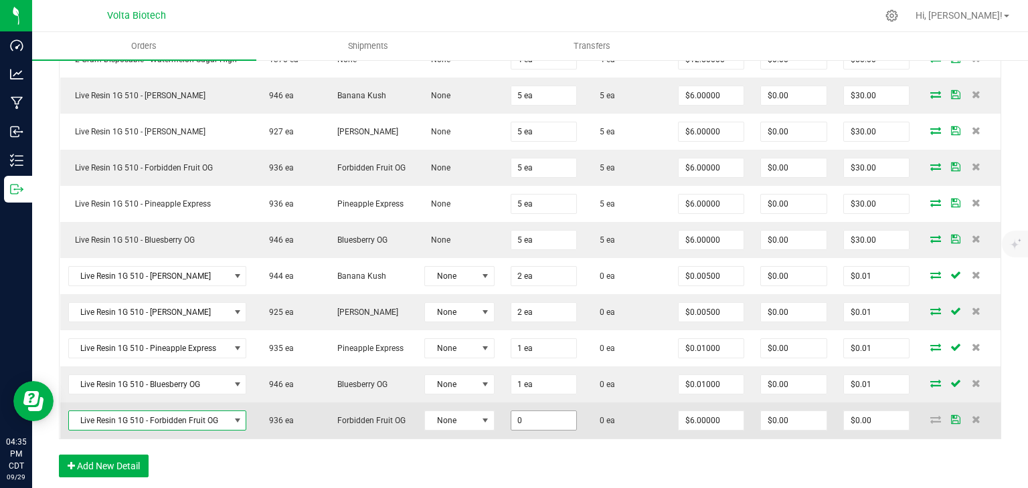
click at [531, 415] on input "0" at bounding box center [544, 420] width 66 height 19
type input "1 ea"
type input "6"
click at [869, 417] on input "6" at bounding box center [877, 420] width 66 height 19
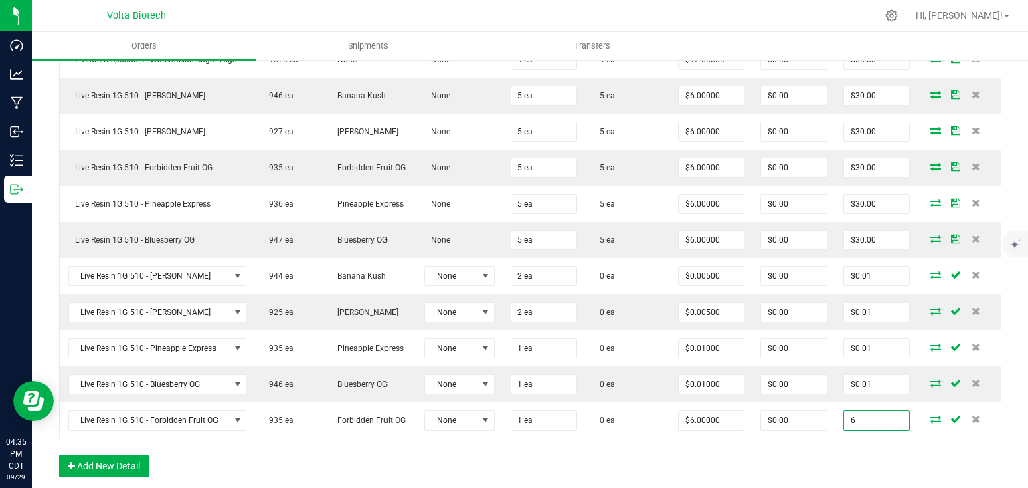
click at [869, 417] on input "6" at bounding box center [877, 420] width 66 height 19
type input ".01"
type input "$0.01000"
type input "$0.01"
click at [835, 452] on div "Order Details Print All Labels Item Sellable Strain Lot Number Qty Ordered Qty …" at bounding box center [530, 200] width 942 height 581
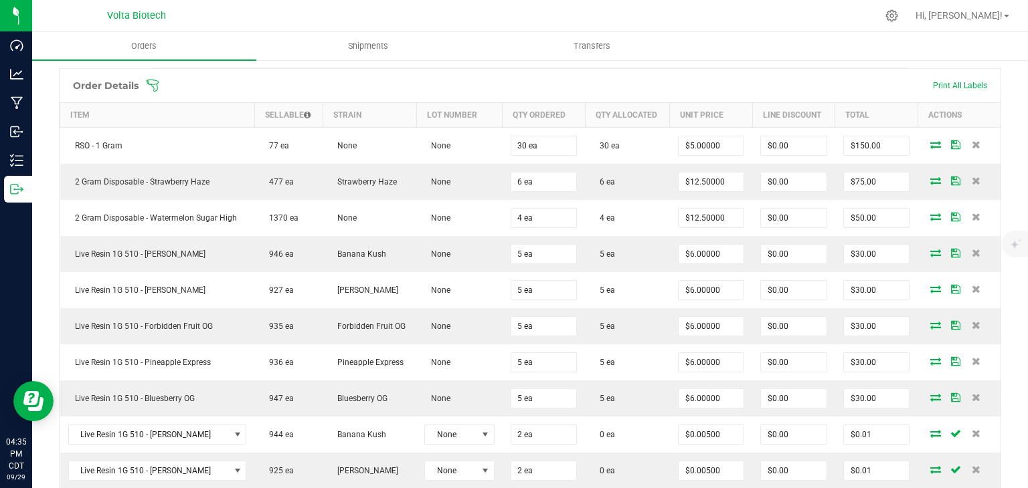
scroll to position [0, 0]
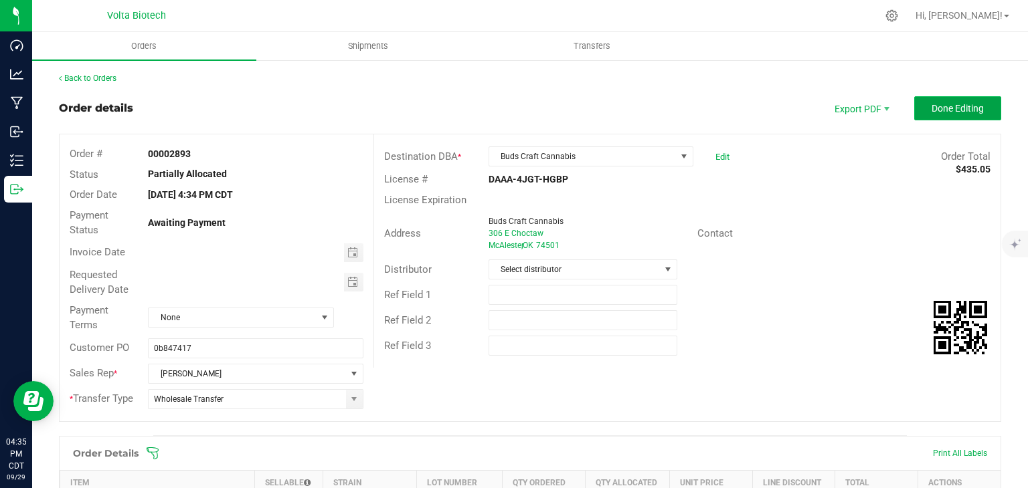
click at [943, 104] on span "Done Editing" at bounding box center [957, 108] width 52 height 11
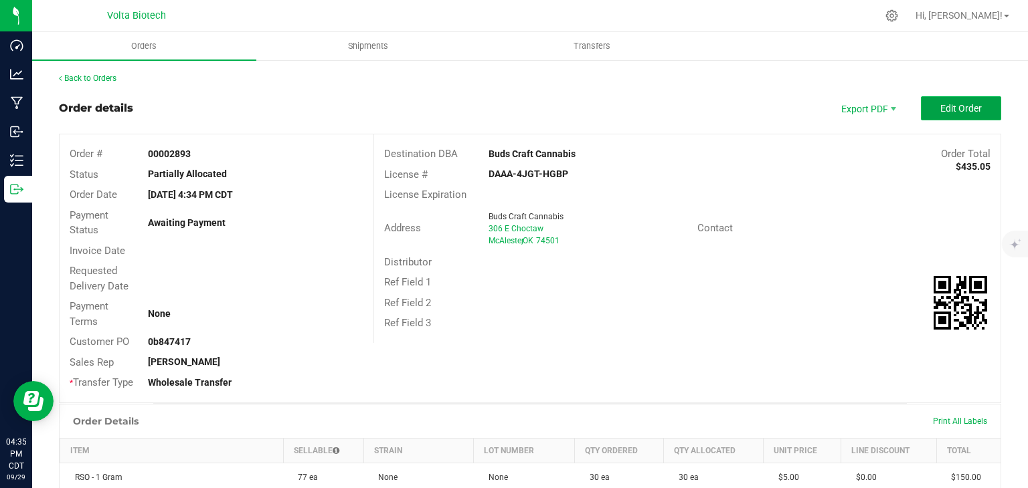
click at [942, 103] on span "Edit Order" at bounding box center [960, 108] width 41 height 11
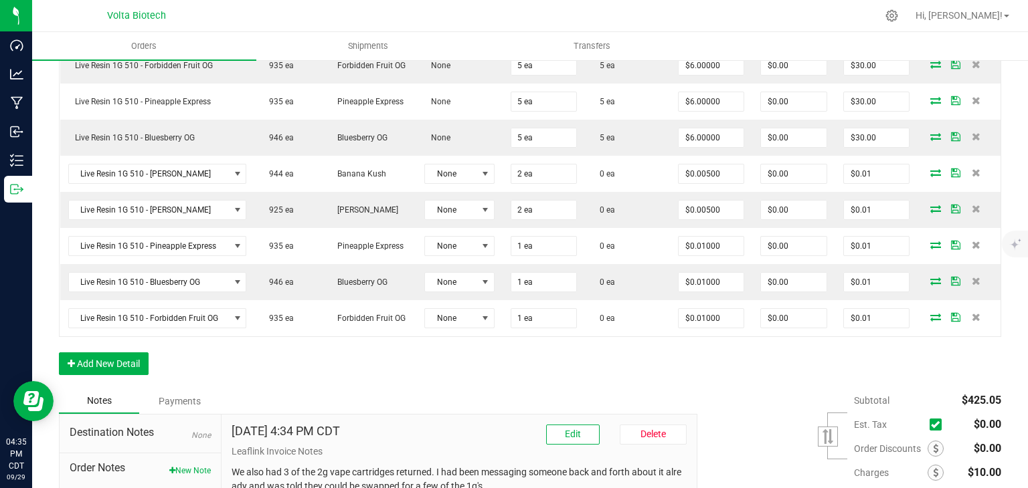
scroll to position [642, 0]
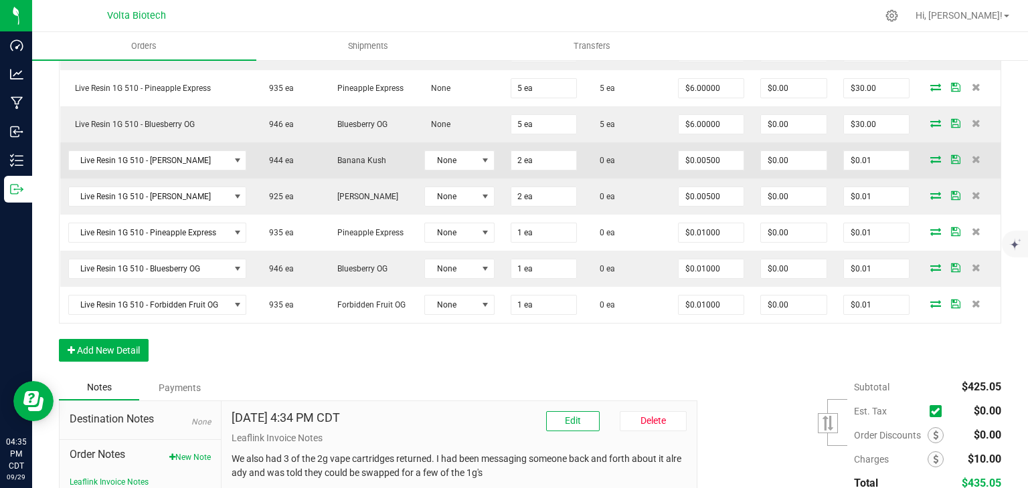
click at [930, 155] on icon at bounding box center [935, 159] width 11 height 8
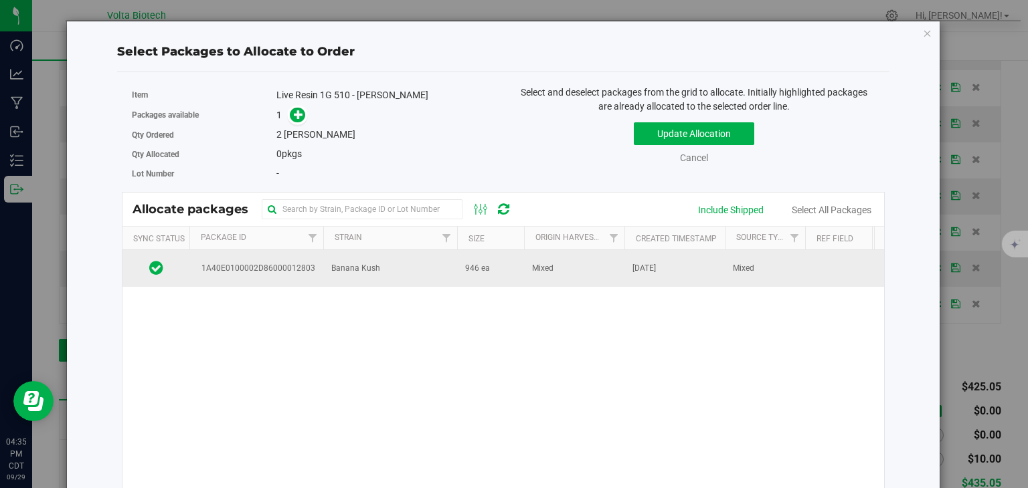
click at [272, 260] on td "1A40E0100002D86000012803" at bounding box center [256, 268] width 134 height 36
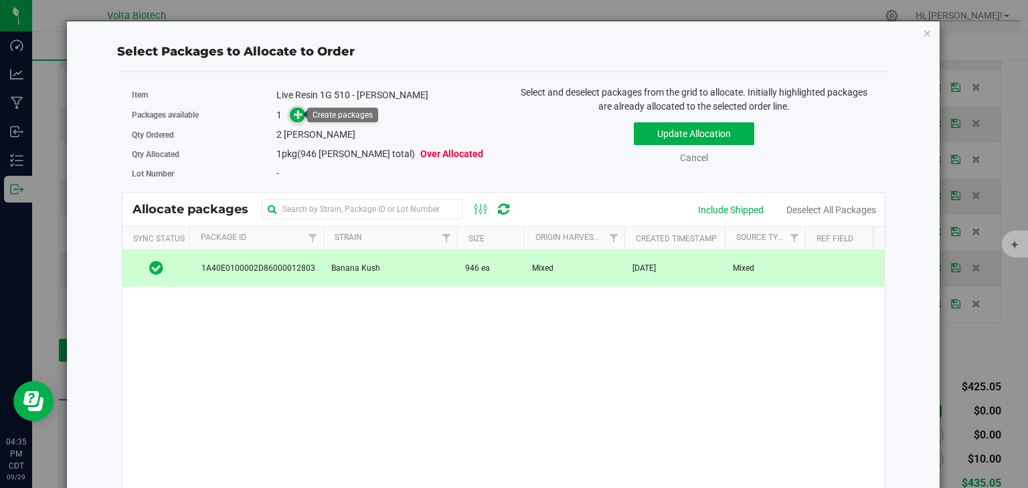
click at [296, 115] on icon at bounding box center [298, 114] width 9 height 9
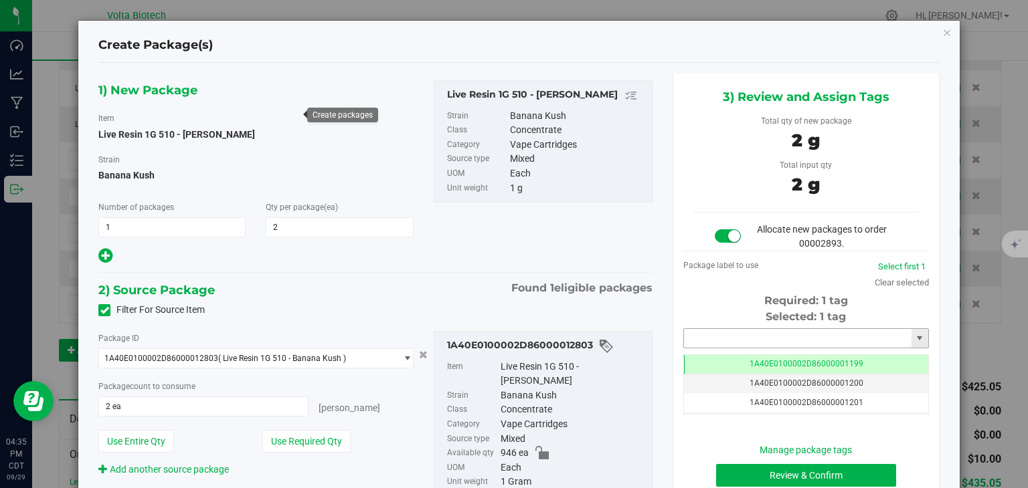
click at [716, 338] on input "text" at bounding box center [797, 338] width 227 height 19
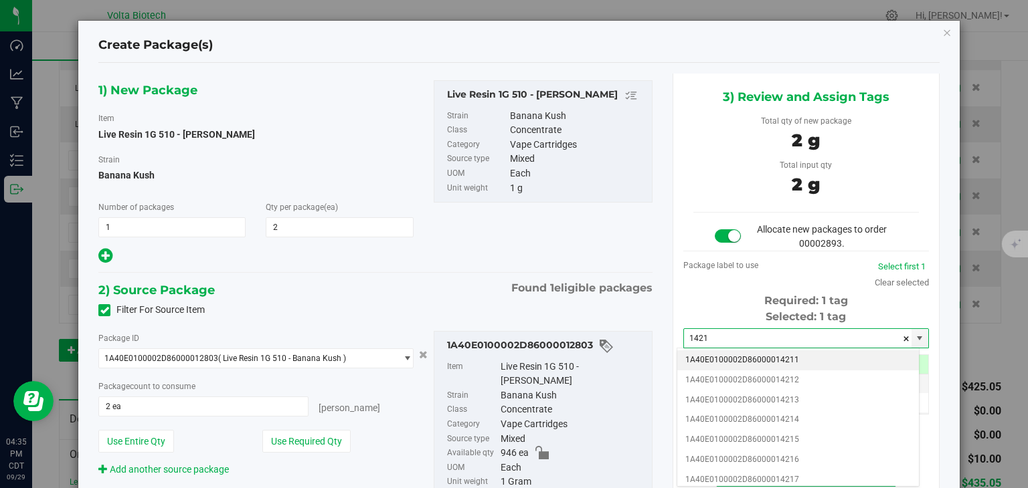
click at [712, 358] on li "1A40E0100002D86000014211" at bounding box center [798, 361] width 242 height 20
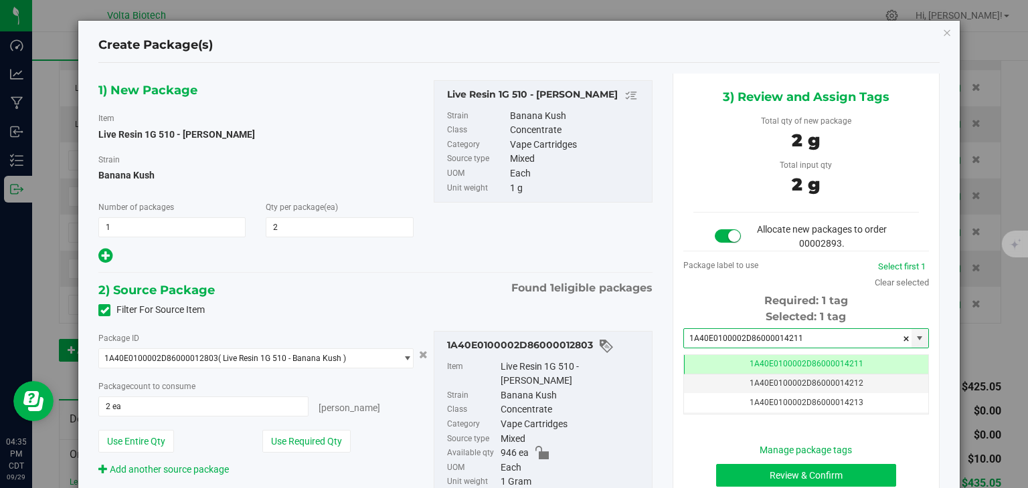
type input "1A40E0100002D86000014211"
click at [744, 476] on button "Review & Confirm" at bounding box center [806, 475] width 180 height 23
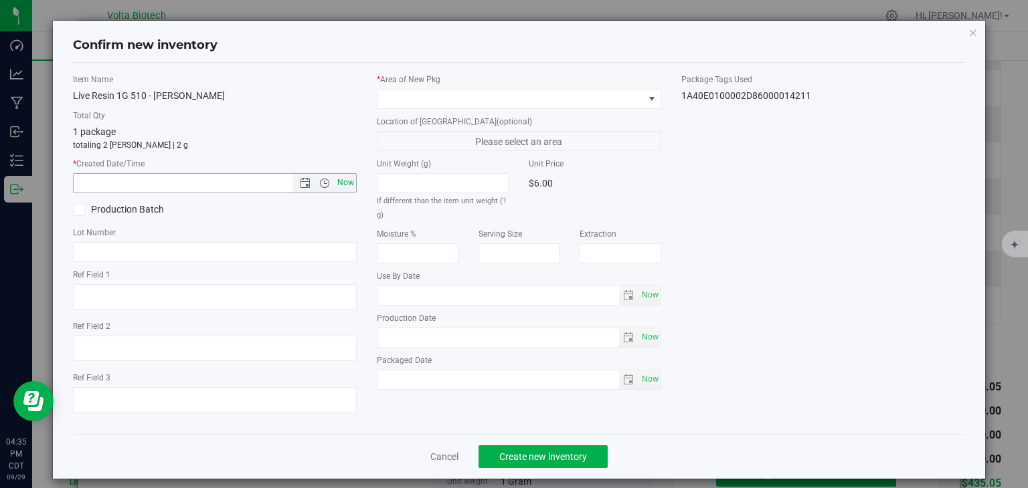
click at [340, 177] on span "Now" at bounding box center [346, 182] width 23 height 19
type input "[DATE] 4:35 PM"
click at [415, 92] on span at bounding box center [510, 99] width 266 height 19
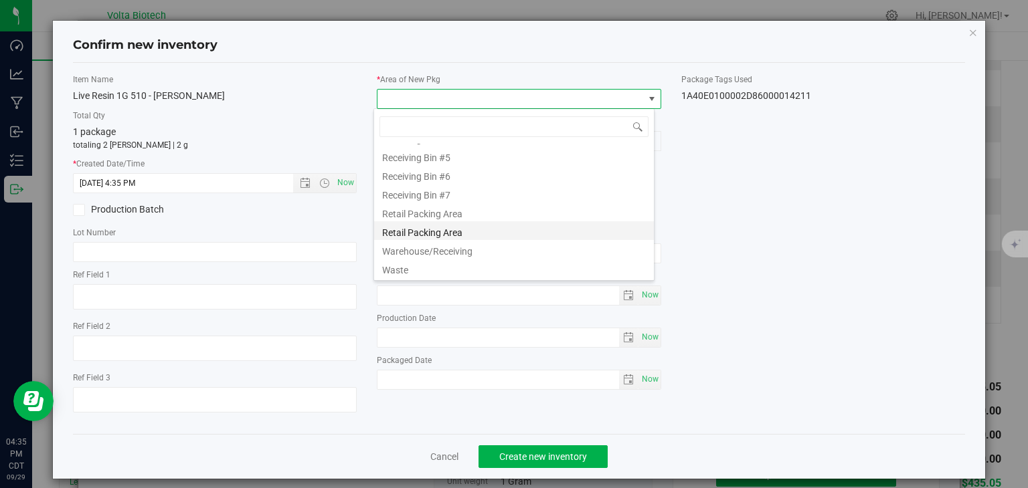
click at [434, 235] on li "Retail Packing Area" at bounding box center [514, 230] width 280 height 19
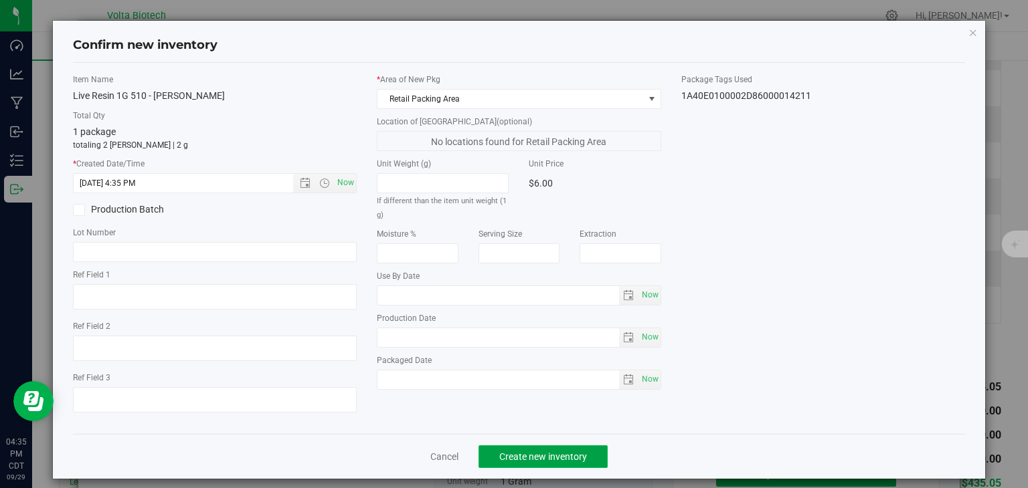
click at [514, 458] on span "Create new inventory" at bounding box center [543, 457] width 88 height 11
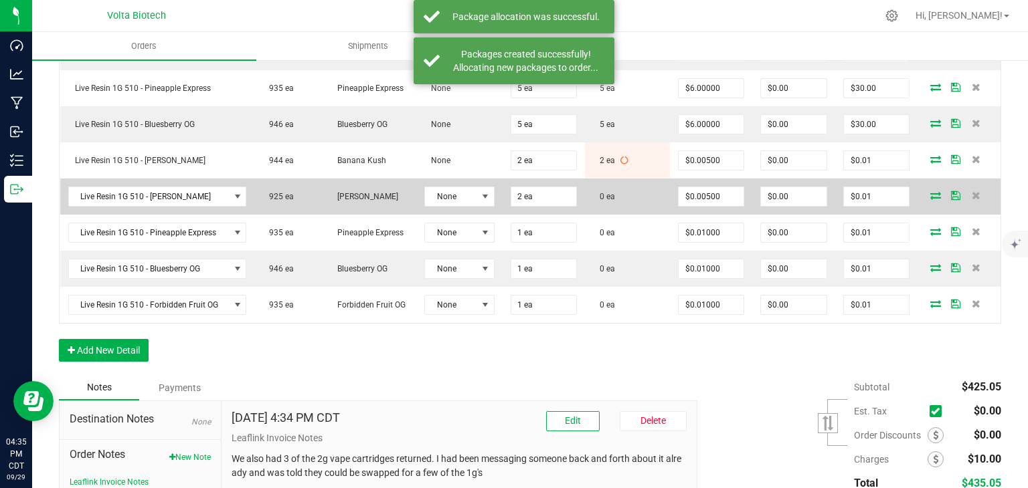
click at [930, 191] on icon at bounding box center [935, 195] width 11 height 8
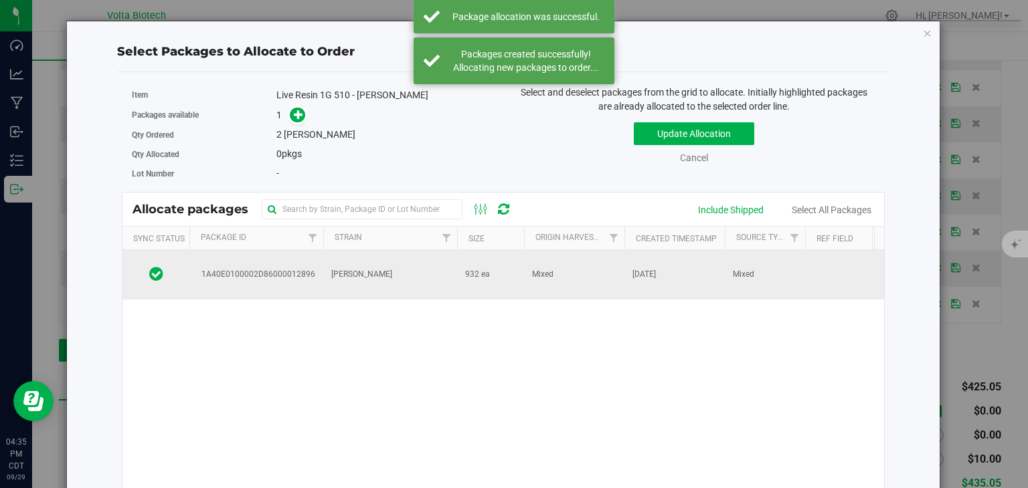
click at [329, 255] on td "[PERSON_NAME]" at bounding box center [390, 275] width 134 height 50
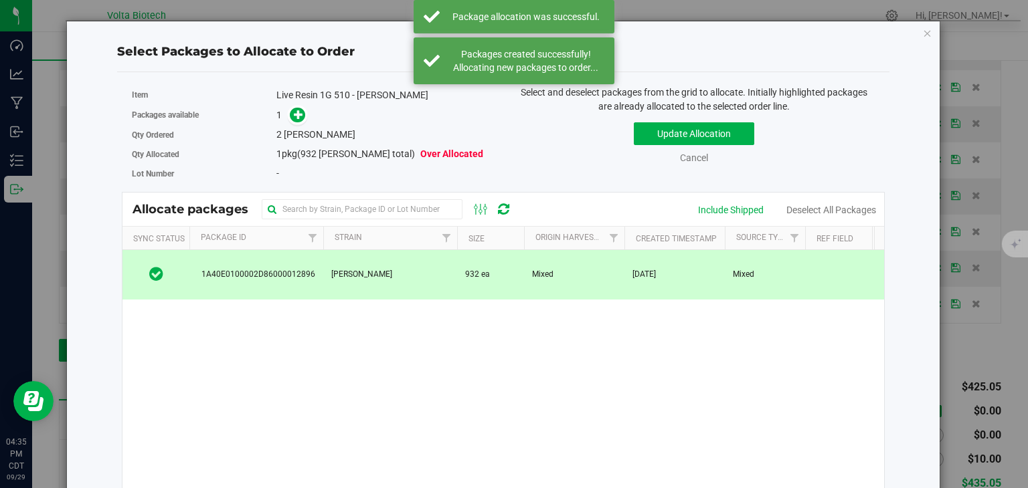
click at [295, 105] on div "Packages available 1" at bounding box center [312, 115] width 361 height 21
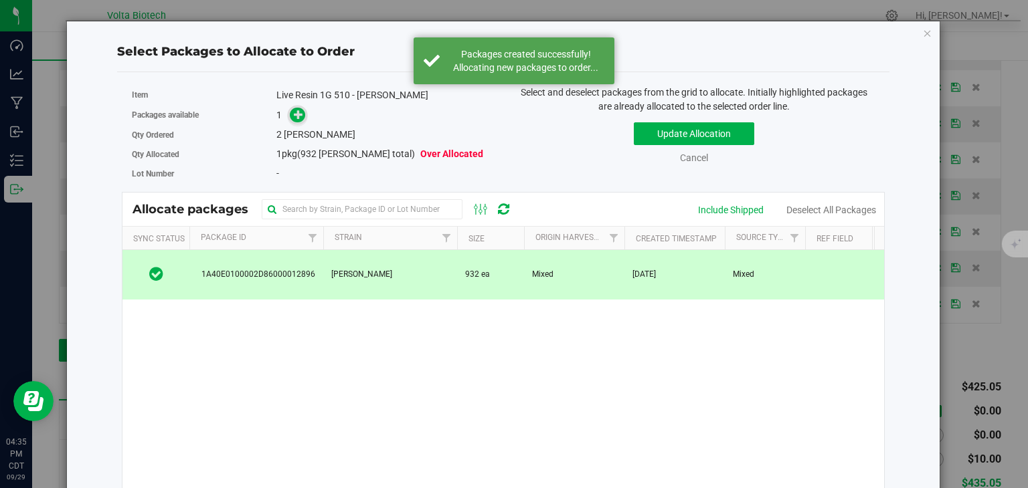
click at [300, 113] on icon at bounding box center [298, 114] width 9 height 9
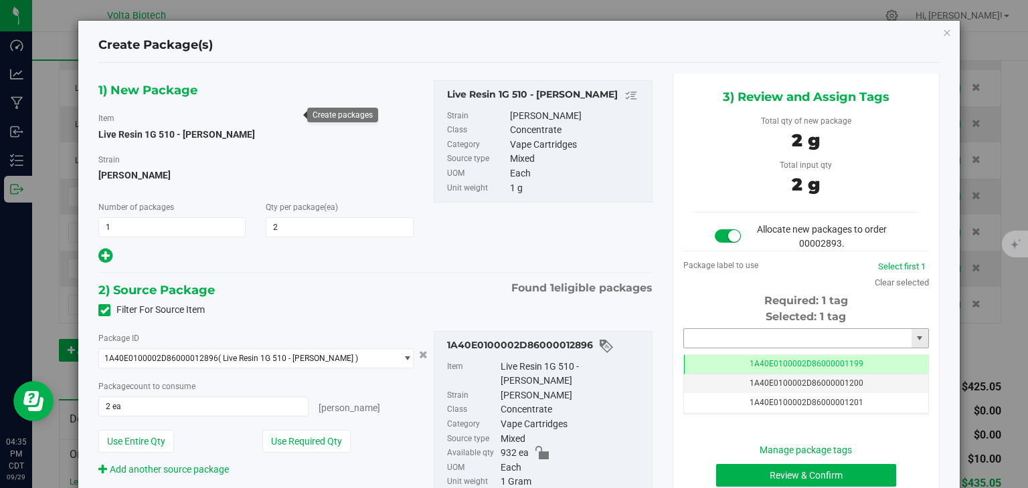
click at [693, 339] on input "text" at bounding box center [797, 338] width 227 height 19
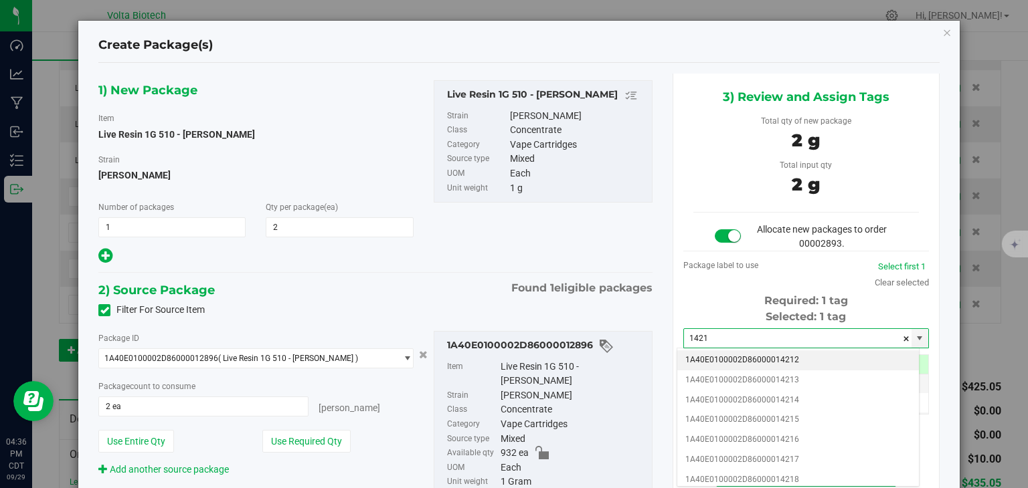
click at [702, 357] on li "1A40E0100002D86000014212" at bounding box center [798, 361] width 242 height 20
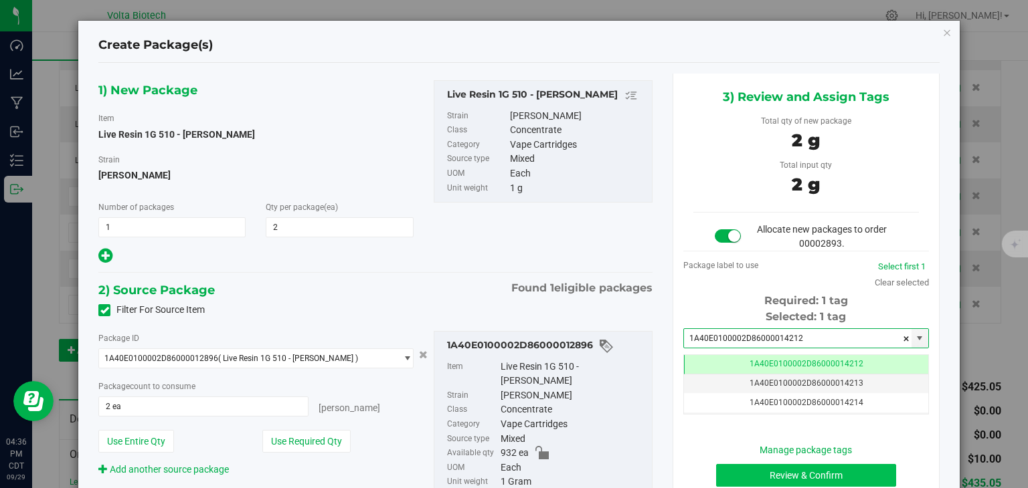
type input "1A40E0100002D86000014212"
click at [733, 482] on button "Review & Confirm" at bounding box center [806, 475] width 180 height 23
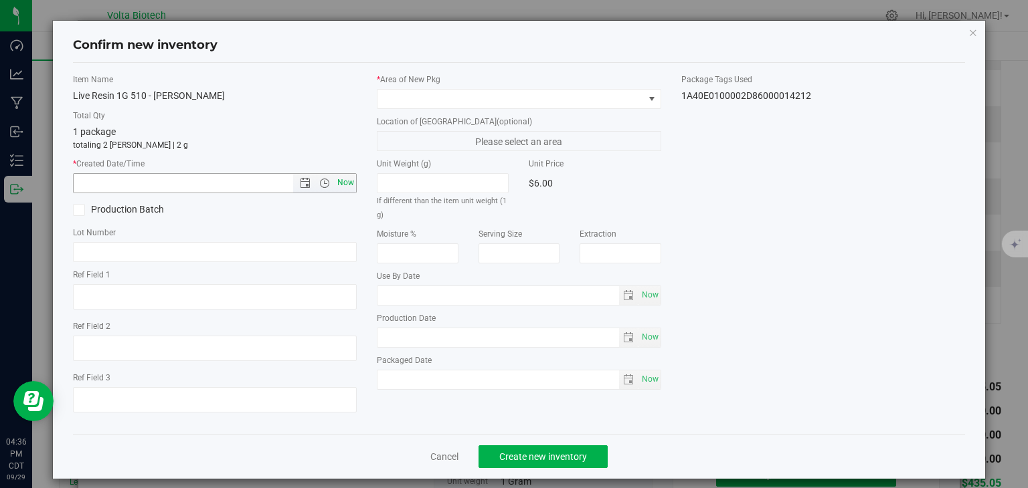
click at [341, 177] on span "Now" at bounding box center [346, 182] width 23 height 19
type input "[DATE] 4:36 PM"
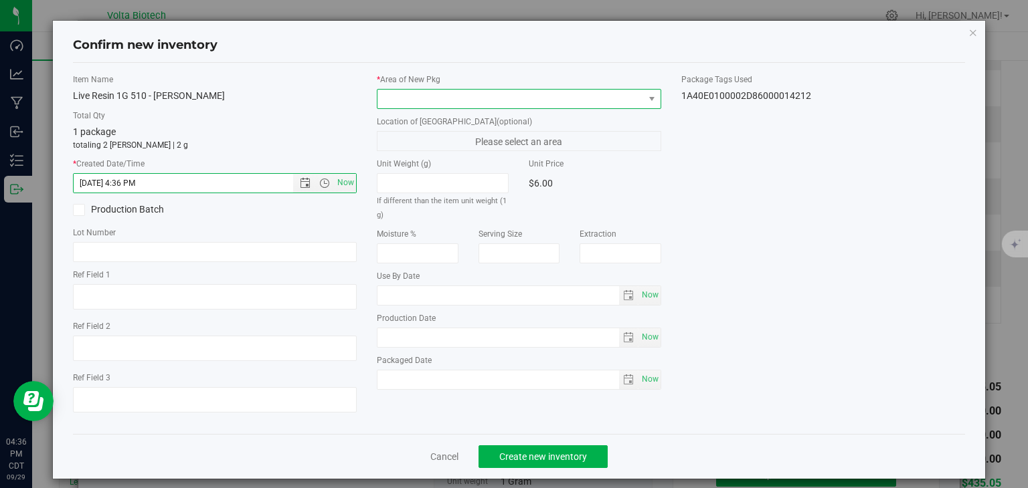
click at [422, 100] on span at bounding box center [510, 99] width 266 height 19
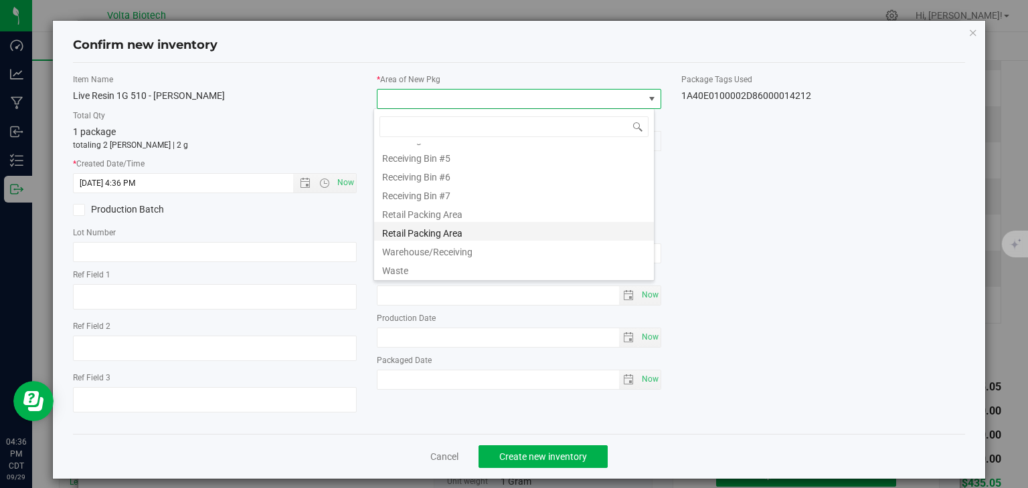
click at [442, 227] on li "Retail Packing Area" at bounding box center [514, 231] width 280 height 19
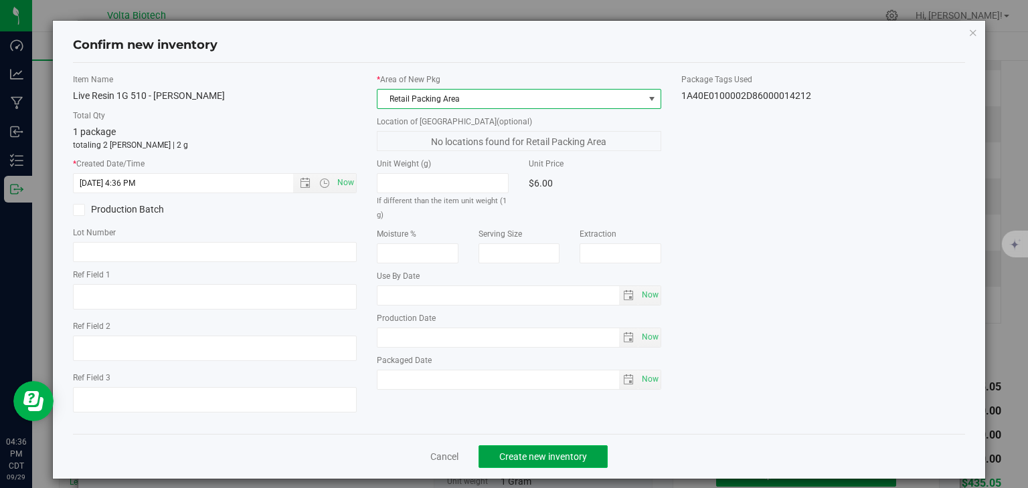
click at [503, 459] on span "Create new inventory" at bounding box center [543, 457] width 88 height 11
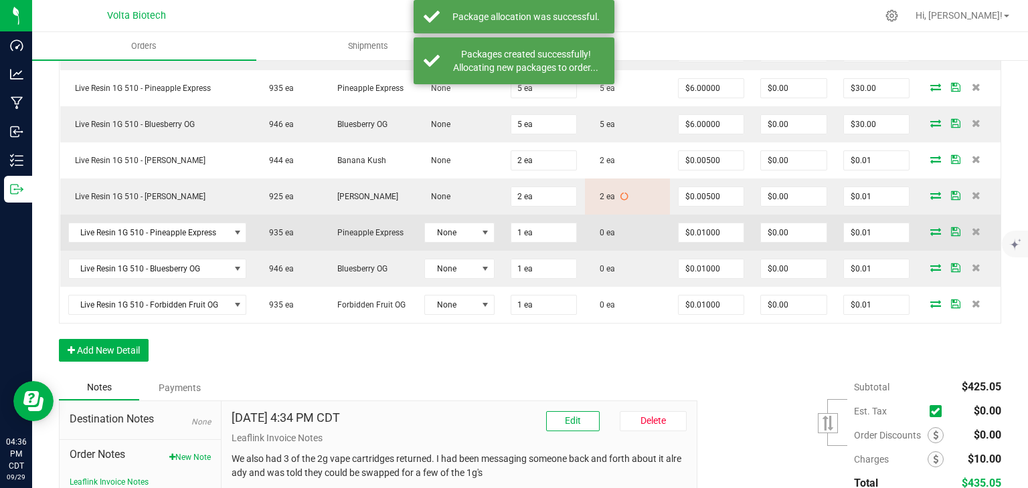
click at [930, 229] on icon at bounding box center [935, 231] width 11 height 8
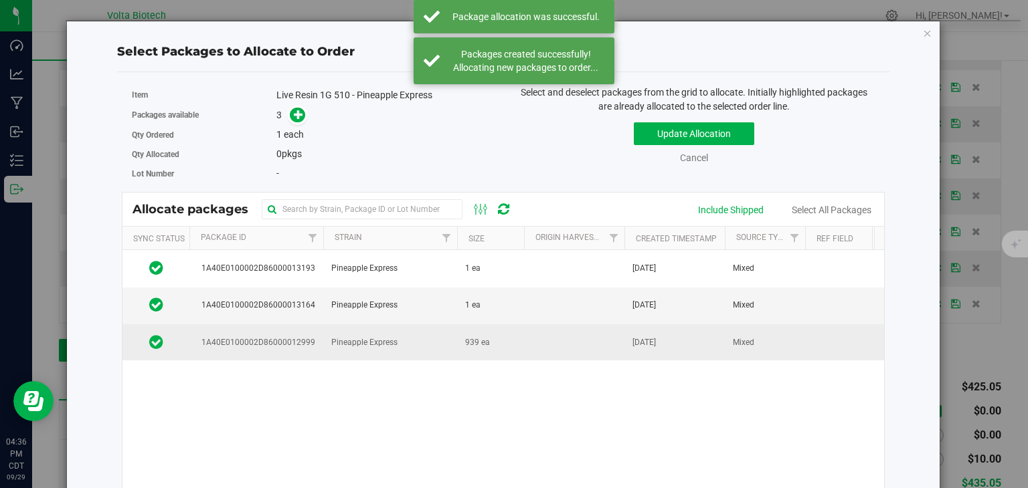
click at [312, 330] on td "1A40E0100002D86000012999" at bounding box center [256, 342] width 134 height 36
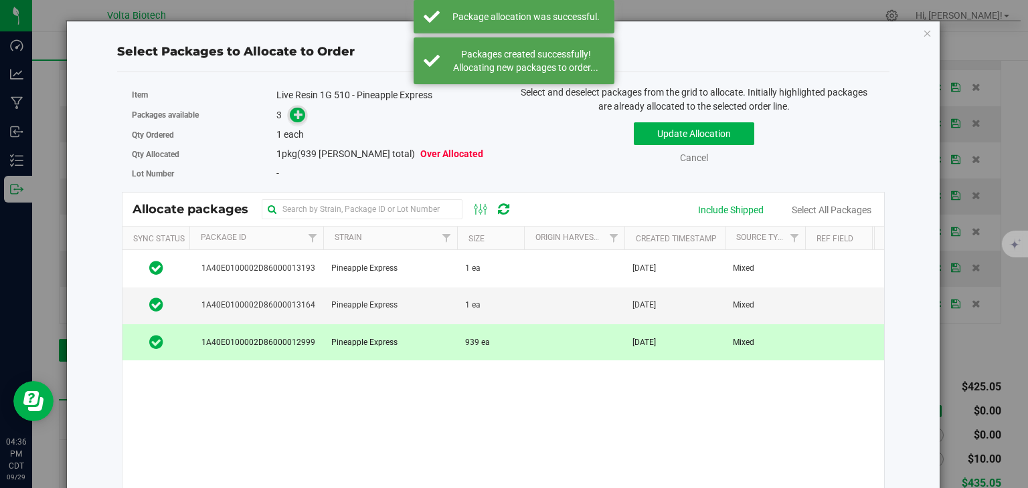
click at [294, 120] on span at bounding box center [297, 115] width 15 height 15
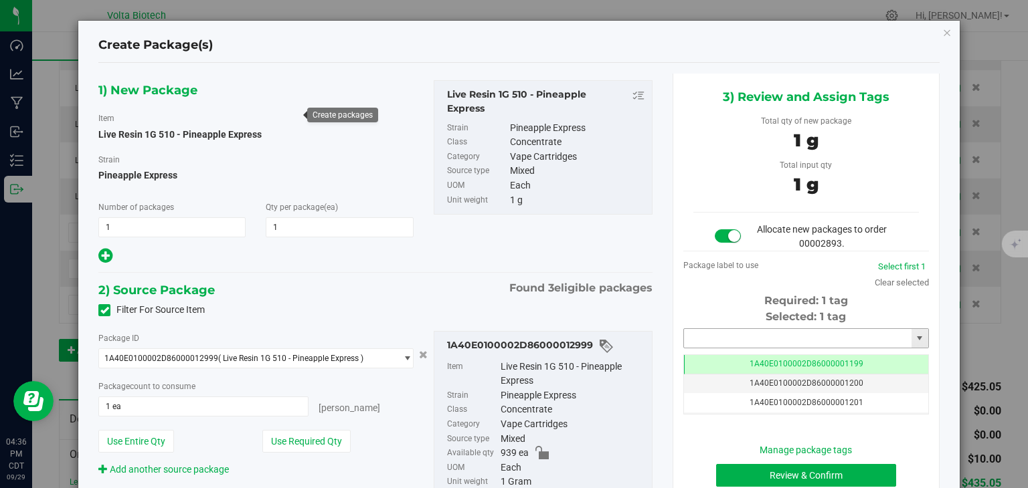
click at [734, 335] on input "text" at bounding box center [797, 338] width 227 height 19
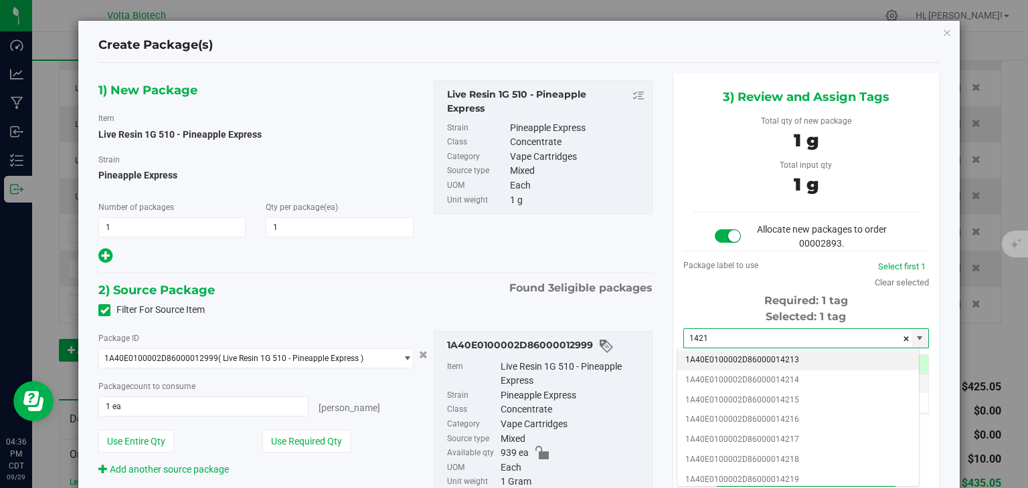
click at [737, 359] on li "1A40E0100002D86000014213" at bounding box center [798, 361] width 242 height 20
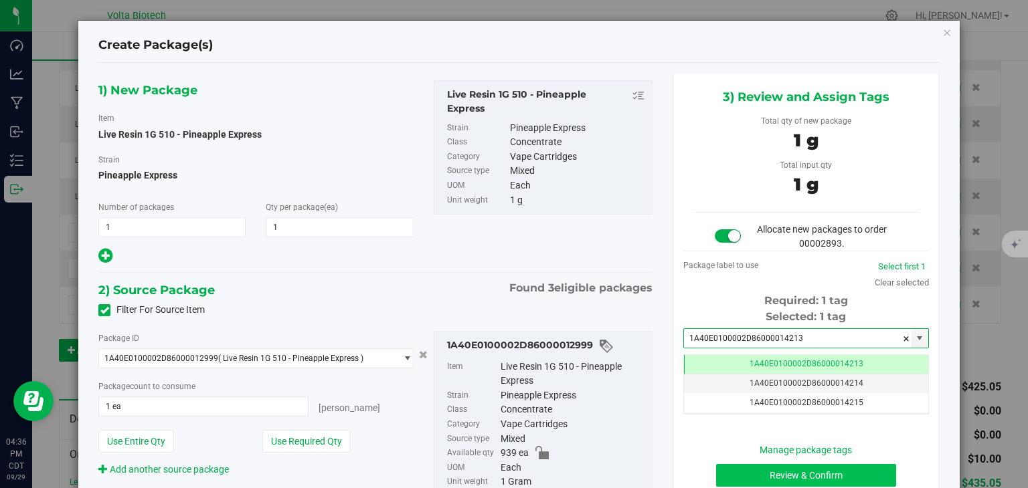
type input "1A40E0100002D86000014213"
click at [853, 470] on button "Review & Confirm" at bounding box center [806, 475] width 180 height 23
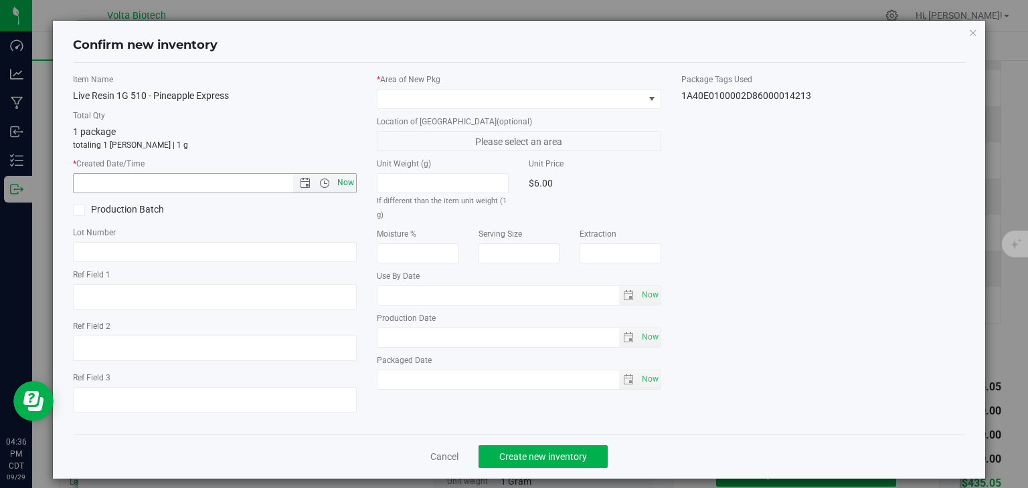
click at [342, 183] on span "Now" at bounding box center [346, 182] width 23 height 19
type input "[DATE] 4:36 PM"
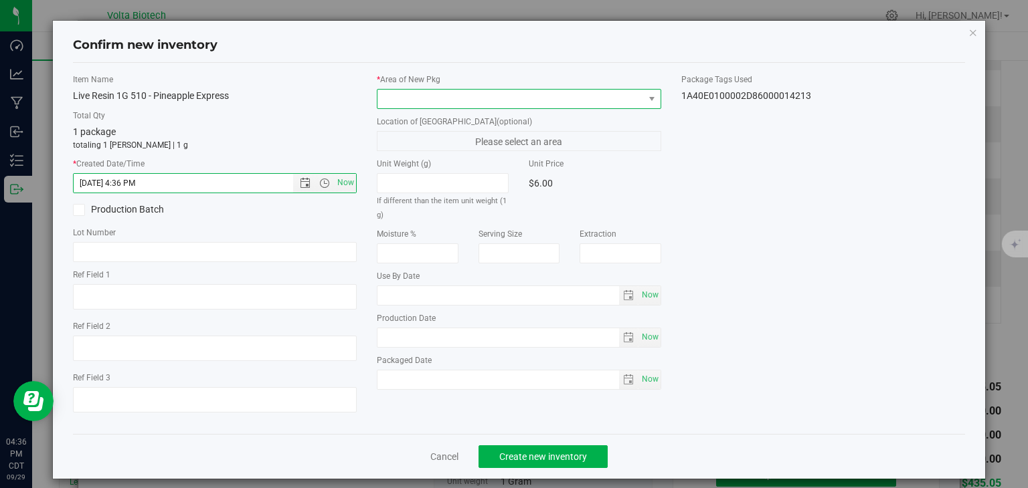
click at [470, 104] on span at bounding box center [510, 99] width 266 height 19
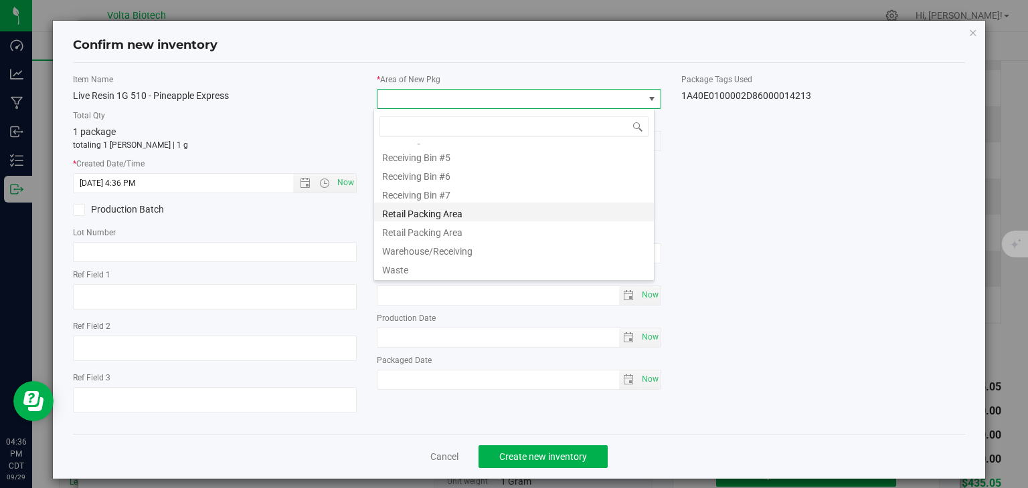
click at [457, 207] on li "Retail Packing Area" at bounding box center [514, 212] width 280 height 19
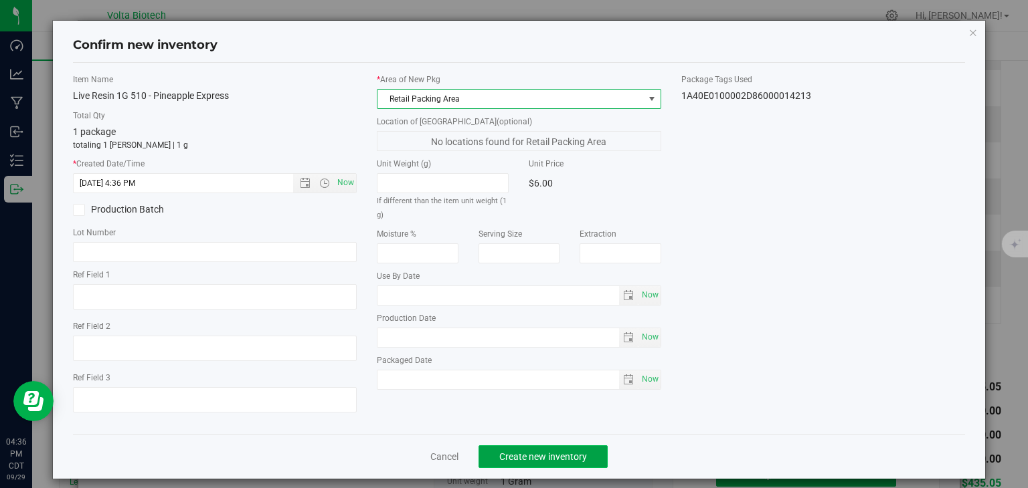
click at [506, 456] on span "Create new inventory" at bounding box center [543, 457] width 88 height 11
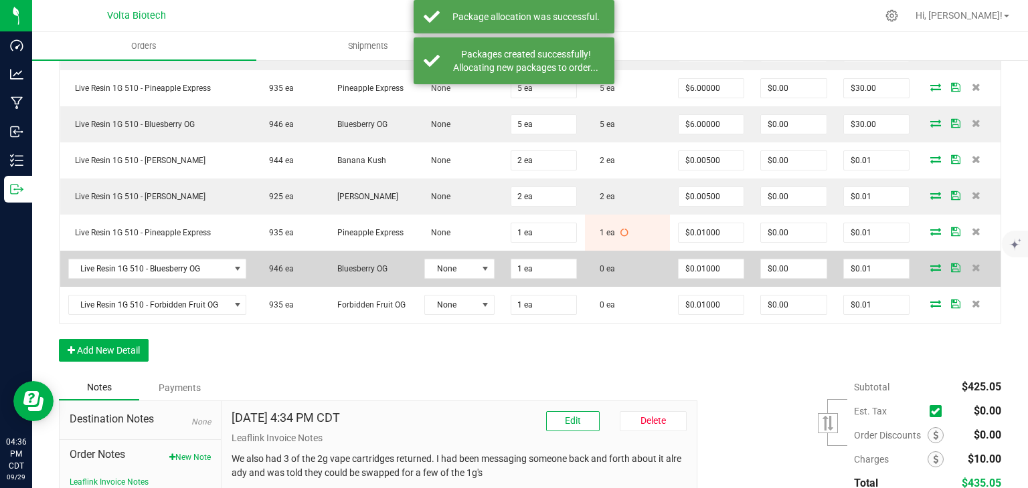
click at [930, 264] on icon at bounding box center [935, 268] width 11 height 8
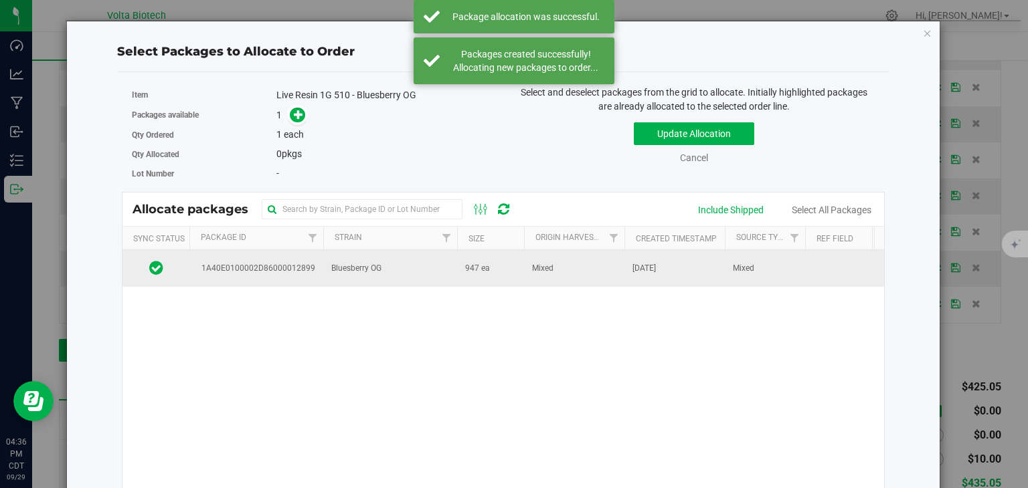
click at [280, 257] on td "1A40E0100002D86000012899" at bounding box center [256, 268] width 134 height 36
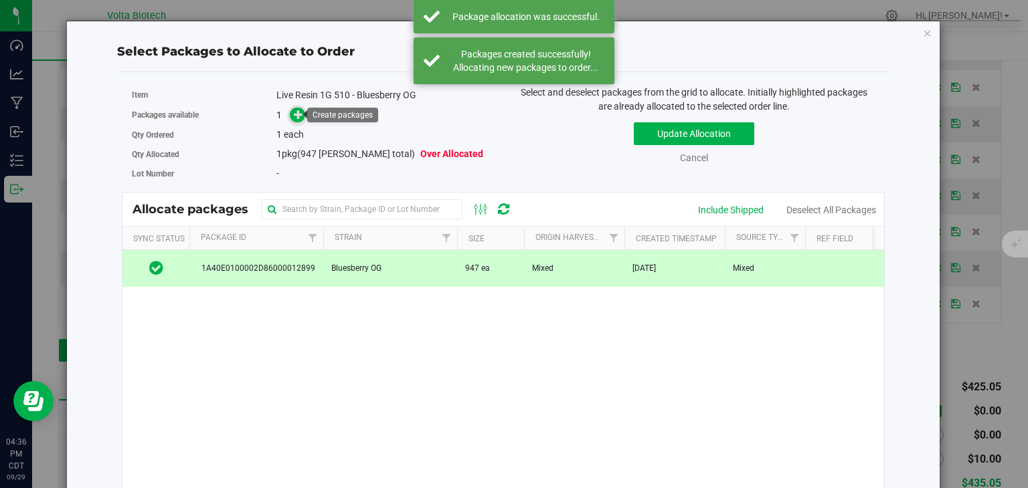
click at [294, 114] on icon at bounding box center [298, 114] width 9 height 9
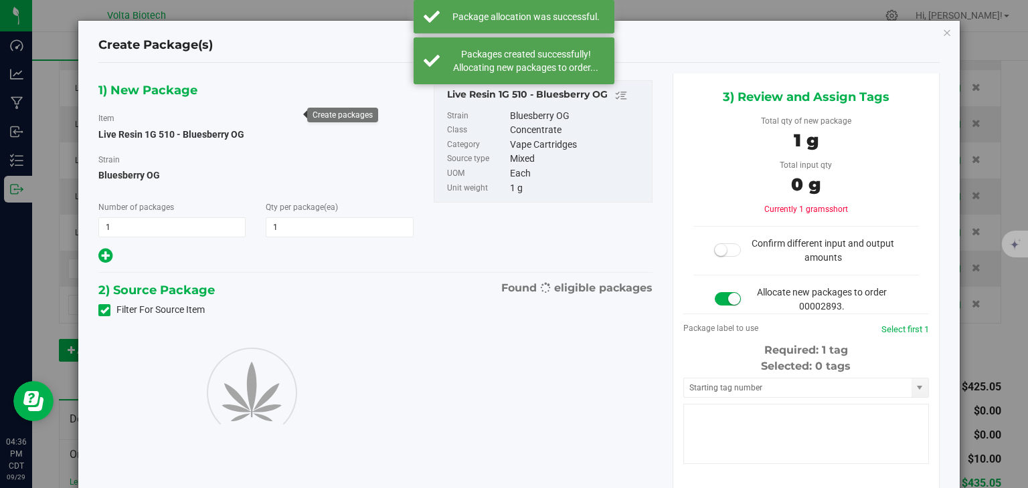
type input "1"
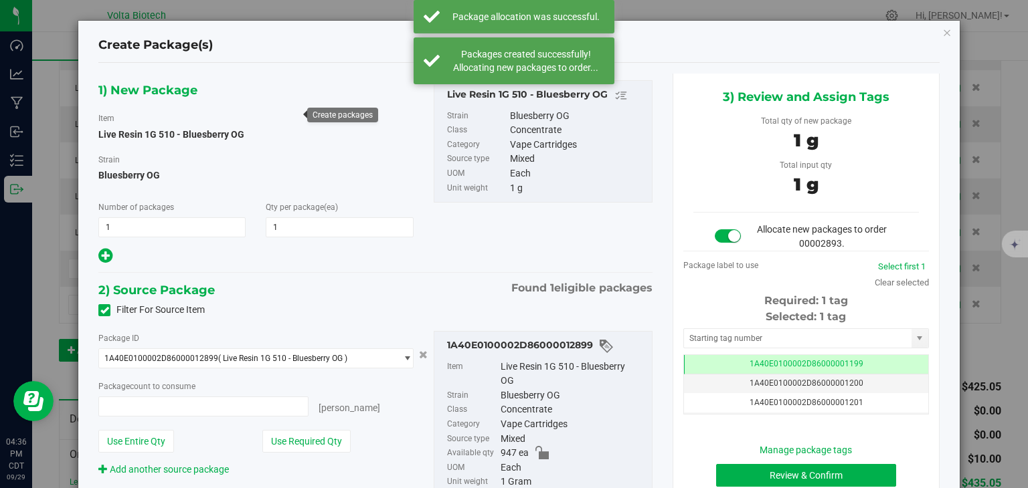
type input "1 ea"
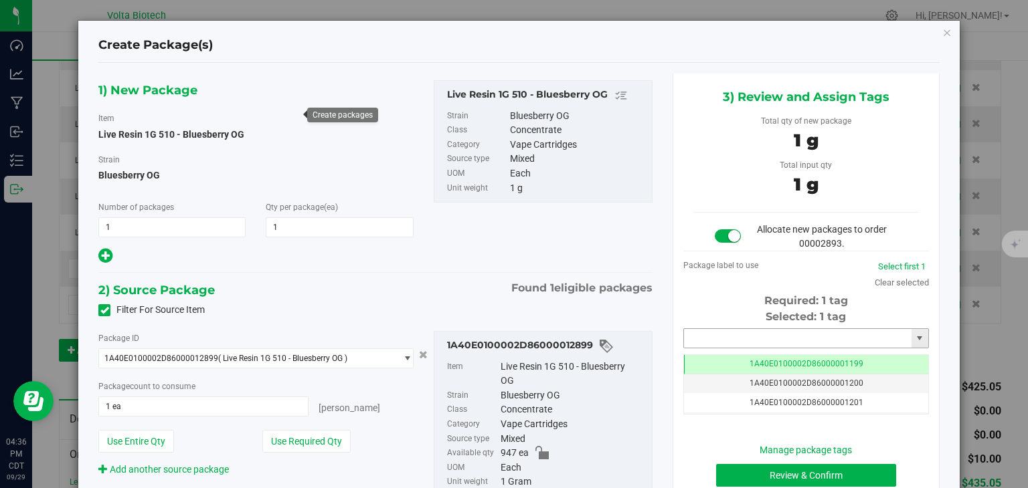
click at [729, 332] on input "text" at bounding box center [797, 338] width 227 height 19
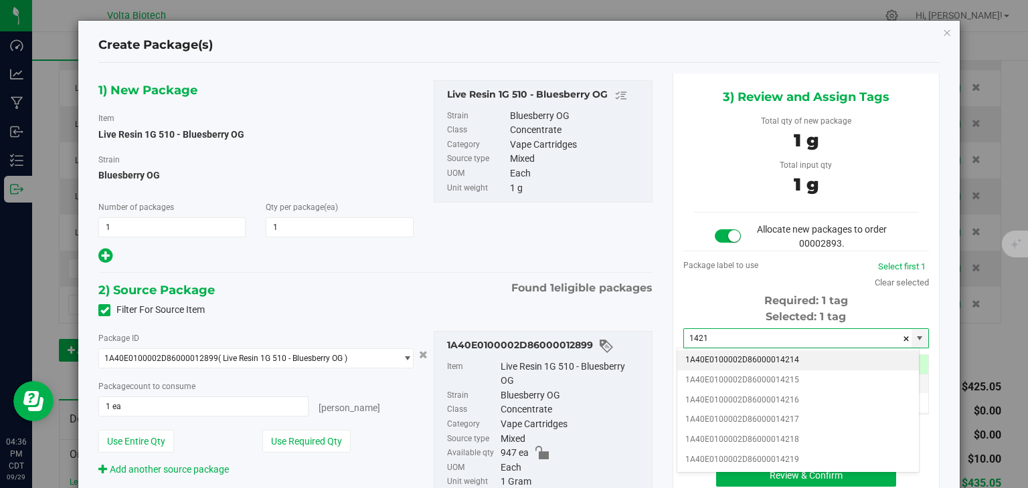
click at [723, 359] on li "1A40E0100002D86000014214" at bounding box center [798, 361] width 242 height 20
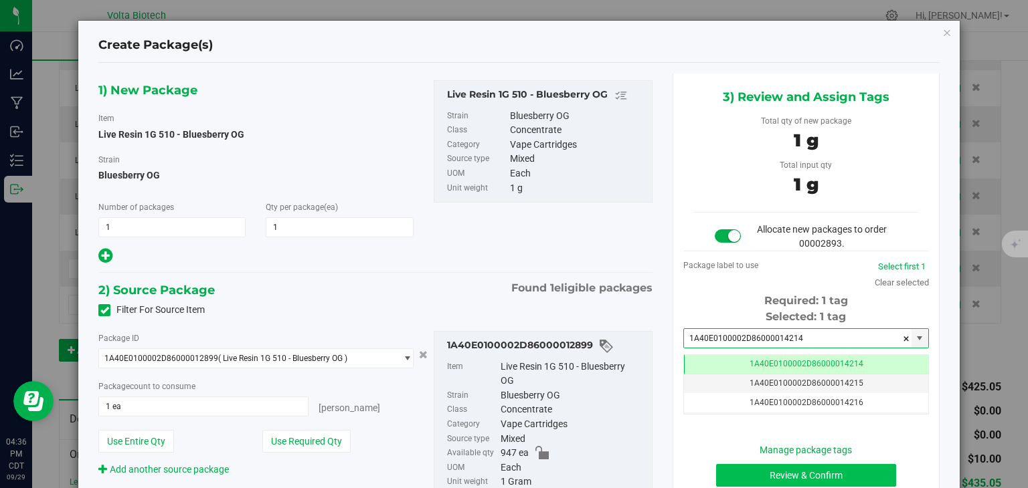
type input "1A40E0100002D86000014214"
click at [732, 473] on button "Review & Confirm" at bounding box center [806, 475] width 180 height 23
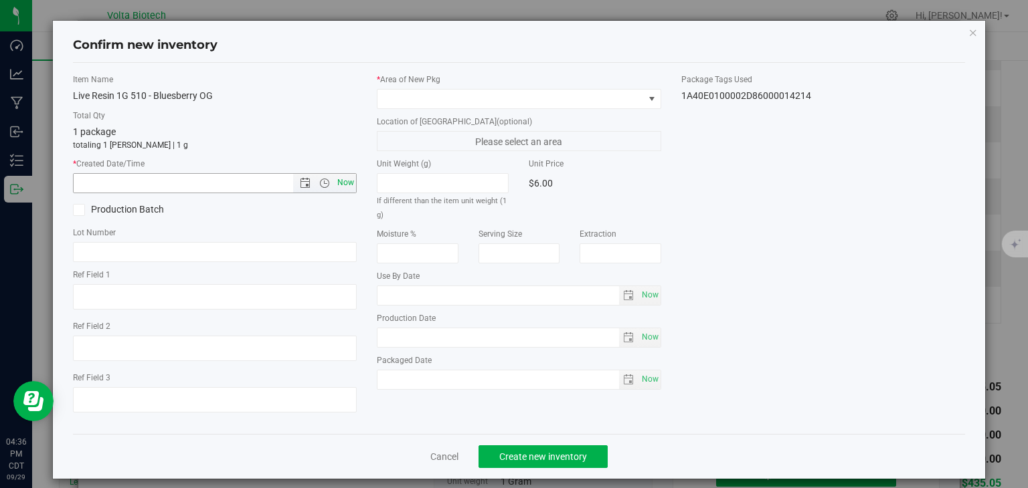
click at [340, 179] on span "Now" at bounding box center [346, 182] width 23 height 19
type input "[DATE] 4:36 PM"
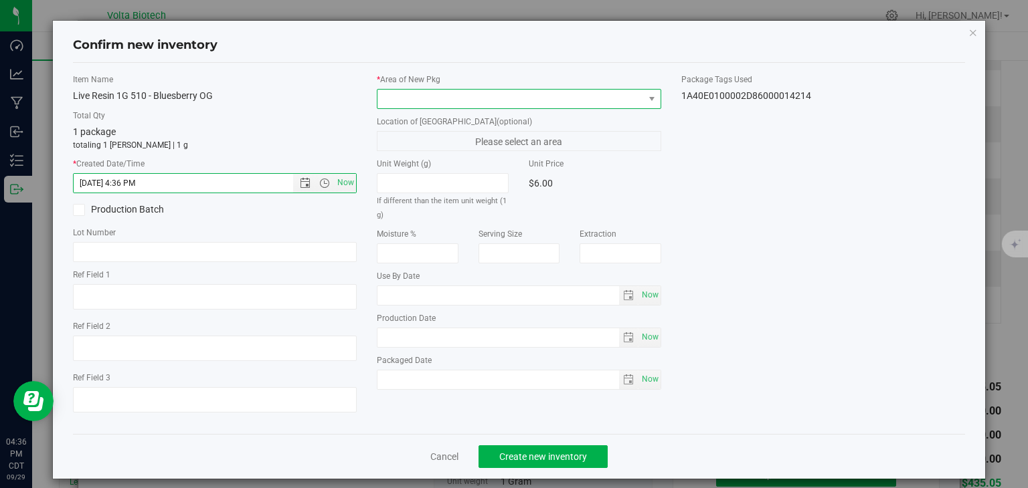
click at [390, 97] on span at bounding box center [510, 99] width 266 height 19
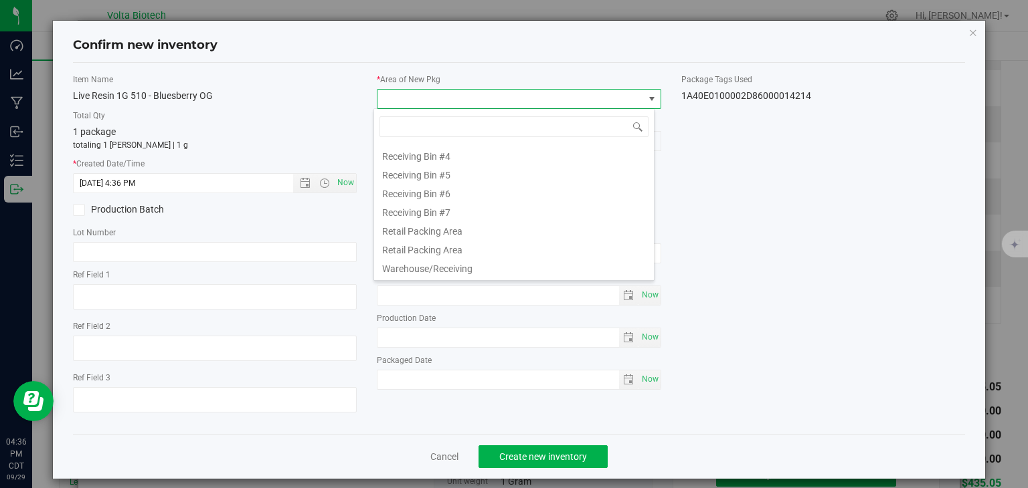
click at [407, 244] on li "Retail Packing Area" at bounding box center [514, 248] width 280 height 19
